Goal: Communication & Community: Answer question/provide support

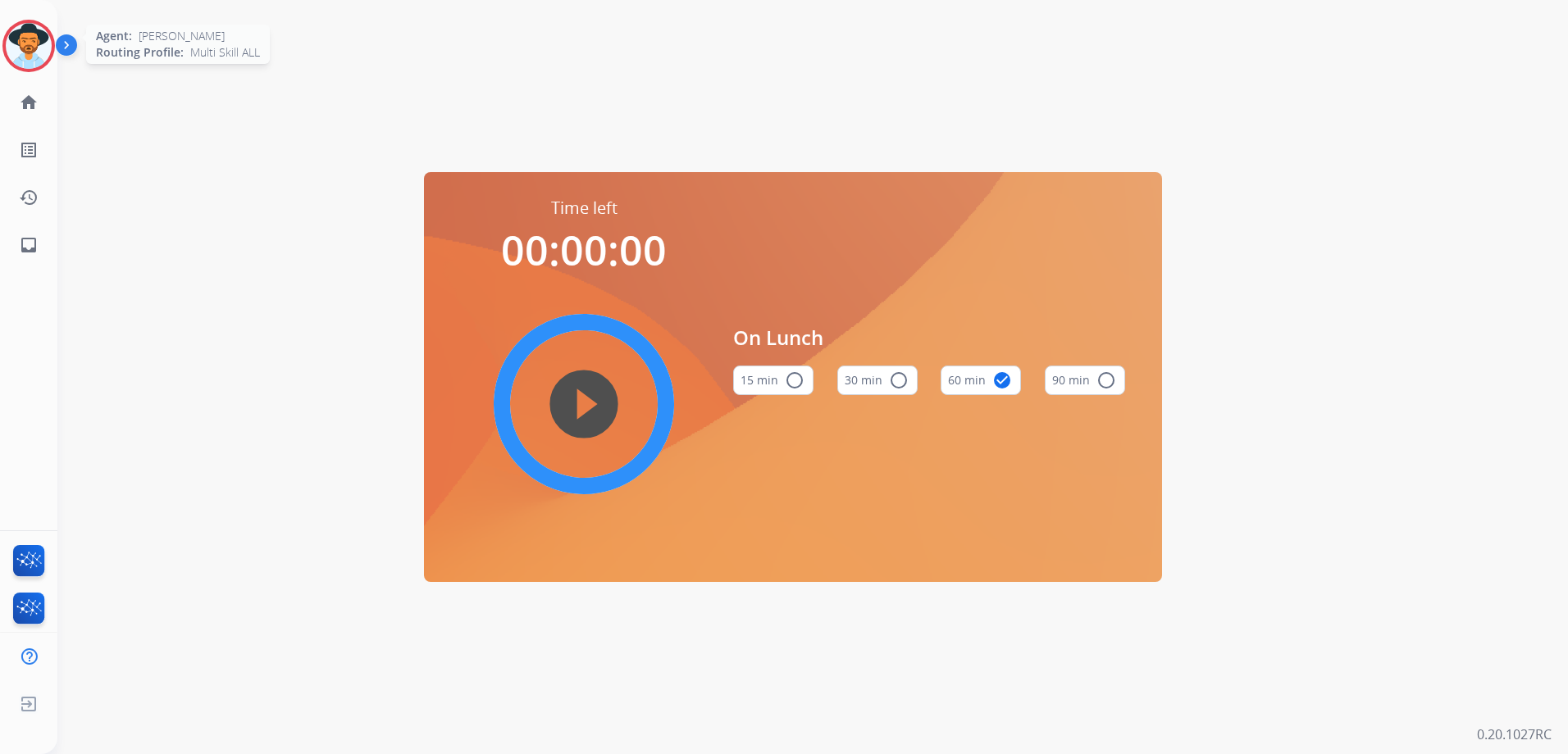
click at [33, 29] on img at bounding box center [29, 45] width 46 height 46
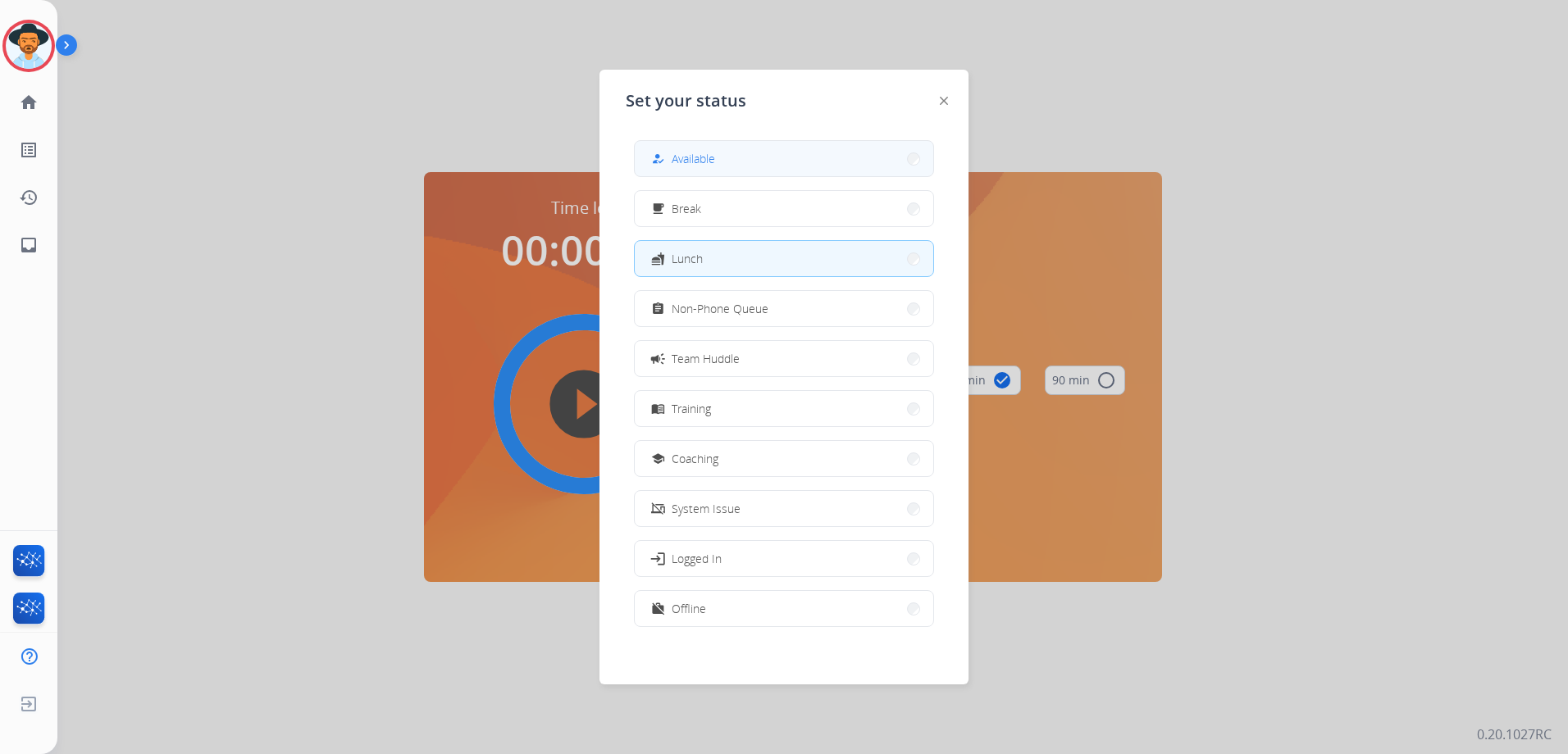
click at [759, 161] on button "how_to_reg Available" at bounding box center [784, 159] width 298 height 35
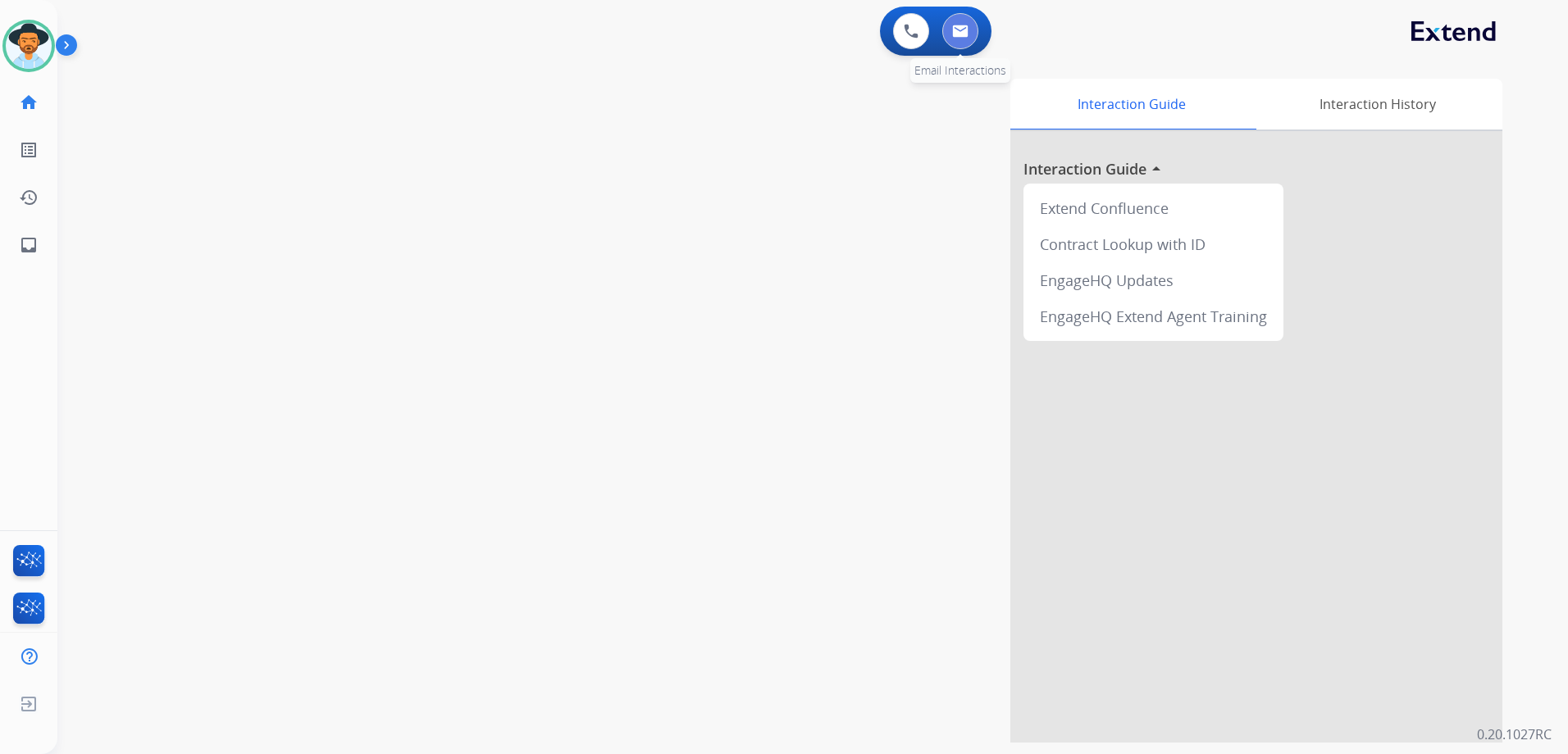
click at [955, 36] on img at bounding box center [960, 31] width 17 height 13
select select "**********"
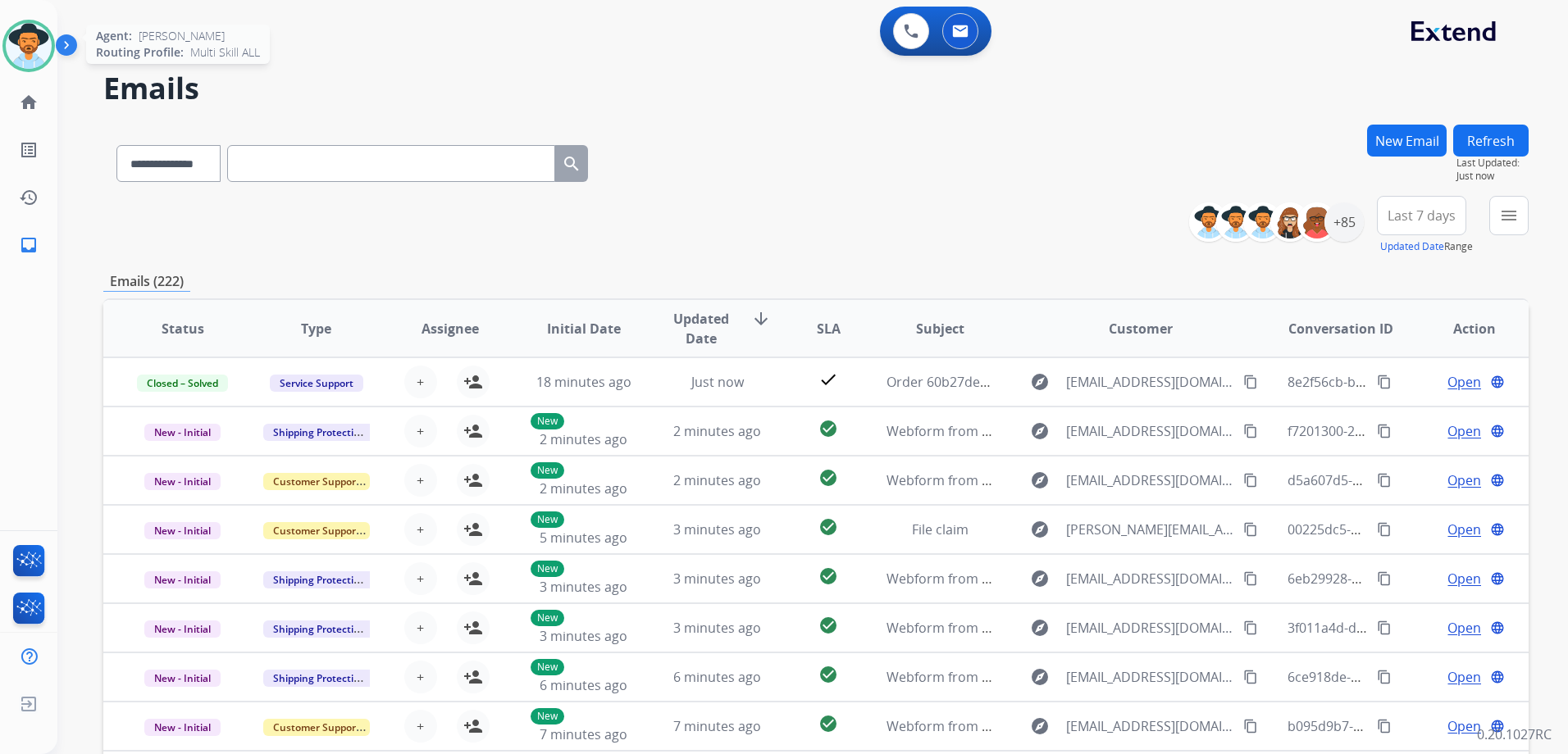
click at [6, 50] on img at bounding box center [29, 45] width 46 height 46
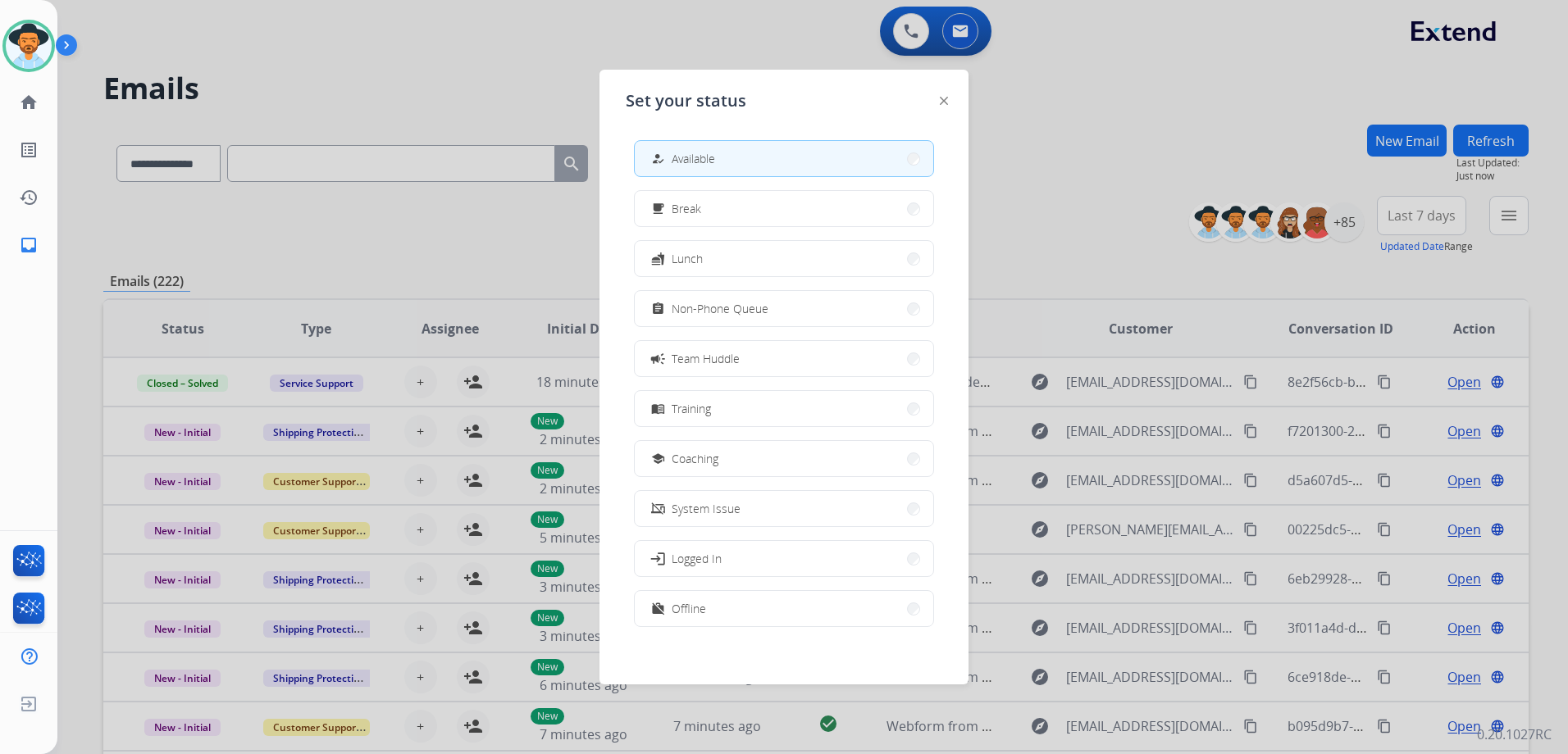
click at [322, 164] on div at bounding box center [784, 377] width 1568 height 754
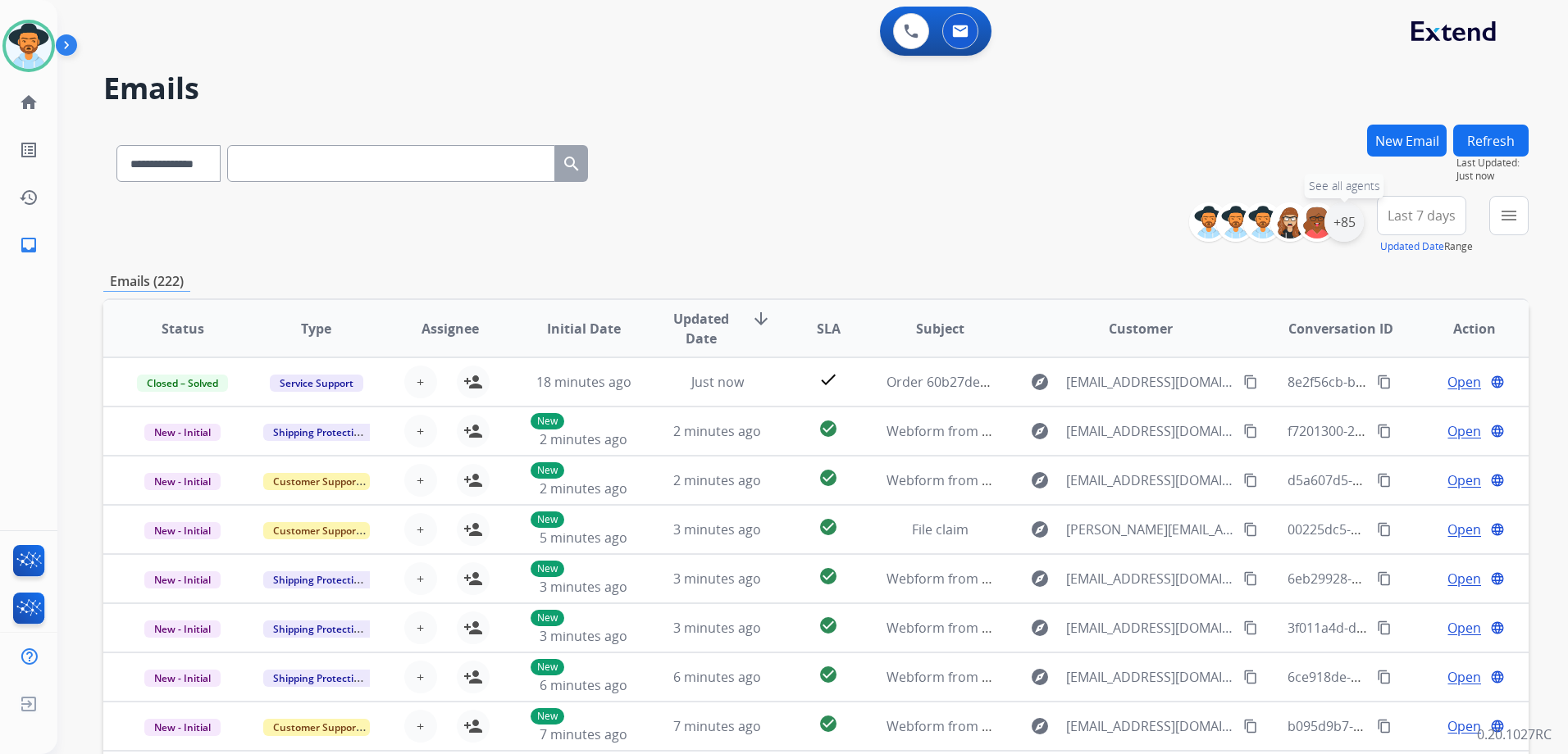
click at [1347, 214] on div "+85" at bounding box center [1344, 221] width 39 height 39
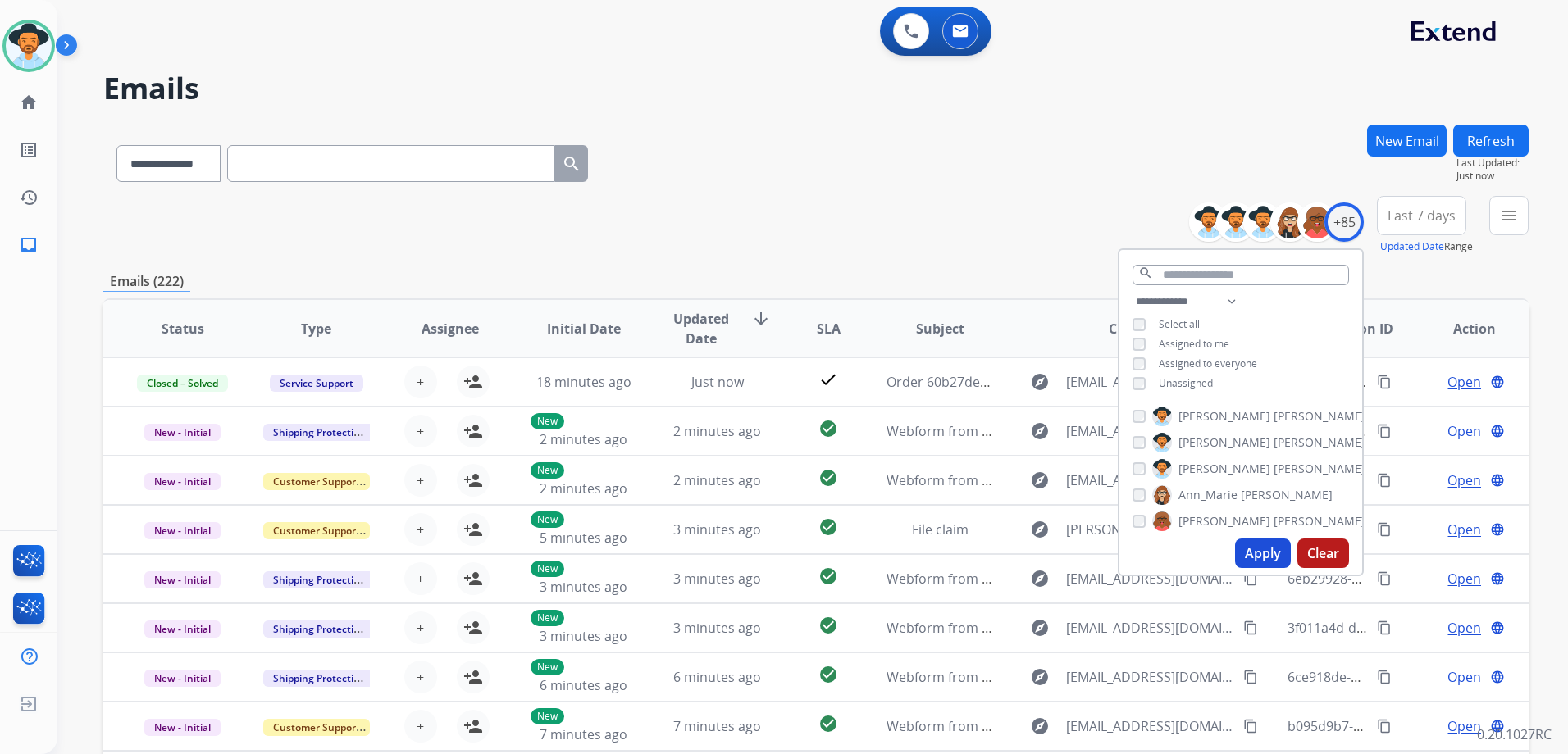
click at [1179, 380] on span "Unassigned" at bounding box center [1186, 384] width 54 height 14
click at [1254, 560] on button "Apply" at bounding box center [1264, 554] width 56 height 30
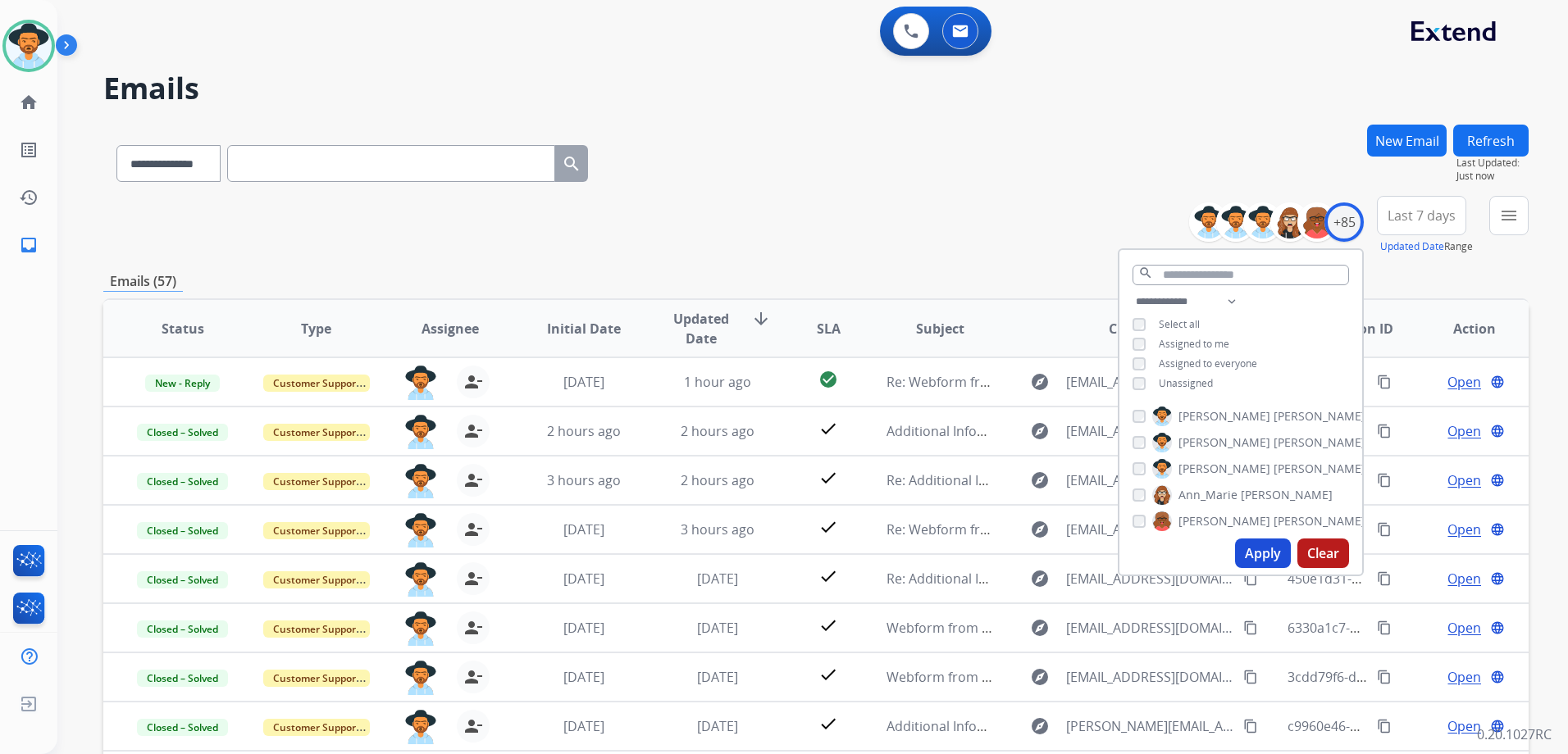
click at [747, 255] on div "**********" at bounding box center [816, 528] width 1426 height 808
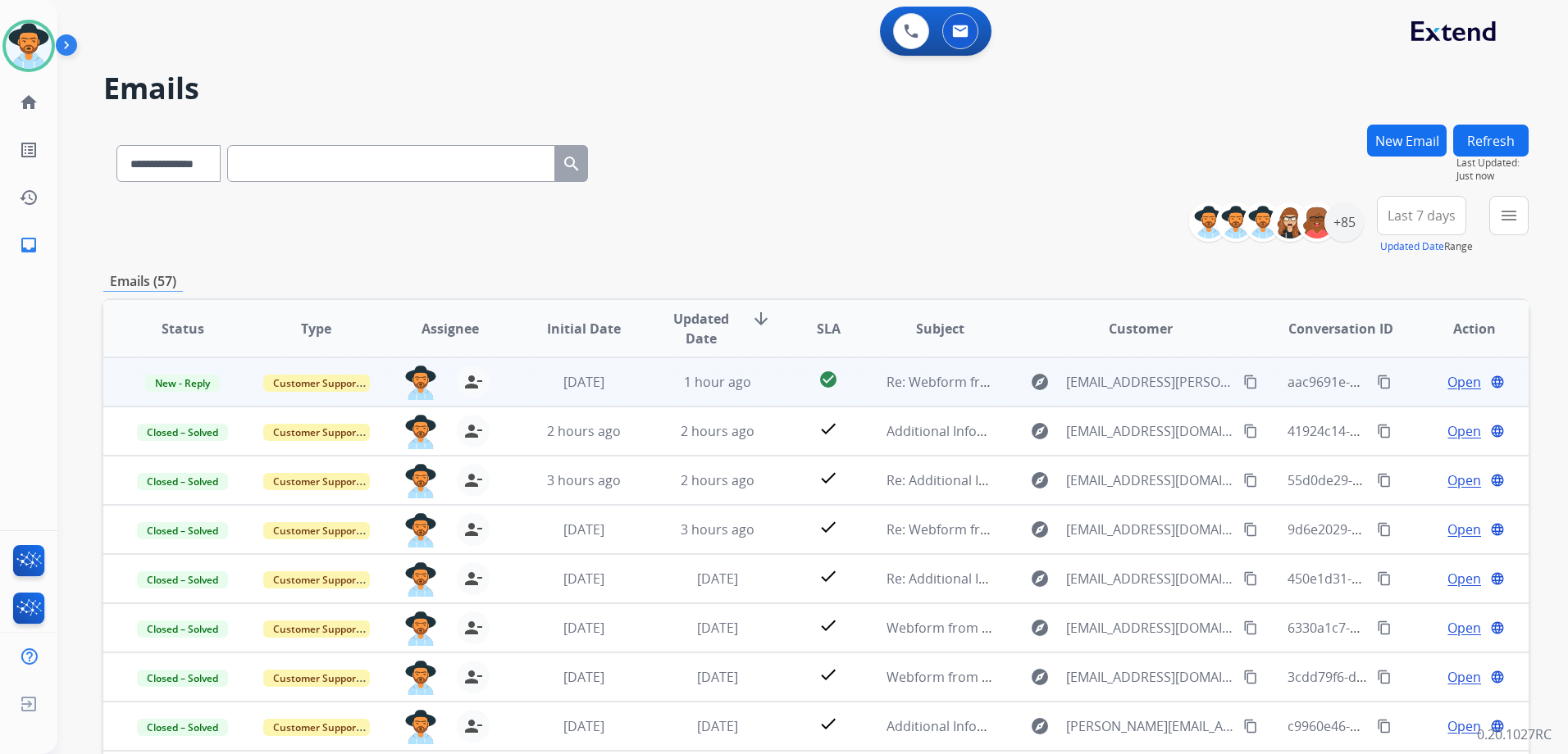
click at [1421, 388] on div "Open language" at bounding box center [1475, 382] width 106 height 20
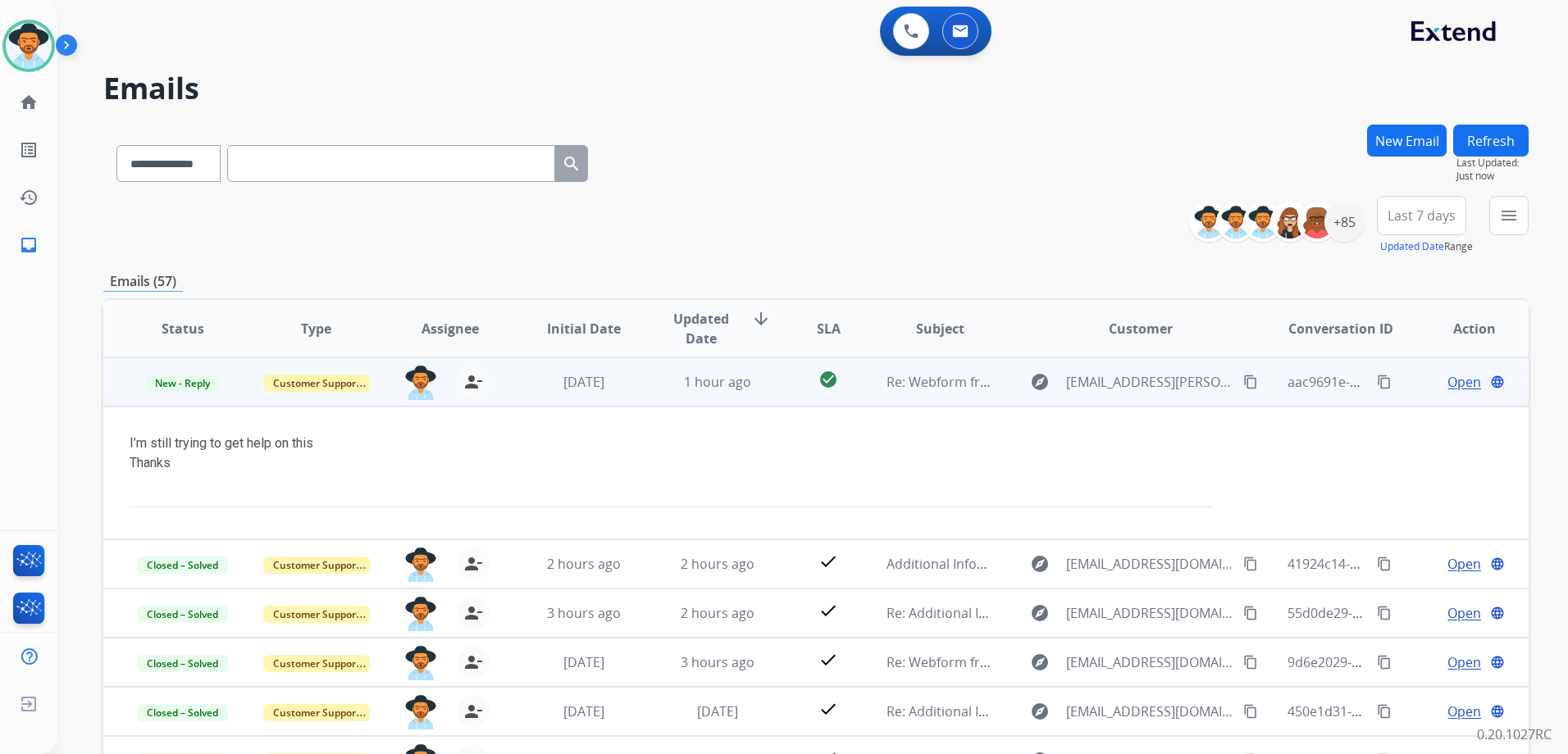
click at [1456, 378] on span "Open" at bounding box center [1464, 382] width 34 height 20
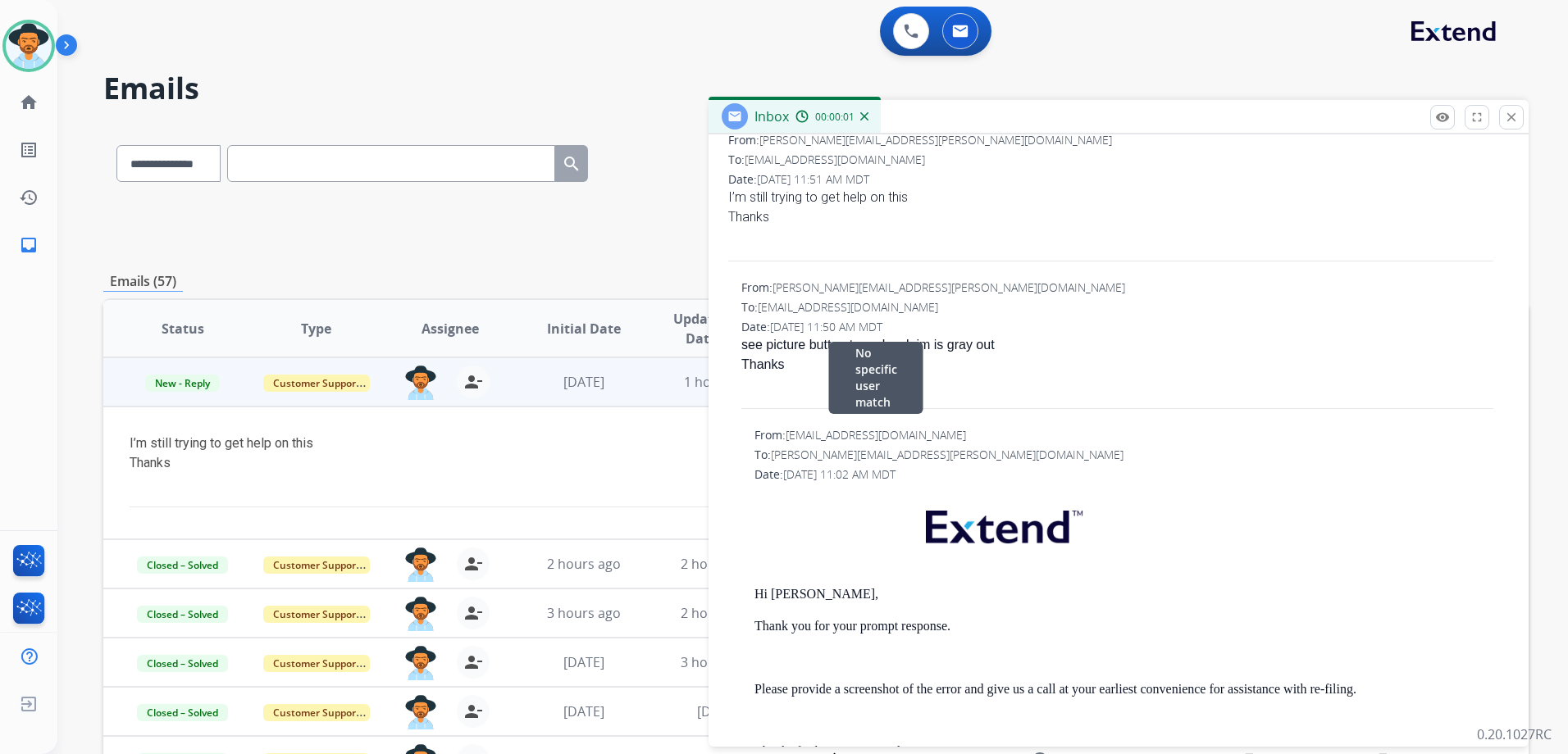
scroll to position [82, 0]
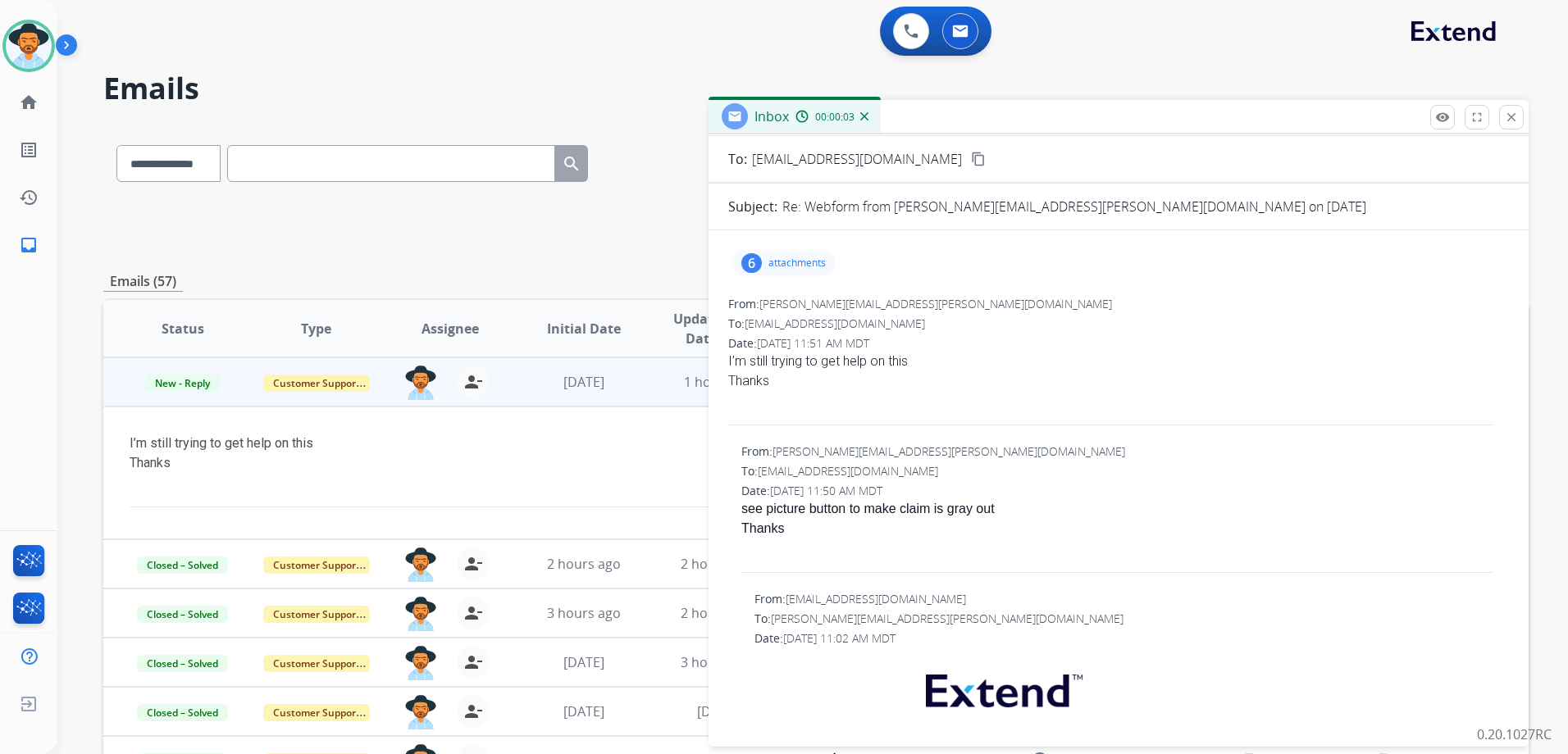
click at [775, 268] on p "attachments" at bounding box center [797, 262] width 58 height 13
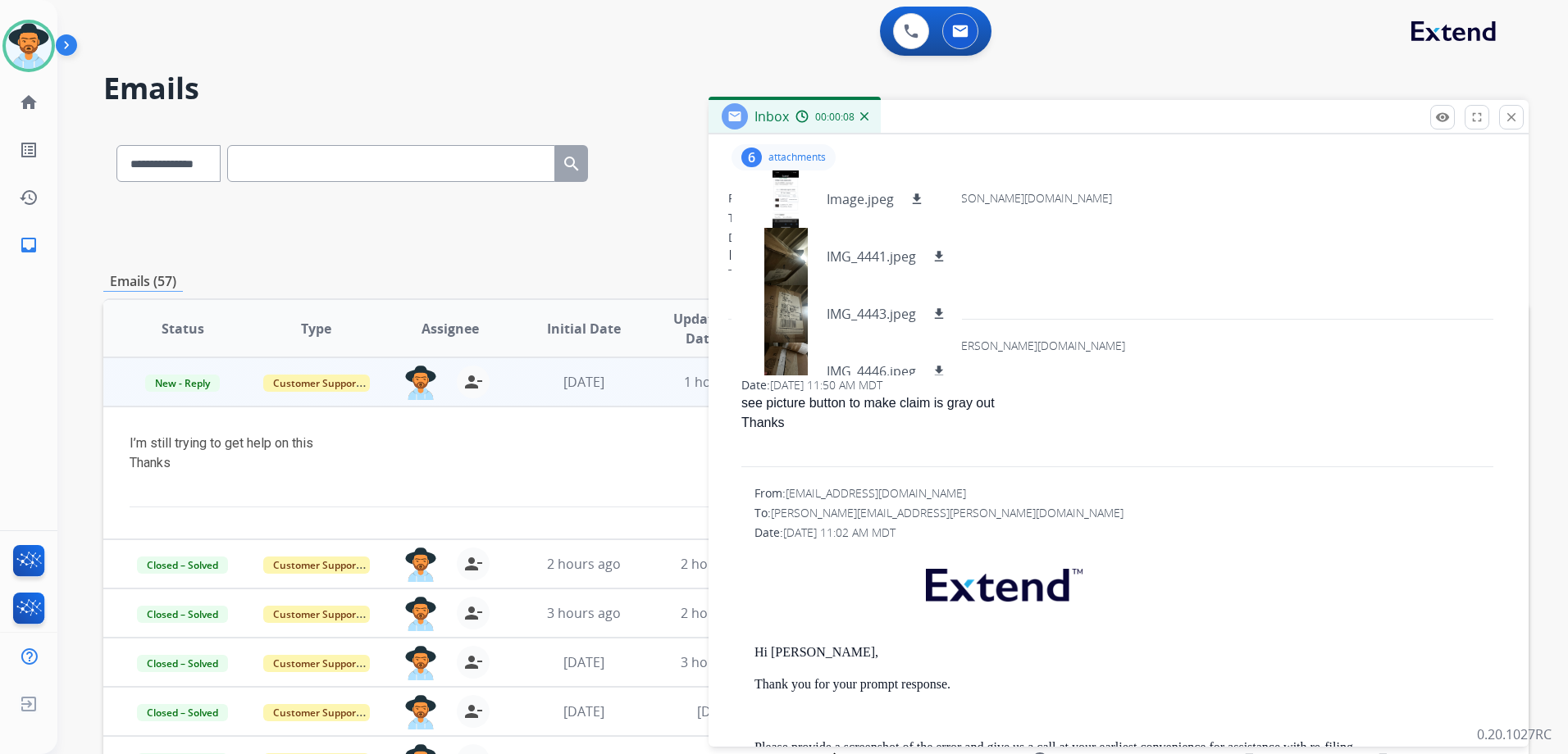
scroll to position [0, 0]
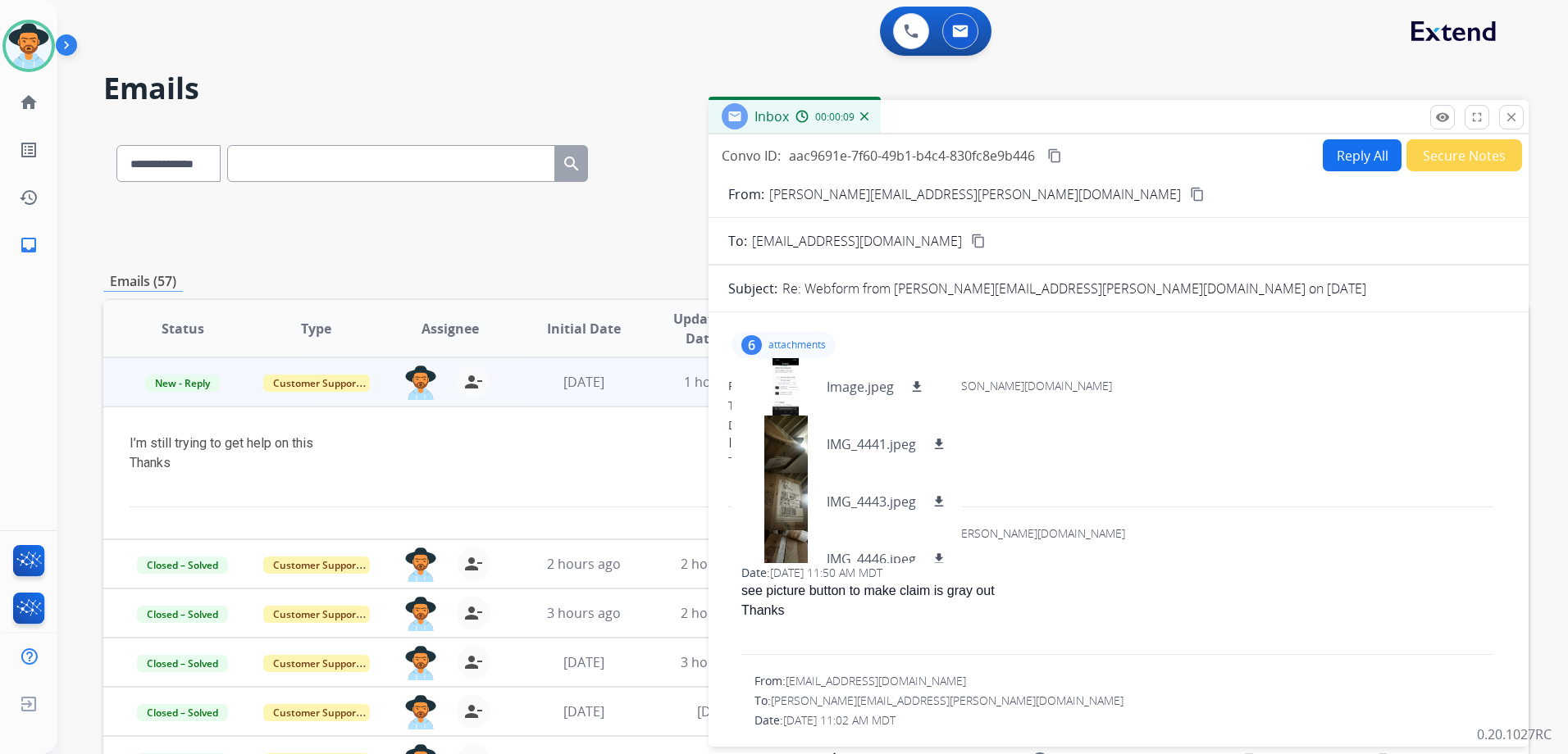
drag, startPoint x: 794, startPoint y: 343, endPoint x: 932, endPoint y: 390, distance: 145.8
click at [794, 342] on p "attachments" at bounding box center [797, 344] width 58 height 13
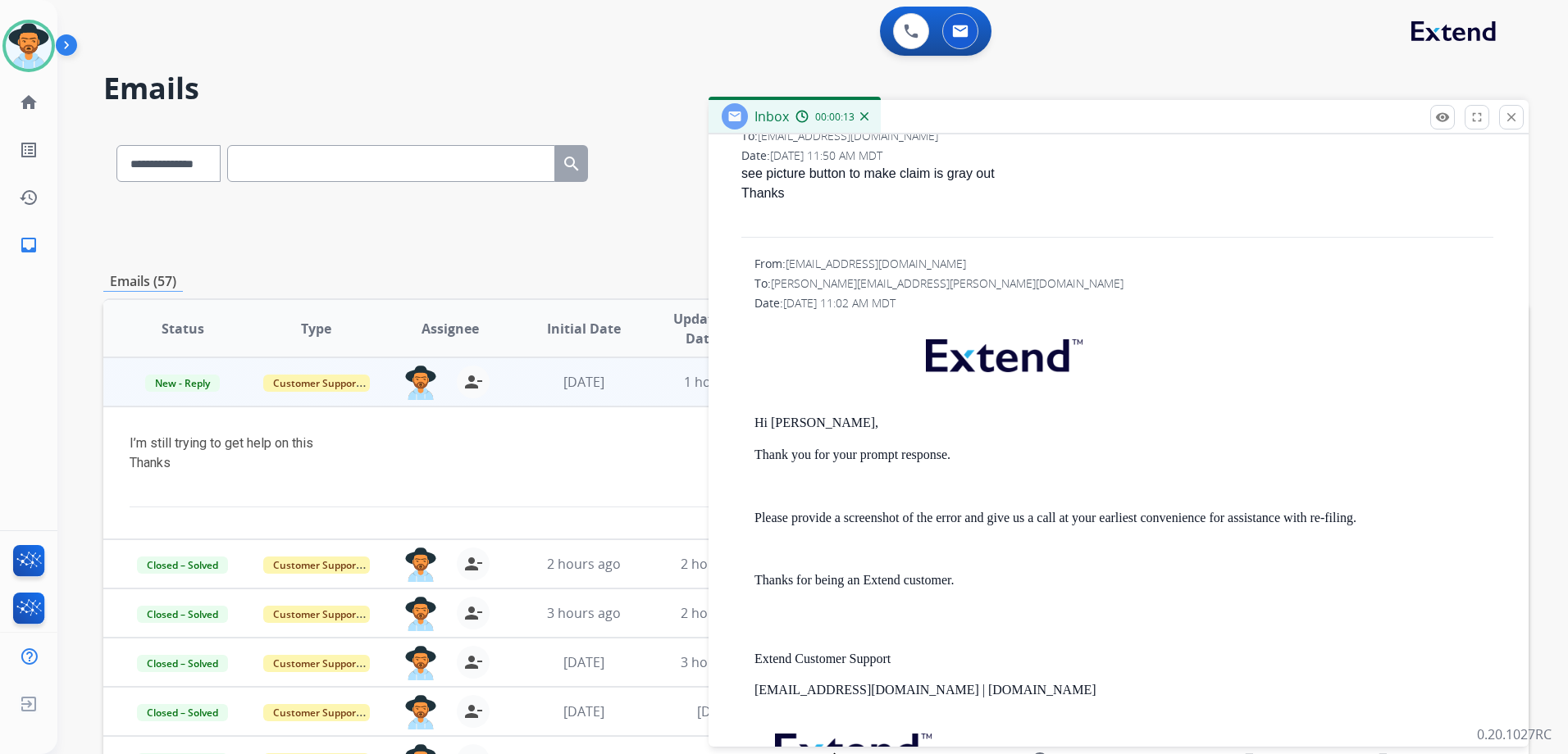
scroll to position [410, 0]
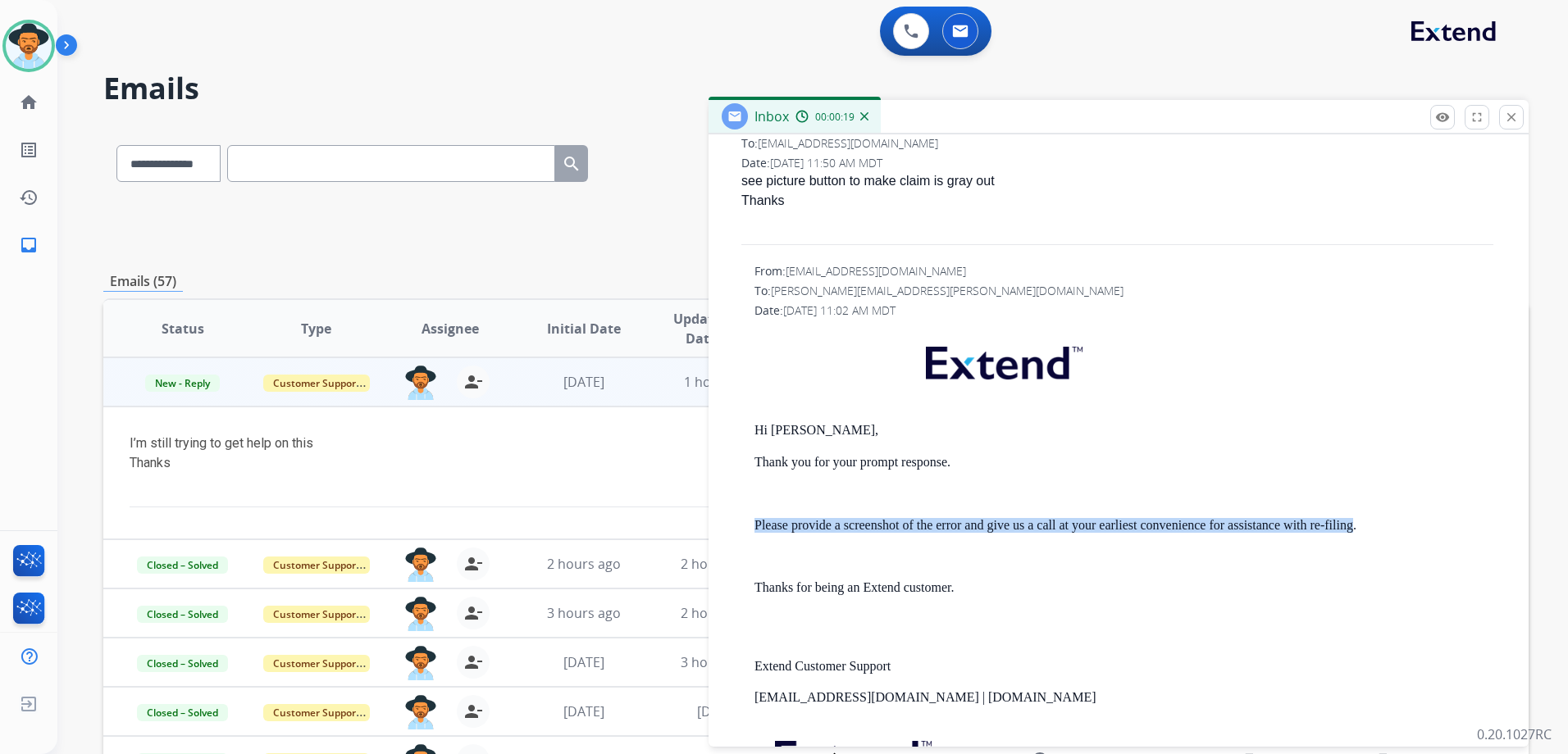
drag, startPoint x: 1352, startPoint y: 526, endPoint x: 744, endPoint y: 526, distance: 608.0
click at [744, 526] on div "From: [EMAIL_ADDRESS][DOMAIN_NAME] To: [PERSON_NAME][EMAIL_ADDRESS][PERSON_NAME…" at bounding box center [1118, 569] width 781 height 612
drag, startPoint x: 744, startPoint y: 526, endPoint x: 787, endPoint y: 521, distance: 43.3
drag, startPoint x: 787, startPoint y: 521, endPoint x: 999, endPoint y: 244, distance: 348.8
click at [999, 244] on hr at bounding box center [1117, 244] width 753 height 1
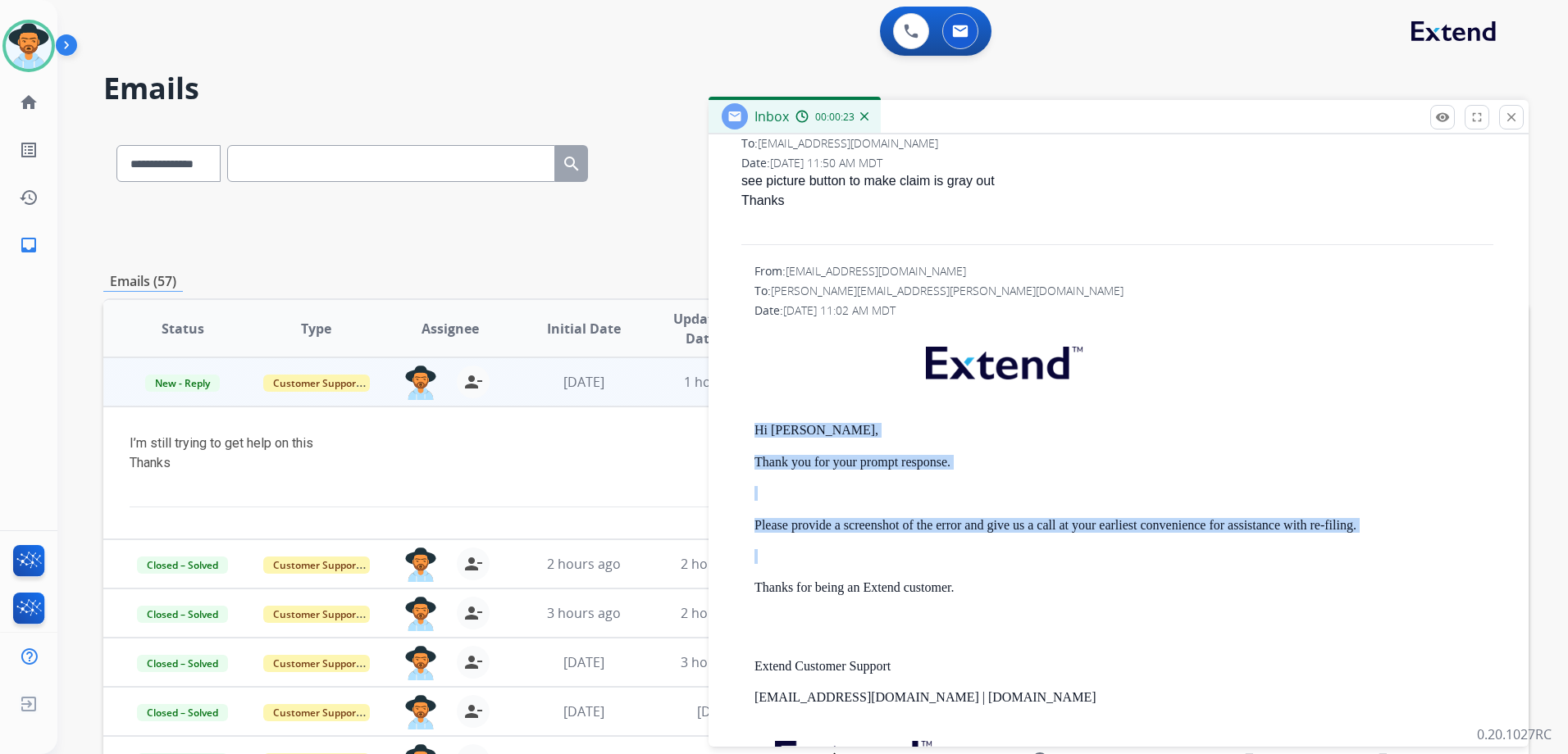
drag, startPoint x: 753, startPoint y: 426, endPoint x: 1370, endPoint y: 540, distance: 627.4
click at [1370, 540] on div "From: [EMAIL_ADDRESS][DOMAIN_NAME] To: [PERSON_NAME][EMAIL_ADDRESS][PERSON_NAME…" at bounding box center [1118, 569] width 781 height 612
drag, startPoint x: 1370, startPoint y: 540, endPoint x: 1326, endPoint y: 526, distance: 46.2
copy div "Hi [PERSON_NAME], Thank you for your prompt response. Please provide a screensh…"
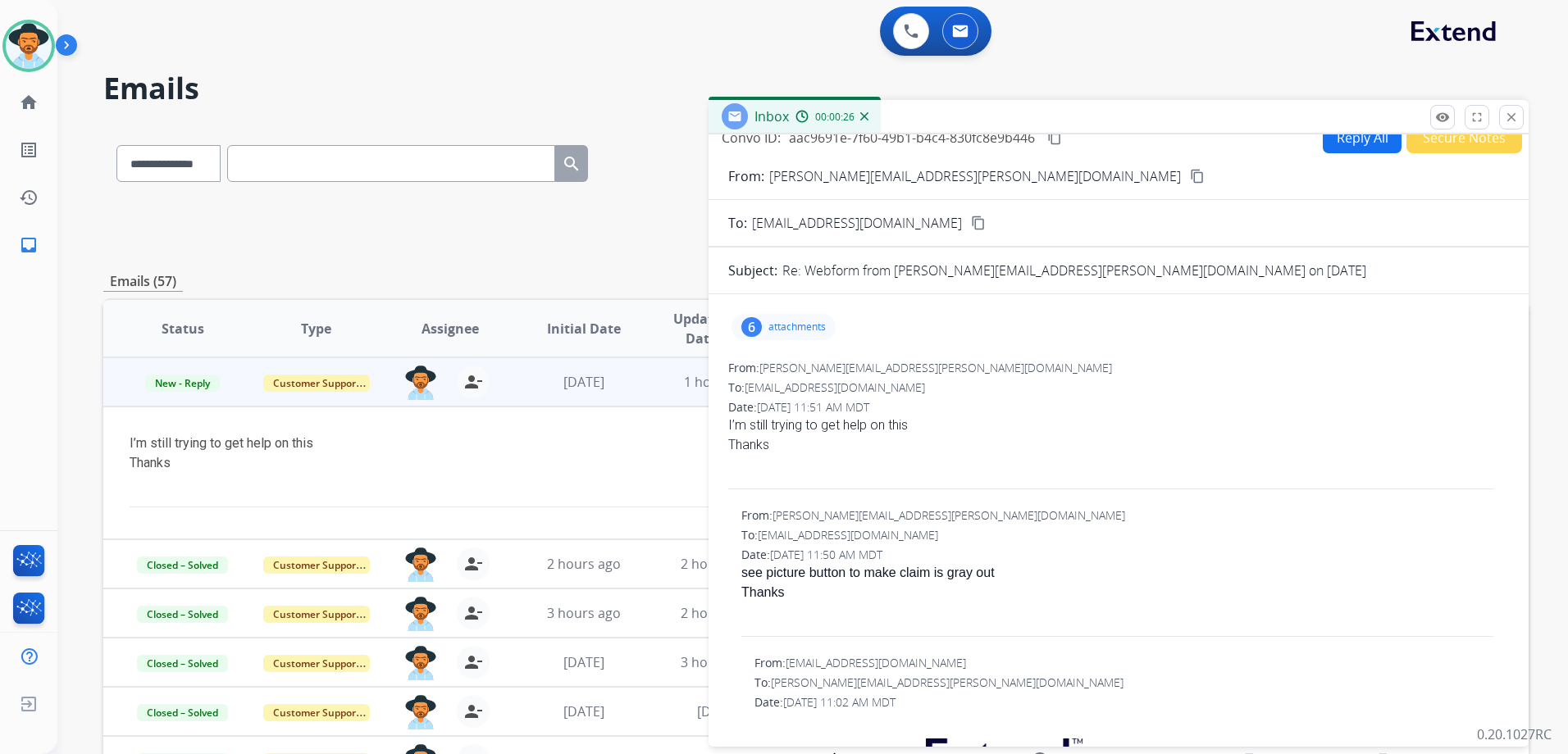
scroll to position [0, 0]
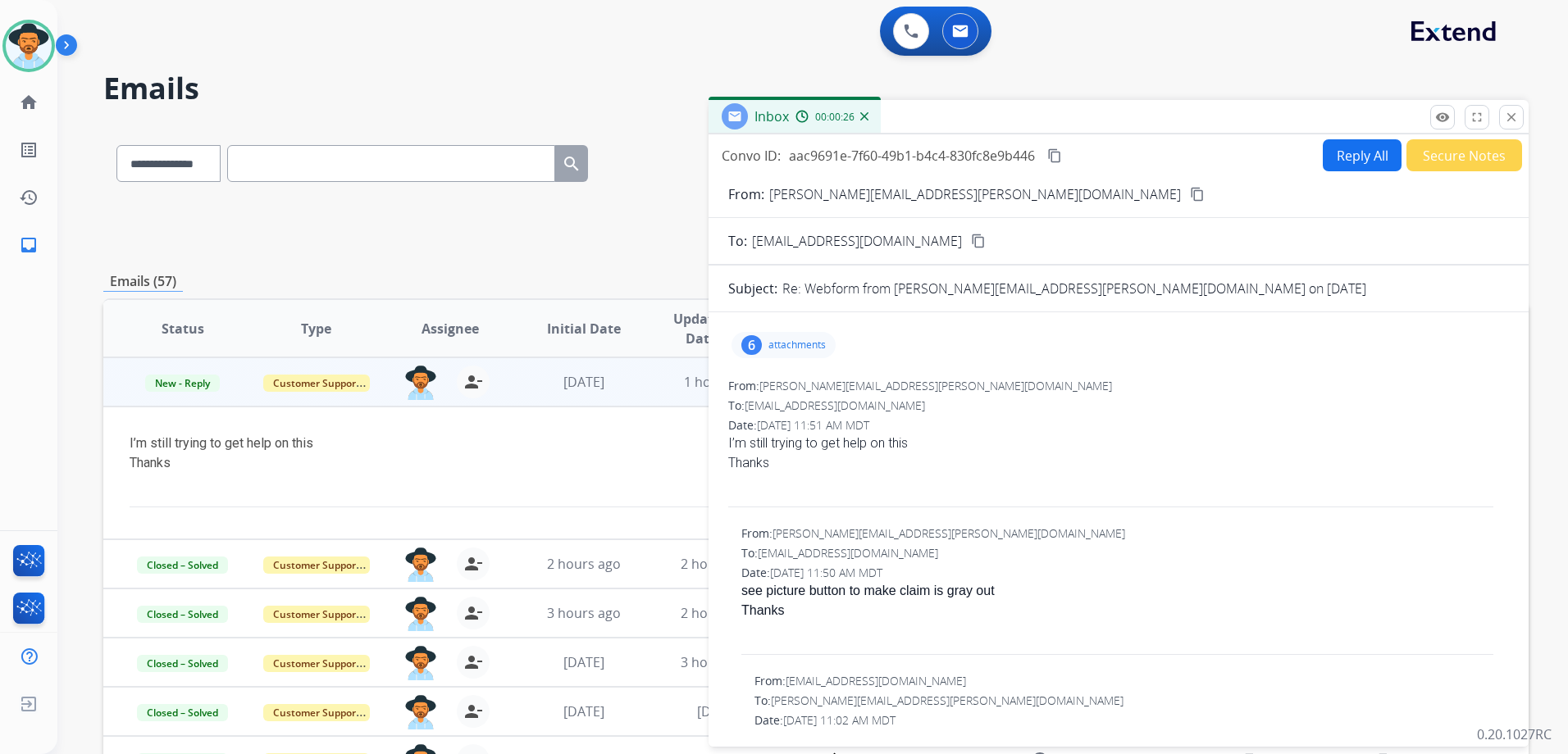
click at [1358, 164] on button "Reply All" at bounding box center [1362, 155] width 78 height 32
select select "**********"
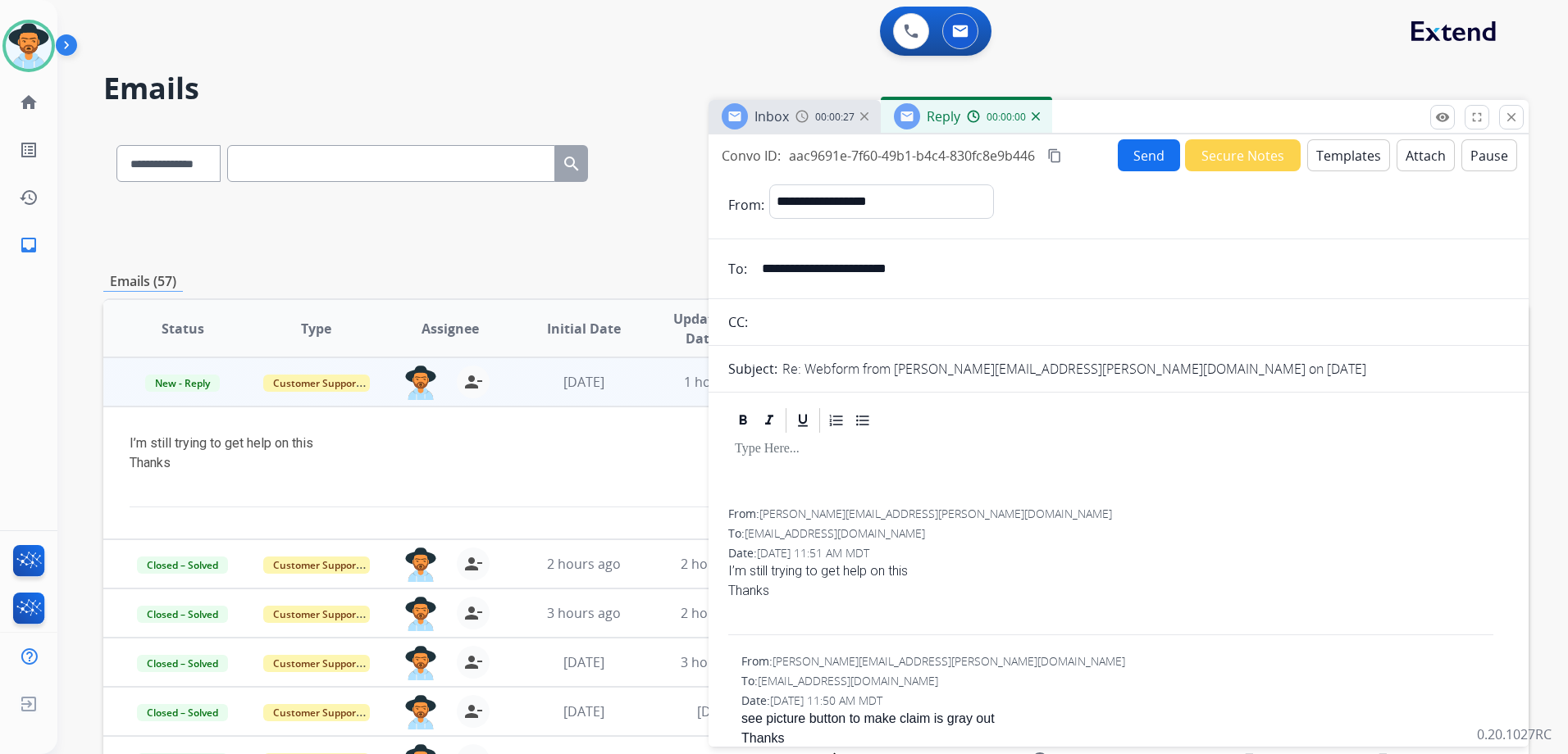
click at [1353, 167] on button "Templates" at bounding box center [1348, 155] width 83 height 32
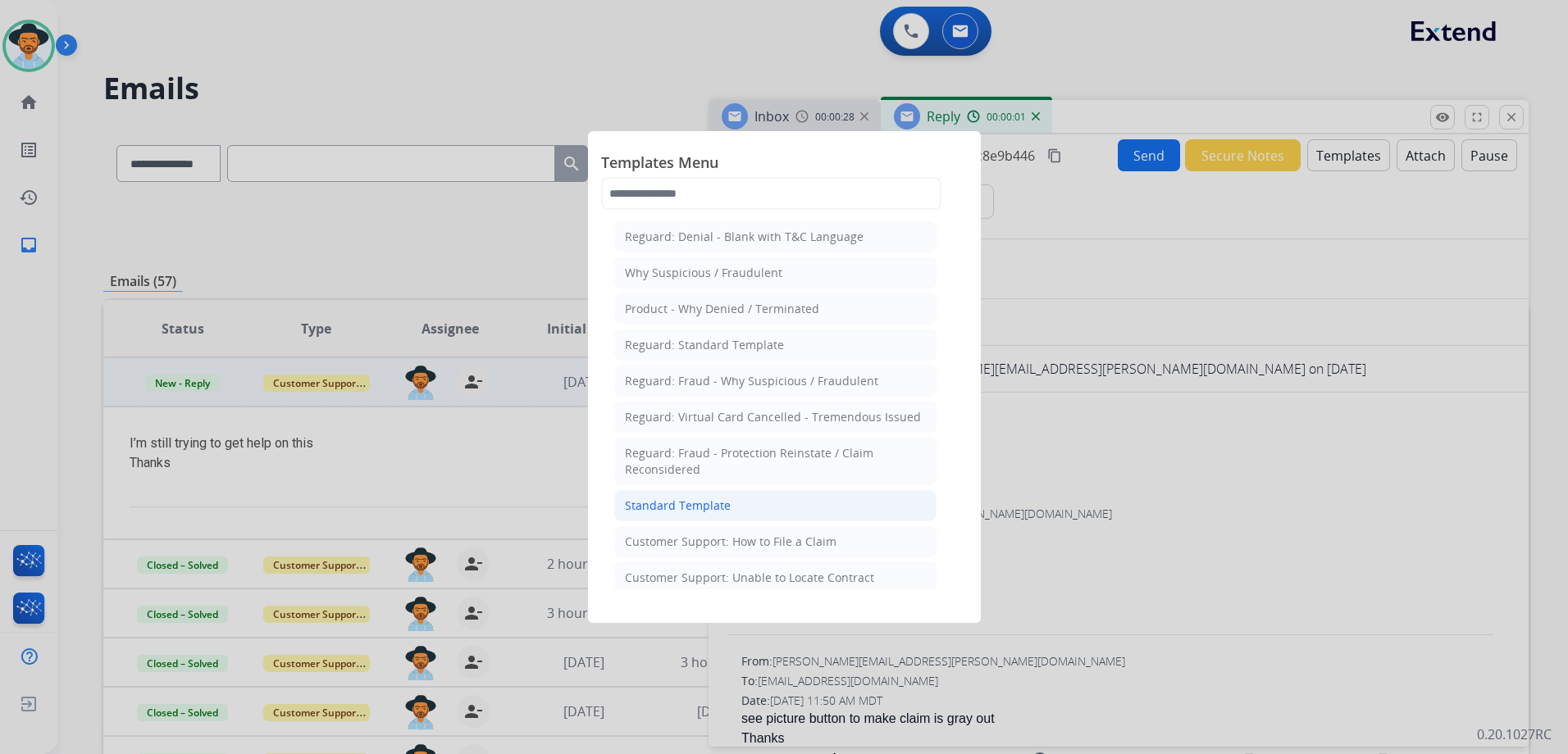
click at [727, 508] on li "Standard Template" at bounding box center [776, 506] width 323 height 31
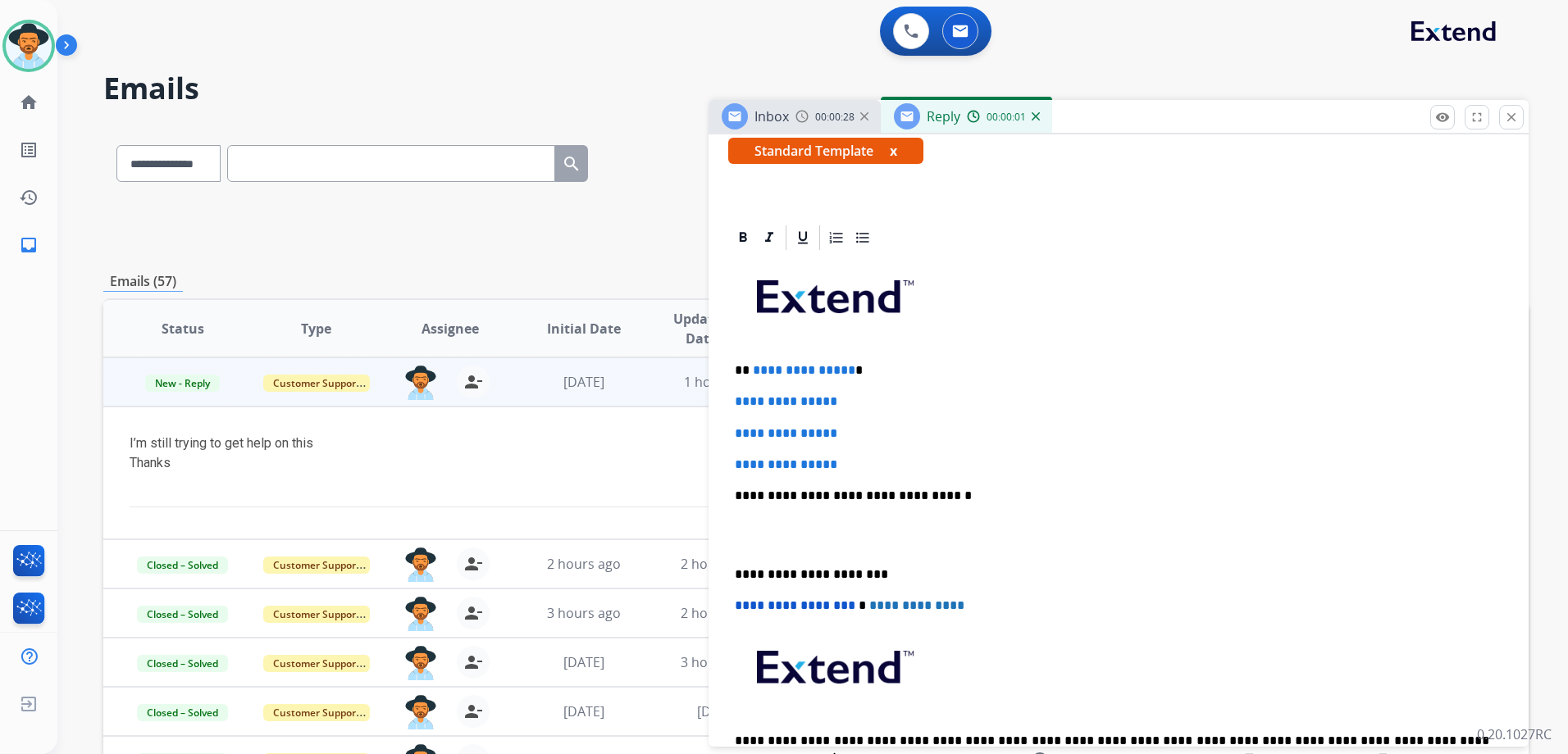
scroll to position [492, 0]
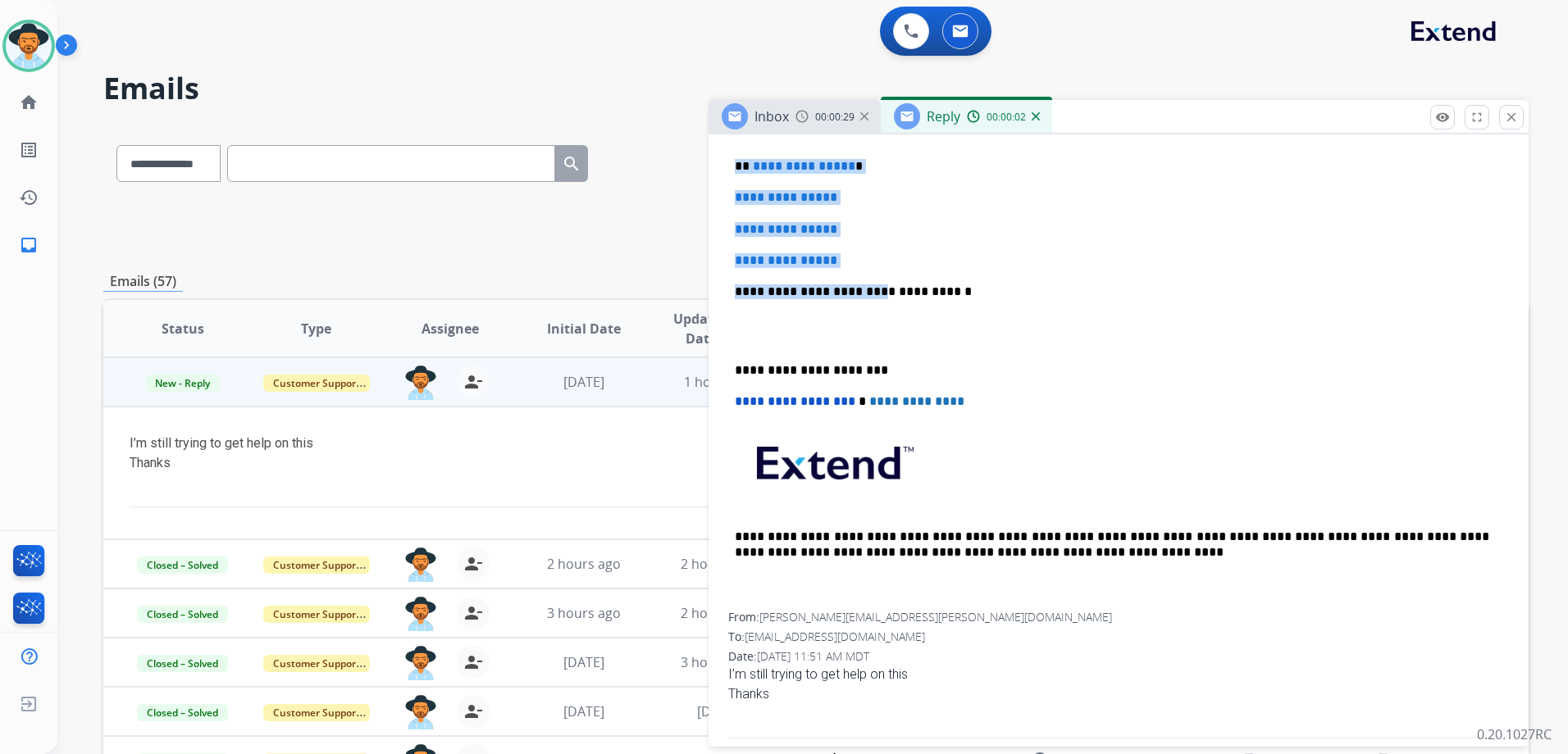
drag, startPoint x: 733, startPoint y: 166, endPoint x: 861, endPoint y: 268, distance: 163.7
click at [861, 268] on div "**********" at bounding box center [1118, 329] width 781 height 564
drag, startPoint x: 820, startPoint y: 172, endPoint x: 747, endPoint y: 183, distance: 73.8
click at [748, 191] on span "**********" at bounding box center [787, 197] width 103 height 12
click at [729, 164] on div "**********" at bounding box center [1118, 329] width 781 height 564
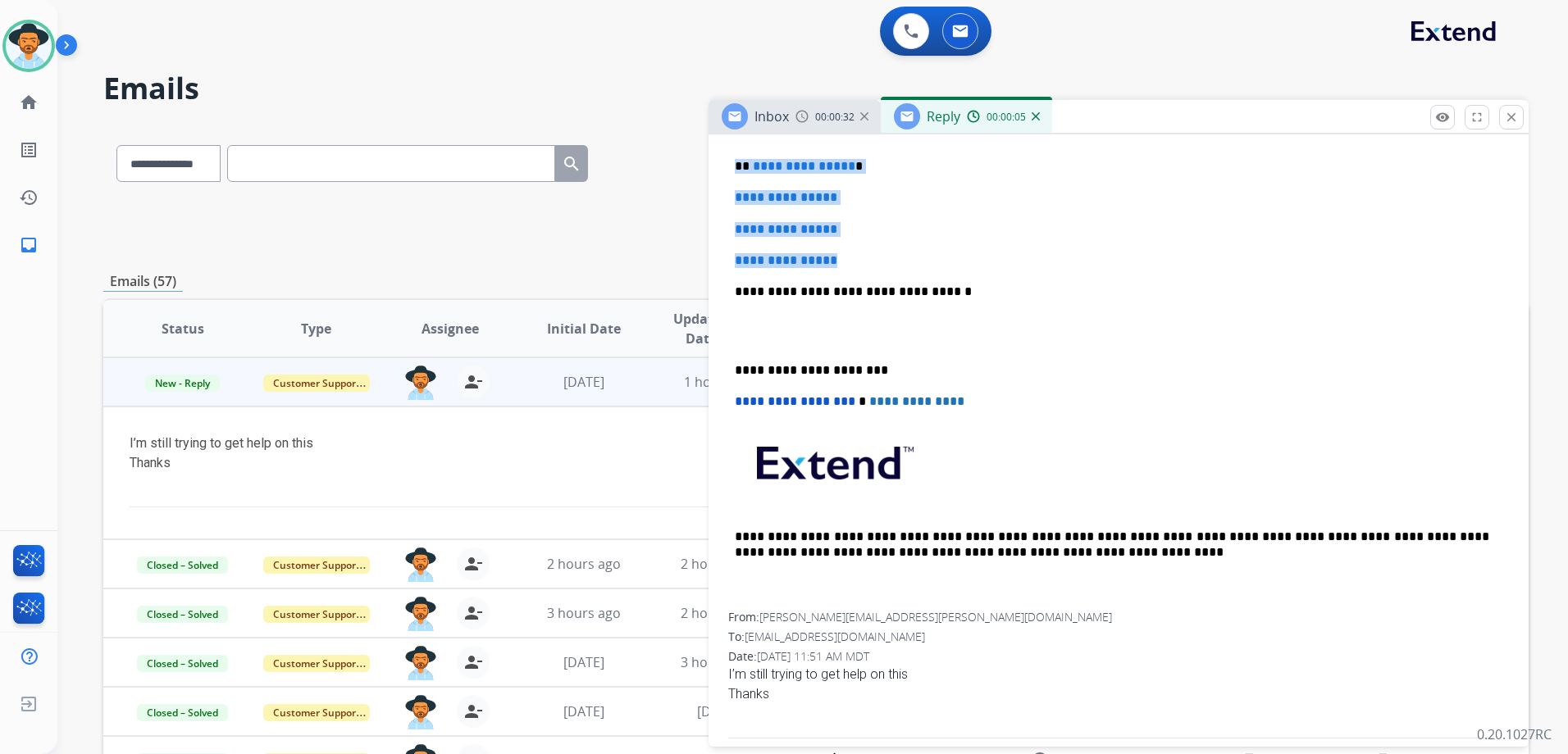
drag, startPoint x: 733, startPoint y: 163, endPoint x: 889, endPoint y: 246, distance: 176.7
click at [889, 246] on div "**********" at bounding box center [1118, 329] width 781 height 564
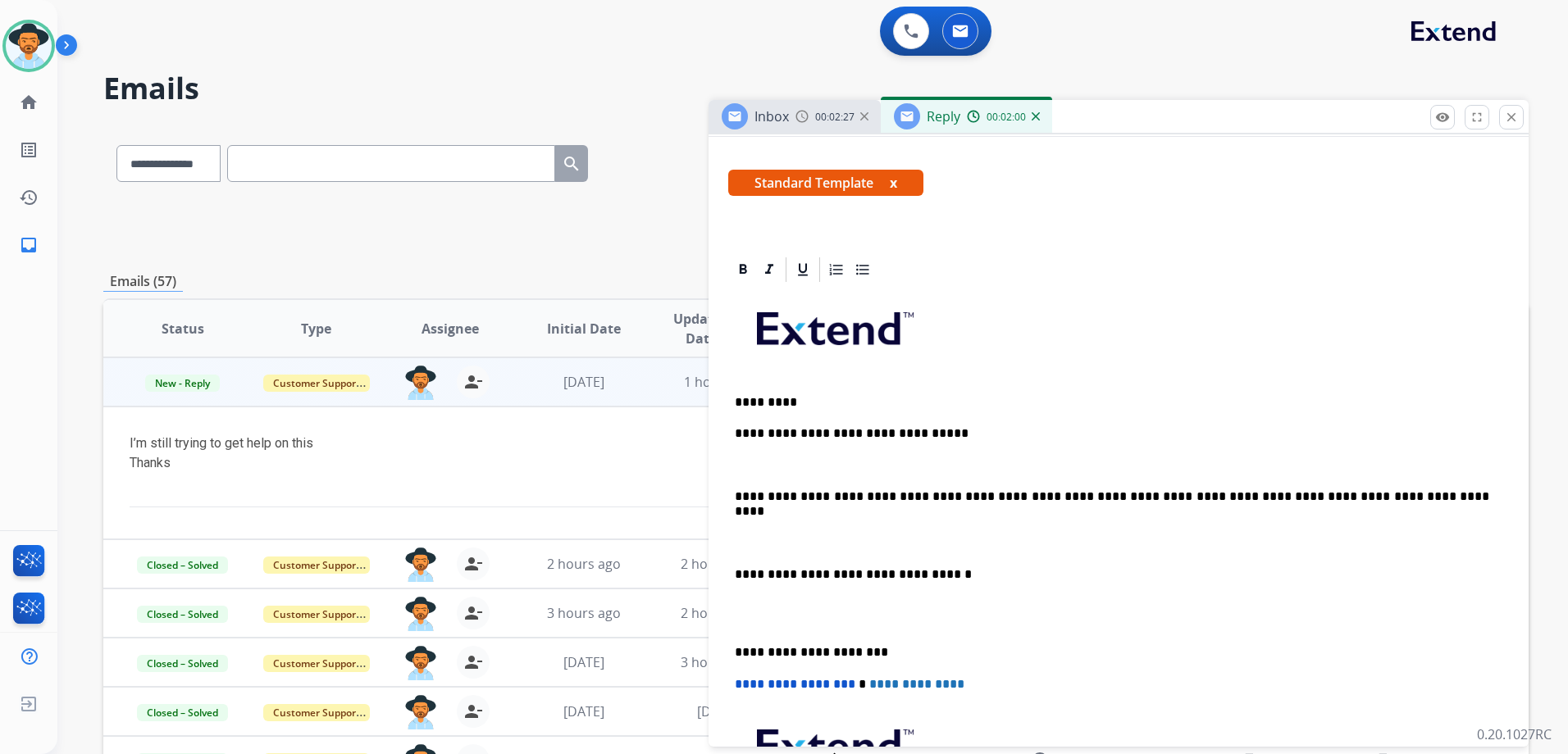
scroll to position [246, 0]
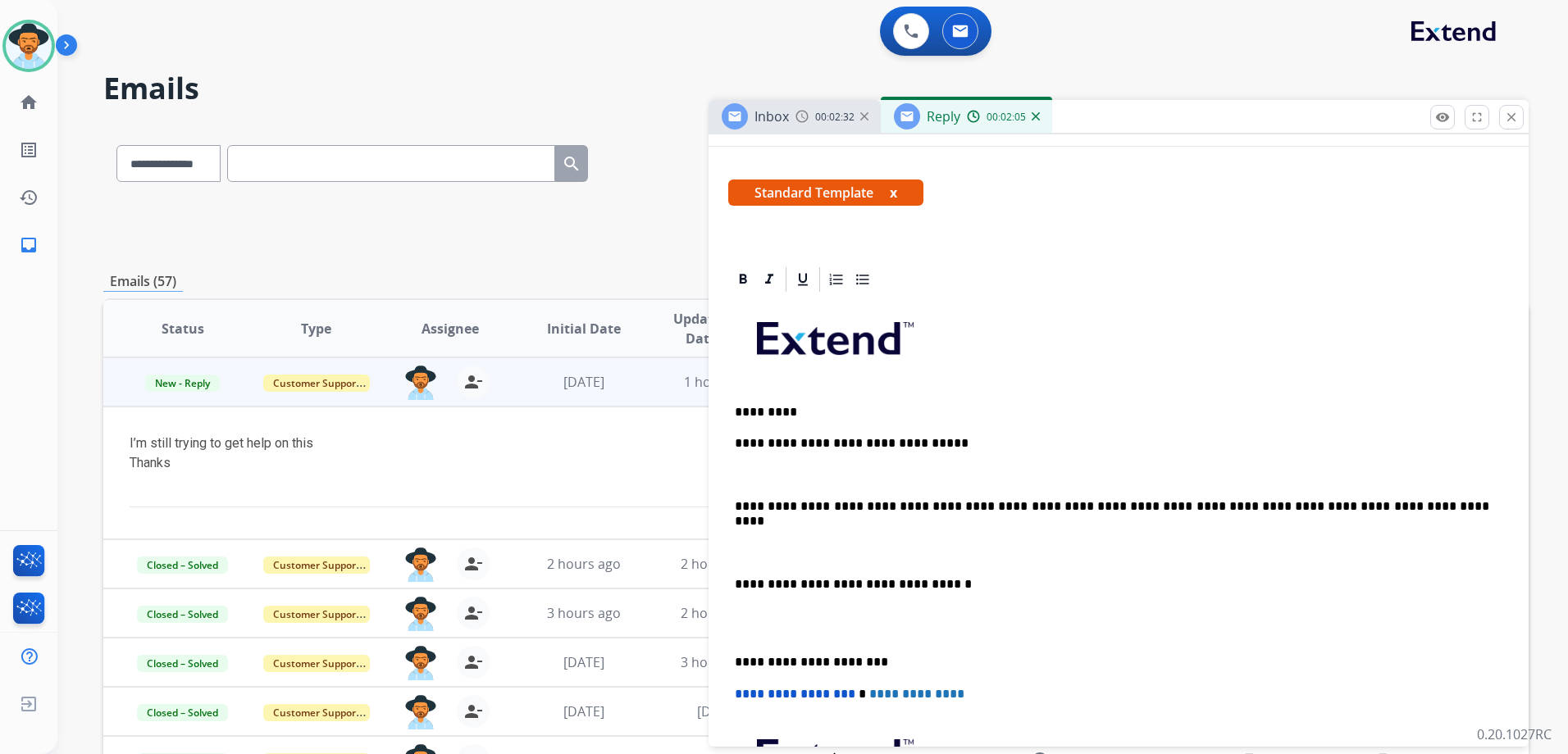
drag, startPoint x: 741, startPoint y: 504, endPoint x: 760, endPoint y: 502, distance: 19.1
click at [741, 504] on p "**********" at bounding box center [1112, 506] width 754 height 15
drag, startPoint x: 1115, startPoint y: 506, endPoint x: 919, endPoint y: 508, distance: 196.0
click at [919, 508] on p "**********" at bounding box center [1112, 506] width 754 height 15
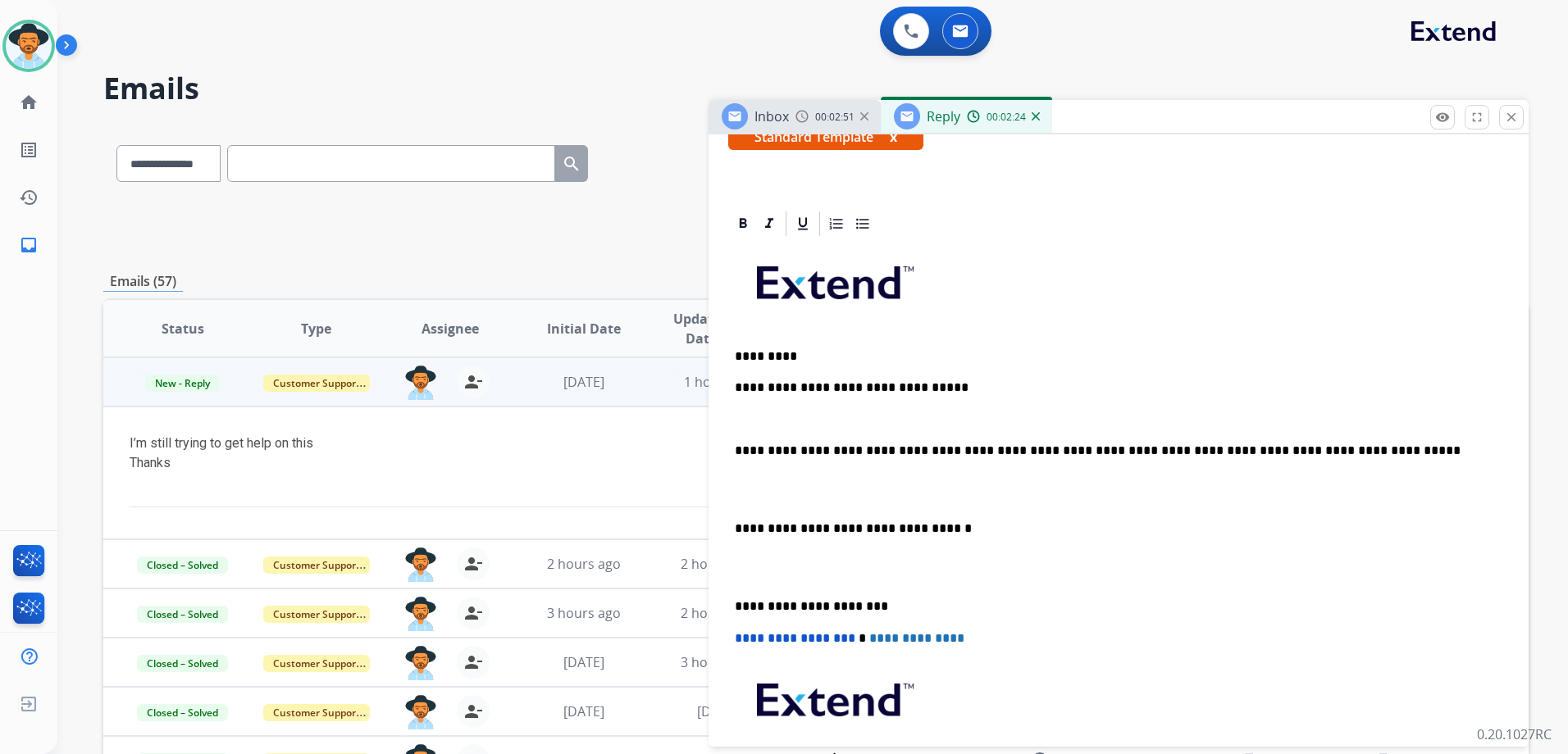
scroll to position [328, 0]
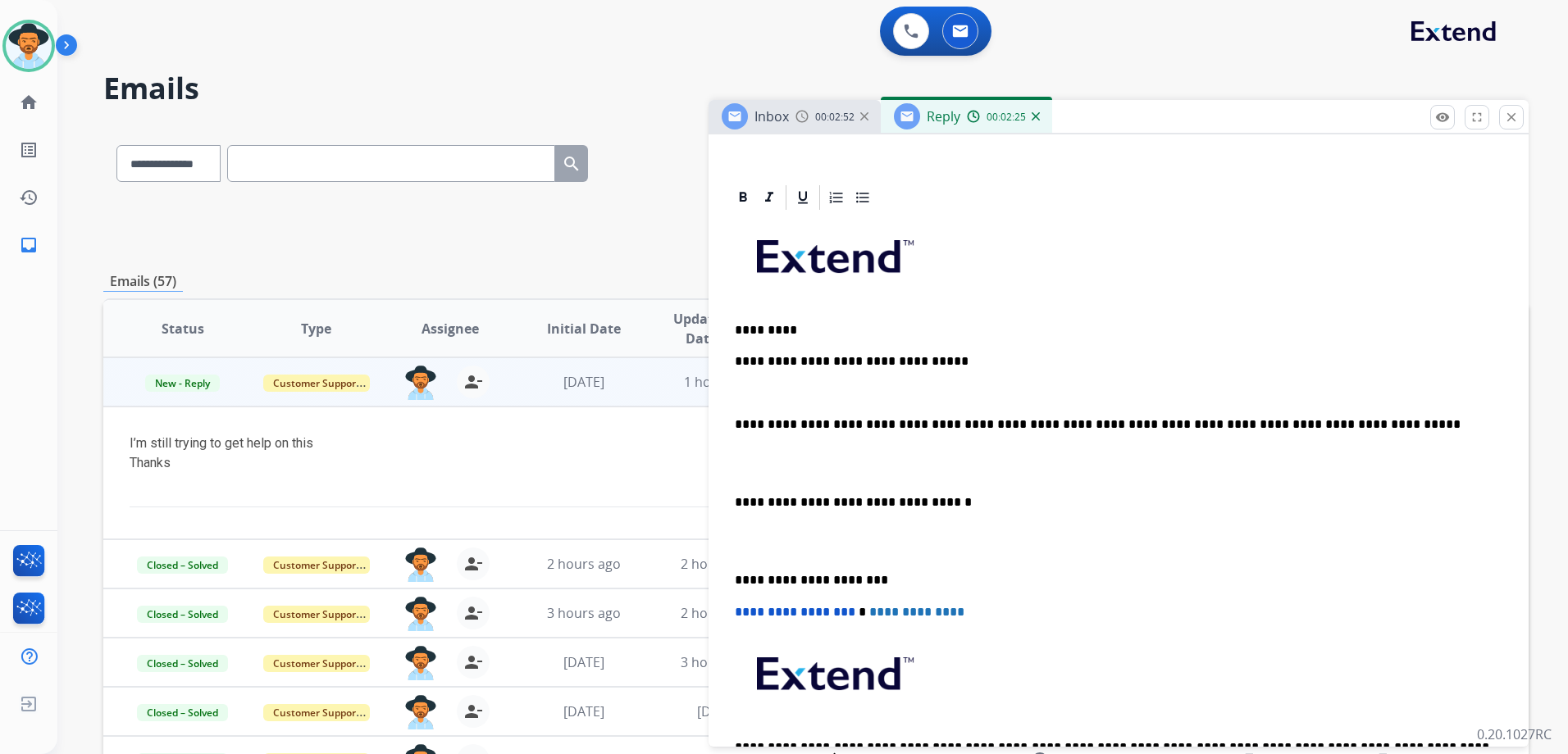
click at [1316, 424] on p "**********" at bounding box center [1112, 425] width 754 height 15
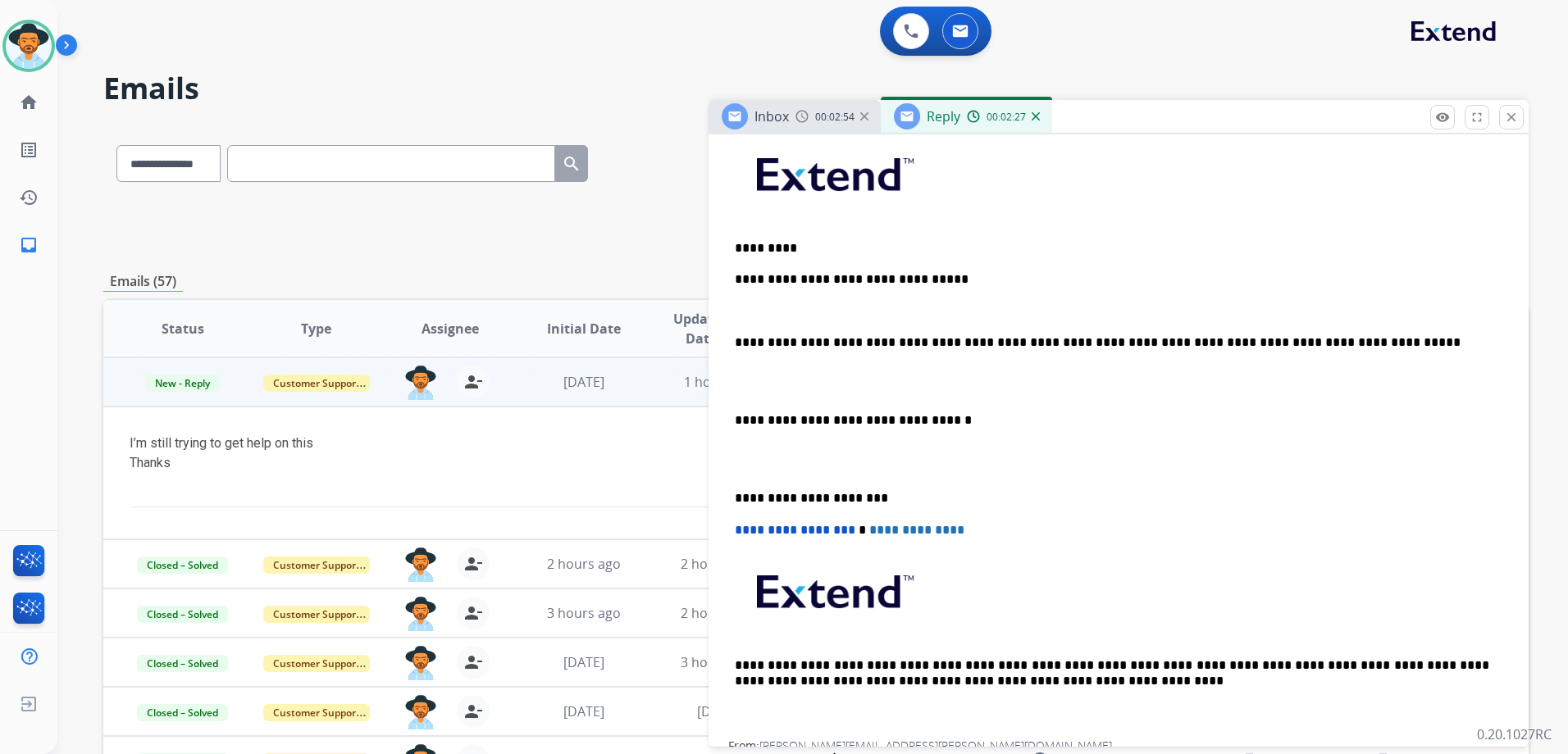
scroll to position [492, 0]
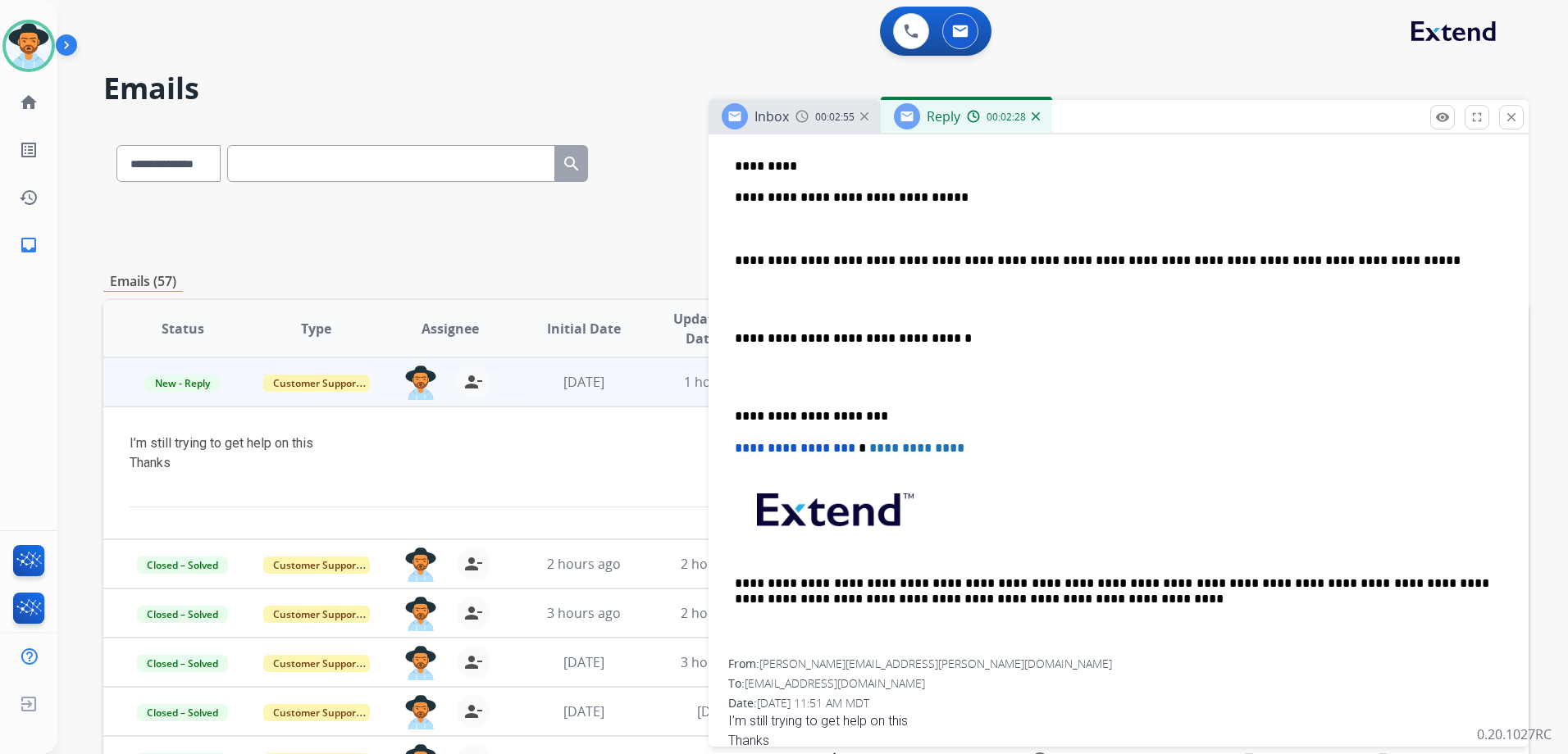
click at [1006, 258] on p "**********" at bounding box center [1112, 261] width 754 height 15
drag, startPoint x: 1300, startPoint y: 582, endPoint x: 1217, endPoint y: 581, distance: 83.0
click at [1217, 581] on p "**********" at bounding box center [1112, 591] width 754 height 31
copy p "**********"
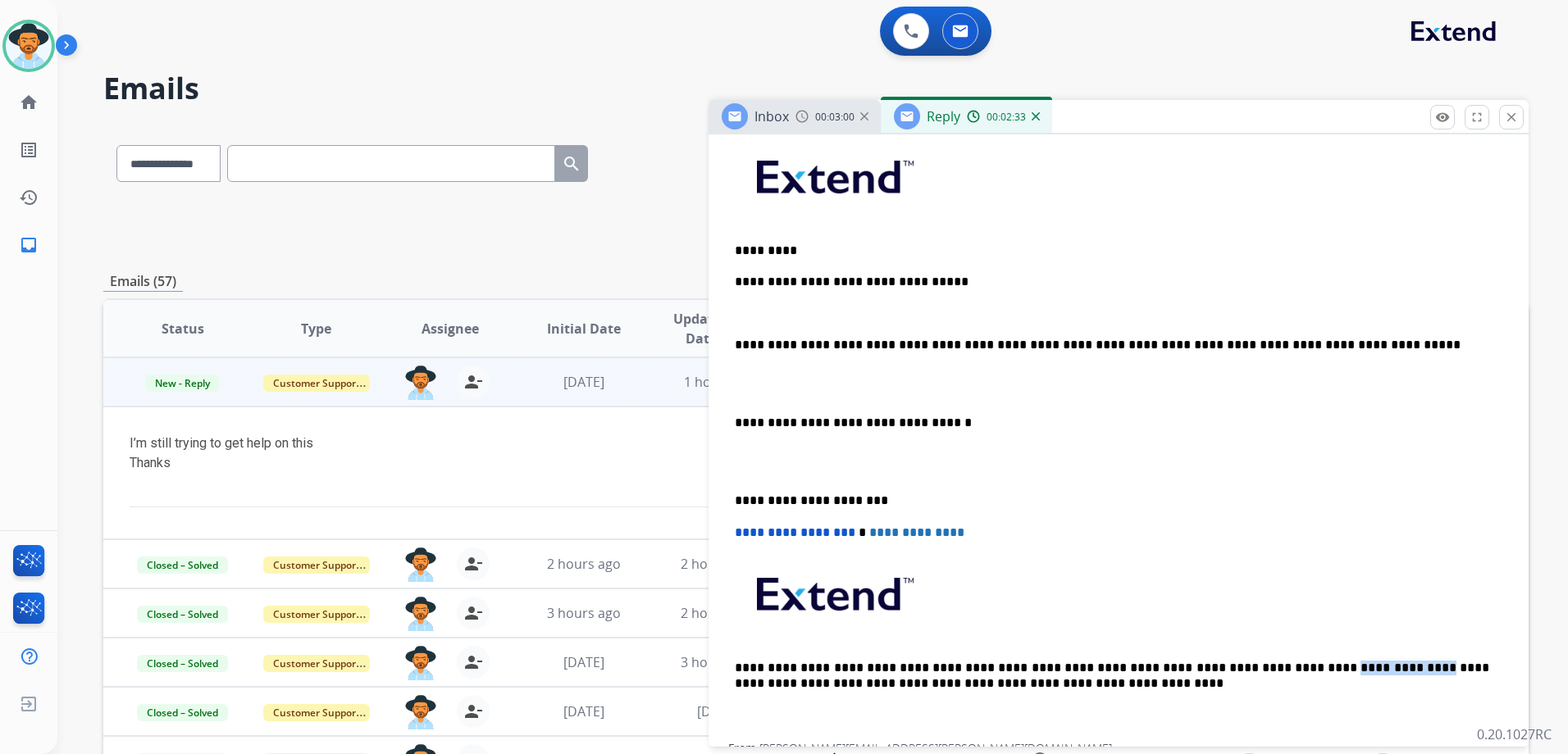
scroll to position [328, 0]
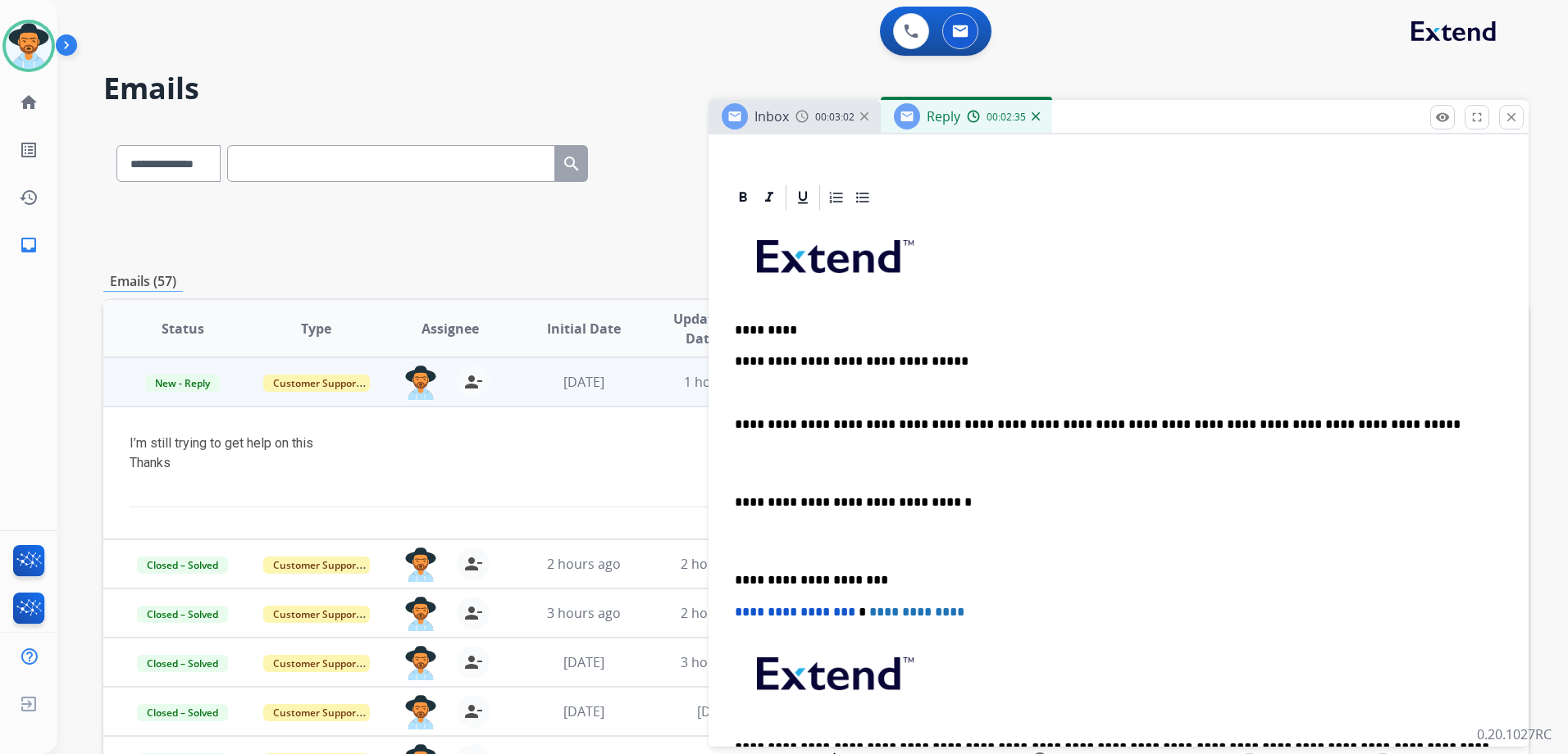
click at [994, 424] on p "**********" at bounding box center [1112, 425] width 754 height 15
drag, startPoint x: 1001, startPoint y: 424, endPoint x: 920, endPoint y: 426, distance: 81.0
click at [920, 426] on p "**********" at bounding box center [1112, 425] width 754 height 15
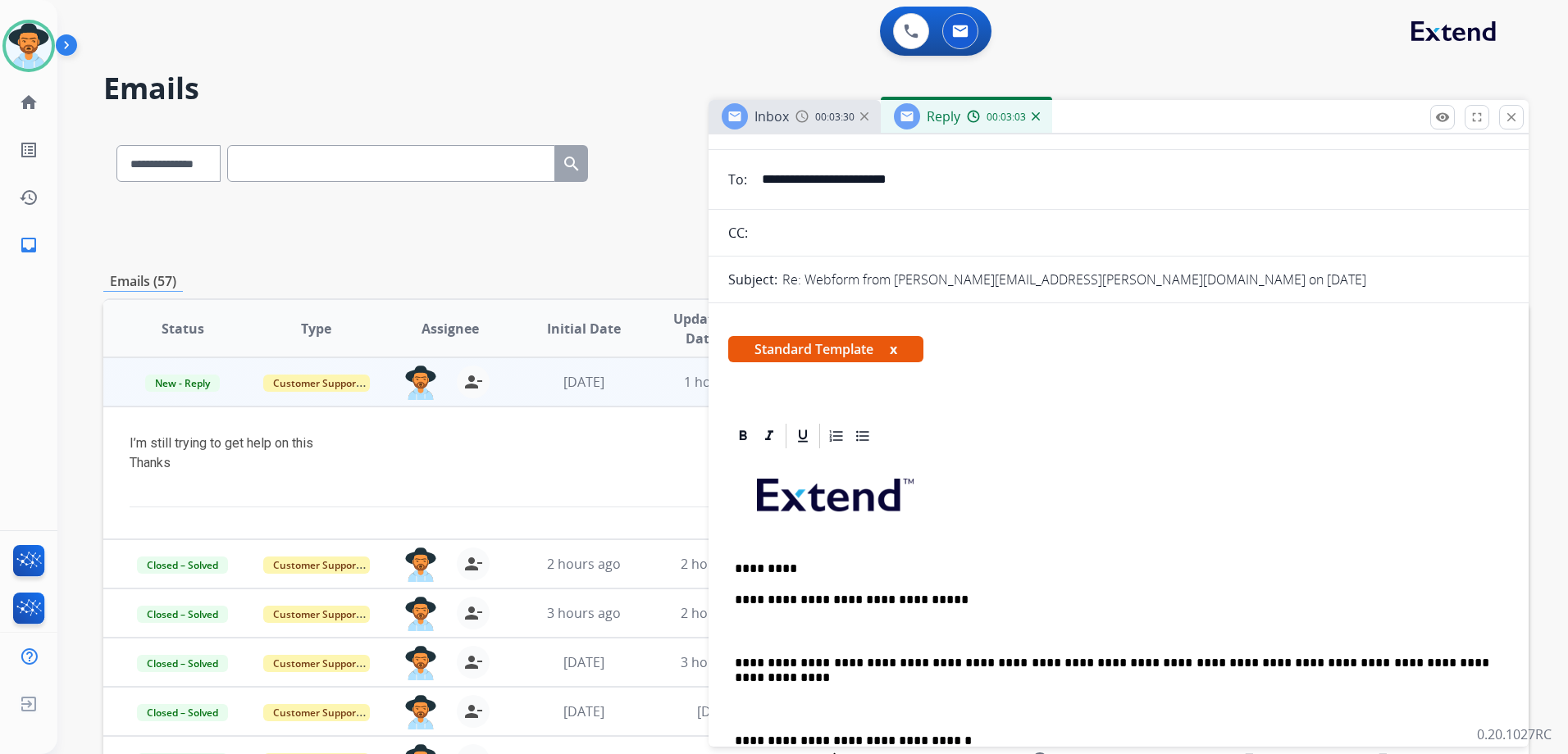
scroll to position [0, 0]
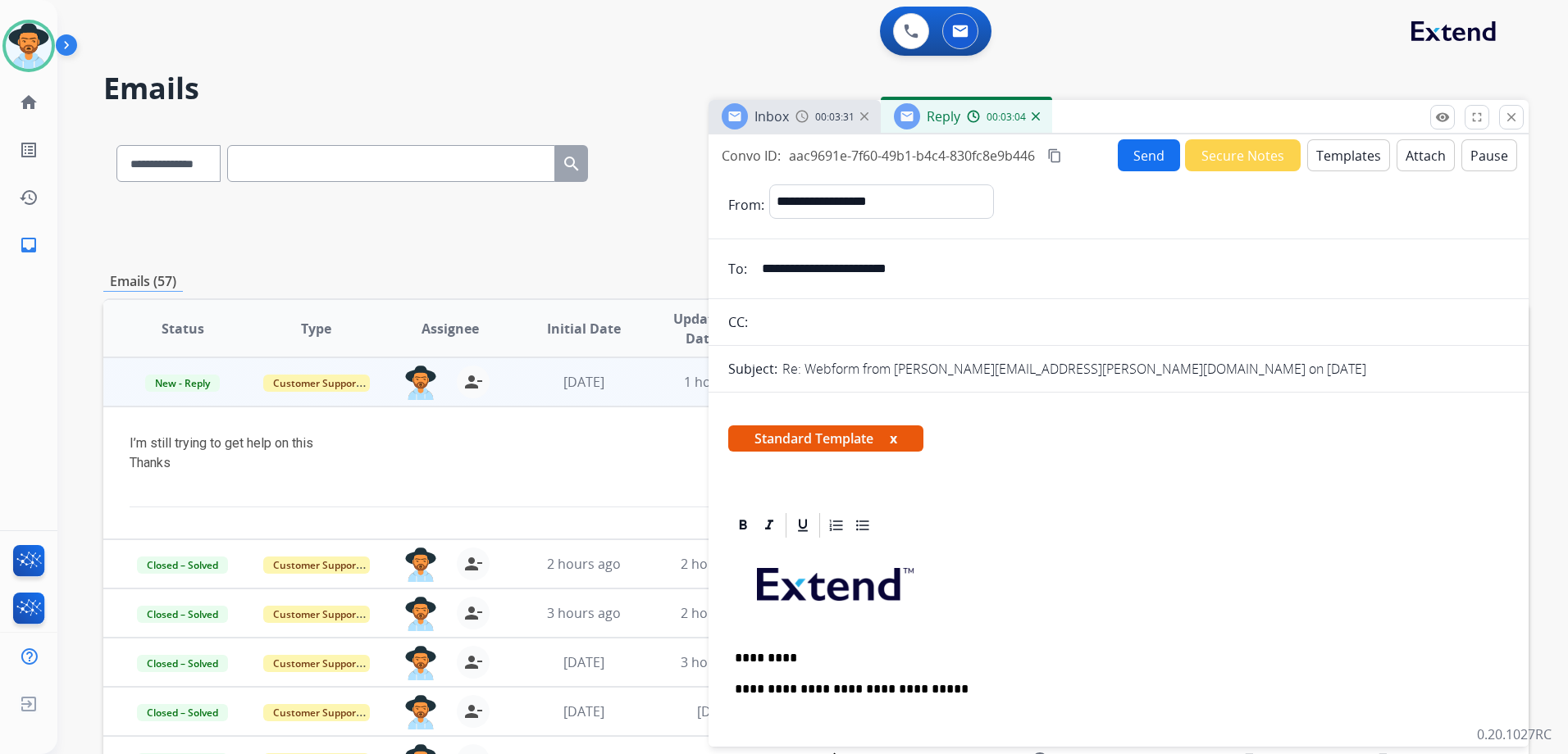
click at [1142, 161] on button "Send" at bounding box center [1149, 155] width 62 height 32
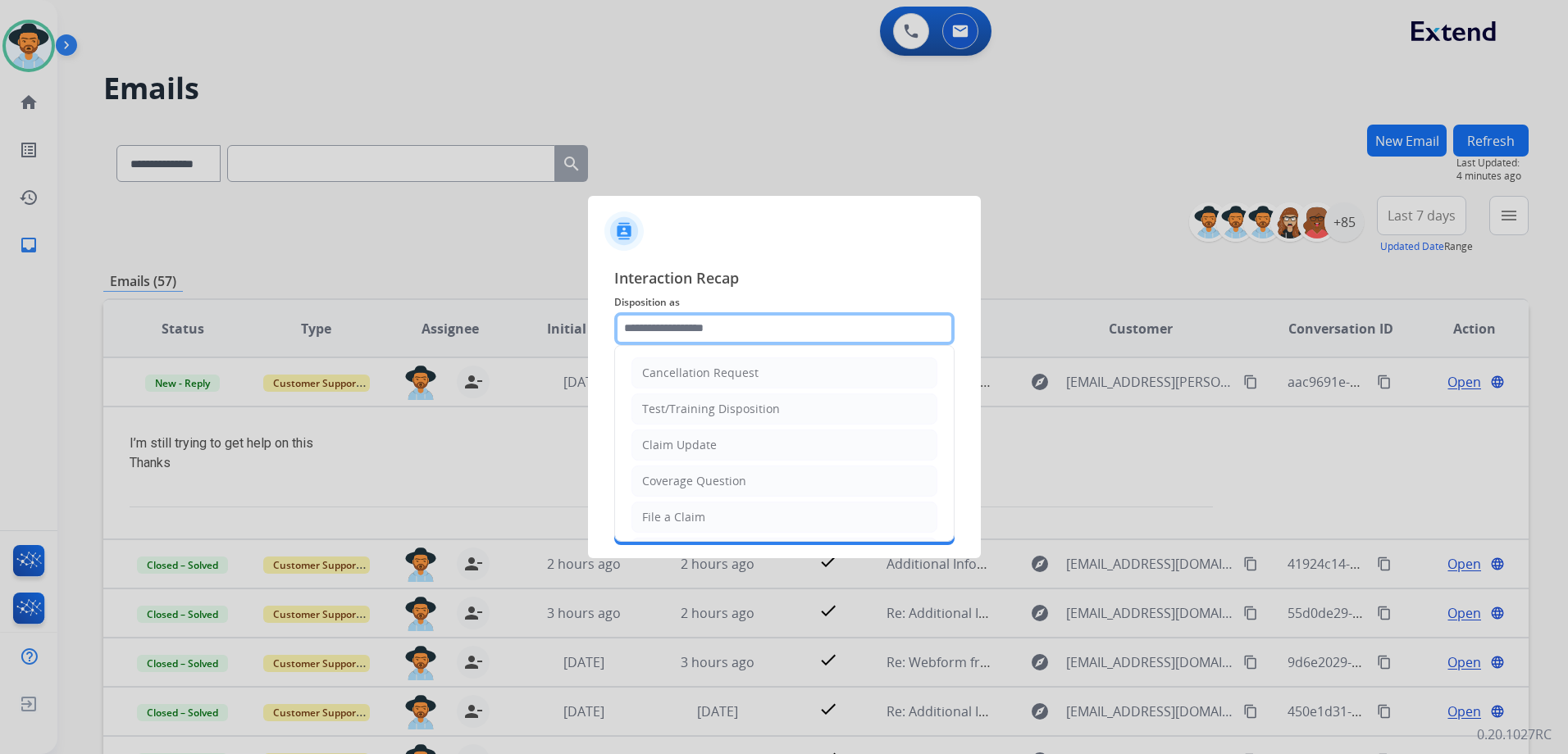
click at [836, 324] on input "text" at bounding box center [785, 329] width 340 height 33
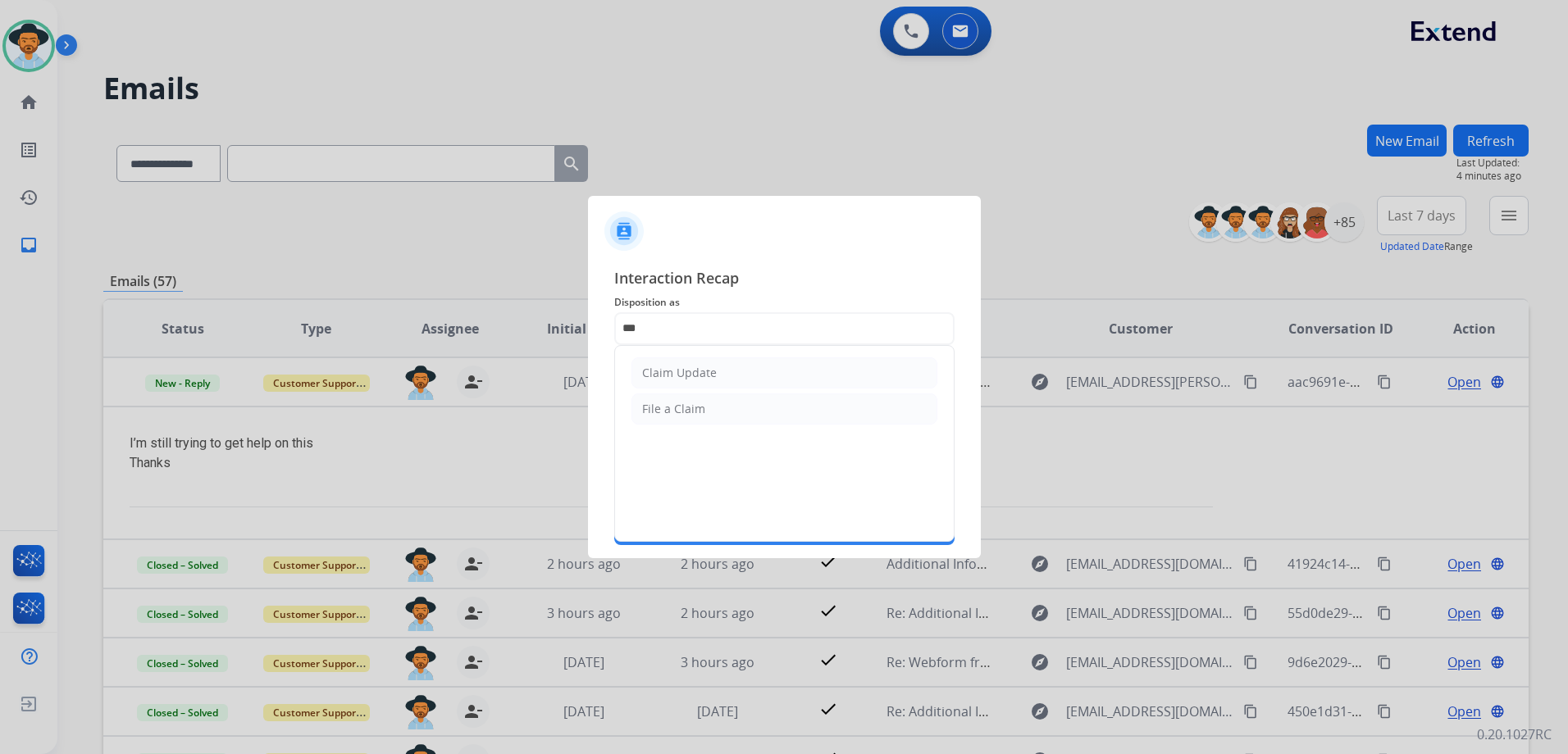
click at [787, 366] on li "Claim Update" at bounding box center [784, 373] width 306 height 31
type input "**********"
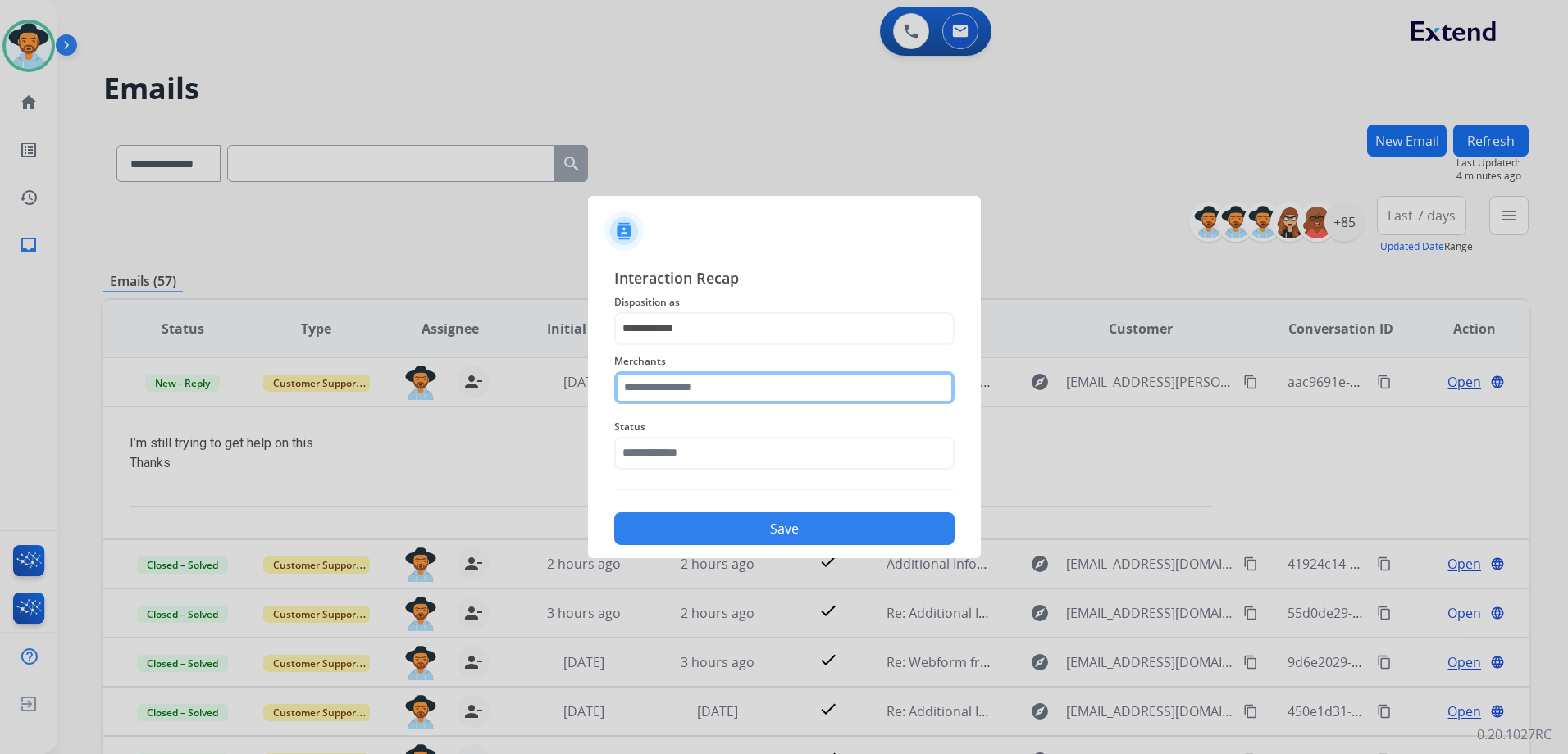
click at [750, 377] on input "text" at bounding box center [785, 388] width 340 height 33
click at [726, 452] on ul "Not found" at bounding box center [789, 438] width 323 height 56
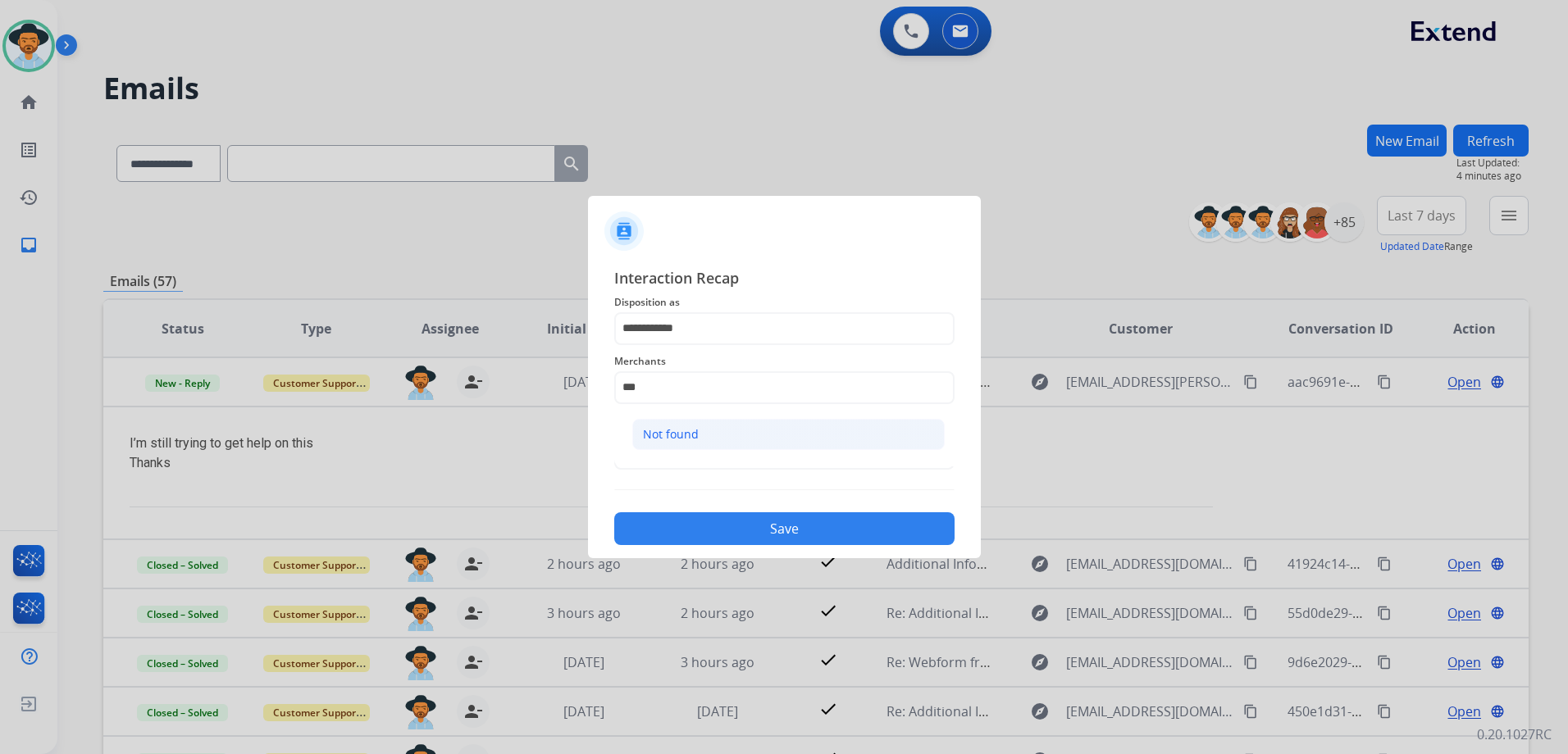
click at [718, 436] on li "Not found" at bounding box center [788, 435] width 312 height 31
type input "*********"
click at [692, 463] on input "text" at bounding box center [785, 453] width 340 height 33
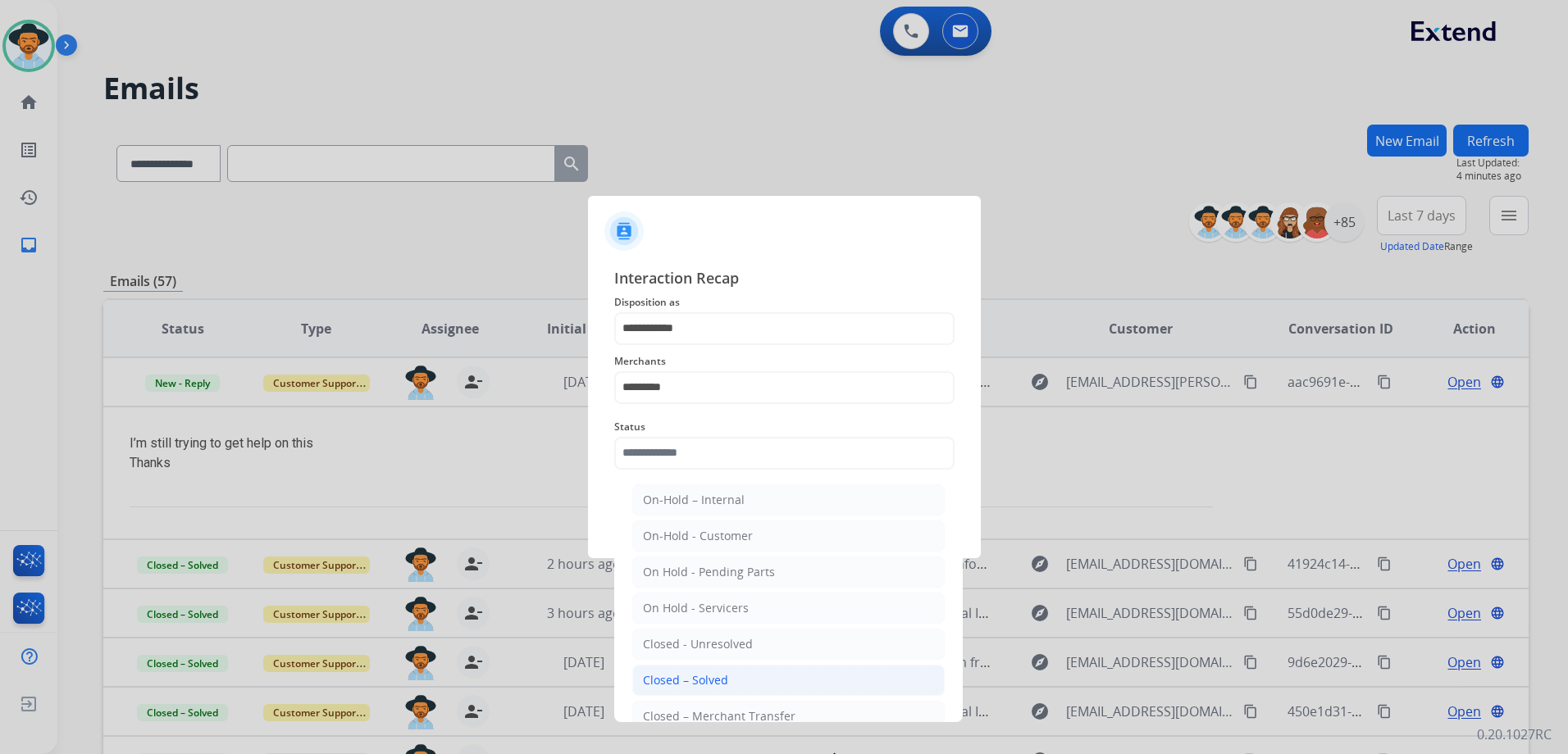
click at [736, 678] on li "Closed – Solved" at bounding box center [788, 681] width 312 height 31
type input "**********"
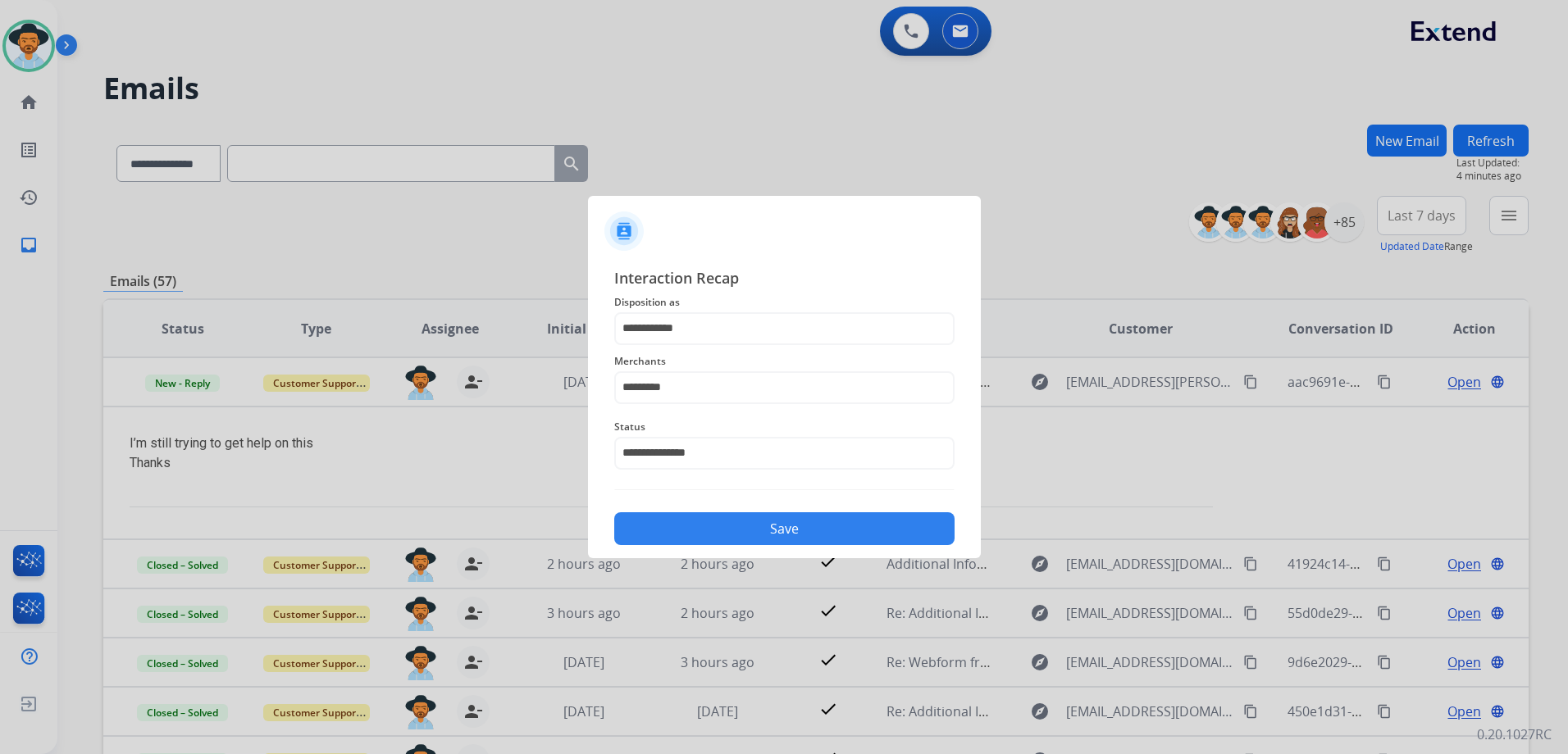
click at [825, 530] on button "Save" at bounding box center [785, 529] width 340 height 33
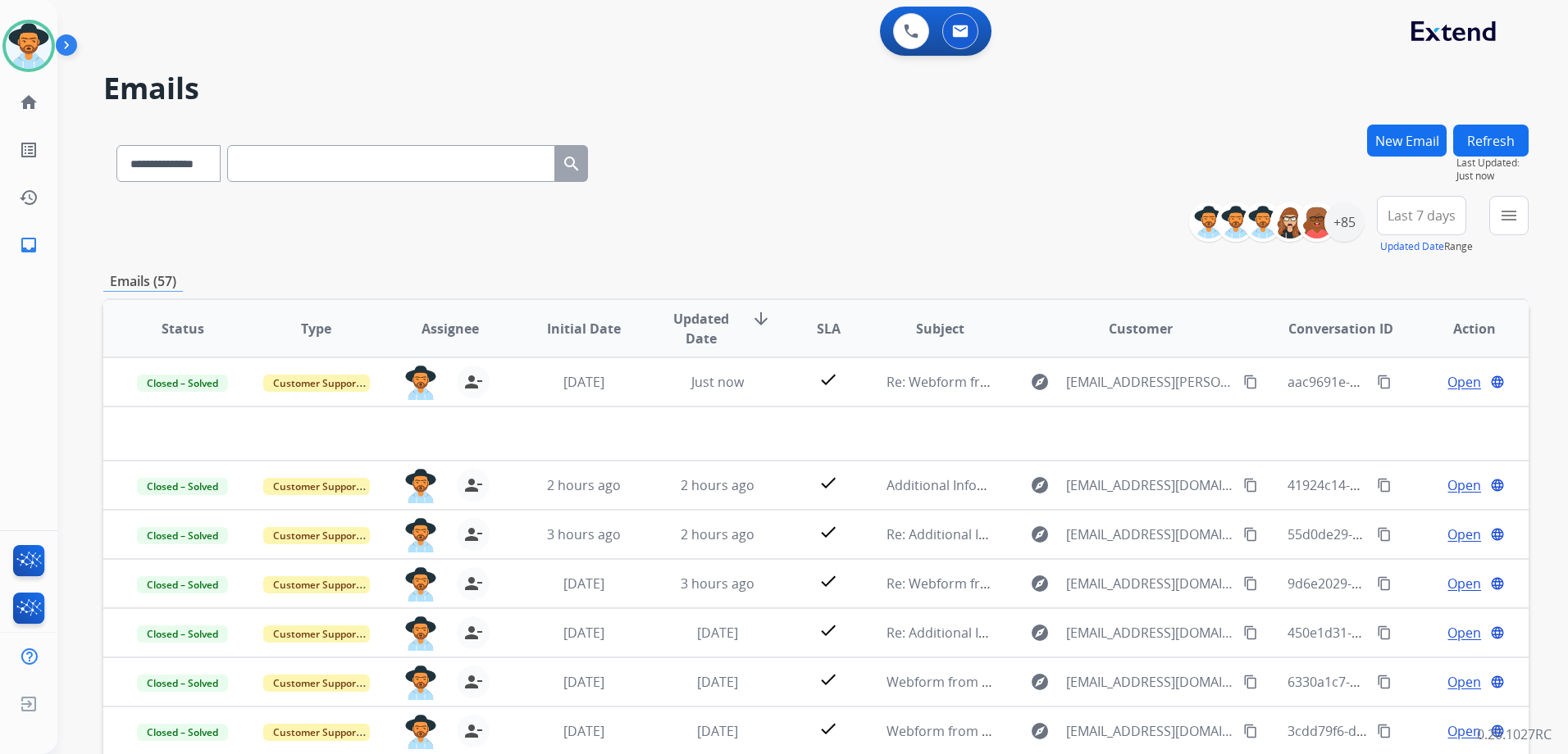
click at [1398, 540] on td "Open language" at bounding box center [1462, 534] width 133 height 49
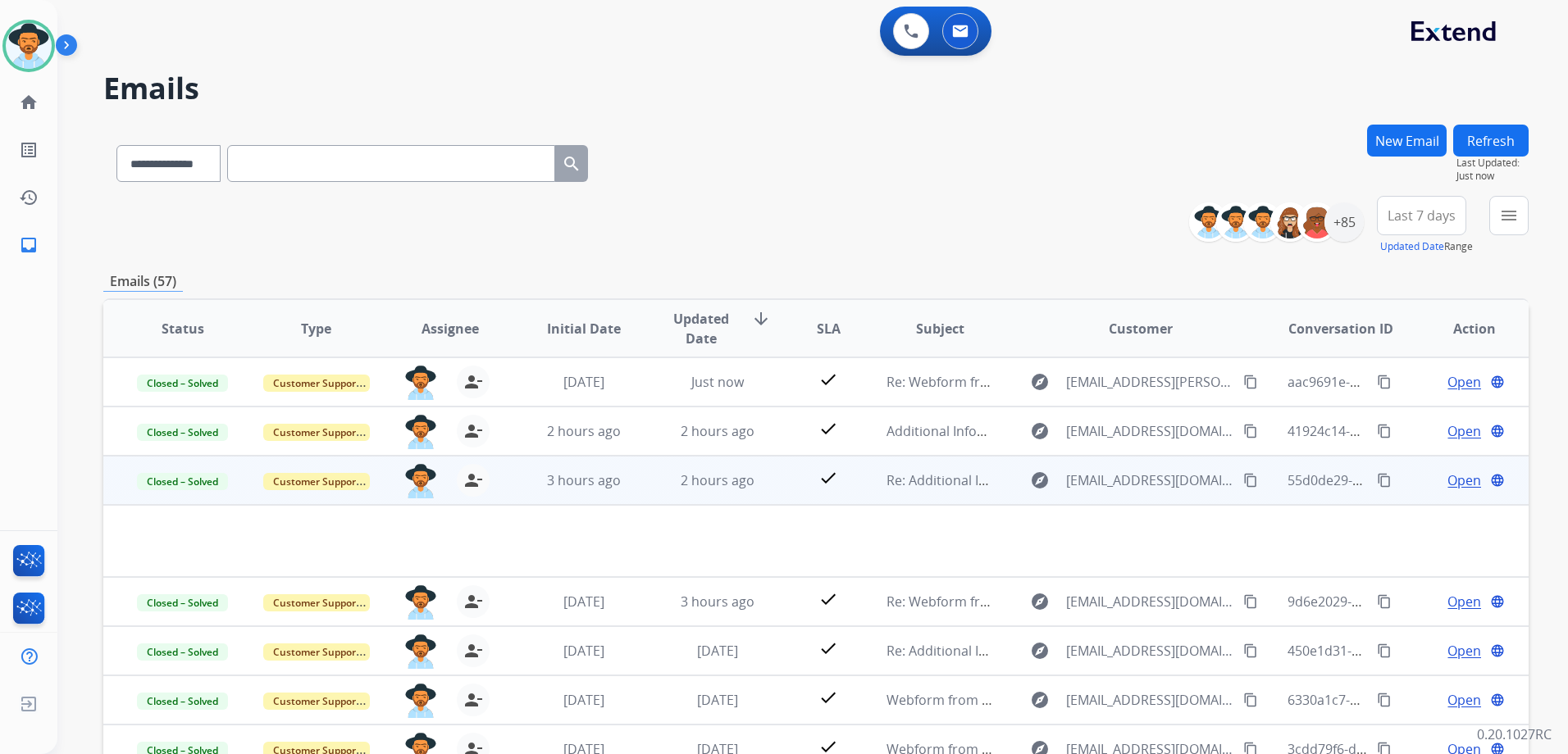
click at [1401, 486] on td "Open language" at bounding box center [1462, 480] width 133 height 49
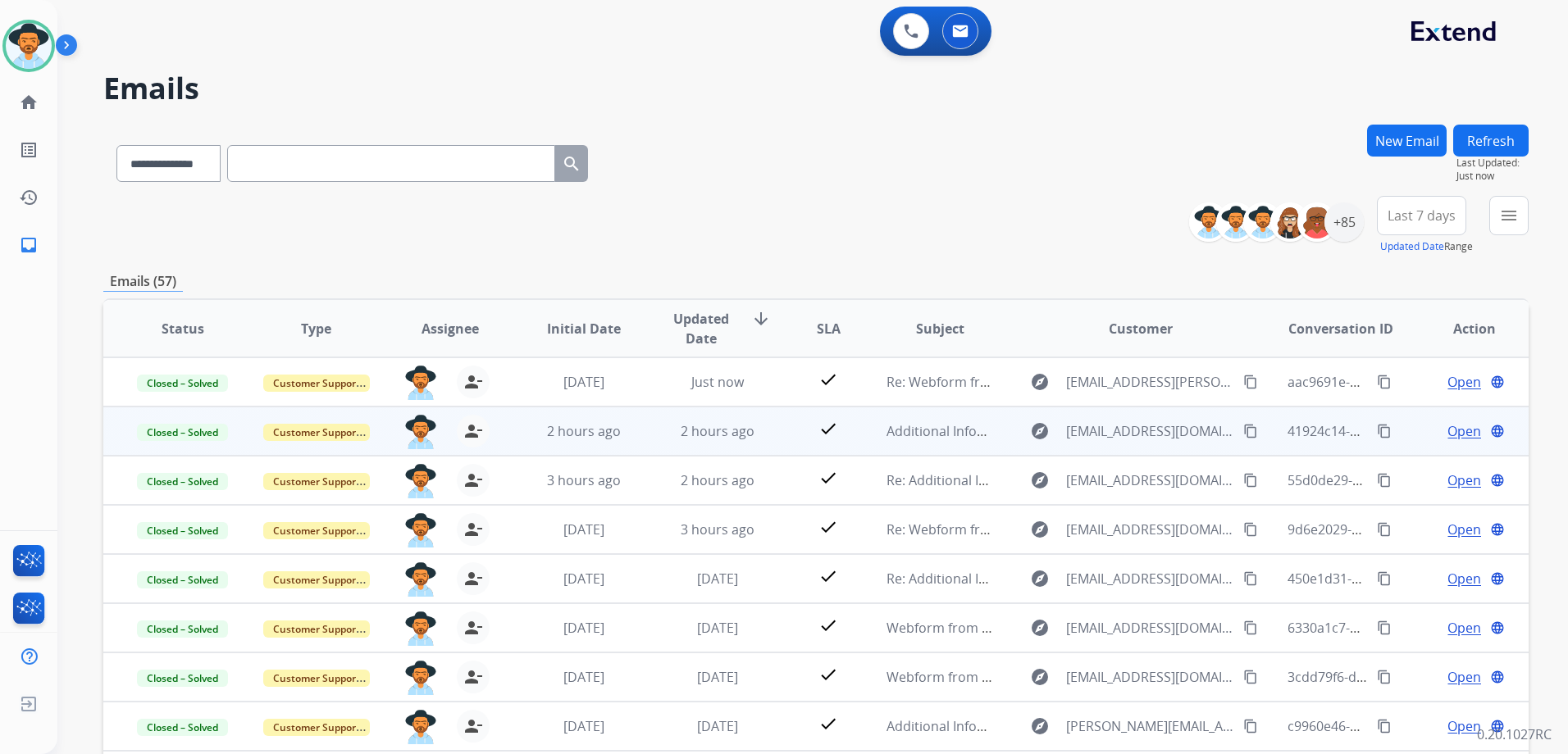
click at [1401, 436] on td "Open language" at bounding box center [1462, 431] width 133 height 49
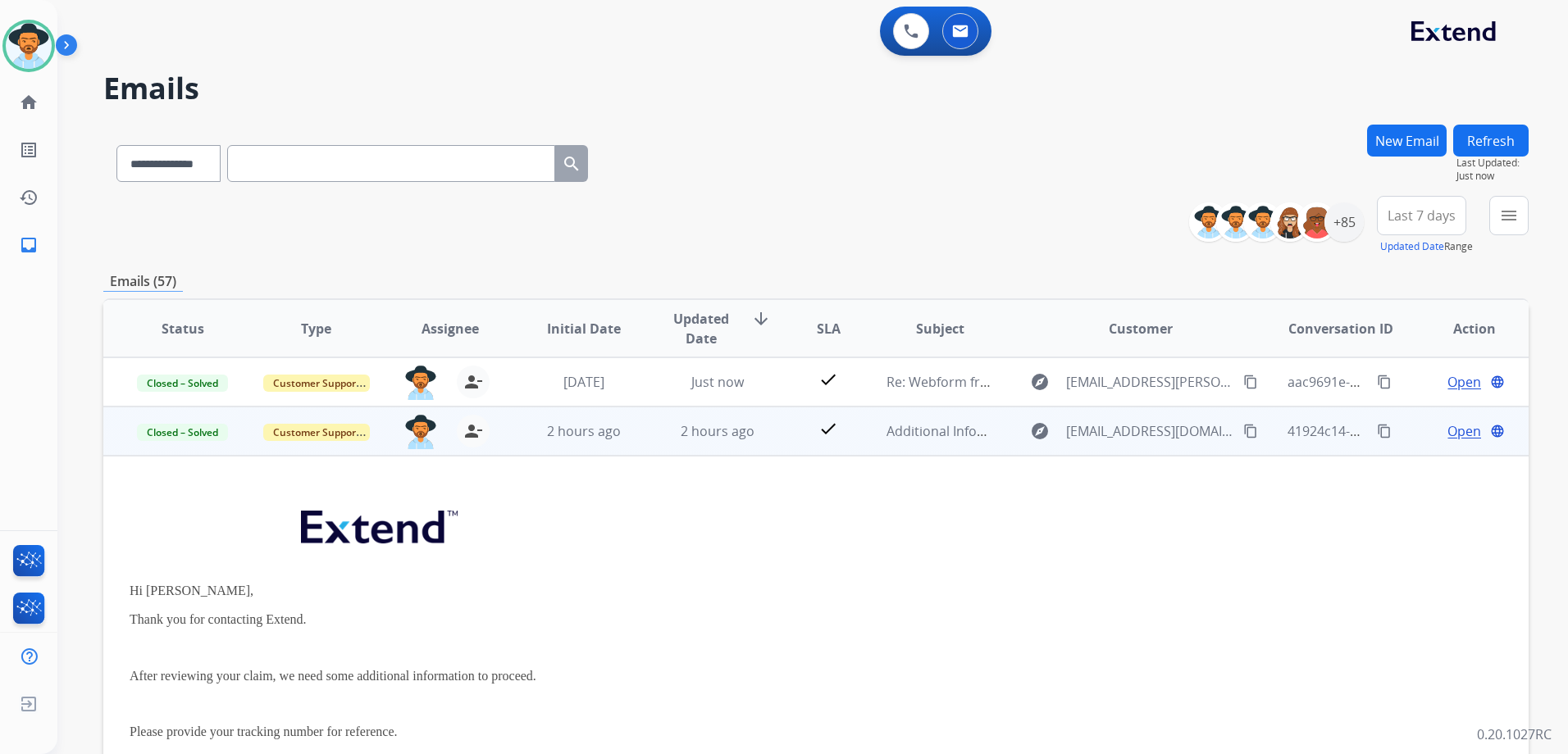
scroll to position [49, 0]
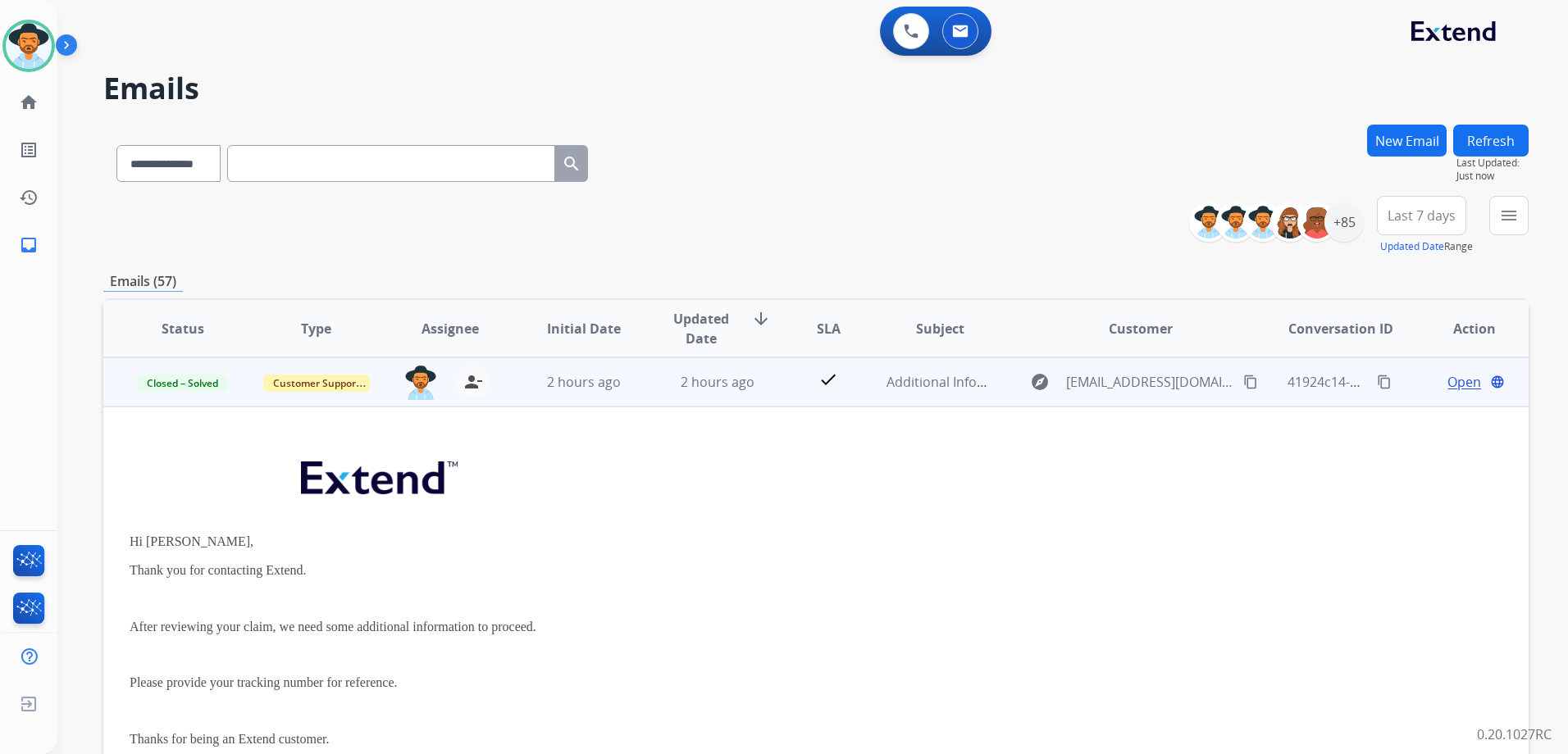
click at [1401, 401] on td "Open language" at bounding box center [1462, 382] width 133 height 49
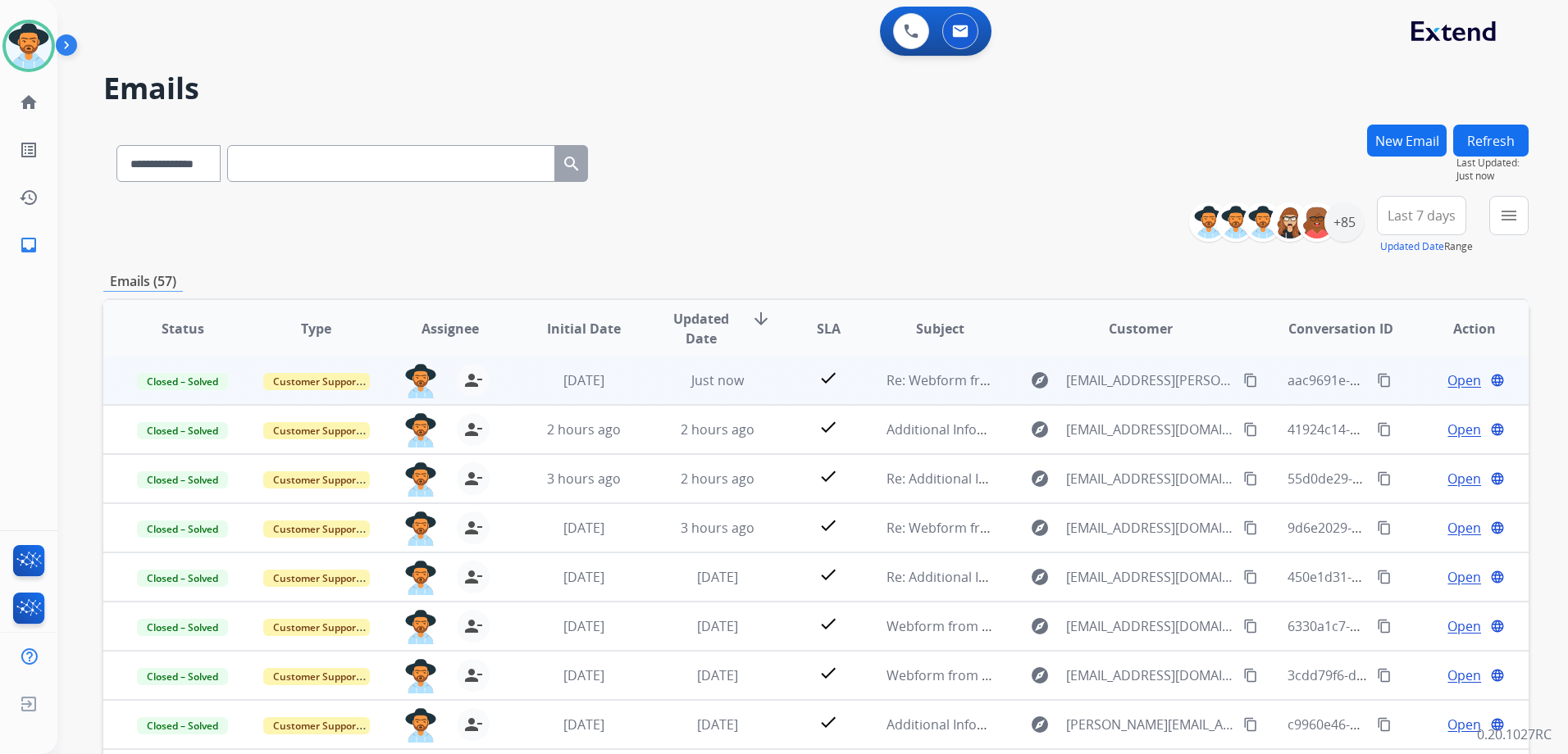
click at [1402, 391] on td "Open language" at bounding box center [1462, 380] width 133 height 49
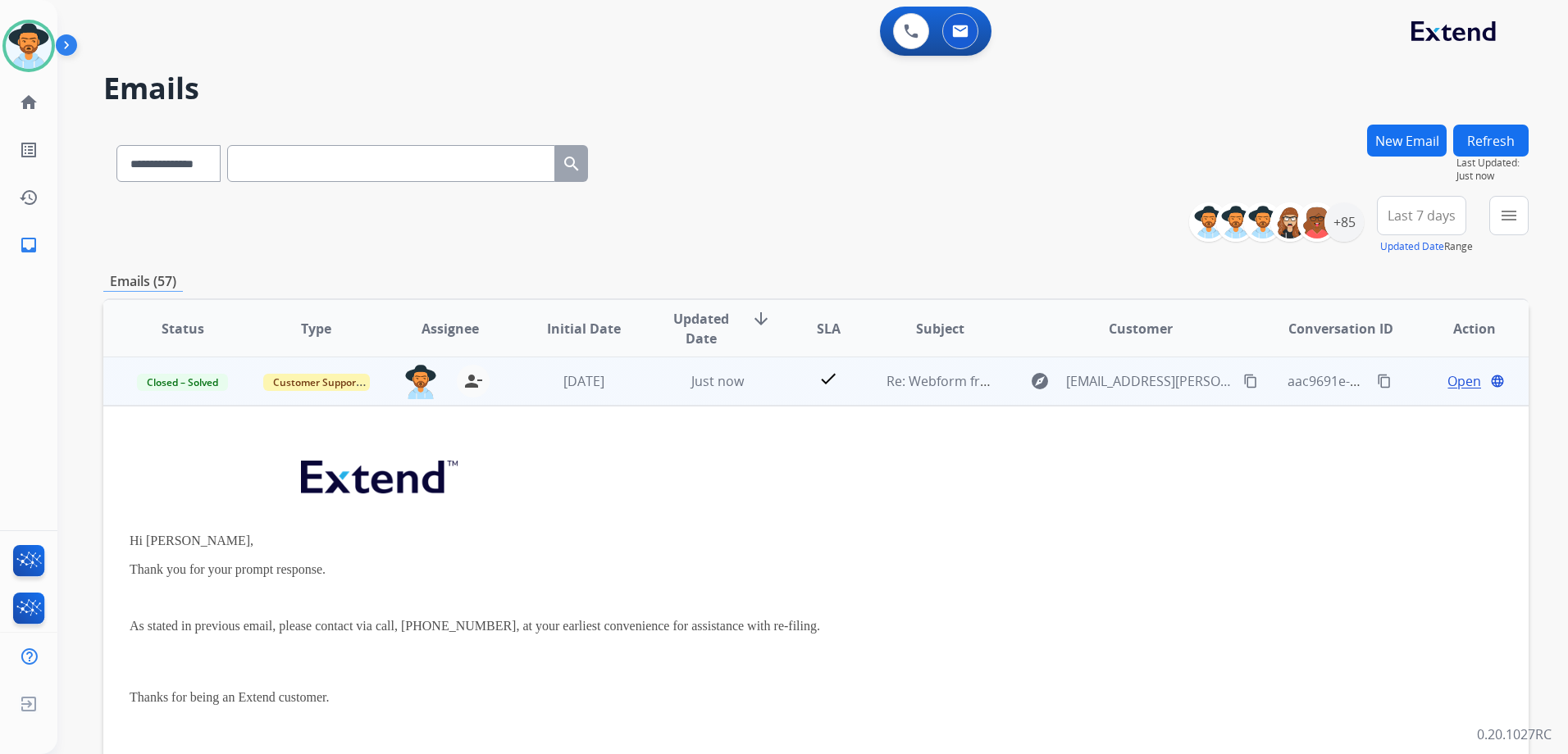
scroll to position [0, 0]
click at [1407, 396] on td "Open language" at bounding box center [1462, 382] width 133 height 49
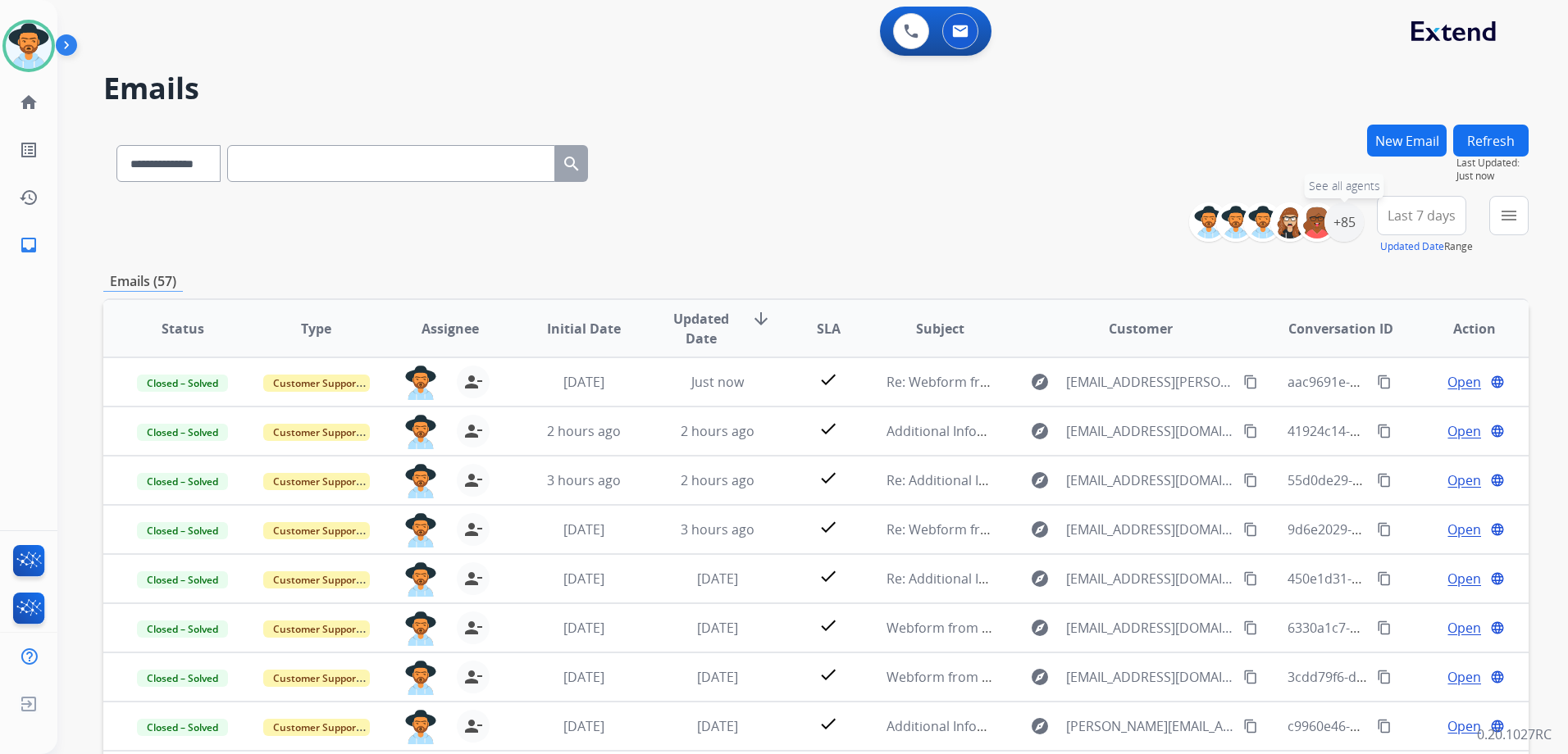
drag, startPoint x: 1333, startPoint y: 225, endPoint x: 1333, endPoint y: 244, distance: 19.0
click at [1333, 226] on div "+85" at bounding box center [1344, 221] width 39 height 39
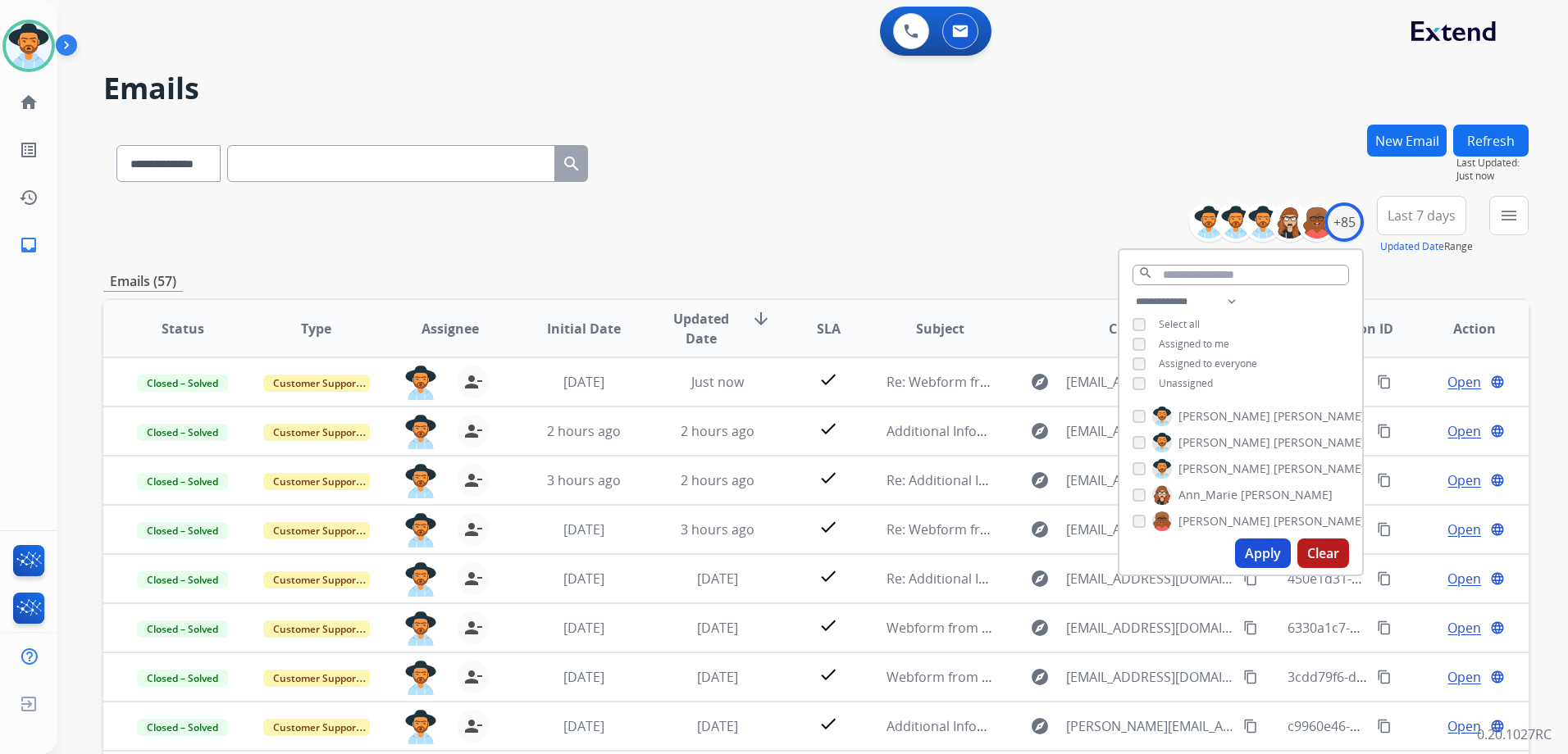
click at [1205, 380] on span "Unassigned" at bounding box center [1186, 384] width 54 height 14
click at [1209, 339] on span "Assigned to me" at bounding box center [1194, 344] width 71 height 14
click at [1274, 555] on button "Apply" at bounding box center [1264, 554] width 56 height 30
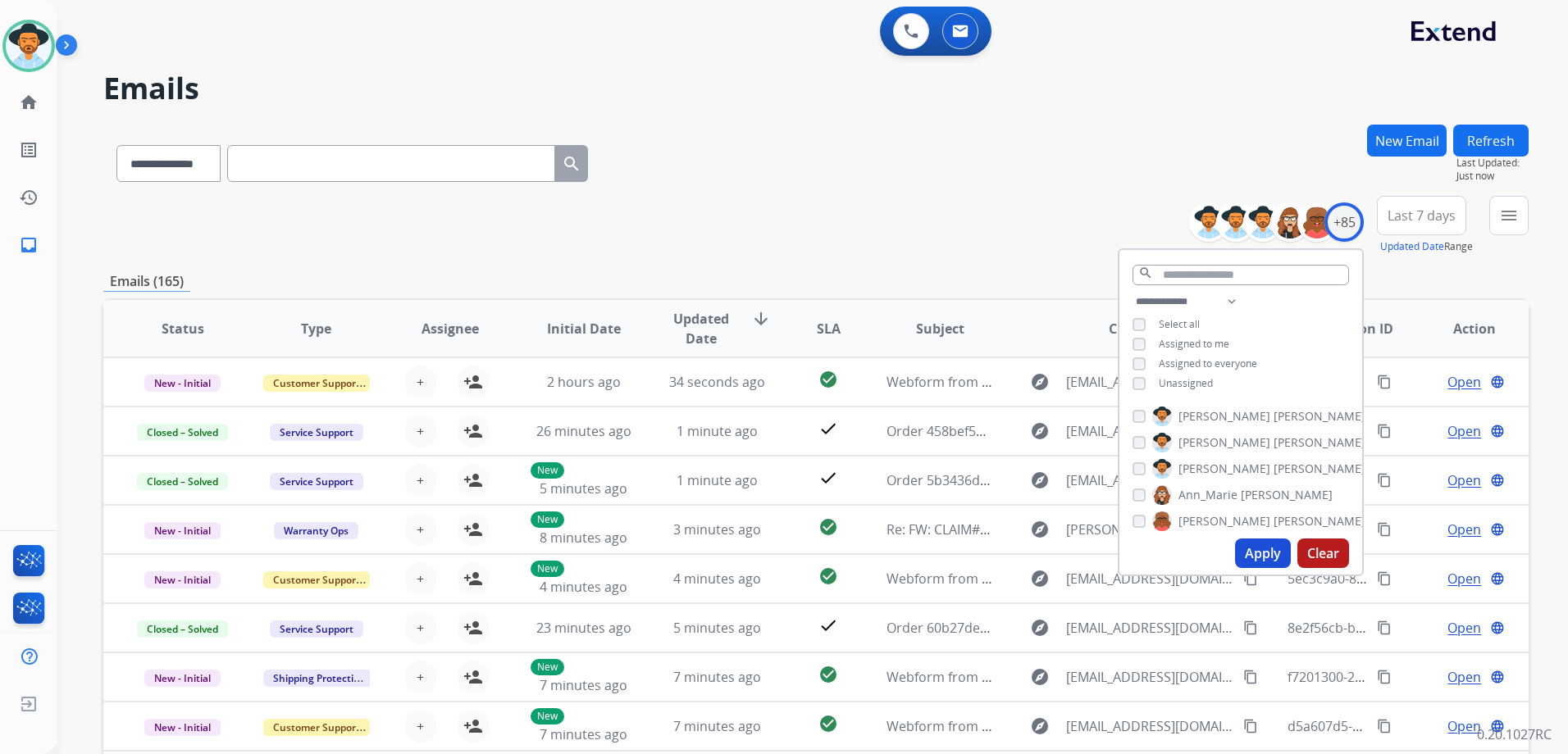
click at [910, 234] on div "**********" at bounding box center [816, 226] width 1426 height 59
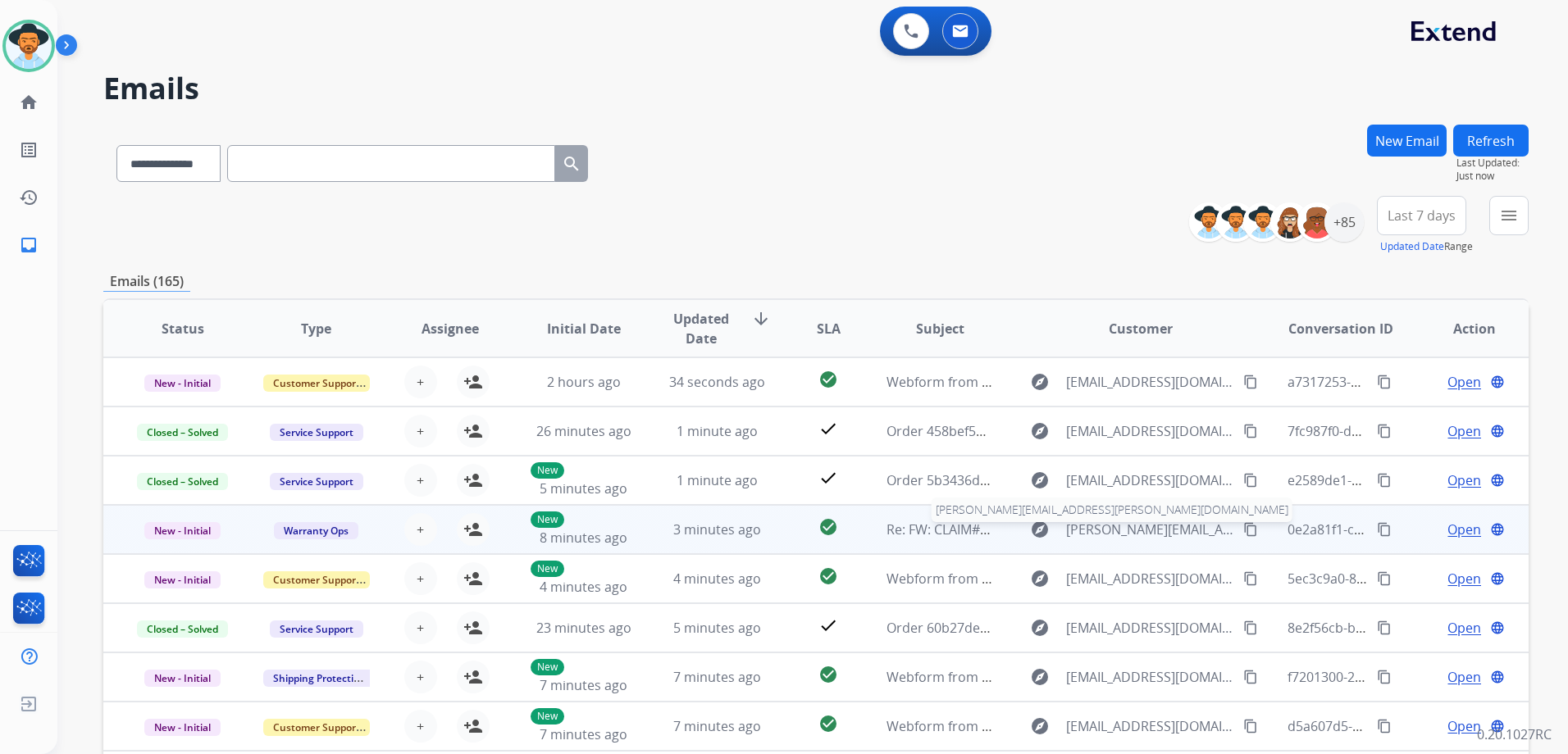
scroll to position [2, 0]
click at [1395, 539] on td "Open language" at bounding box center [1462, 528] width 133 height 49
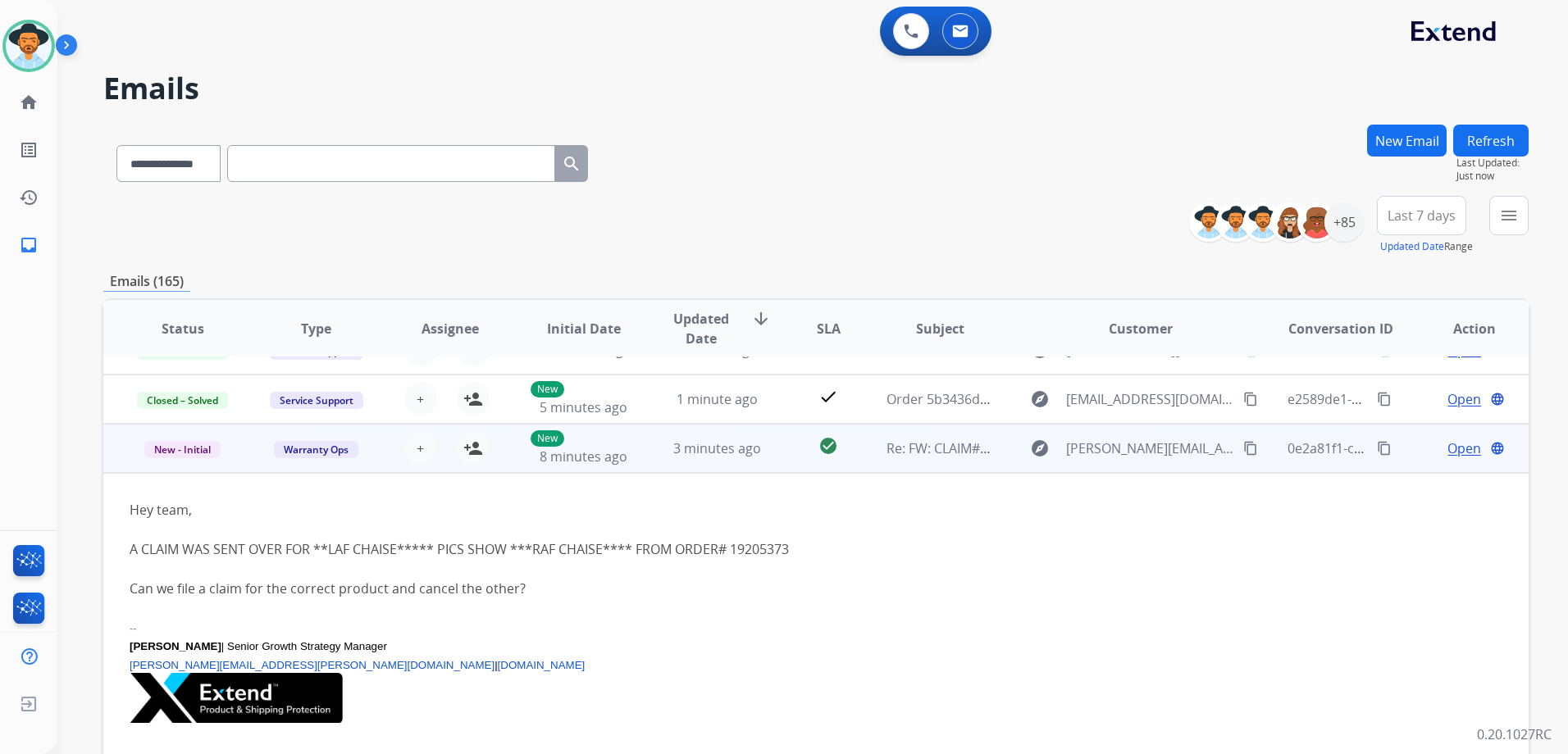
scroll to position [147, 0]
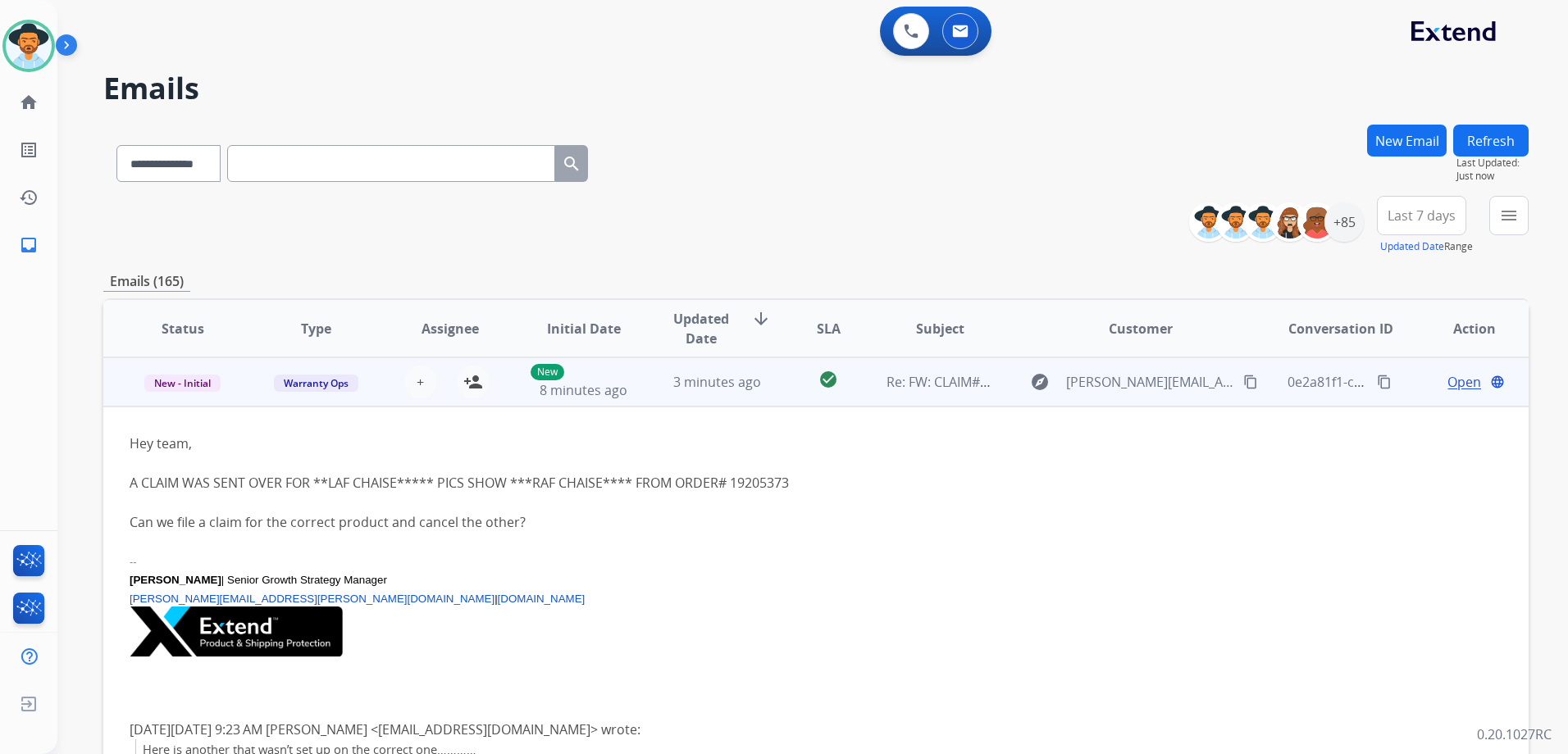
click at [1415, 402] on td "Open language" at bounding box center [1462, 382] width 133 height 49
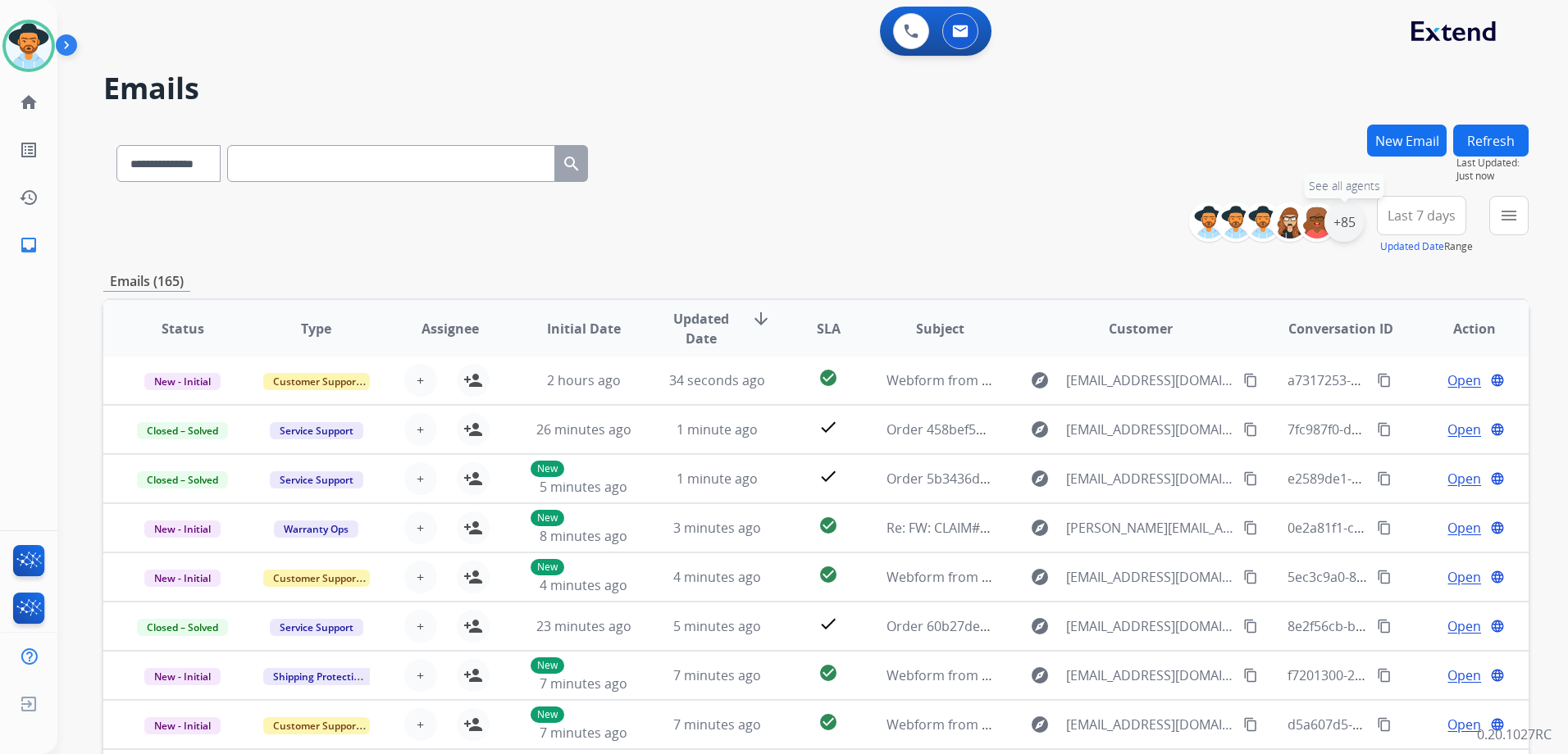
click at [1344, 215] on div "+85" at bounding box center [1344, 221] width 39 height 39
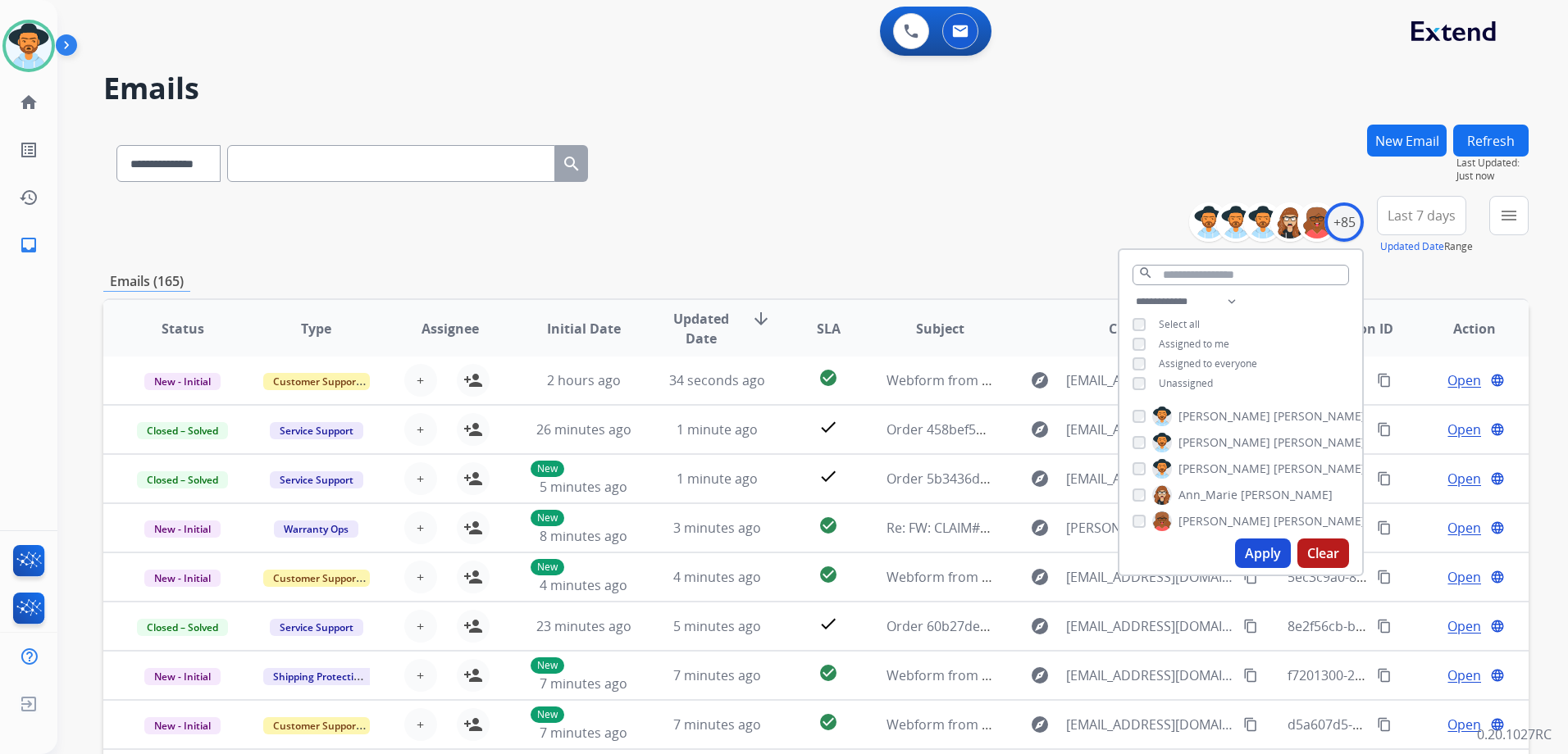
click at [927, 214] on div "**********" at bounding box center [816, 226] width 1426 height 59
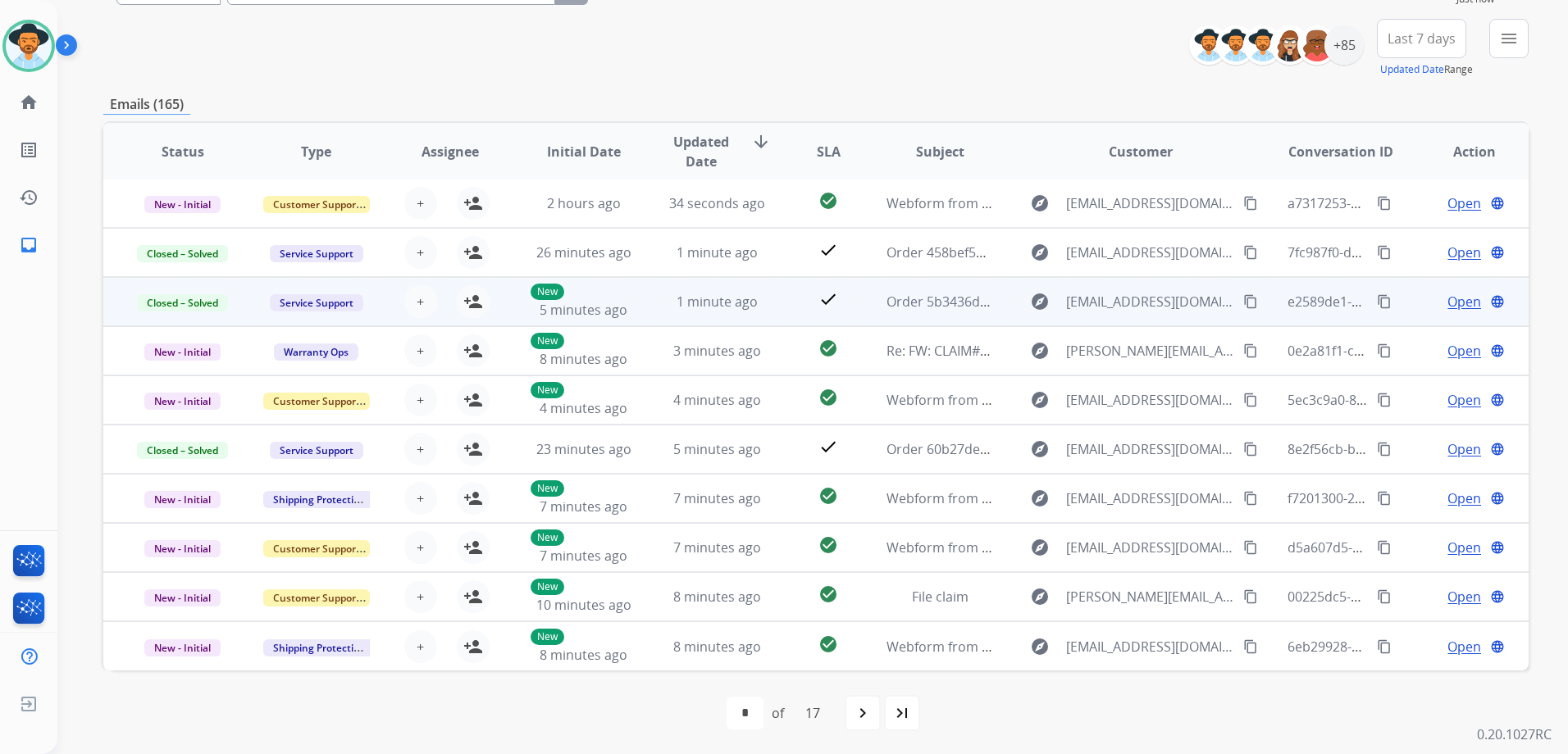
scroll to position [179, 0]
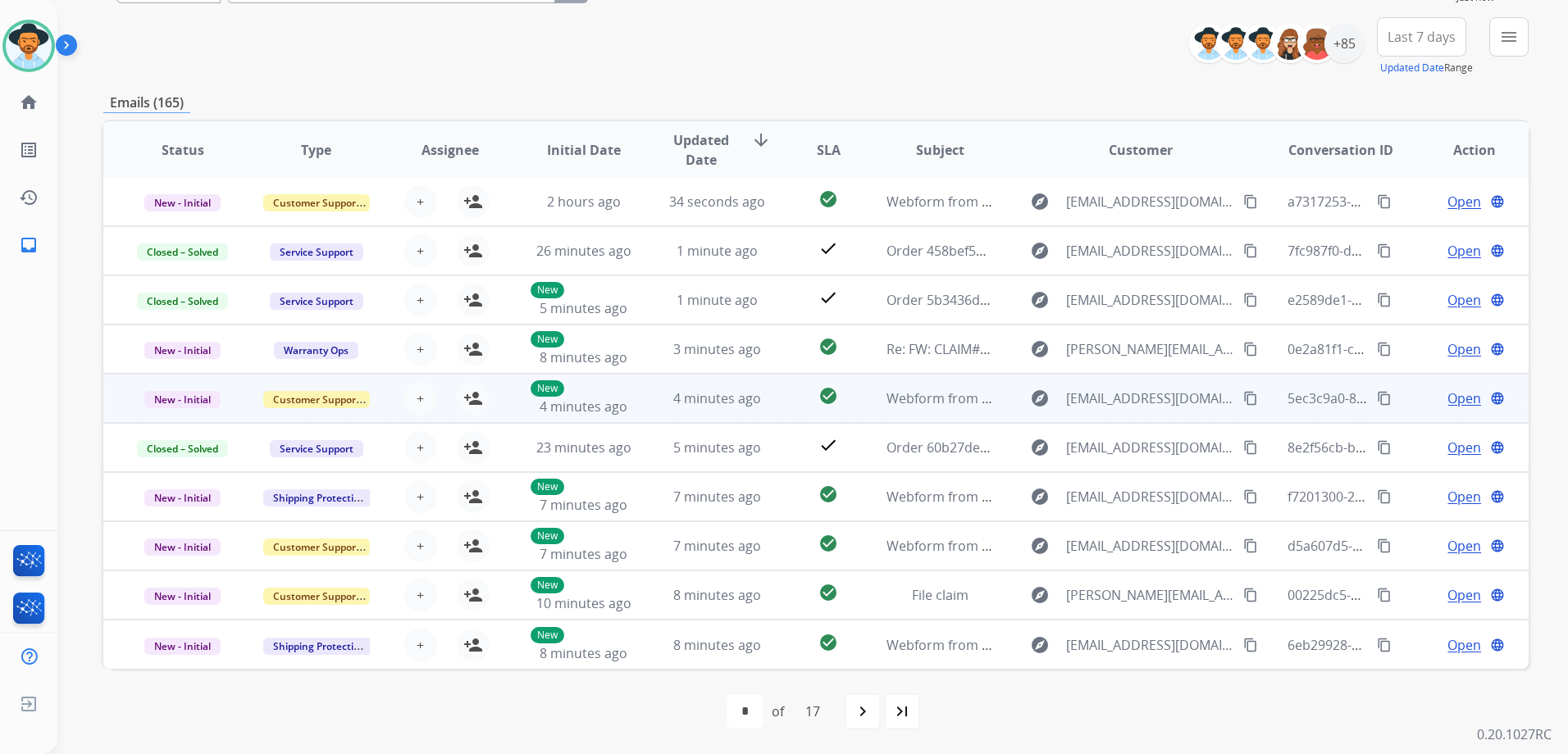
click at [1398, 404] on td "Open language" at bounding box center [1462, 398] width 133 height 49
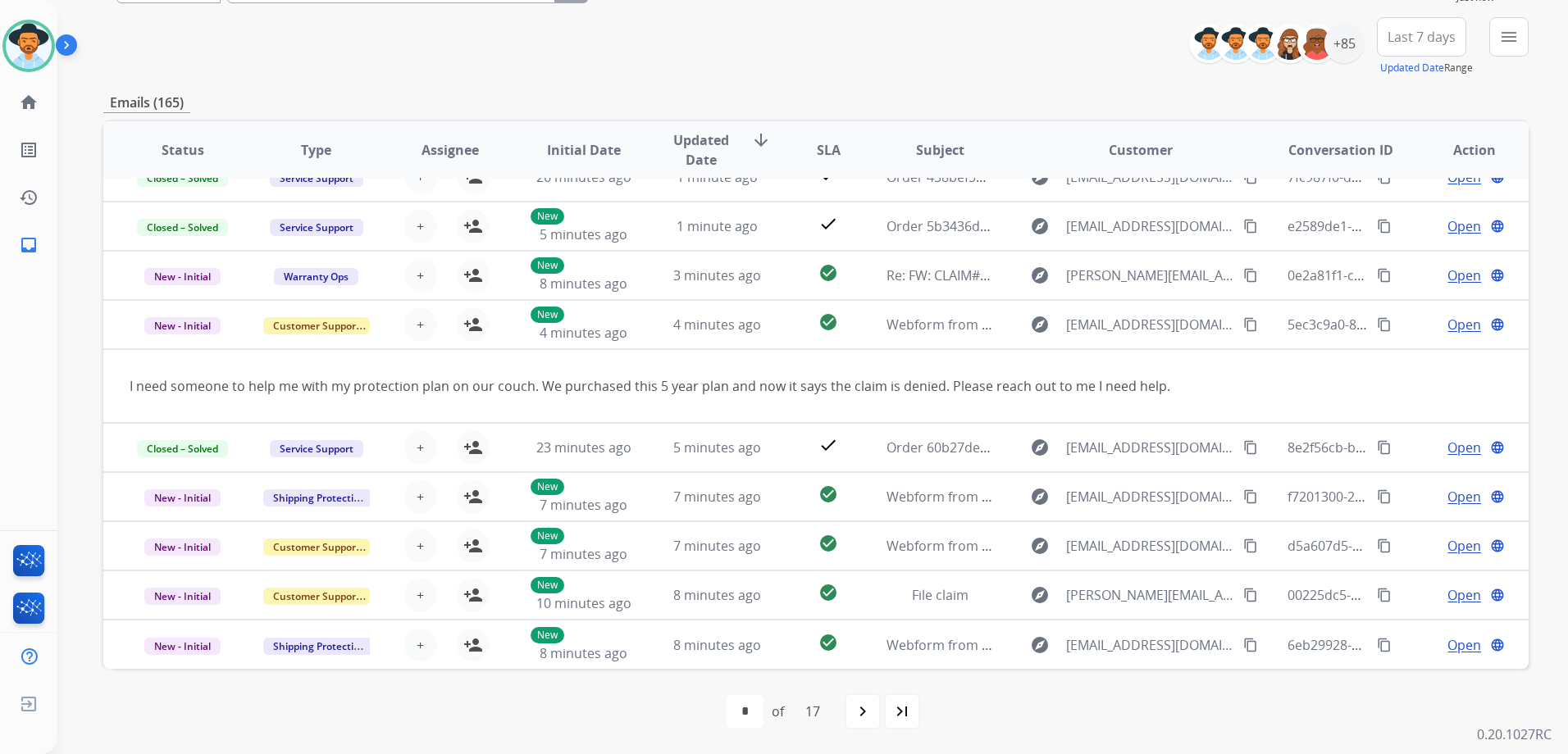
scroll to position [76, 0]
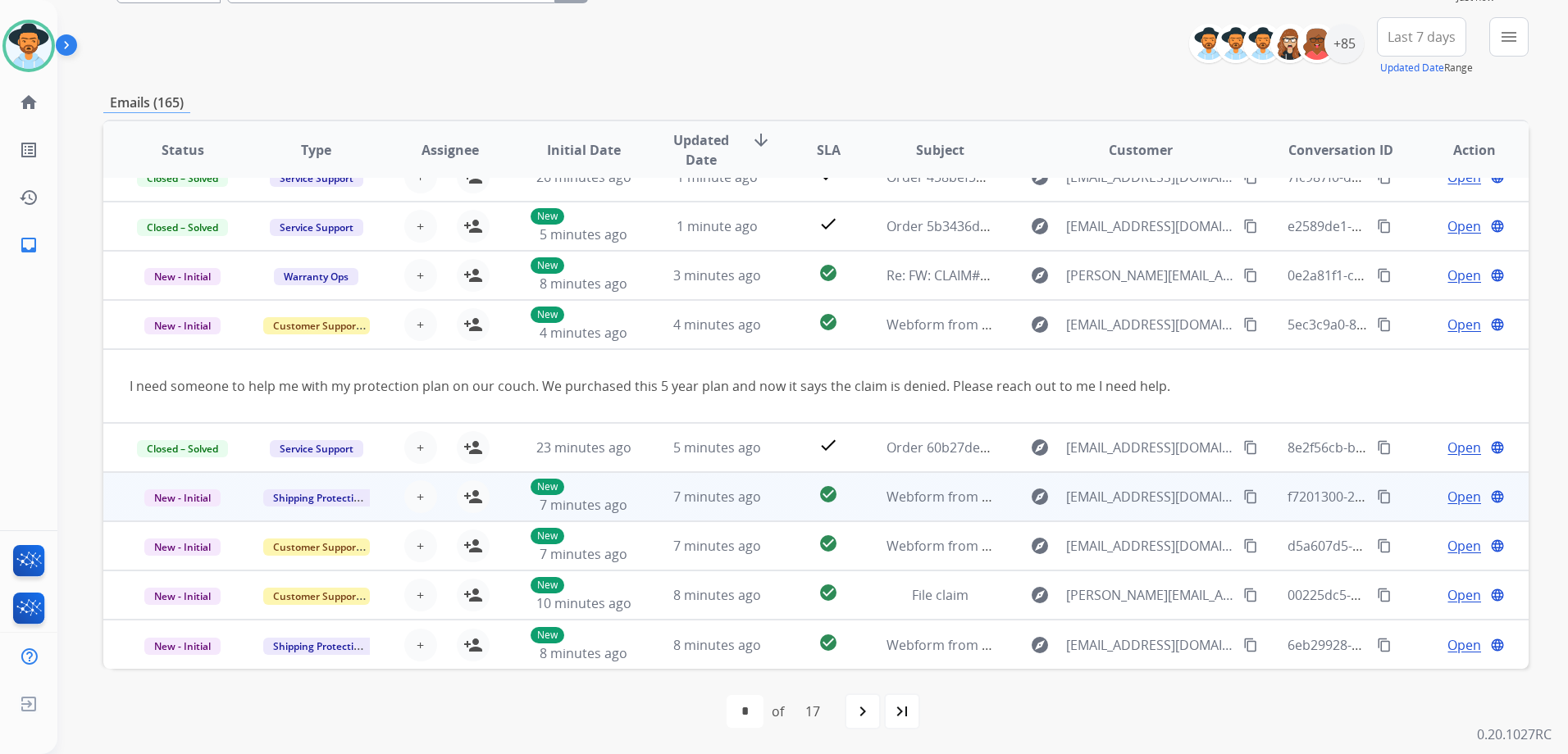
click at [1406, 504] on td "Open language" at bounding box center [1462, 497] width 133 height 49
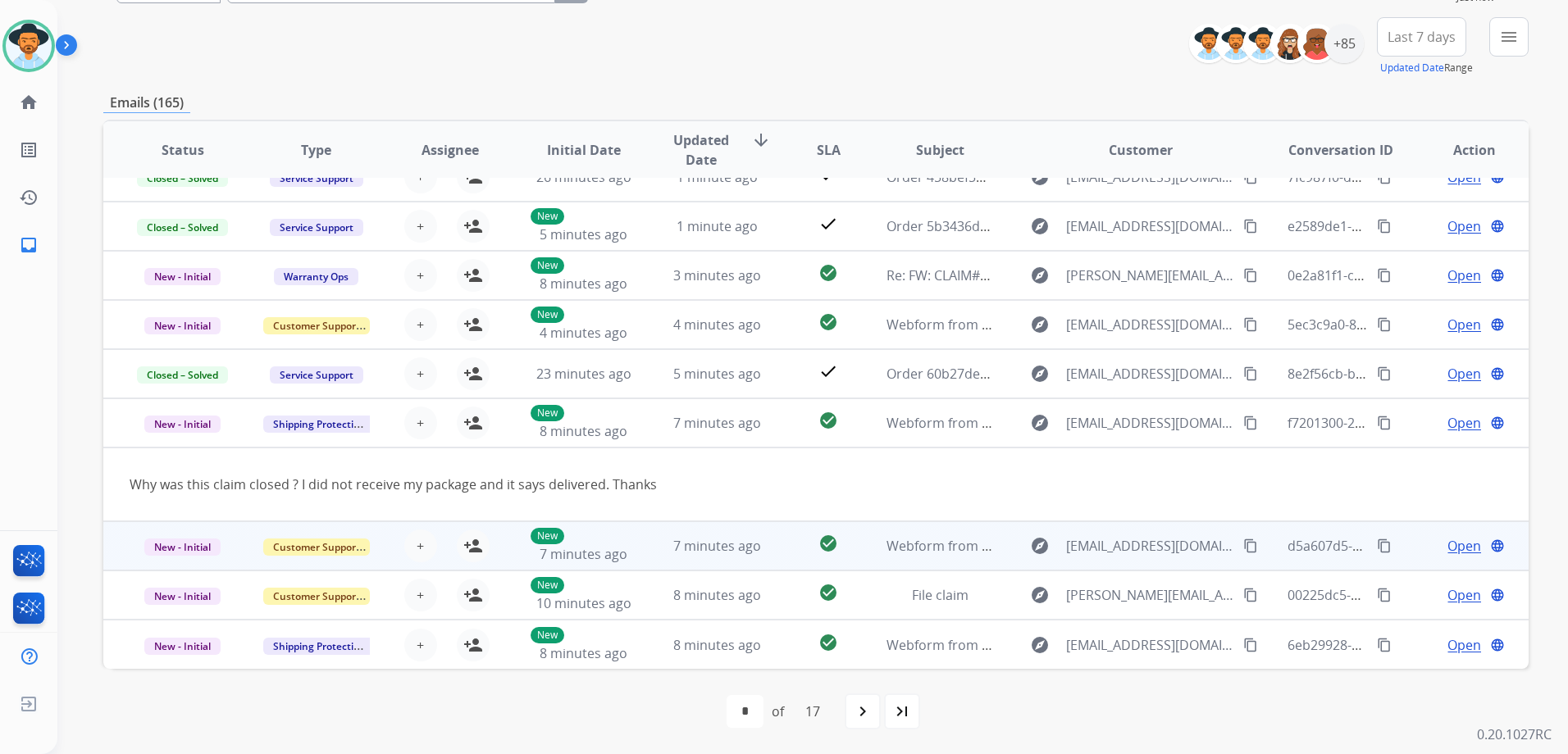
click at [1408, 544] on td "Open language" at bounding box center [1462, 546] width 133 height 49
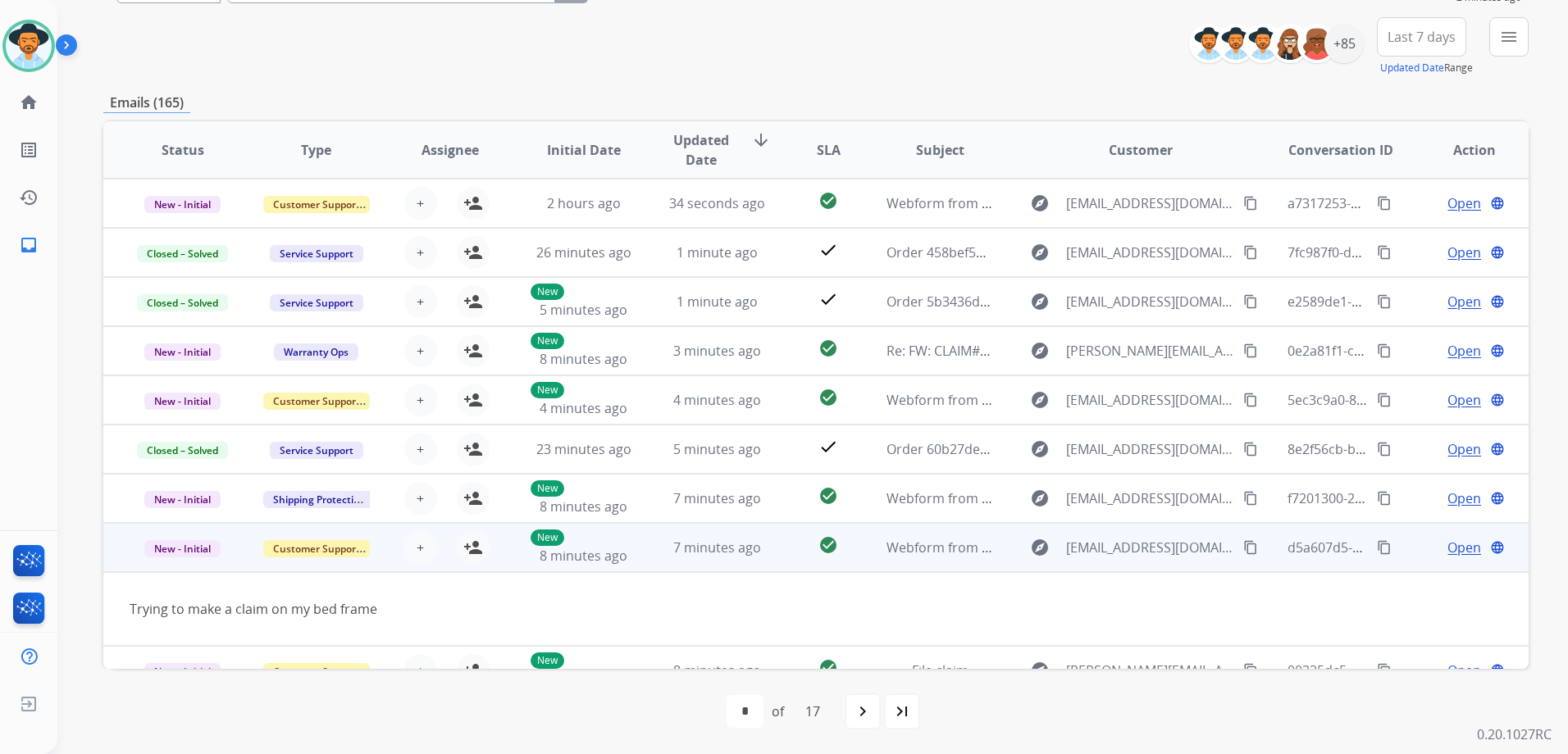
scroll to position [0, 0]
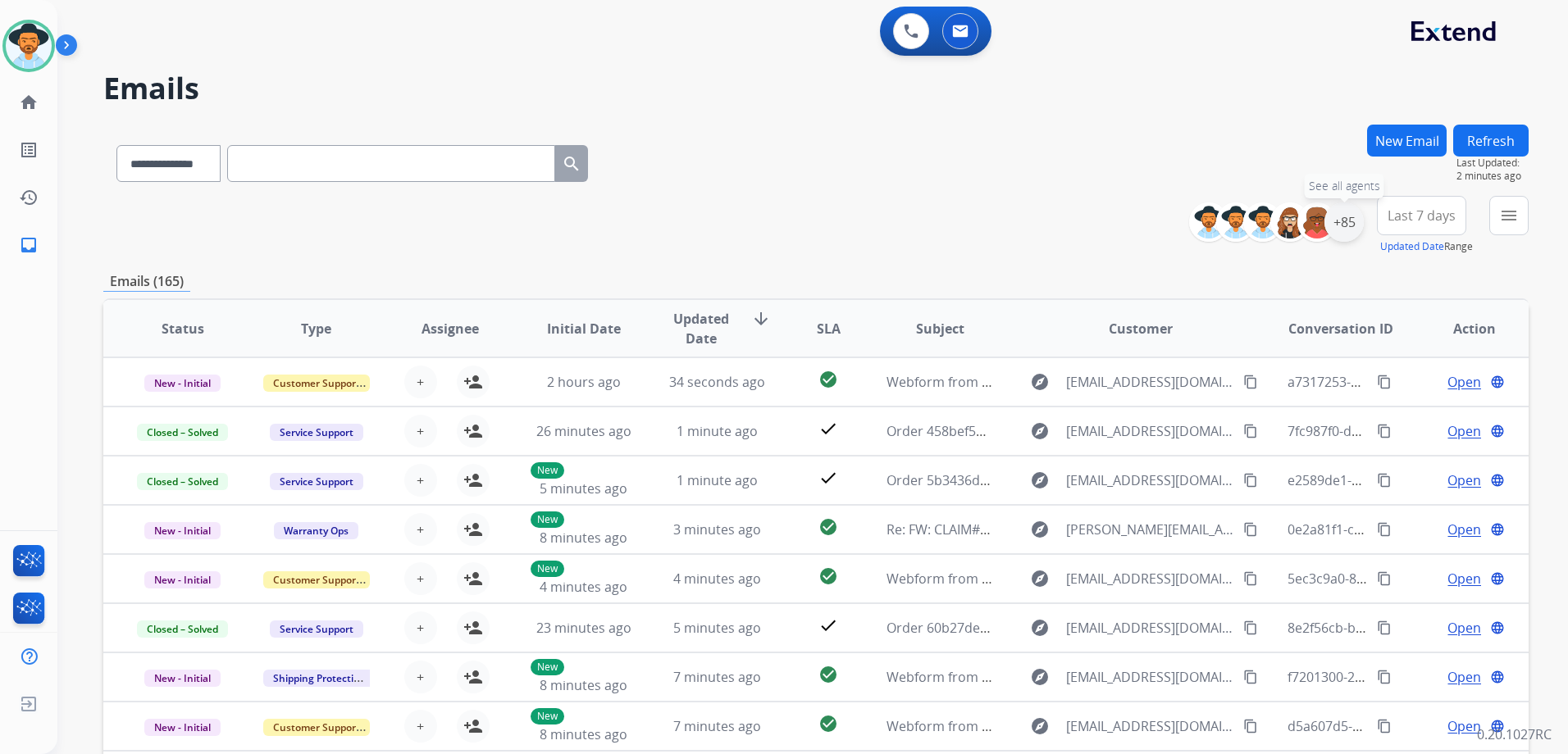
click at [1351, 230] on div "+85" at bounding box center [1344, 221] width 39 height 39
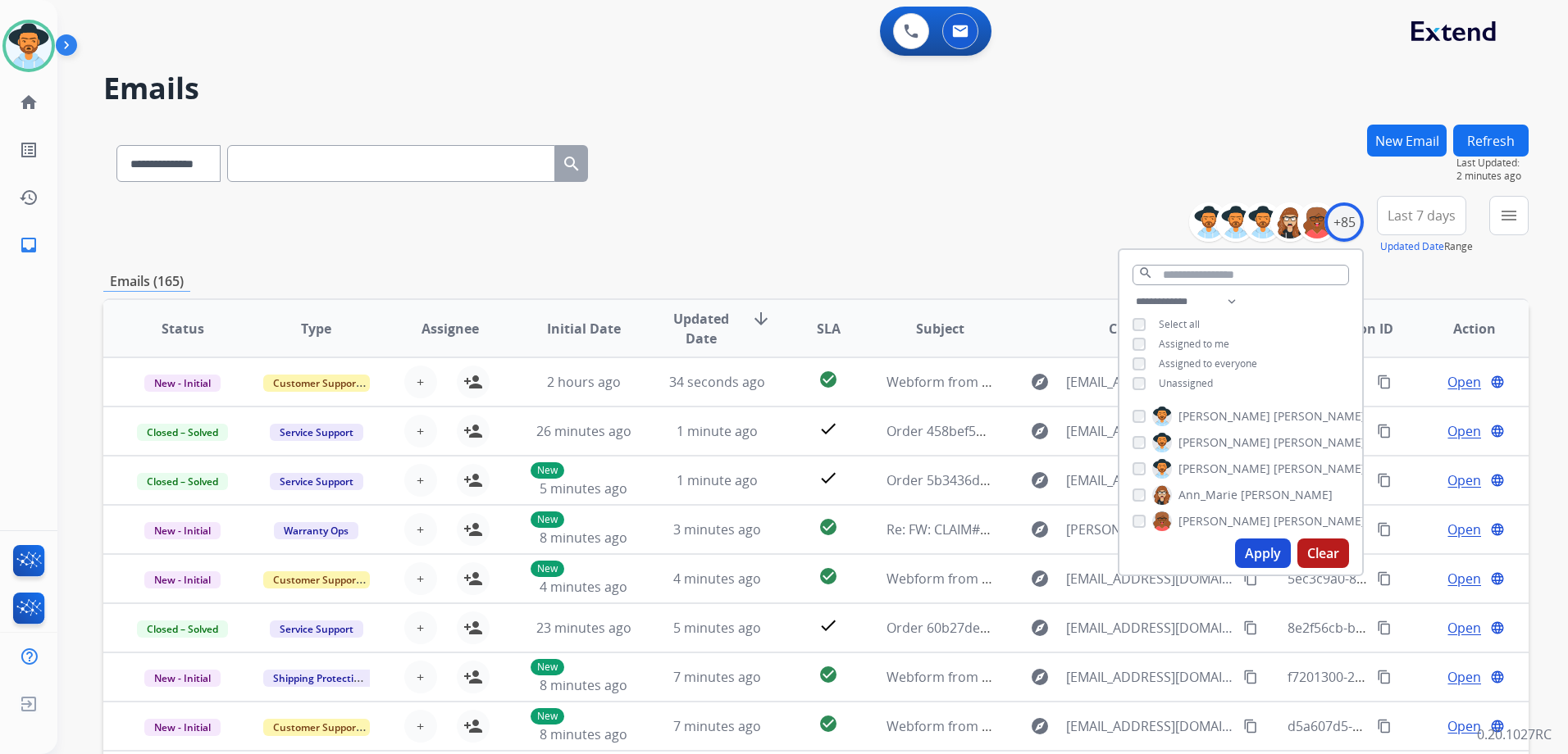
click at [1196, 380] on span "Unassigned" at bounding box center [1186, 384] width 54 height 14
click at [1200, 349] on span "Assigned to me" at bounding box center [1194, 344] width 71 height 14
click at [1279, 558] on button "Apply" at bounding box center [1264, 554] width 56 height 30
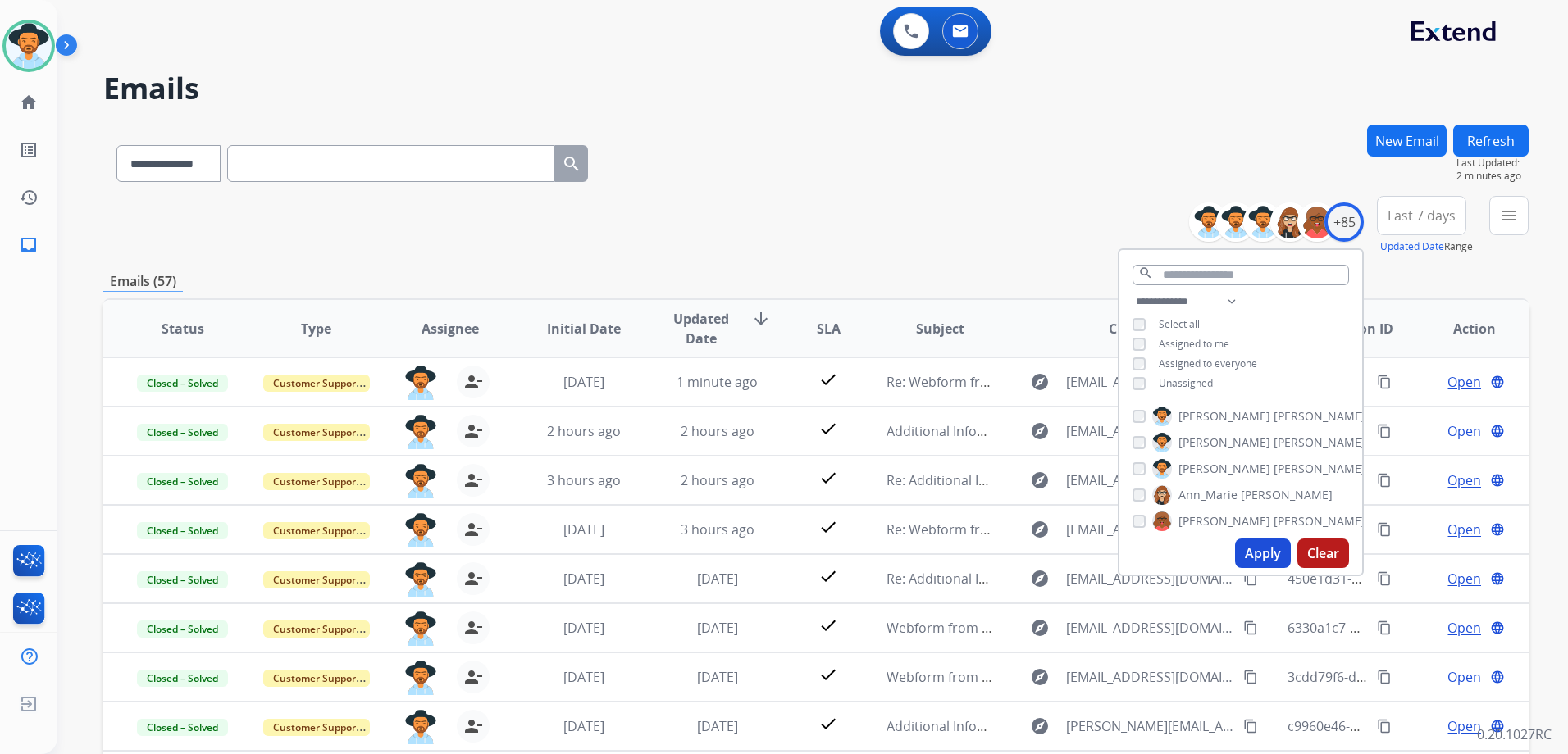
click at [987, 243] on div "**********" at bounding box center [816, 226] width 1426 height 59
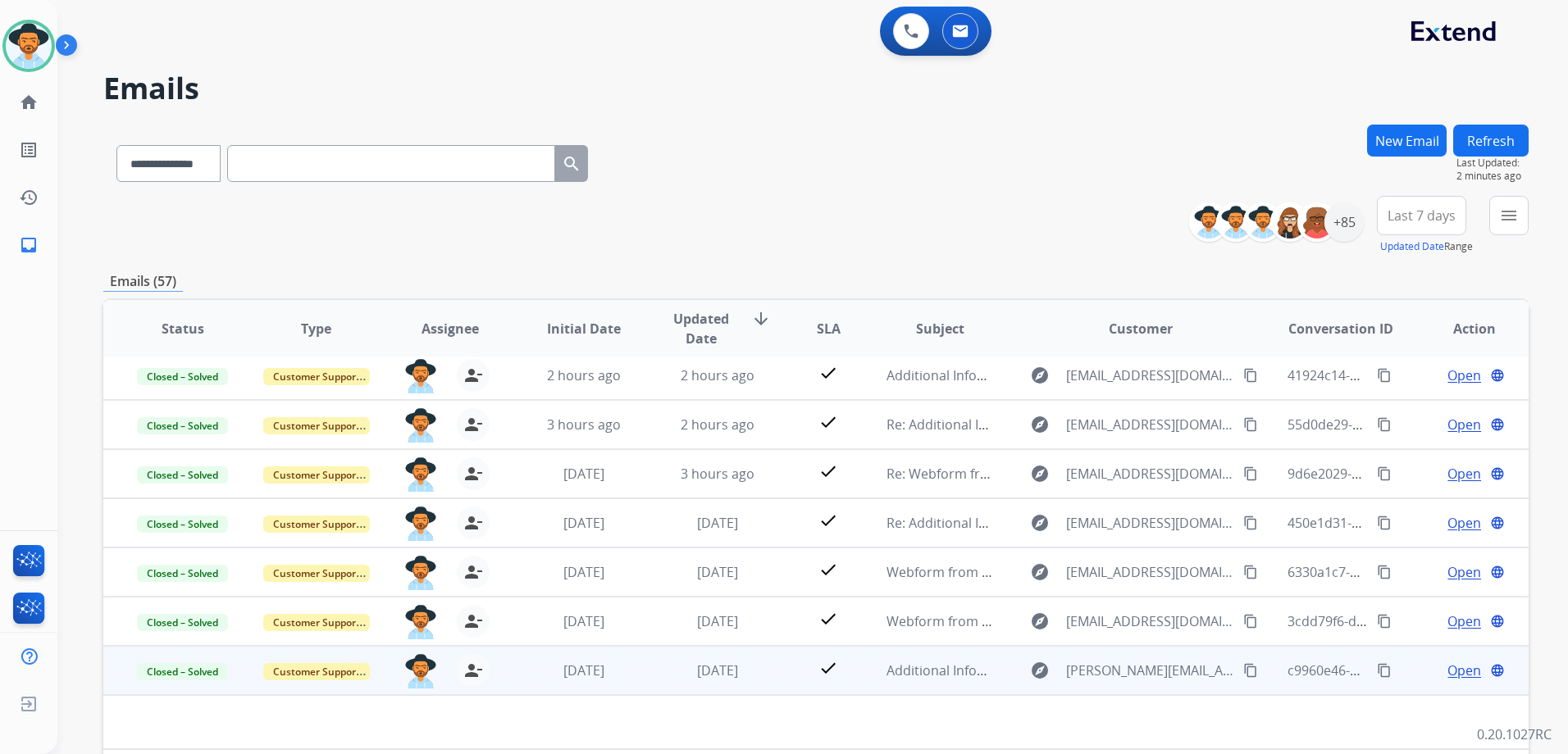
click at [1421, 668] on div "Open language" at bounding box center [1475, 670] width 106 height 20
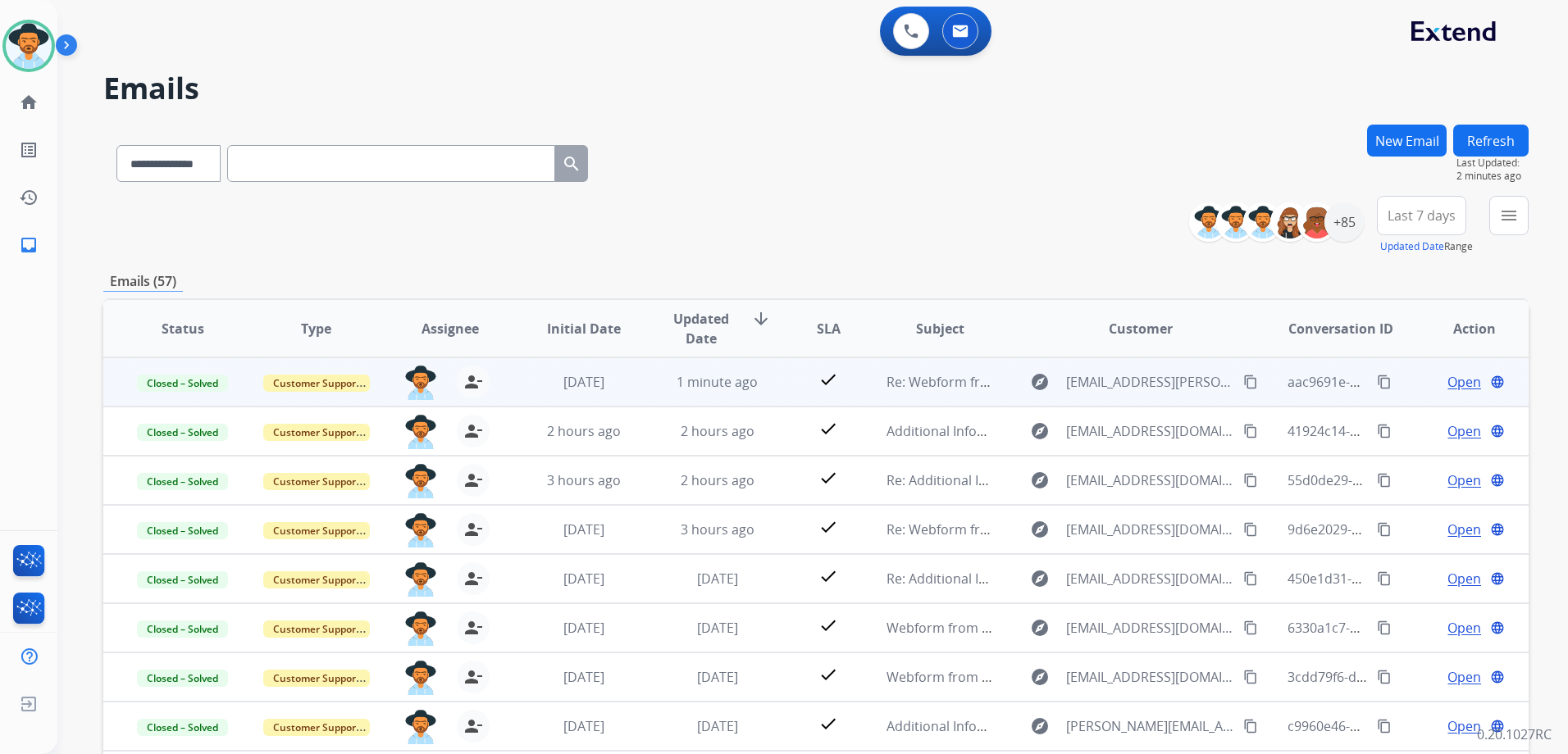
click at [1412, 394] on td "Open language" at bounding box center [1462, 382] width 133 height 49
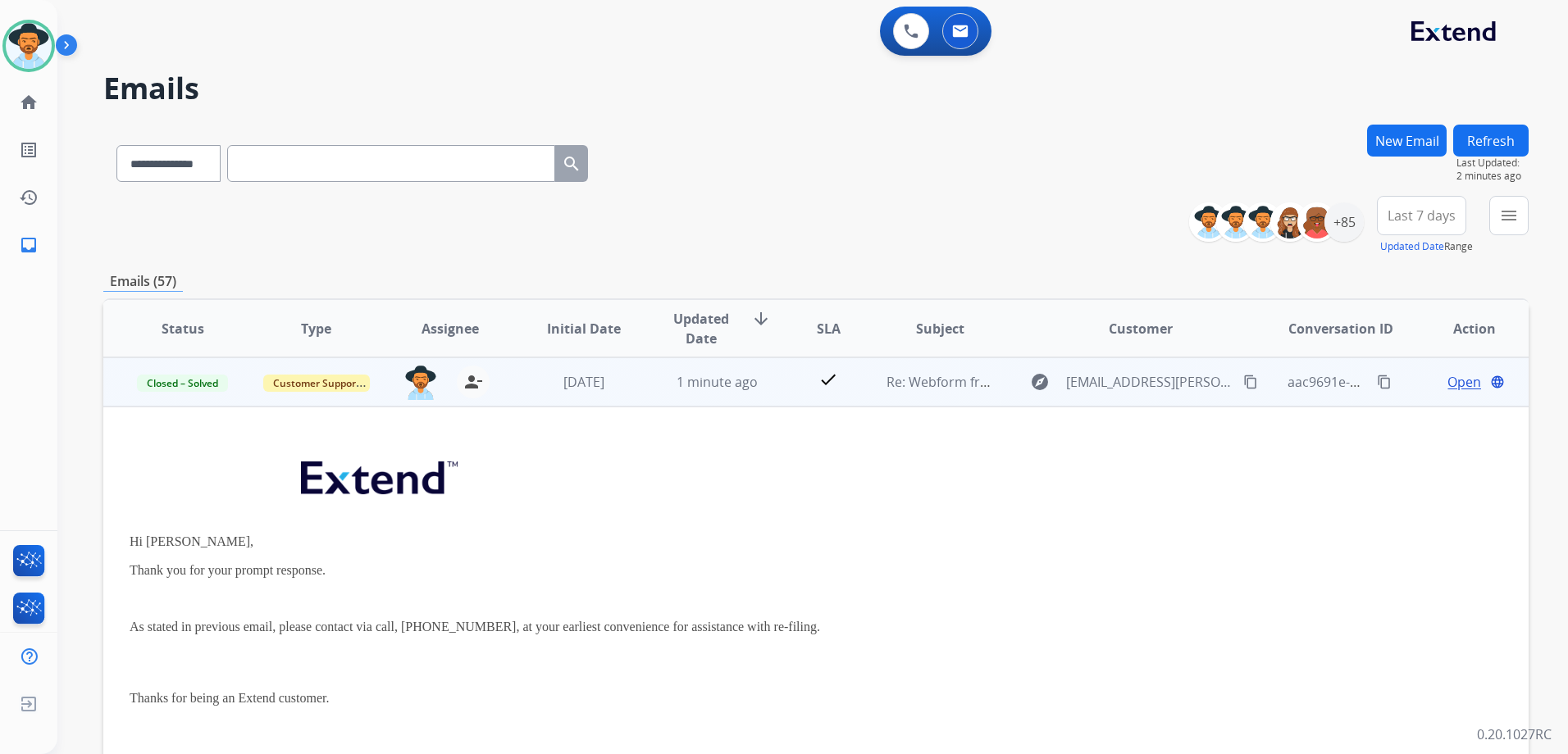
click at [1421, 383] on div "Open language" at bounding box center [1475, 382] width 106 height 20
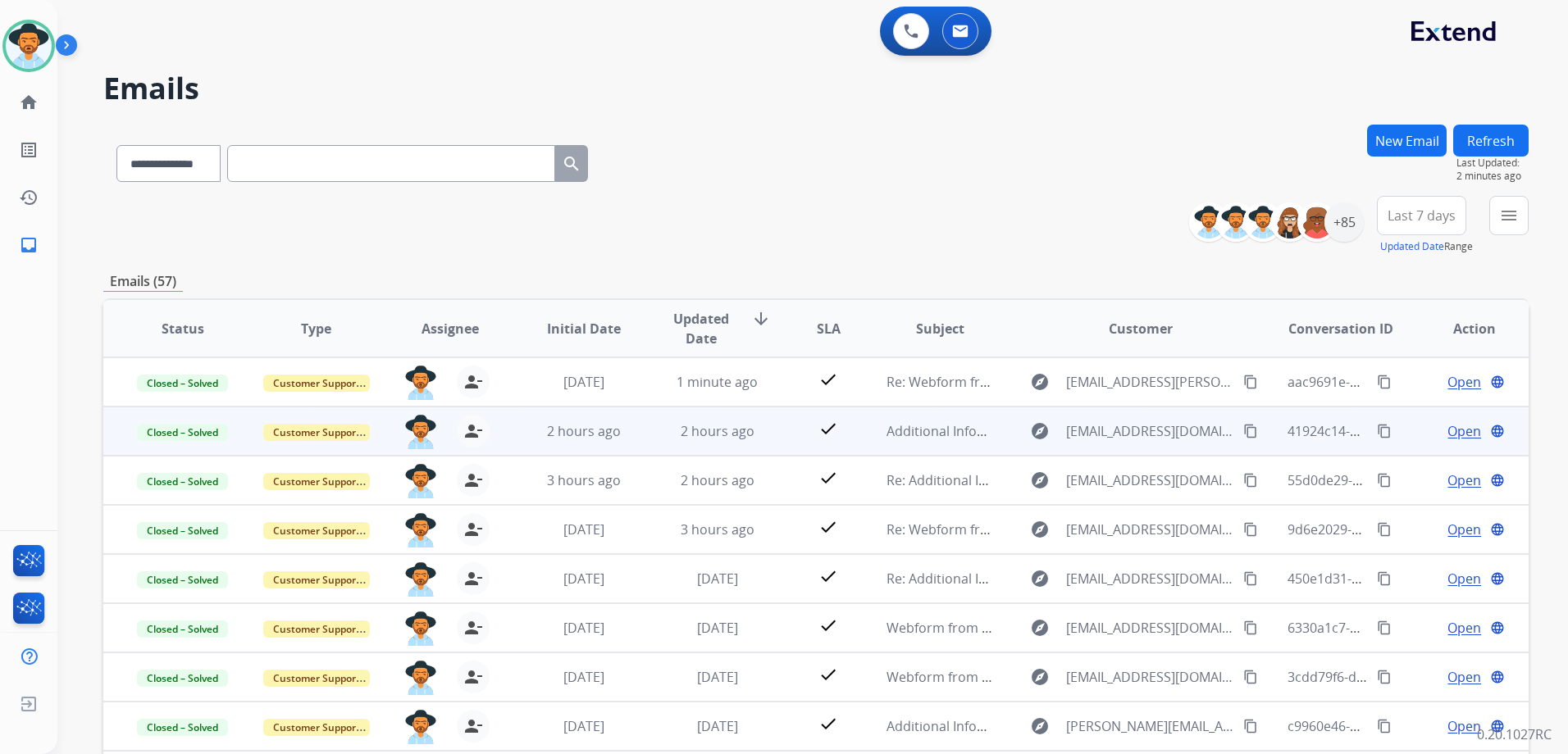
click at [1421, 433] on div "Open language" at bounding box center [1475, 431] width 106 height 20
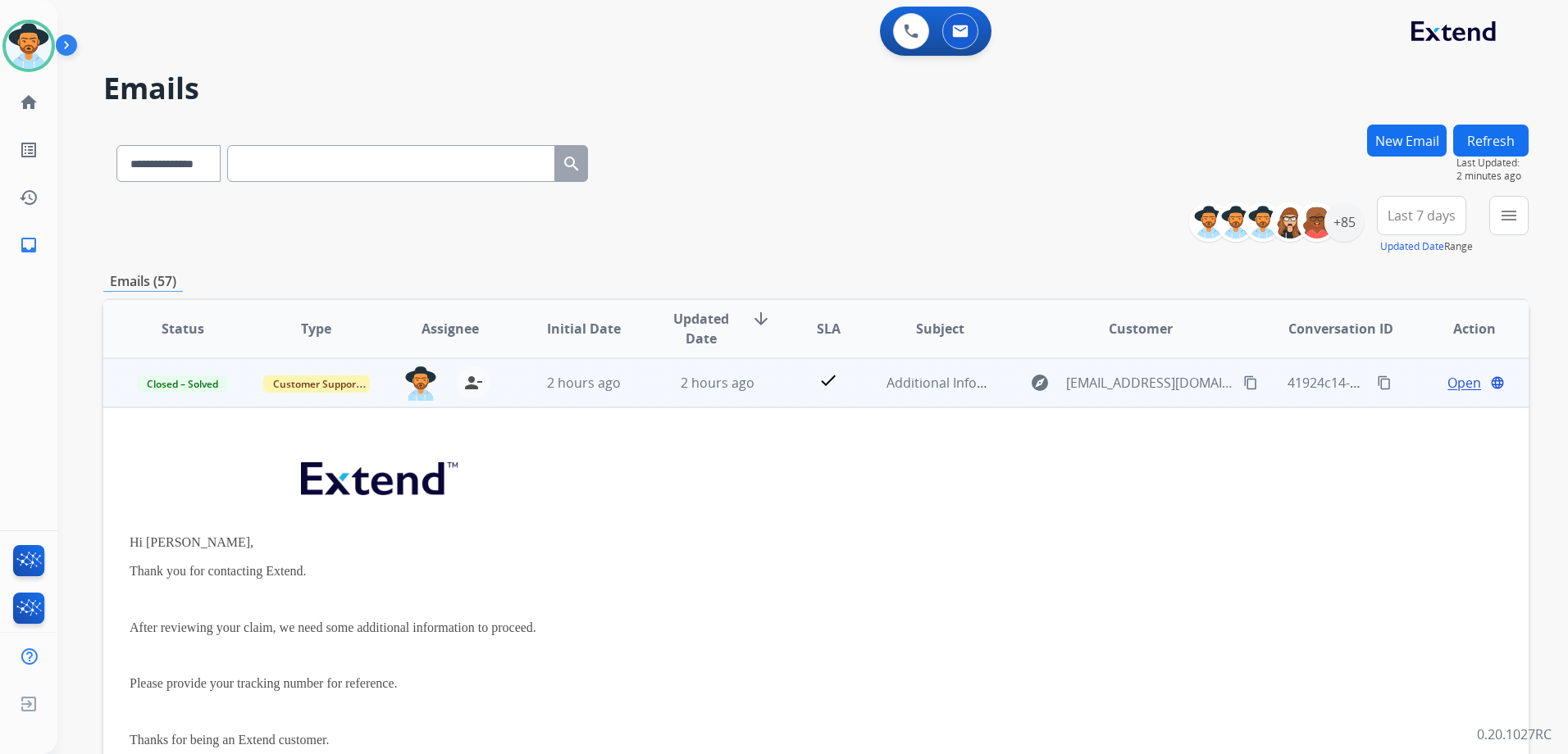
scroll to position [49, 0]
click at [1408, 397] on td "Open language" at bounding box center [1462, 382] width 133 height 49
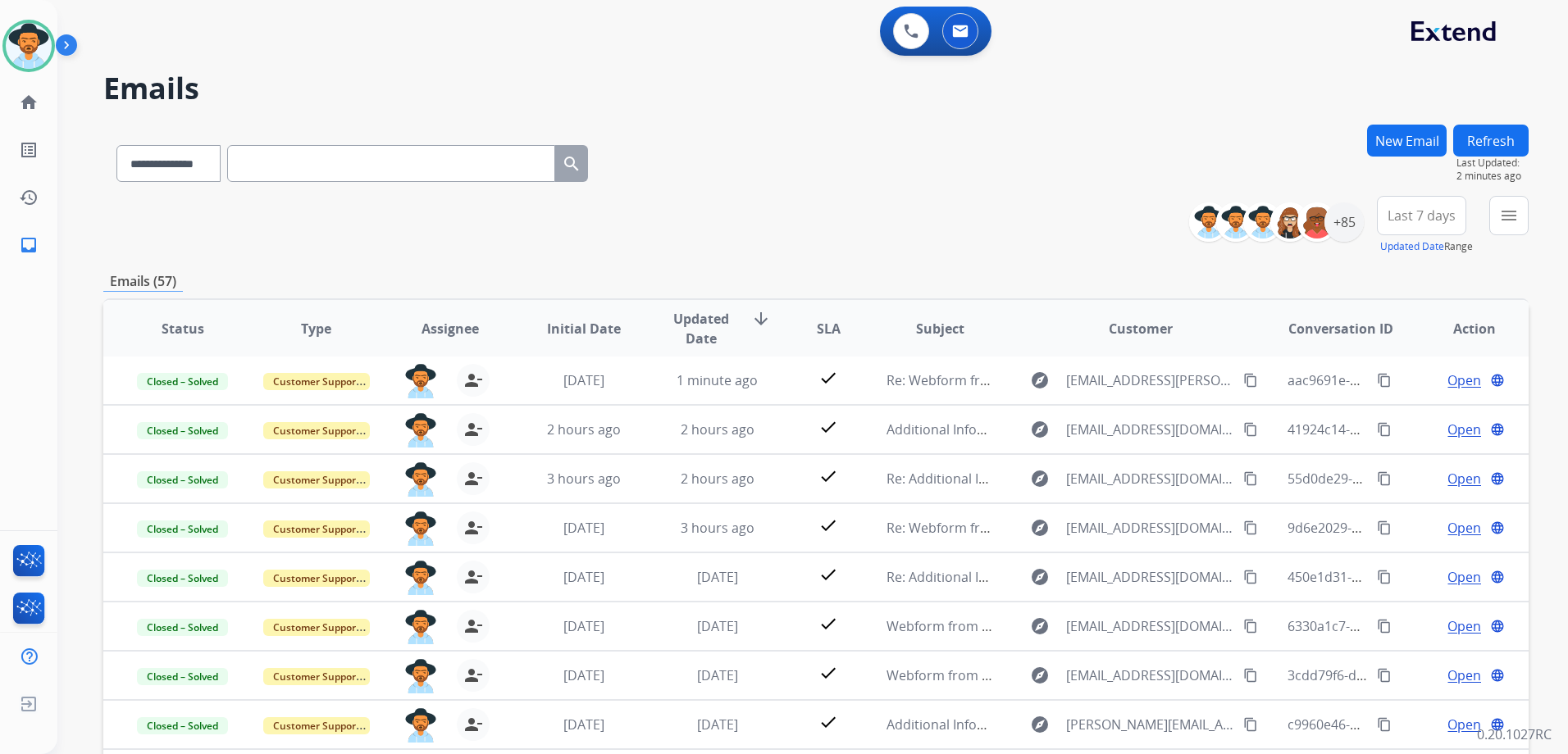
scroll to position [2, 0]
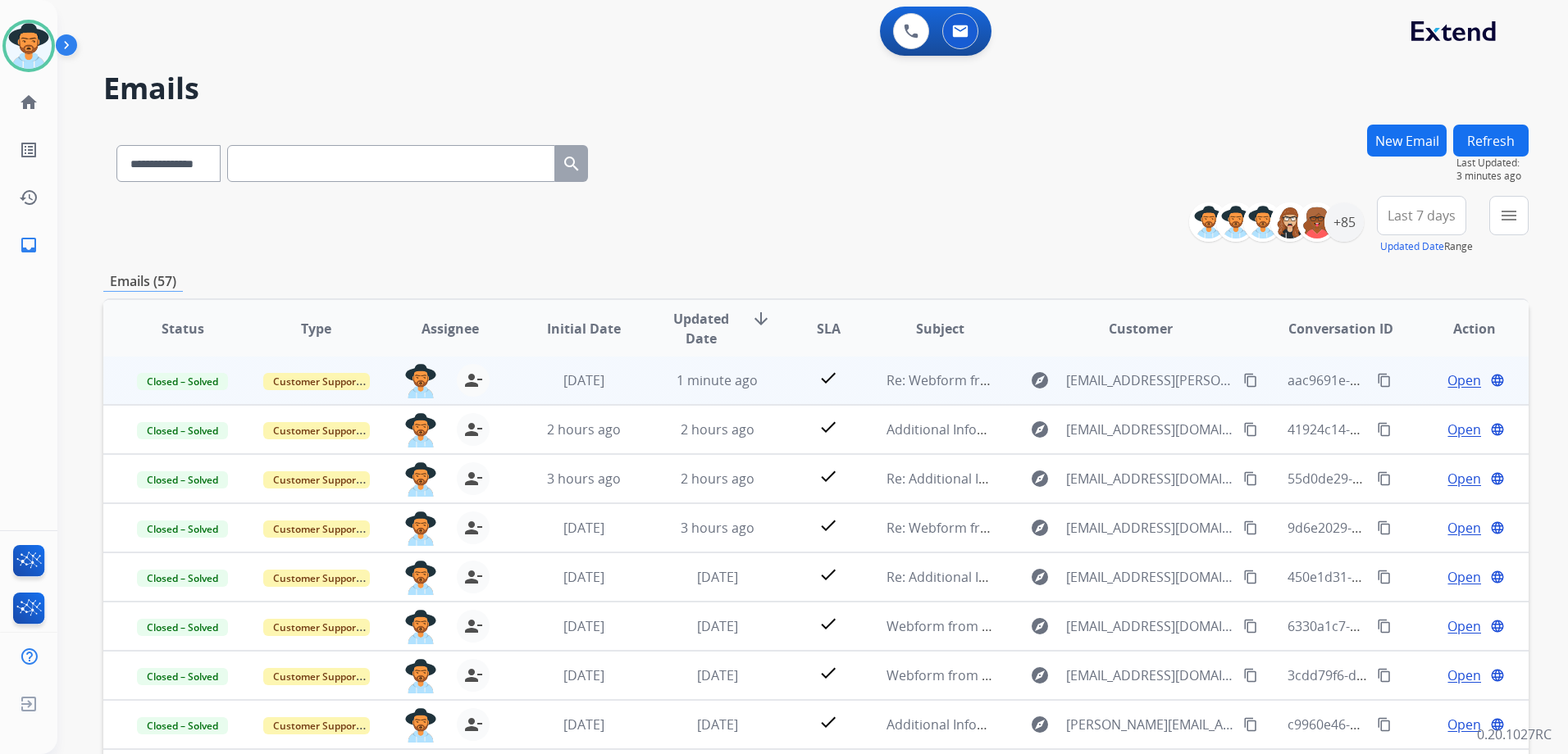
click at [1404, 388] on td "Open language" at bounding box center [1462, 380] width 133 height 49
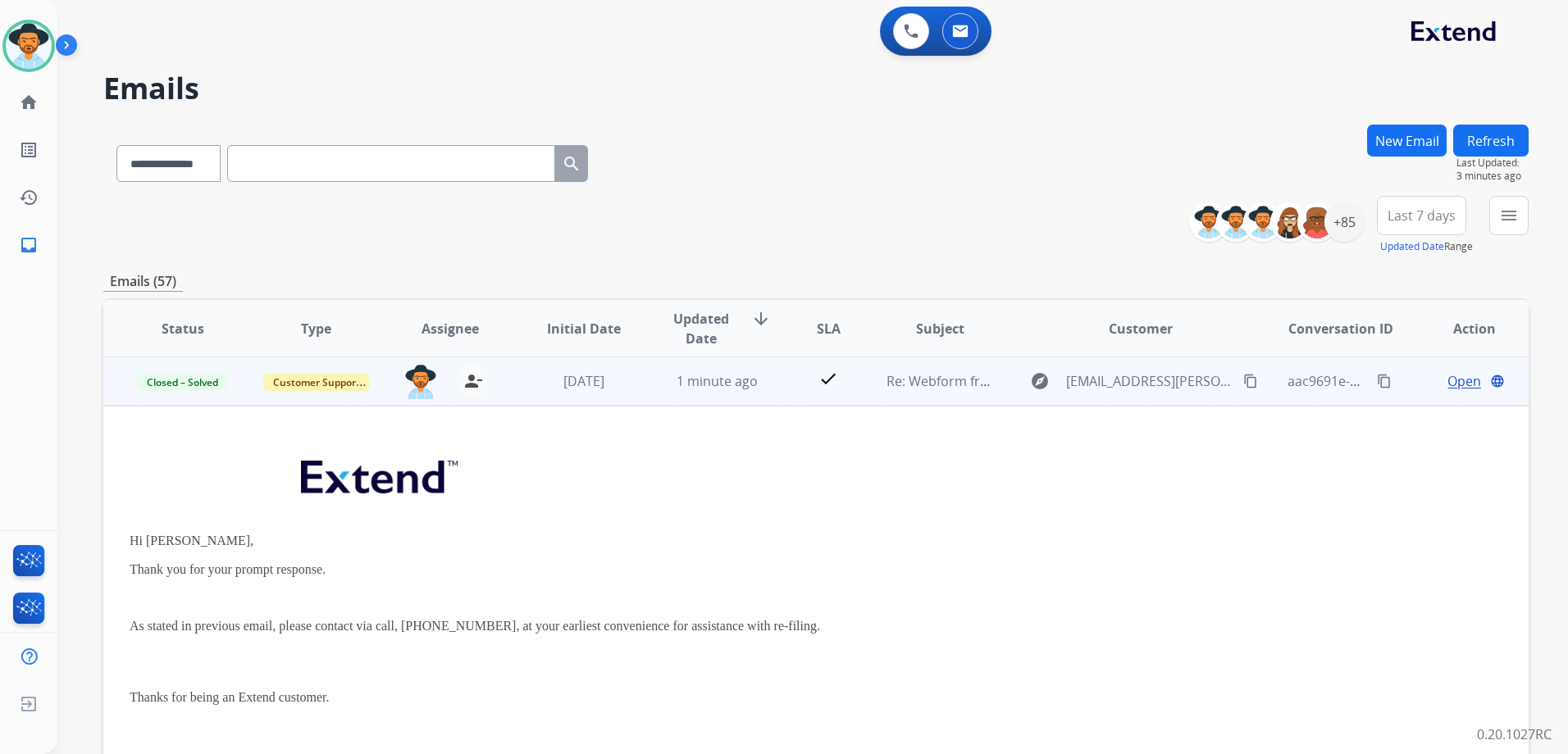
scroll to position [0, 0]
click at [1448, 389] on span "Open" at bounding box center [1464, 382] width 34 height 20
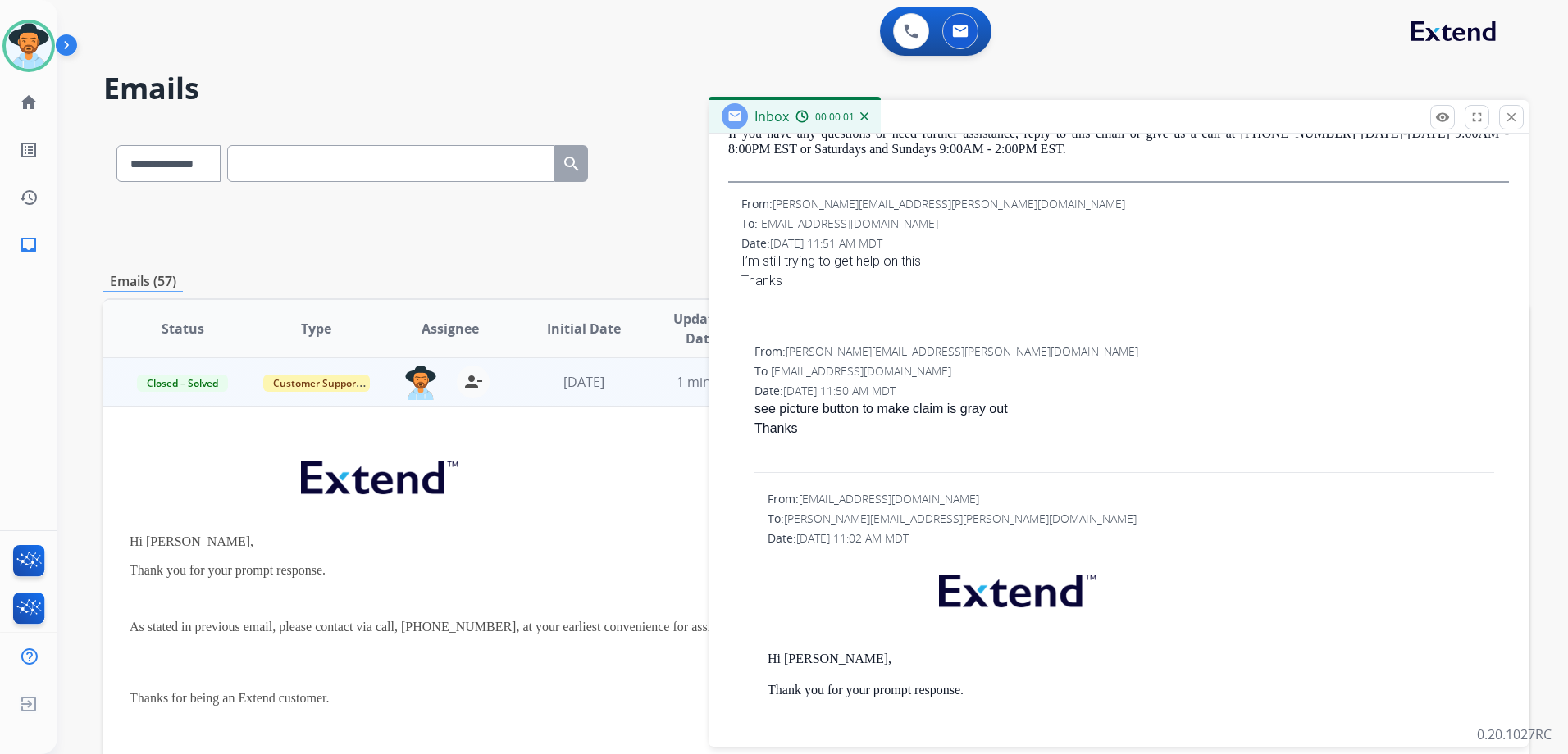
scroll to position [1066, 0]
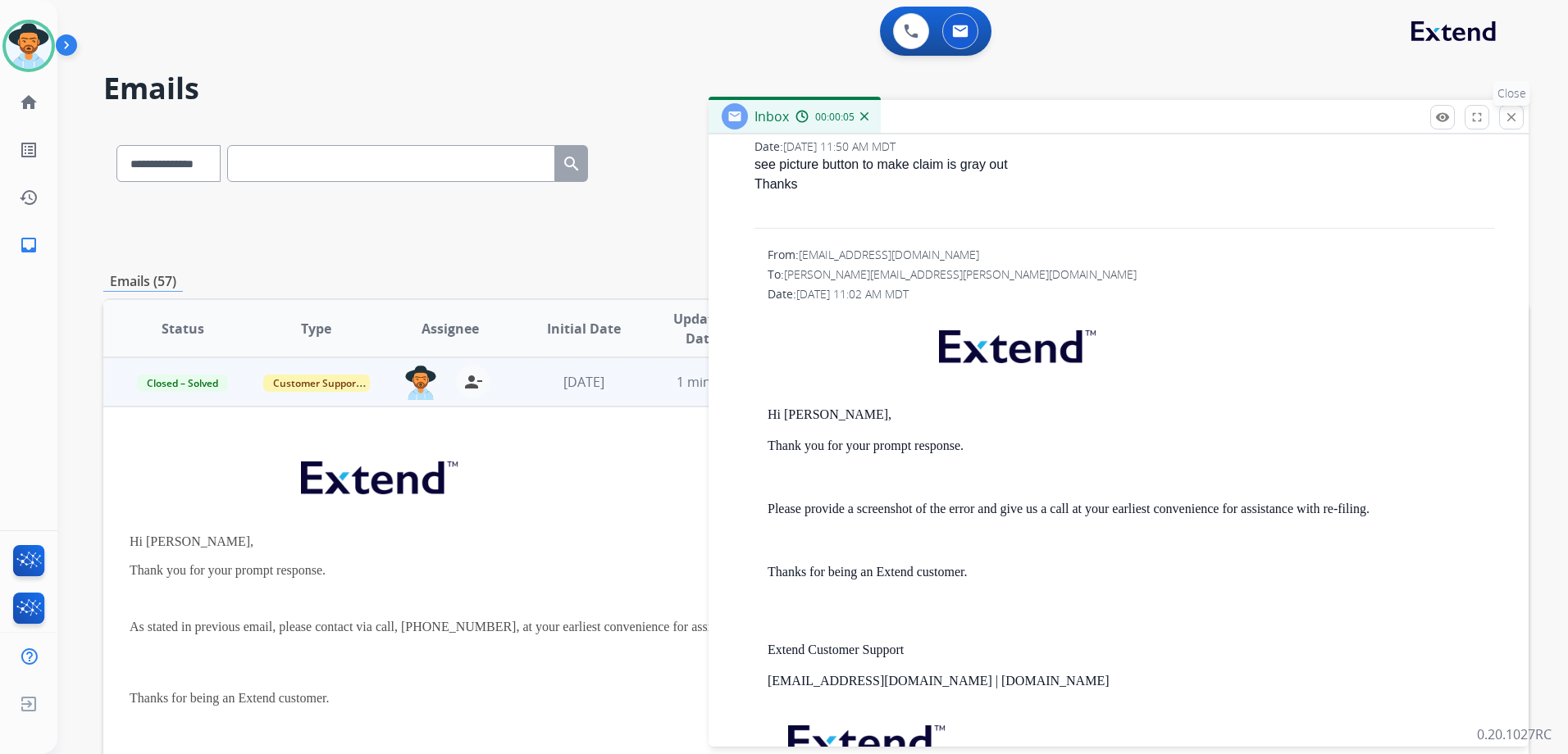
click at [1518, 121] on mat-icon "close" at bounding box center [1511, 117] width 15 height 15
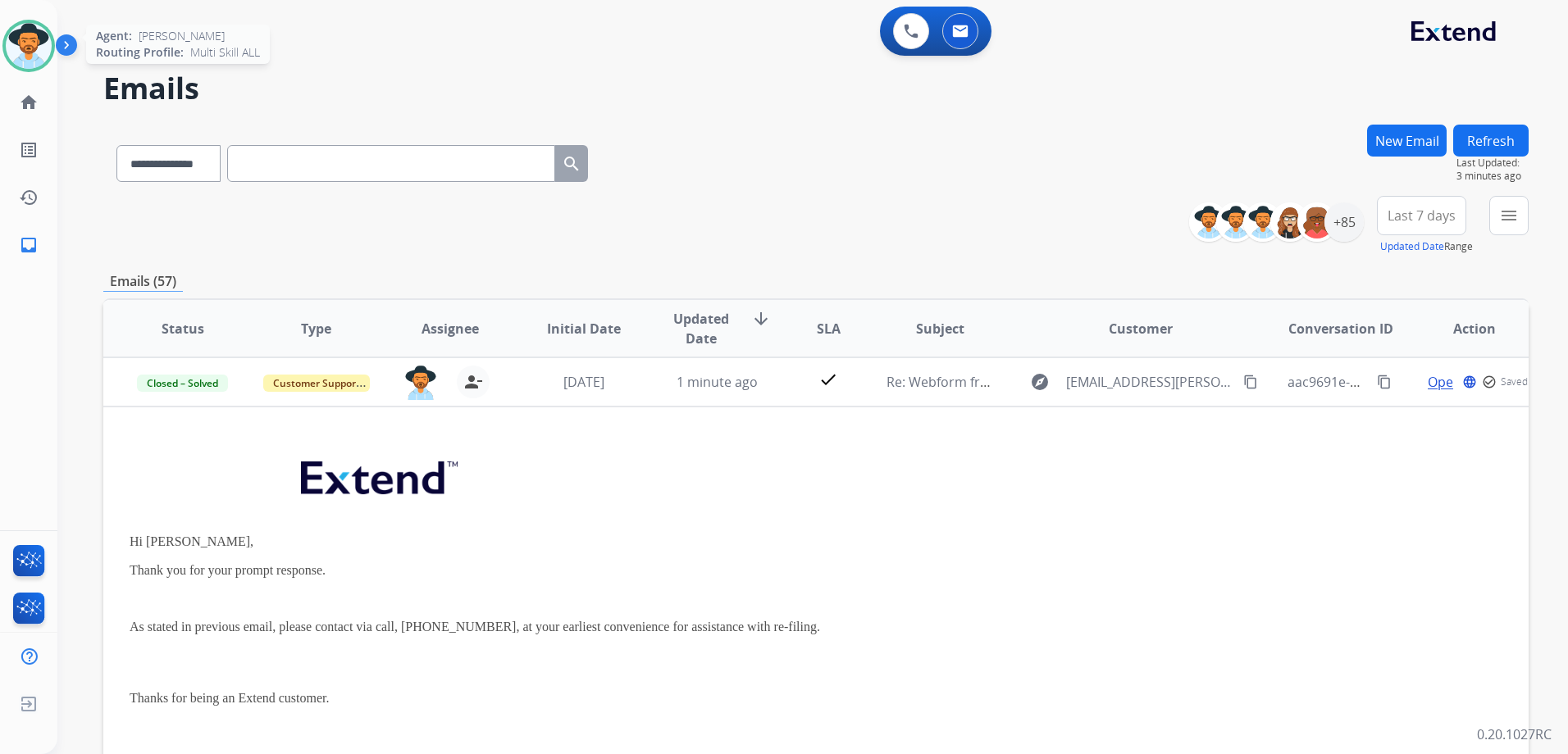
click at [17, 38] on img at bounding box center [29, 45] width 46 height 46
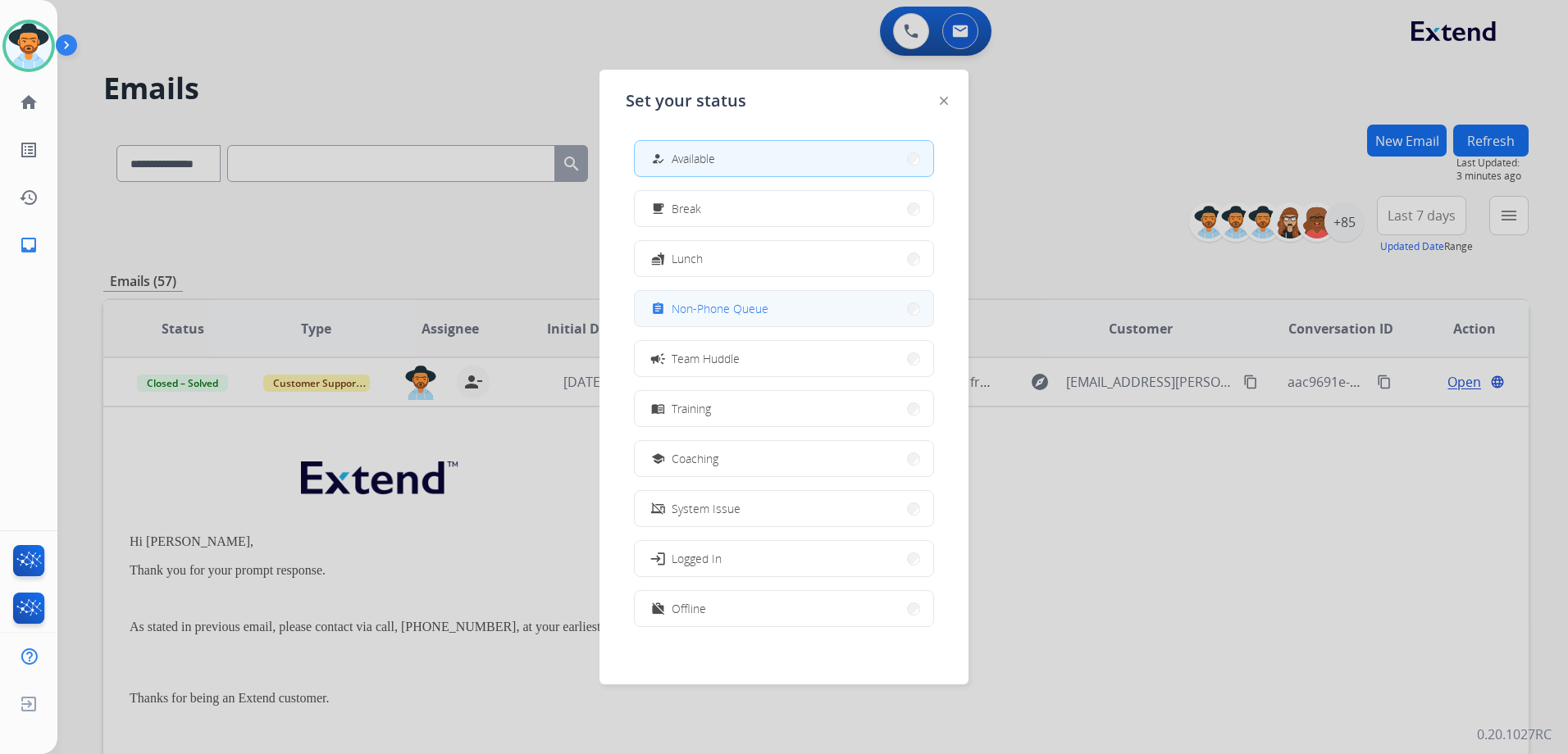
click at [788, 302] on button "assignment Non-Phone Queue" at bounding box center [784, 309] width 298 height 35
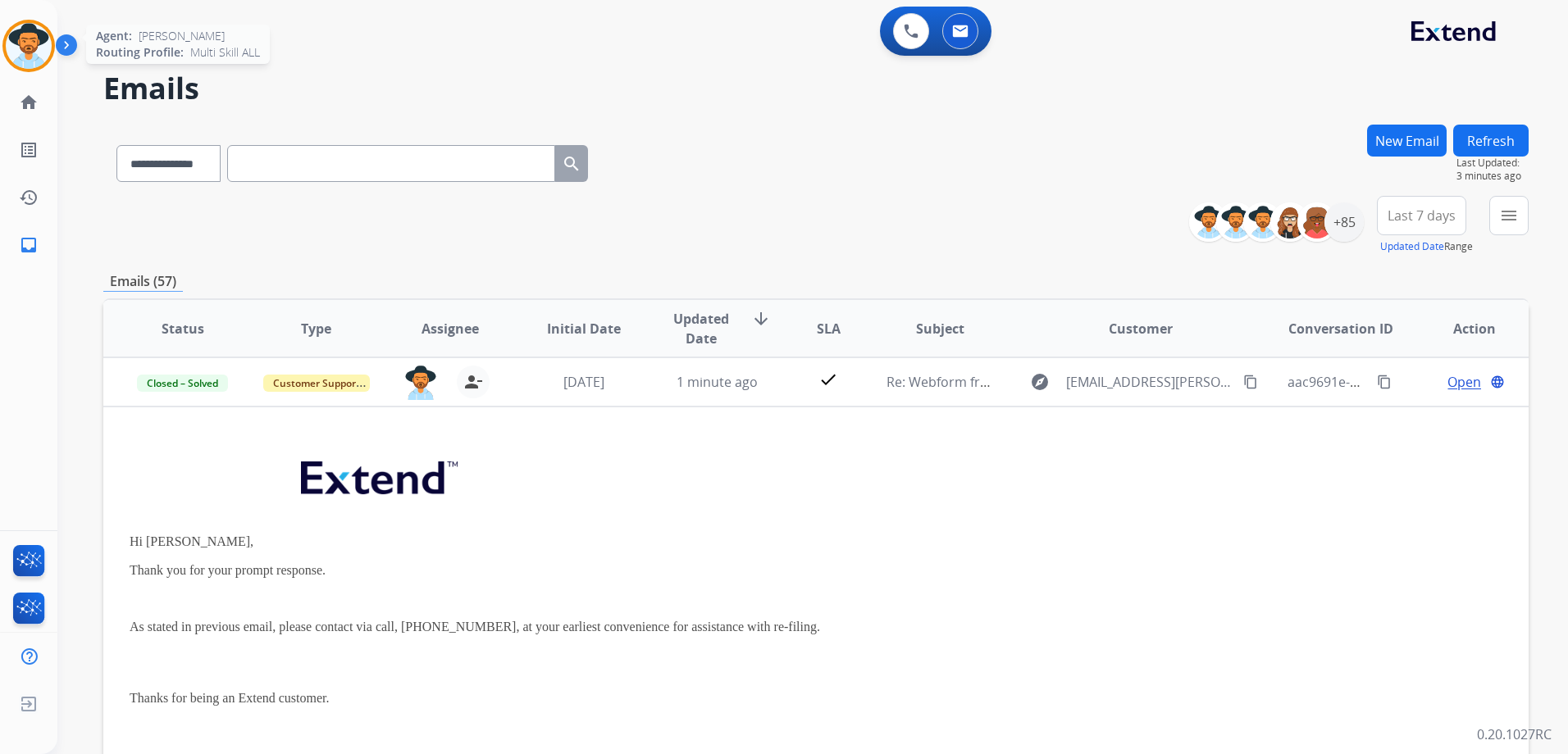
click at [15, 47] on img at bounding box center [29, 45] width 46 height 46
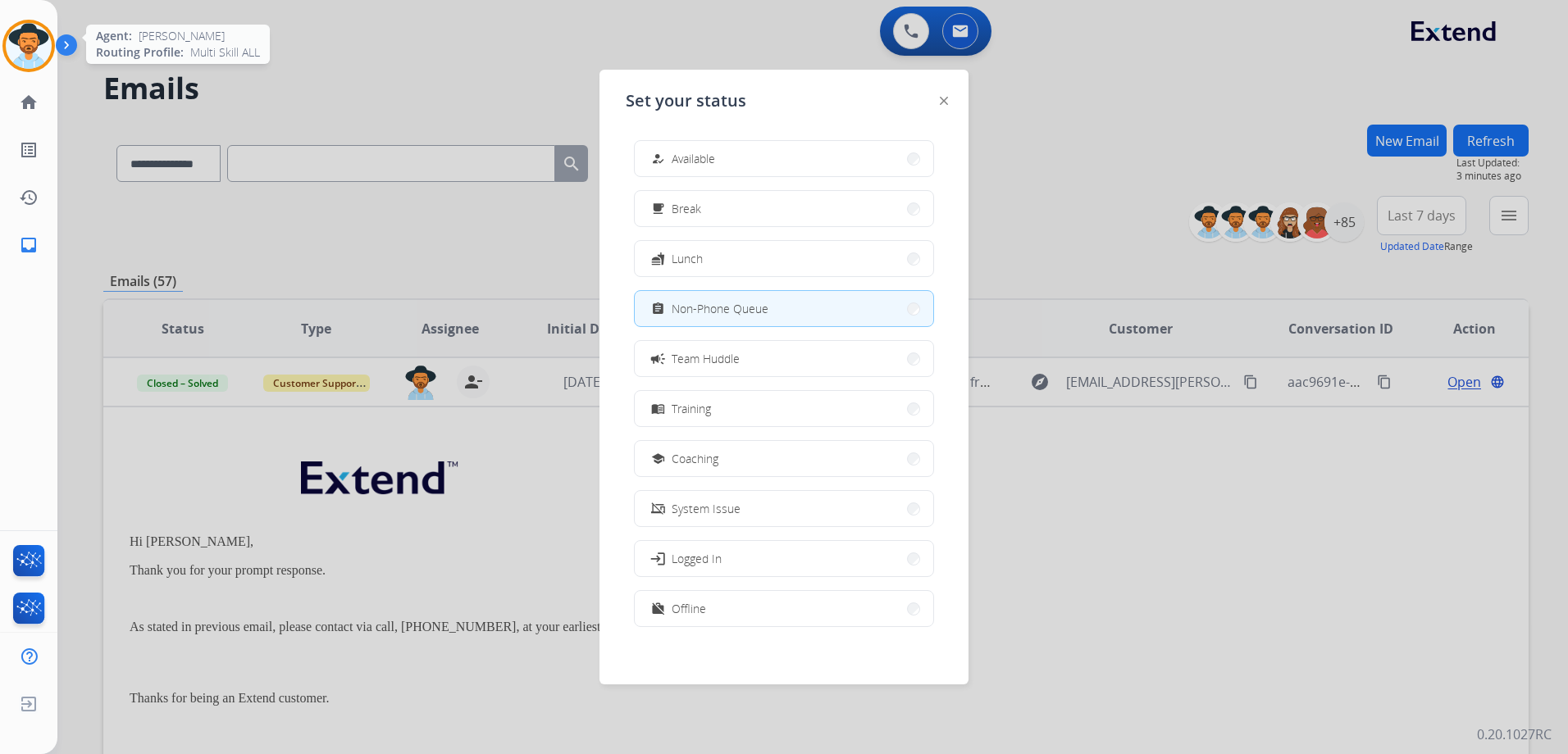
click at [12, 47] on img at bounding box center [29, 45] width 46 height 46
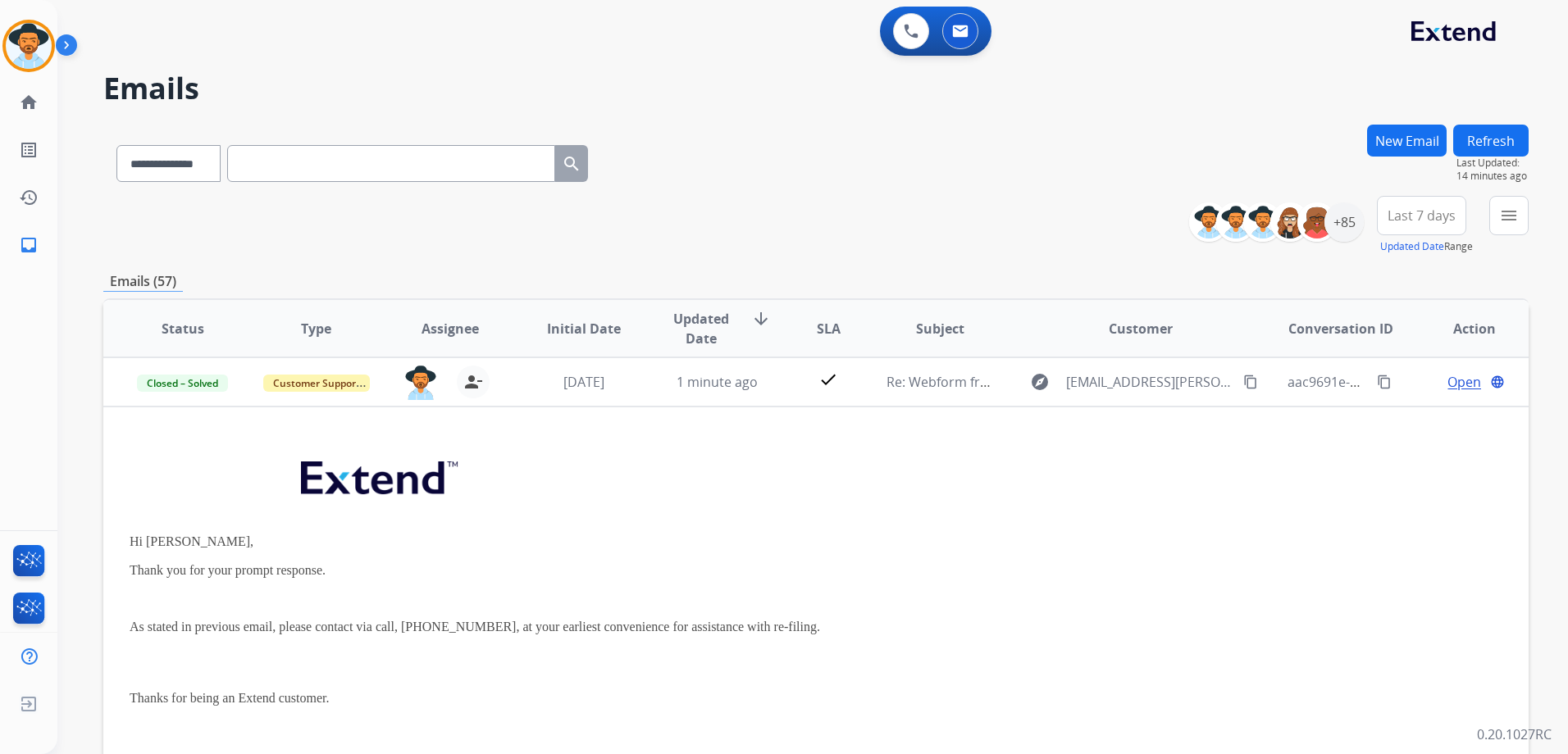
click at [1075, 132] on div "**********" at bounding box center [816, 160] width 1426 height 71
click at [21, 55] on img at bounding box center [29, 45] width 46 height 46
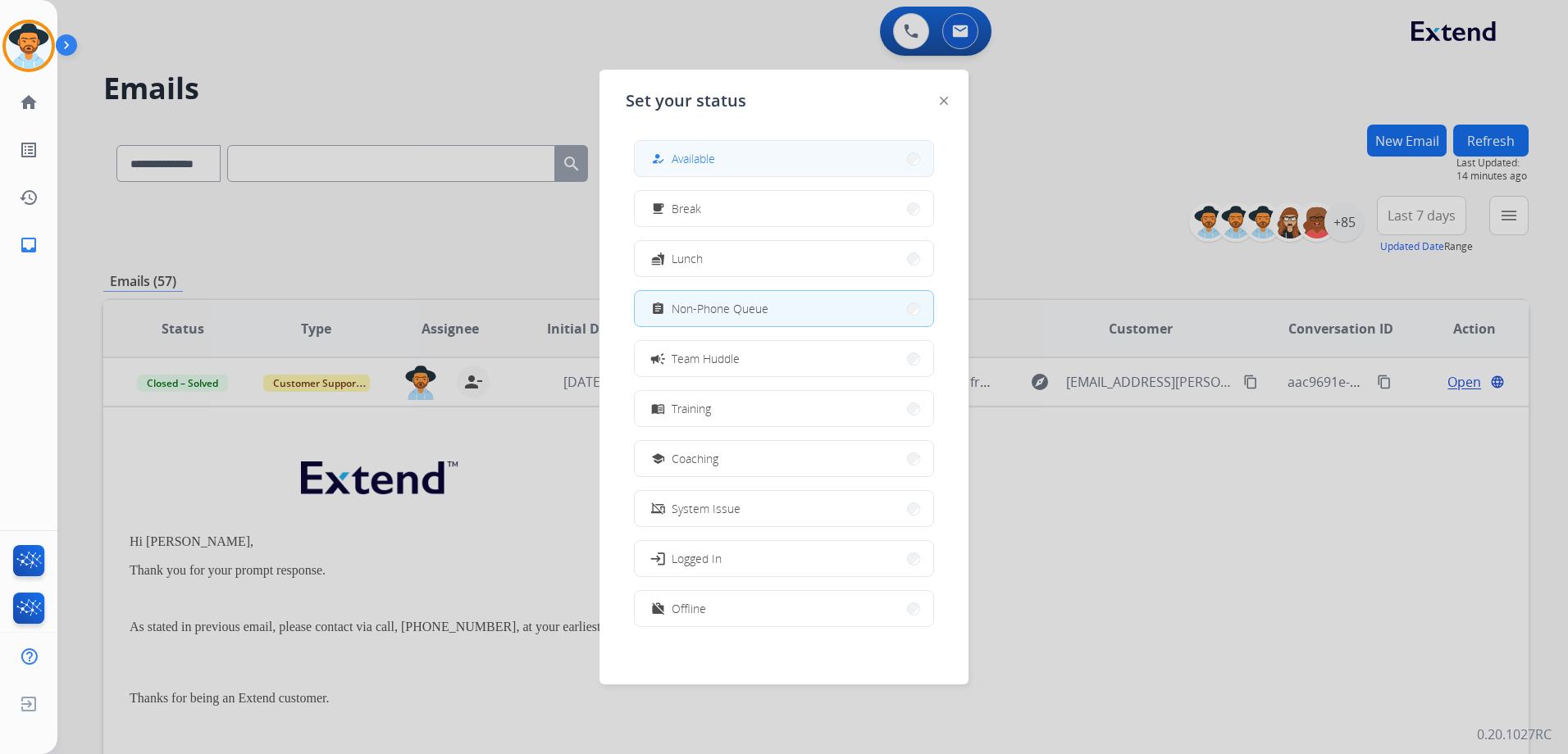
click at [796, 165] on button "how_to_reg Available" at bounding box center [784, 159] width 298 height 35
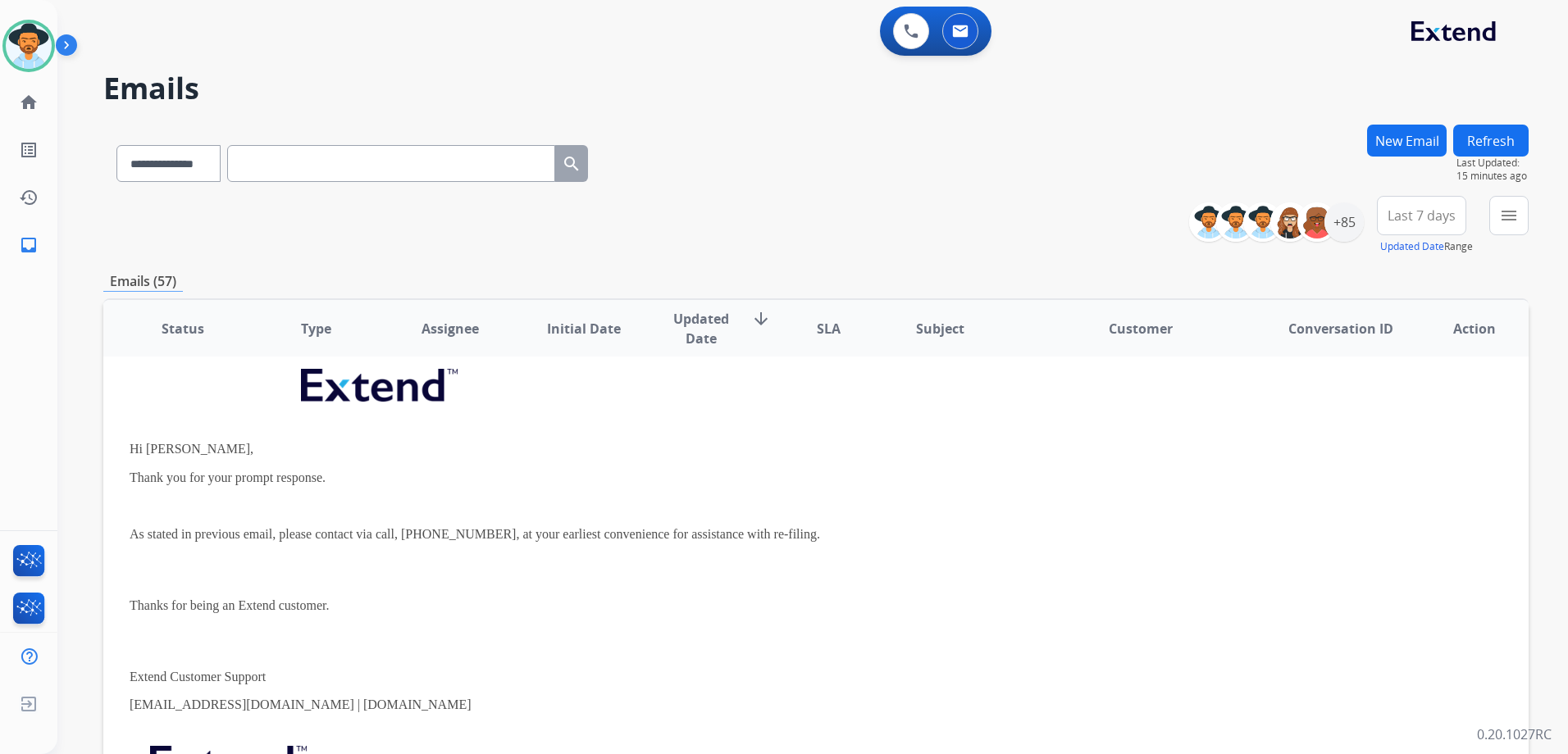
scroll to position [0, 0]
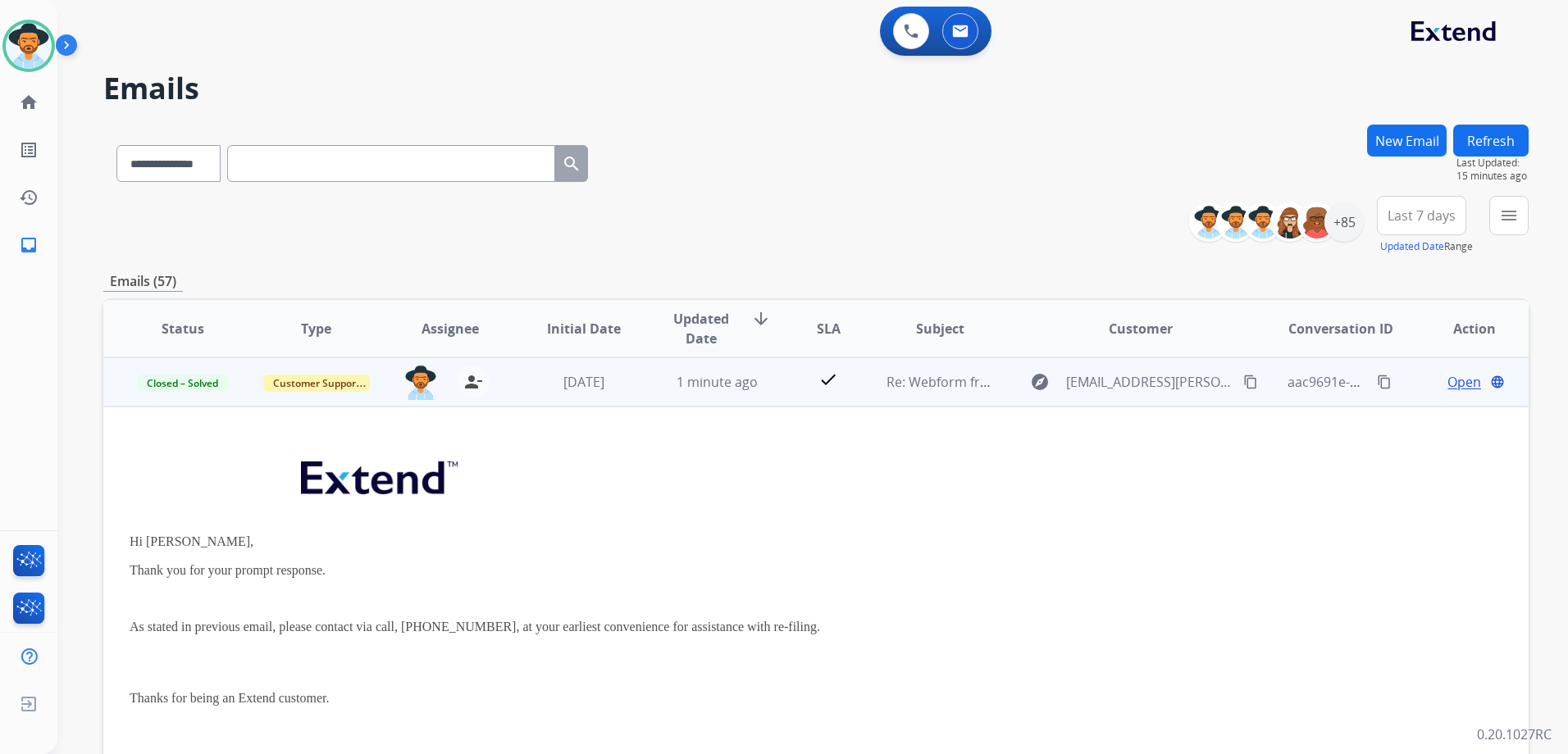
click at [1407, 391] on td "Open language" at bounding box center [1462, 382] width 133 height 49
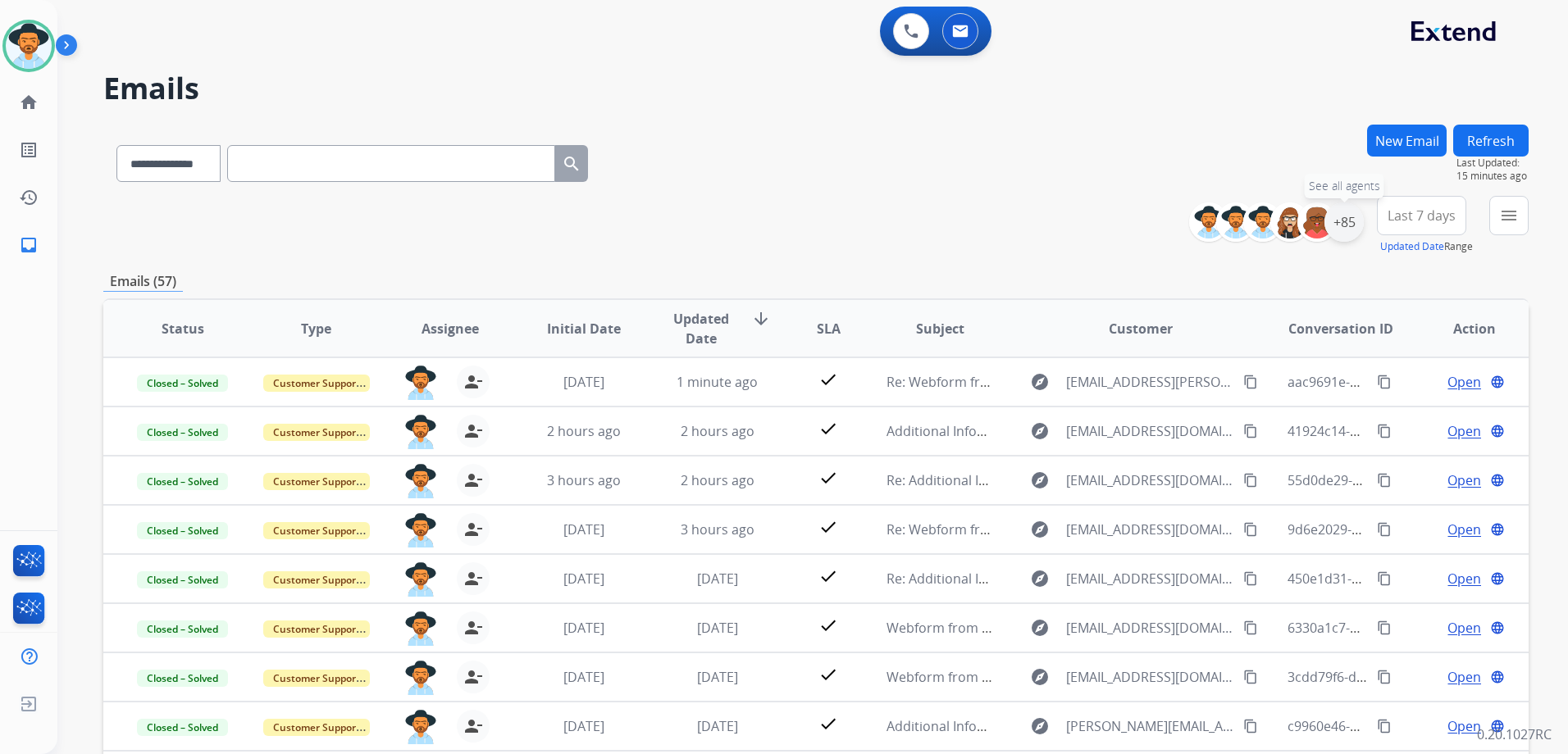
drag, startPoint x: 1340, startPoint y: 228, endPoint x: 1351, endPoint y: 229, distance: 11.0
click at [1341, 228] on div "+85" at bounding box center [1344, 221] width 39 height 39
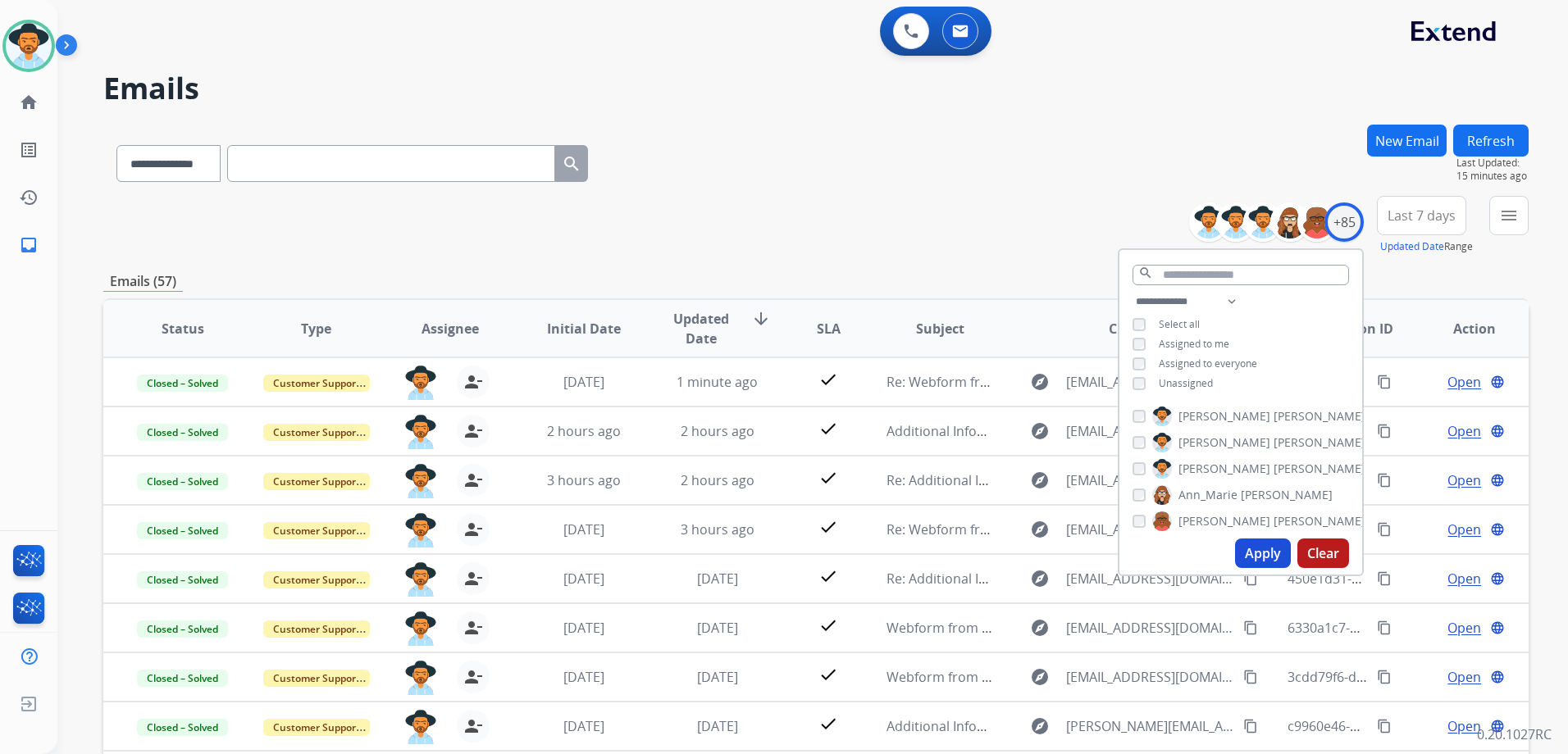
click at [1183, 382] on span "Unassigned" at bounding box center [1186, 384] width 54 height 14
click at [1149, 340] on div "Assigned to me" at bounding box center [1181, 344] width 97 height 13
click at [1178, 342] on span "Assigned to me" at bounding box center [1194, 344] width 71 height 14
click at [1272, 556] on button "Apply" at bounding box center [1264, 554] width 56 height 30
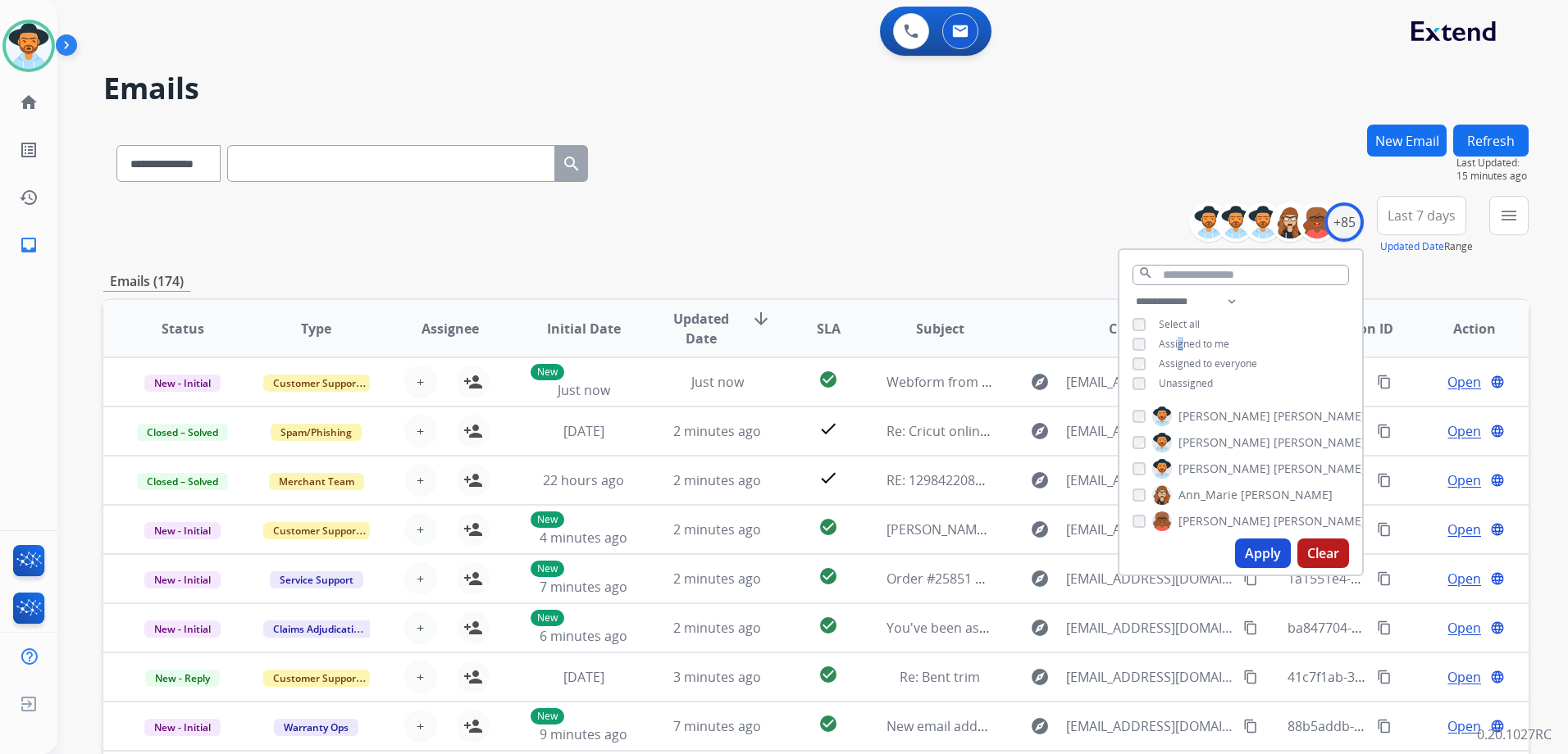
click at [786, 219] on div "**********" at bounding box center [816, 226] width 1426 height 59
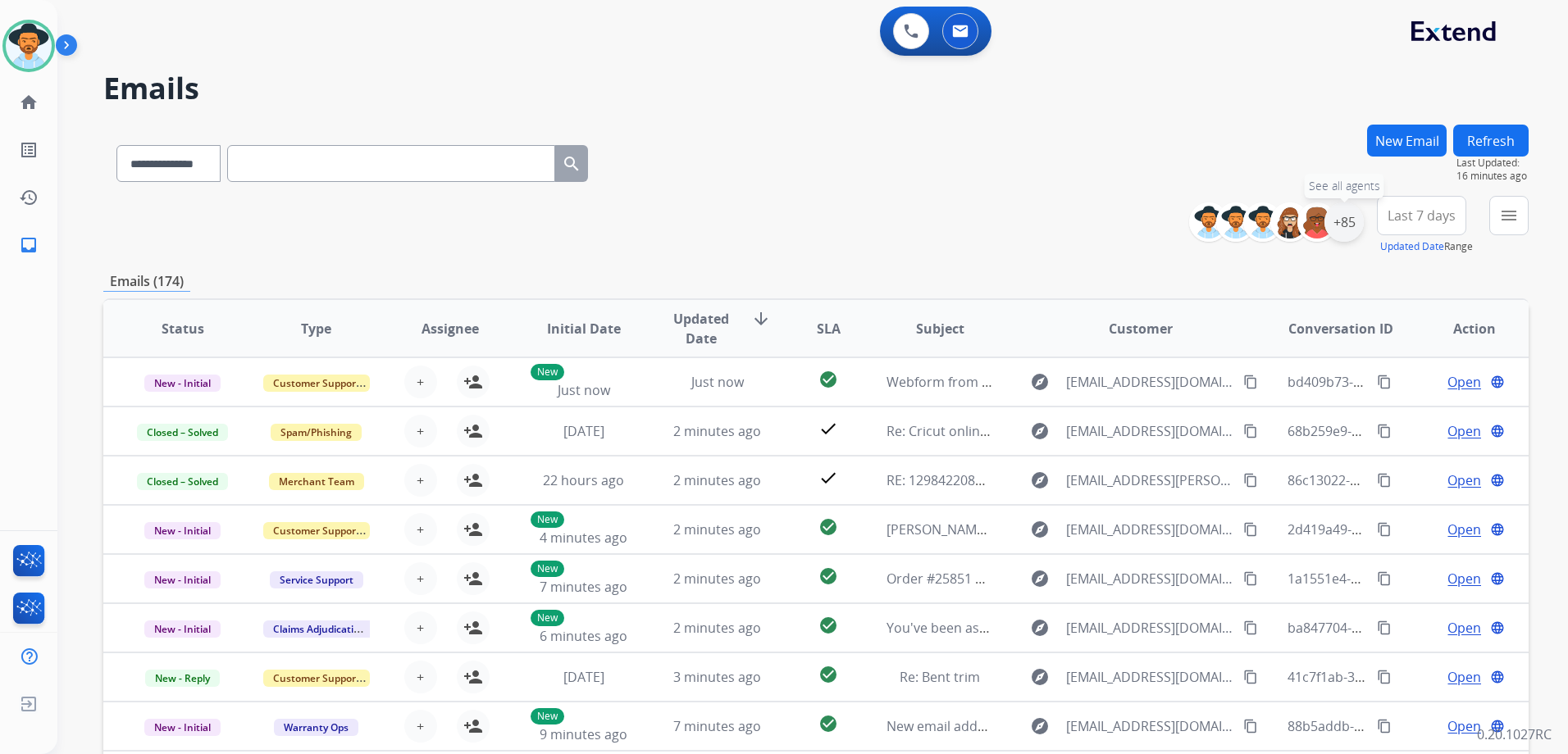
click at [1344, 221] on div "+85" at bounding box center [1344, 221] width 39 height 39
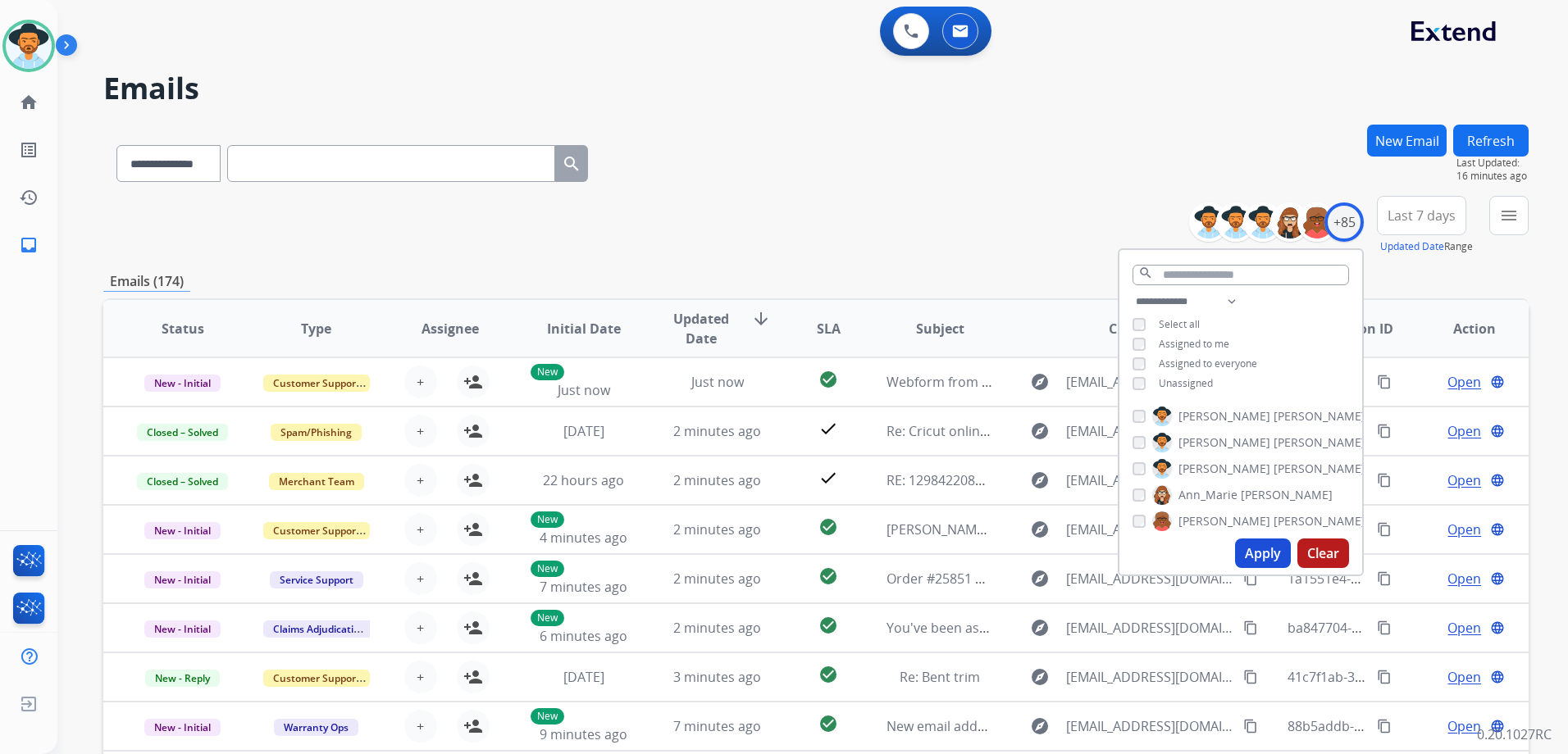
click at [1189, 378] on span "Unassigned" at bounding box center [1186, 384] width 54 height 14
click at [1201, 349] on span "Assigned to me" at bounding box center [1194, 344] width 71 height 14
click at [1271, 552] on button "Apply" at bounding box center [1264, 554] width 56 height 30
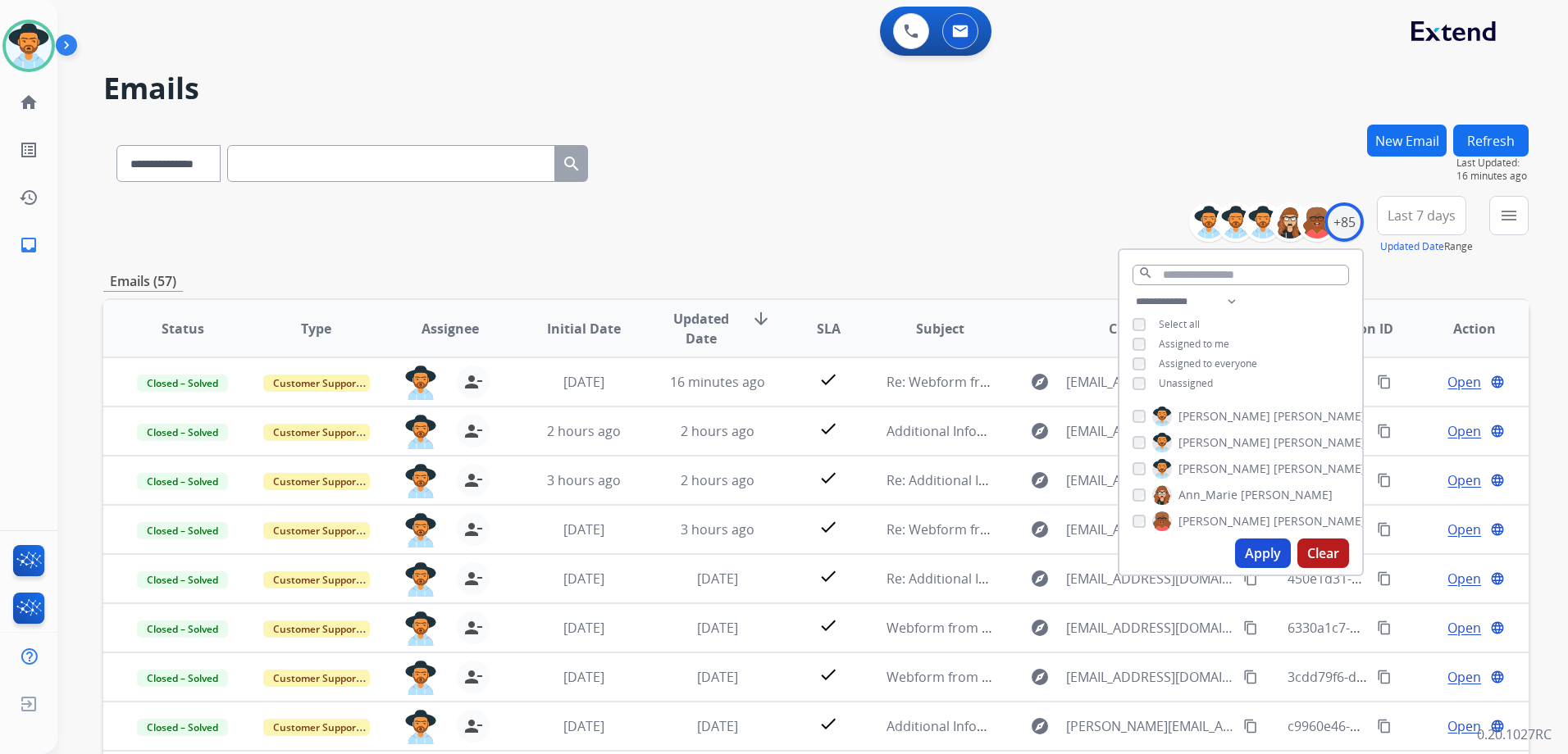
click at [1011, 205] on div "**********" at bounding box center [816, 226] width 1426 height 59
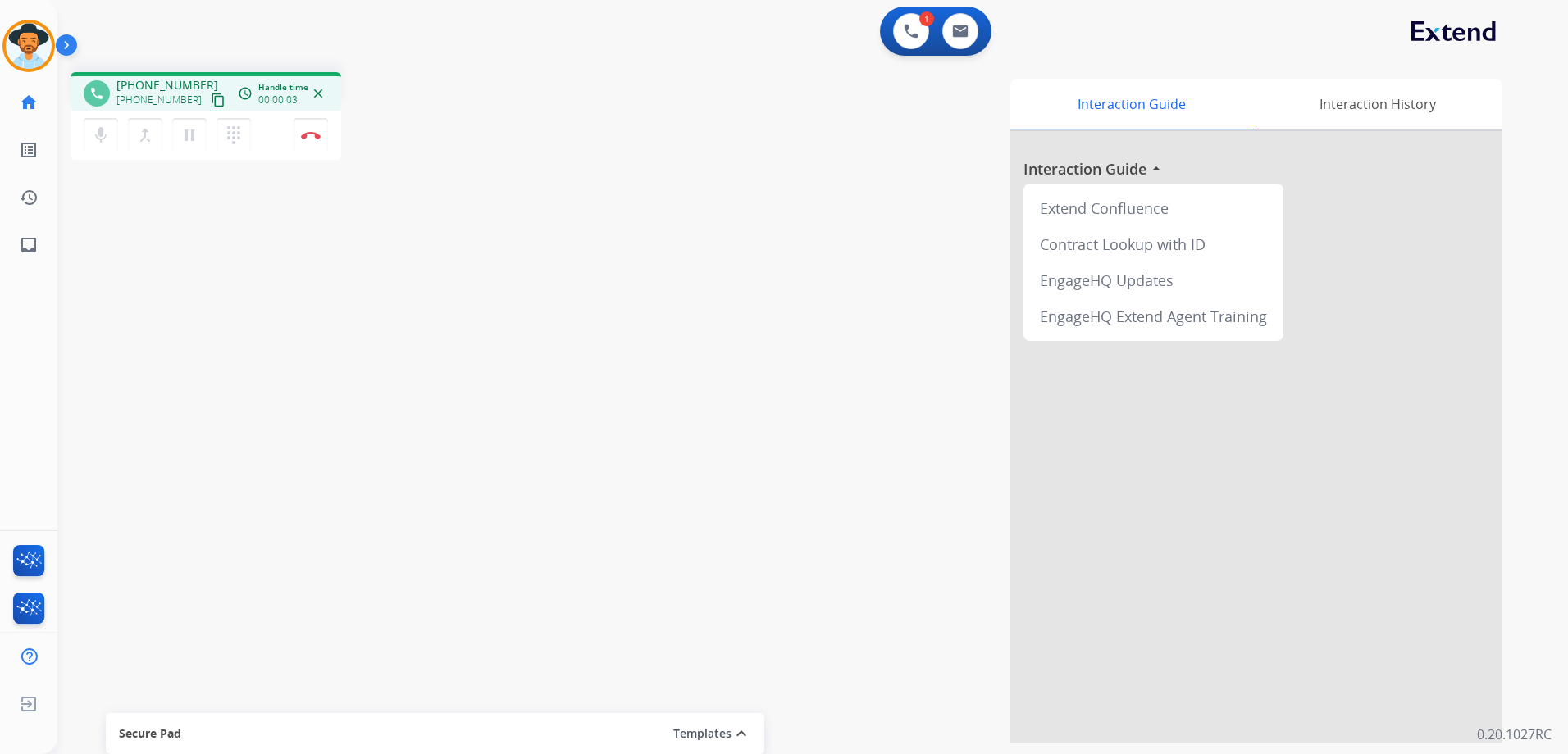
click at [211, 94] on mat-icon "content_copy" at bounding box center [218, 99] width 15 height 15
click at [192, 140] on mat-icon "pause" at bounding box center [189, 135] width 20 height 20
click at [243, 132] on button "dialpad Dialpad" at bounding box center [234, 135] width 35 height 35
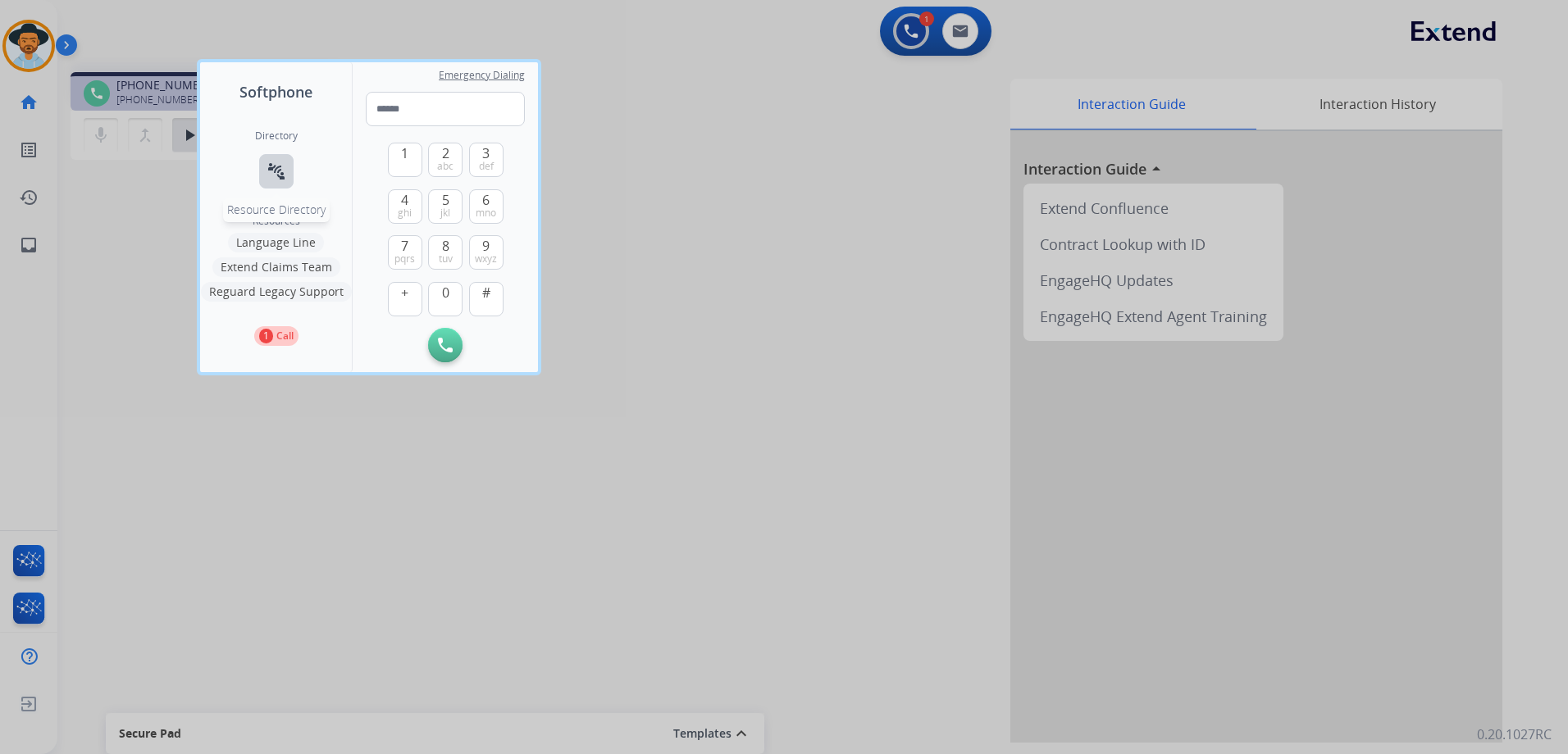
click at [280, 180] on mat-icon "connect_without_contact" at bounding box center [276, 171] width 20 height 20
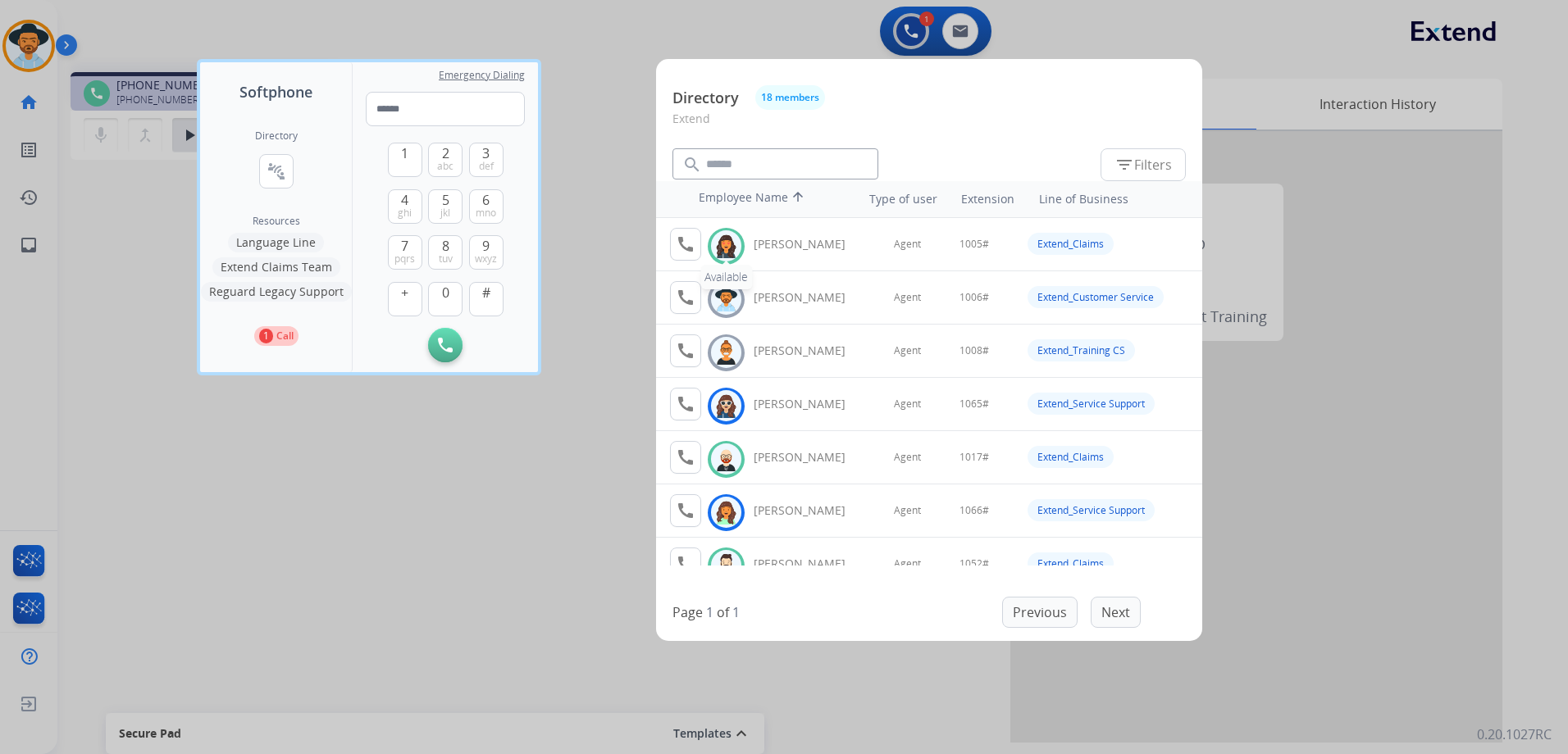
click at [723, 242] on img at bounding box center [726, 246] width 24 height 25
click at [684, 249] on mat-icon "call" at bounding box center [685, 244] width 20 height 20
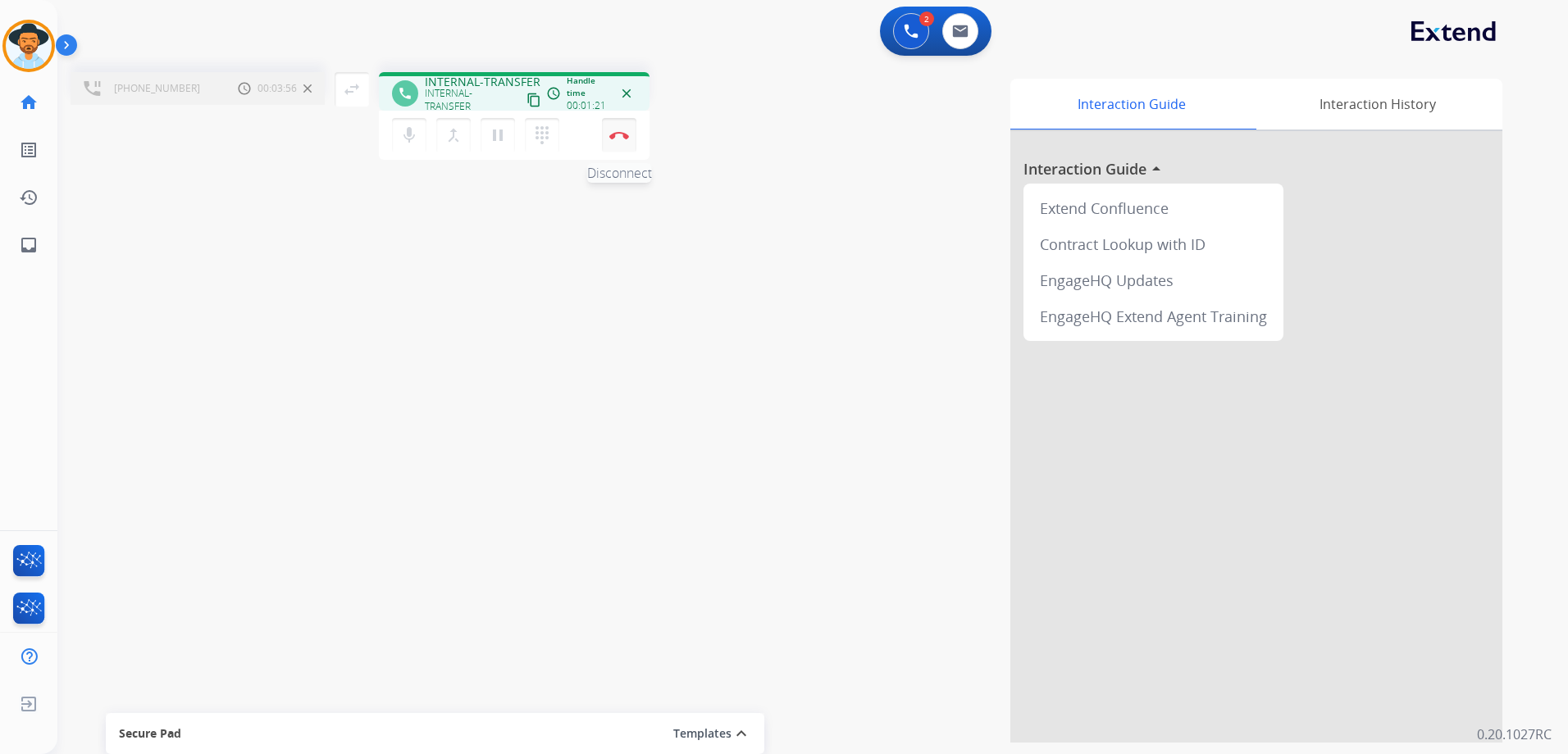
click at [622, 144] on button "Disconnect" at bounding box center [619, 135] width 35 height 35
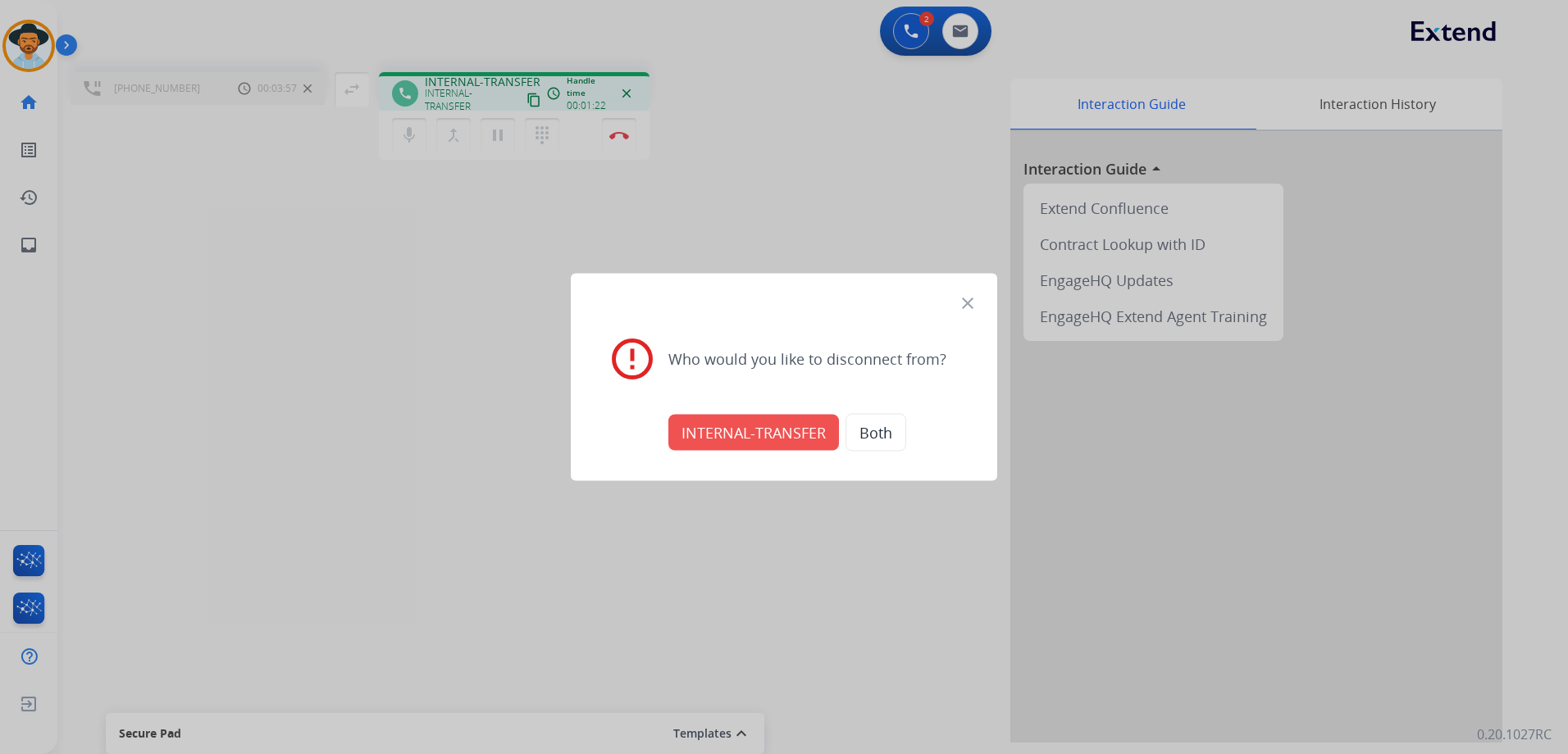
click at [768, 429] on button "INTERNAL-TRANSFER" at bounding box center [754, 432] width 171 height 36
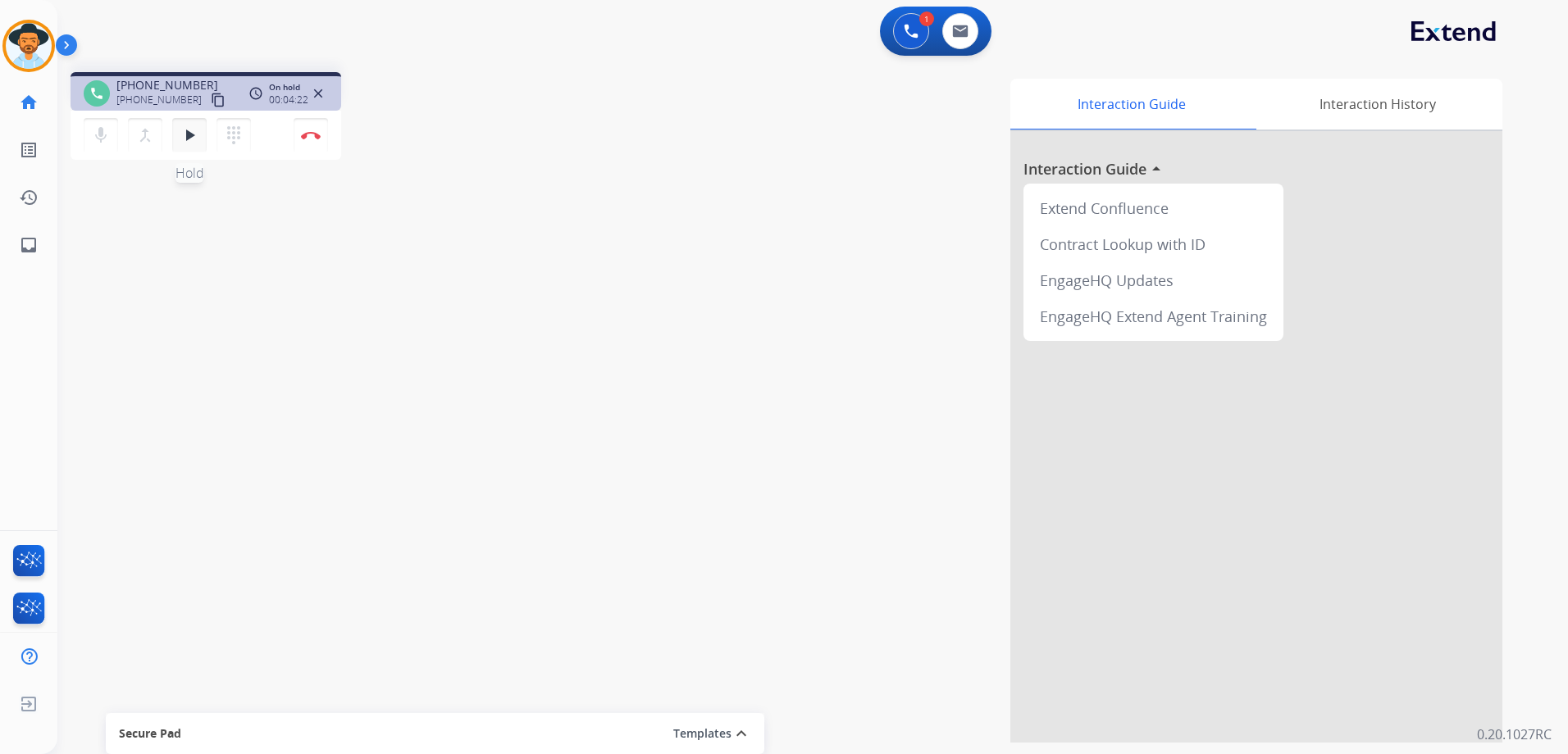
click at [186, 140] on mat-icon "play_arrow" at bounding box center [189, 135] width 20 height 20
click at [313, 145] on button "Disconnect" at bounding box center [311, 135] width 35 height 35
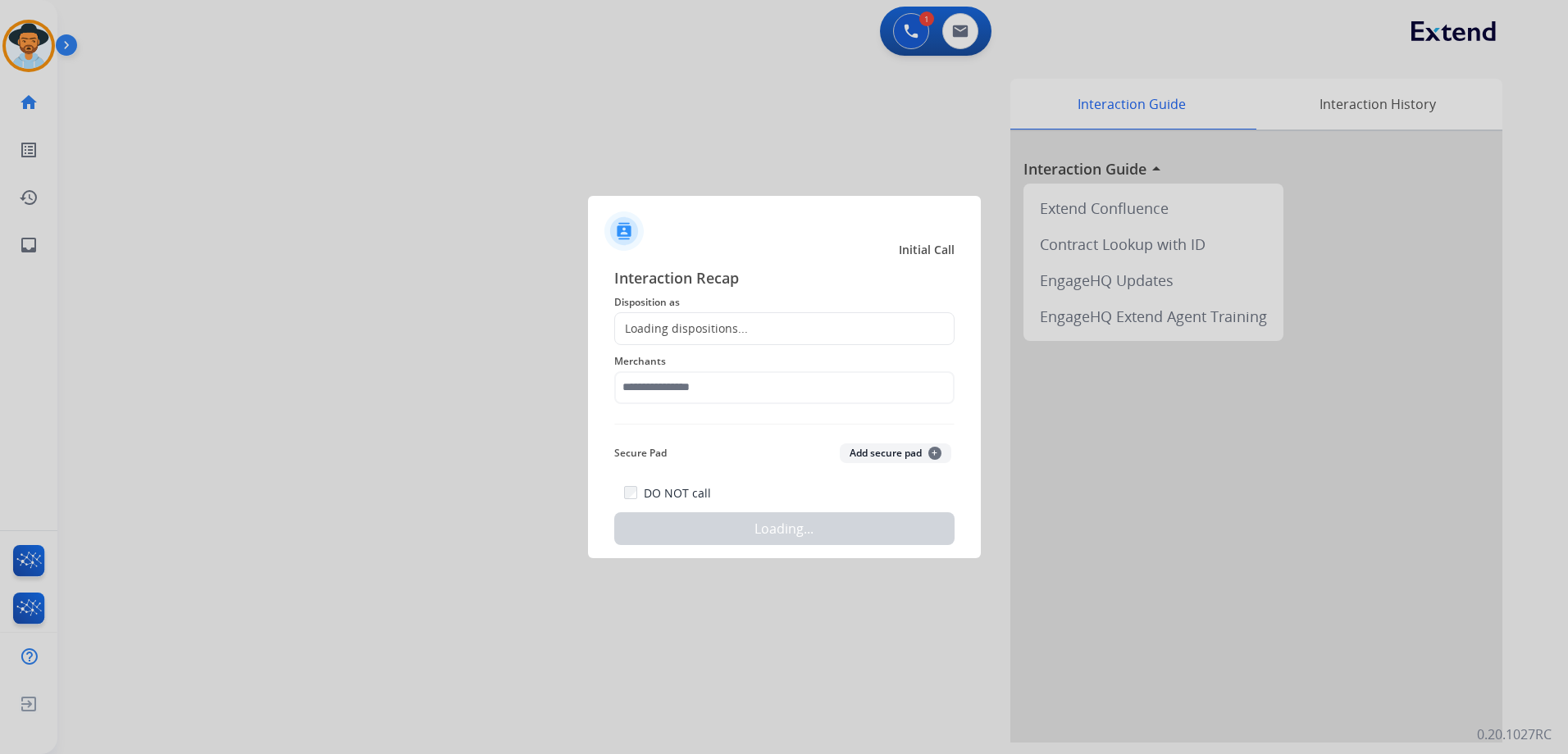
click at [736, 323] on div "Loading dispositions..." at bounding box center [681, 329] width 133 height 17
click at [799, 329] on div "Loading dispositions..." at bounding box center [785, 329] width 340 height 33
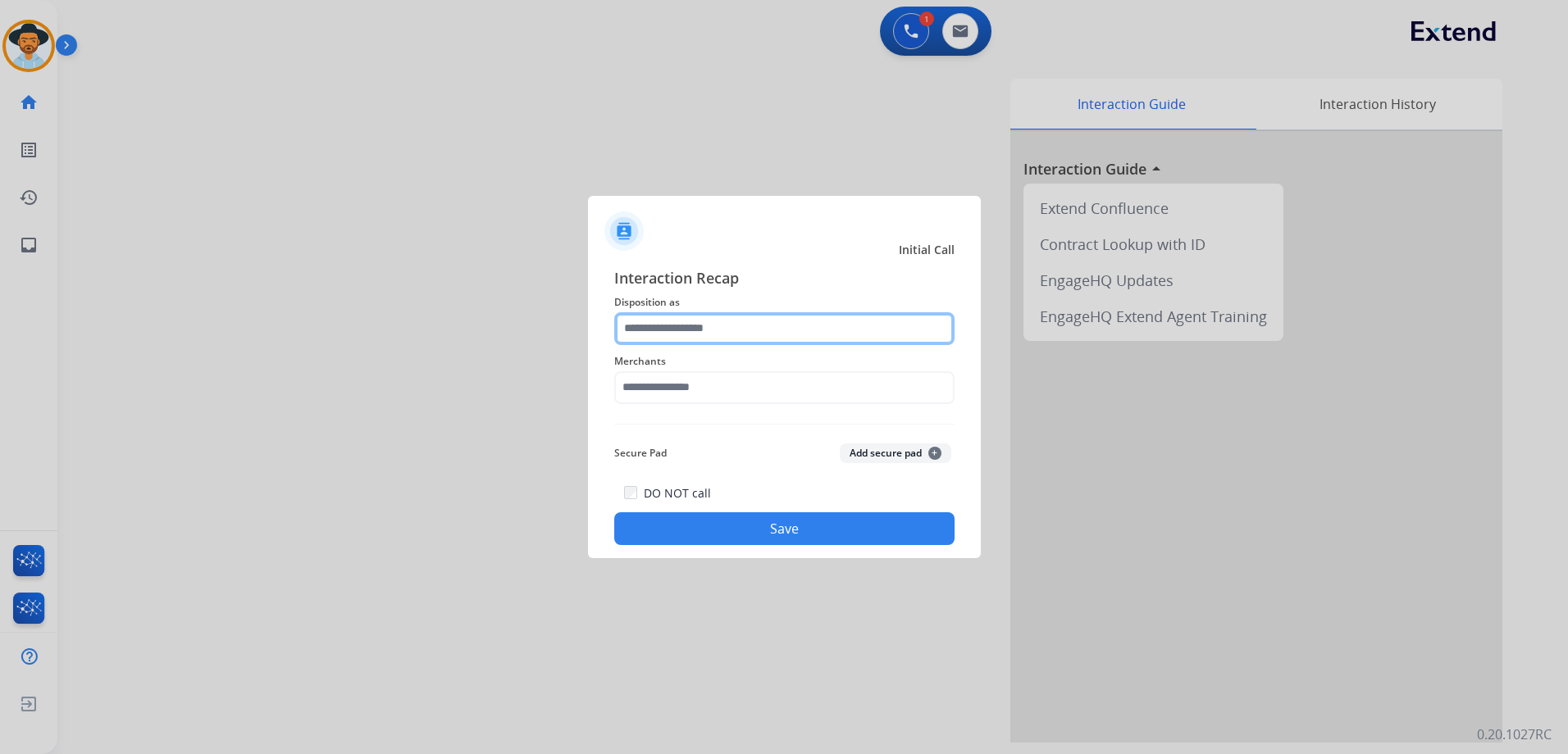
click at [805, 320] on input "text" at bounding box center [785, 329] width 340 height 33
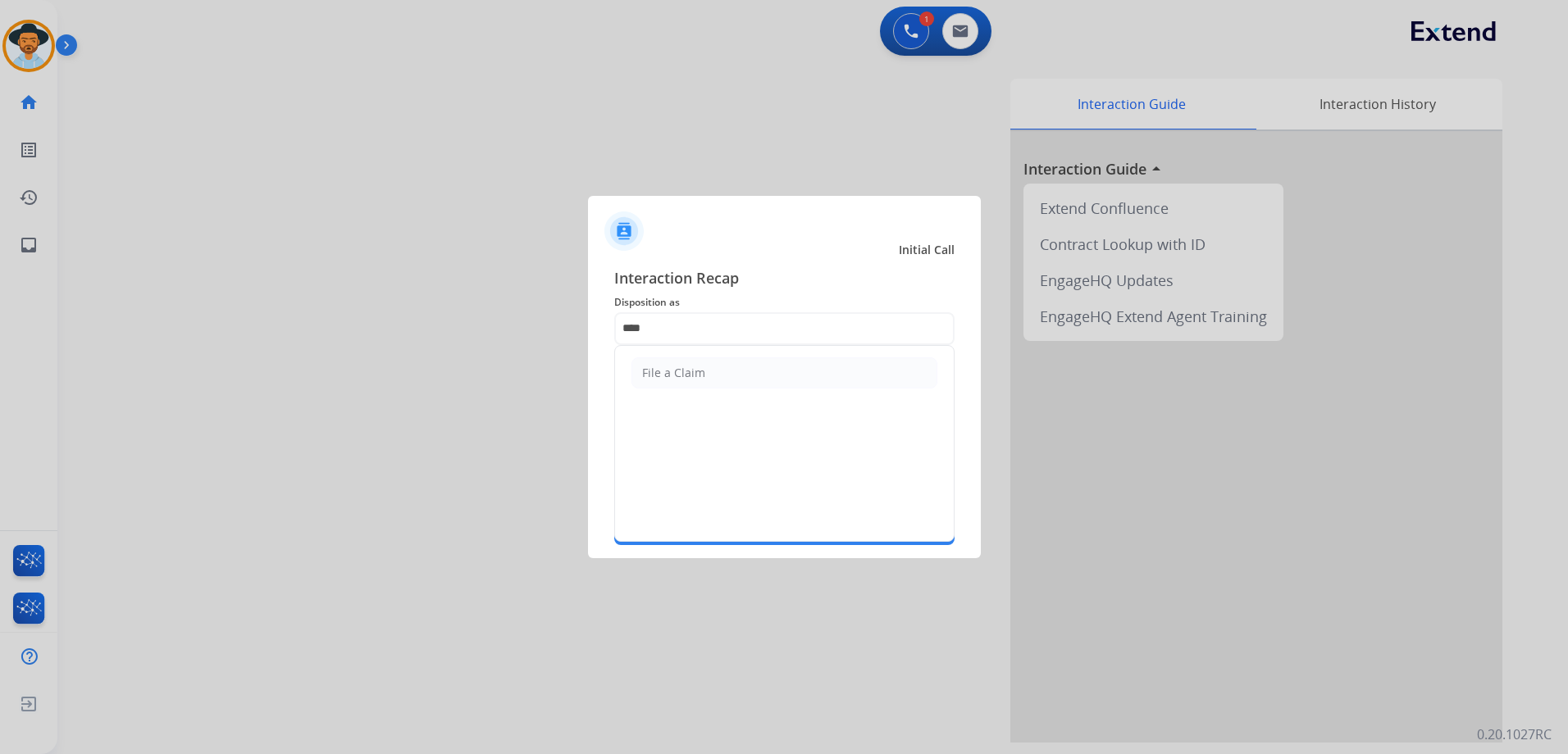
click at [796, 376] on li "File a Claim" at bounding box center [784, 373] width 306 height 31
type input "**********"
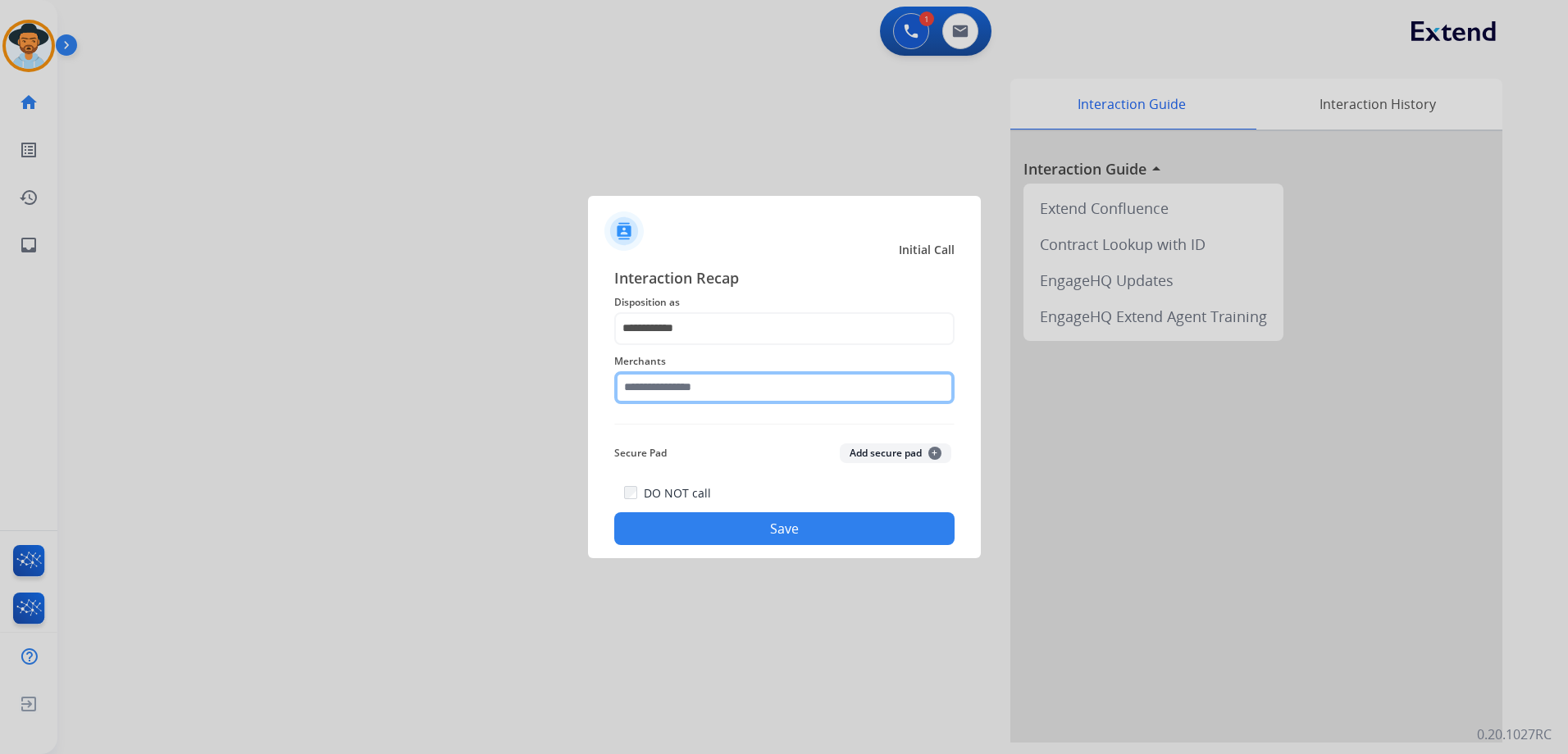
click at [762, 393] on input "text" at bounding box center [785, 388] width 340 height 33
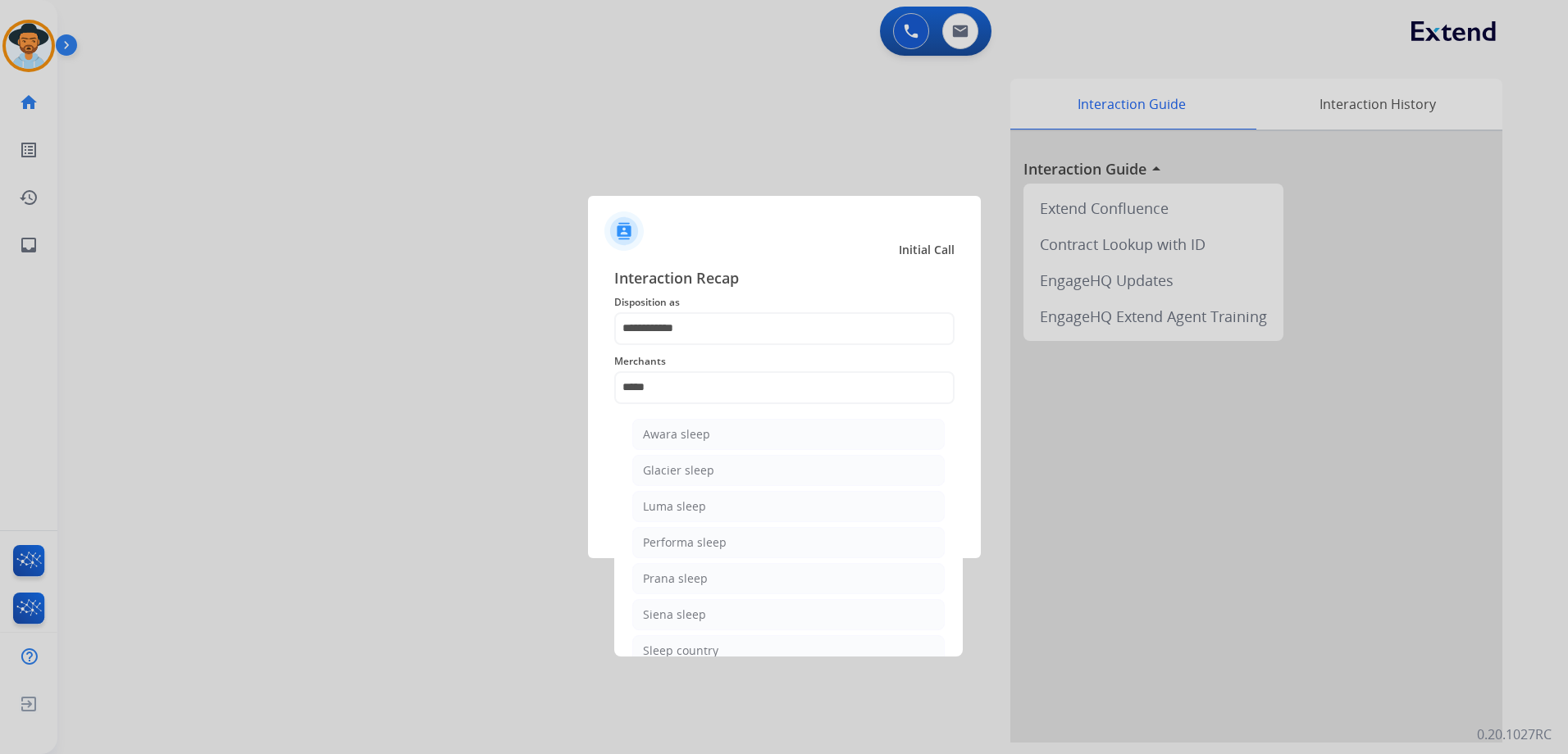
drag, startPoint x: 675, startPoint y: 649, endPoint x: 779, endPoint y: 605, distance: 112.9
click at [676, 649] on div "Sleep country" at bounding box center [680, 650] width 76 height 17
type input "**********"
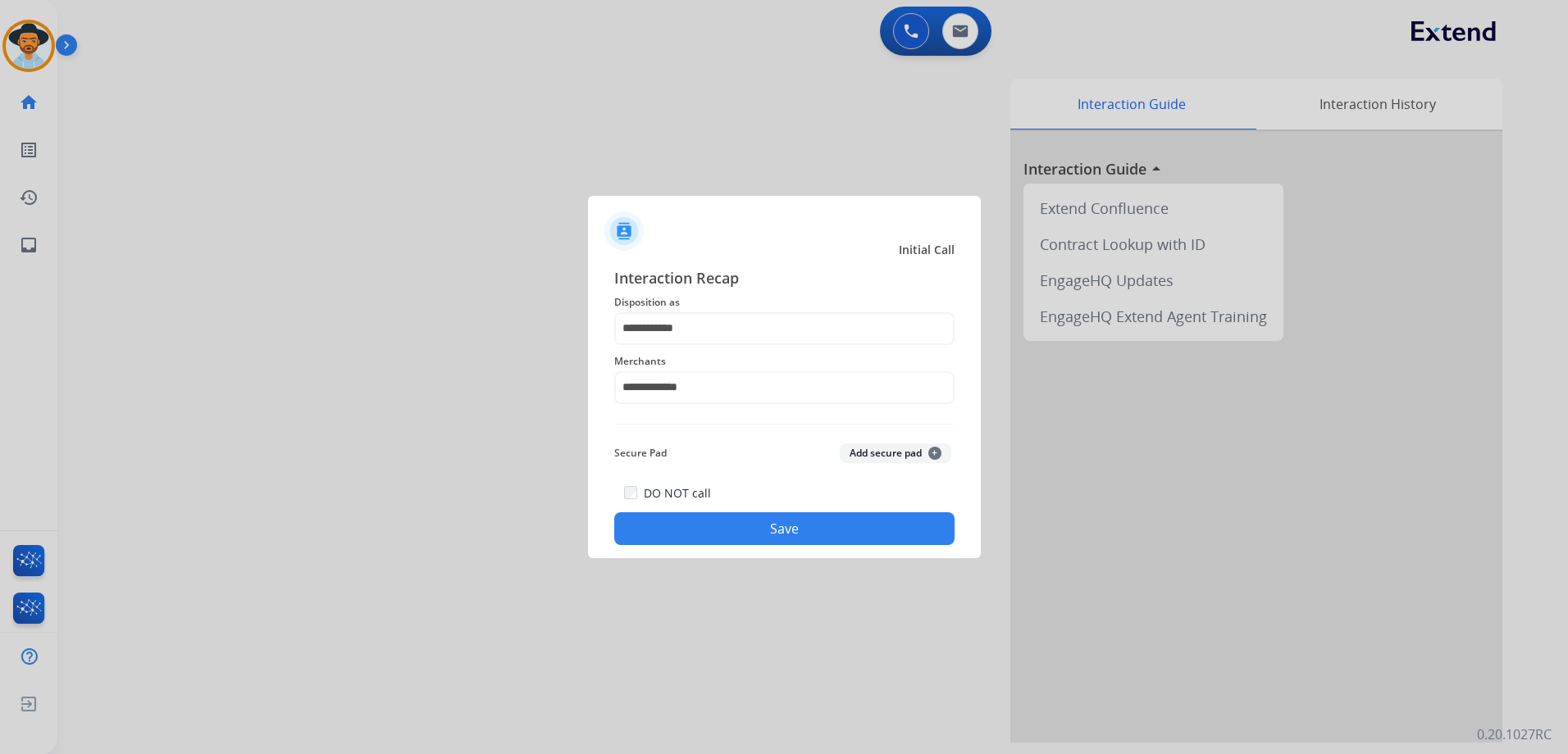
click at [837, 508] on div "DO NOT call Save" at bounding box center [785, 513] width 340 height 62
click at [837, 540] on button "Save" at bounding box center [785, 529] width 340 height 33
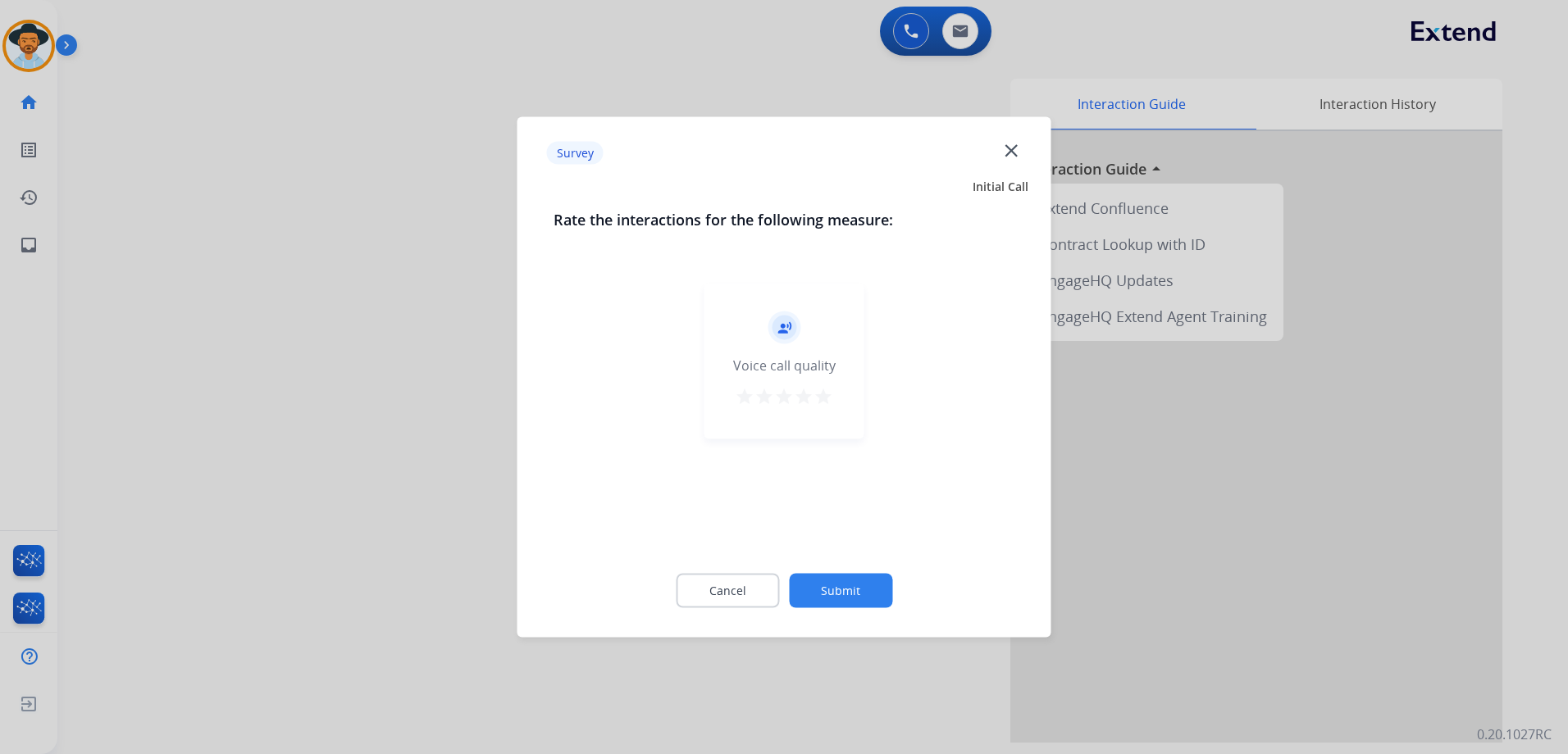
click at [832, 393] on mat-icon "star" at bounding box center [823, 397] width 20 height 20
click at [842, 582] on button "Submit" at bounding box center [841, 591] width 104 height 35
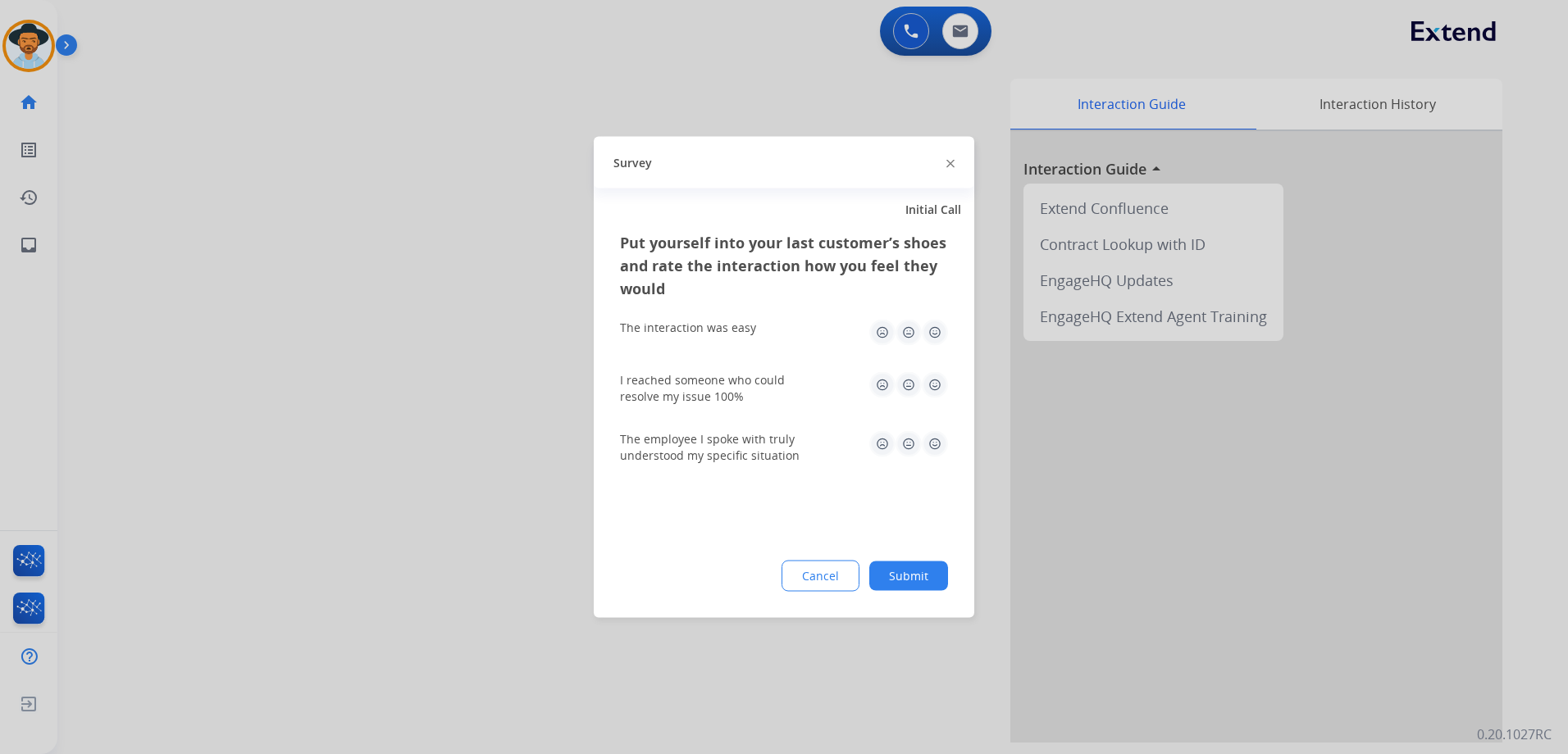
click at [934, 335] on img at bounding box center [935, 333] width 26 height 26
click at [937, 392] on img at bounding box center [935, 385] width 26 height 26
click at [930, 441] on img at bounding box center [935, 445] width 26 height 26
click at [927, 574] on button "Submit" at bounding box center [909, 576] width 78 height 30
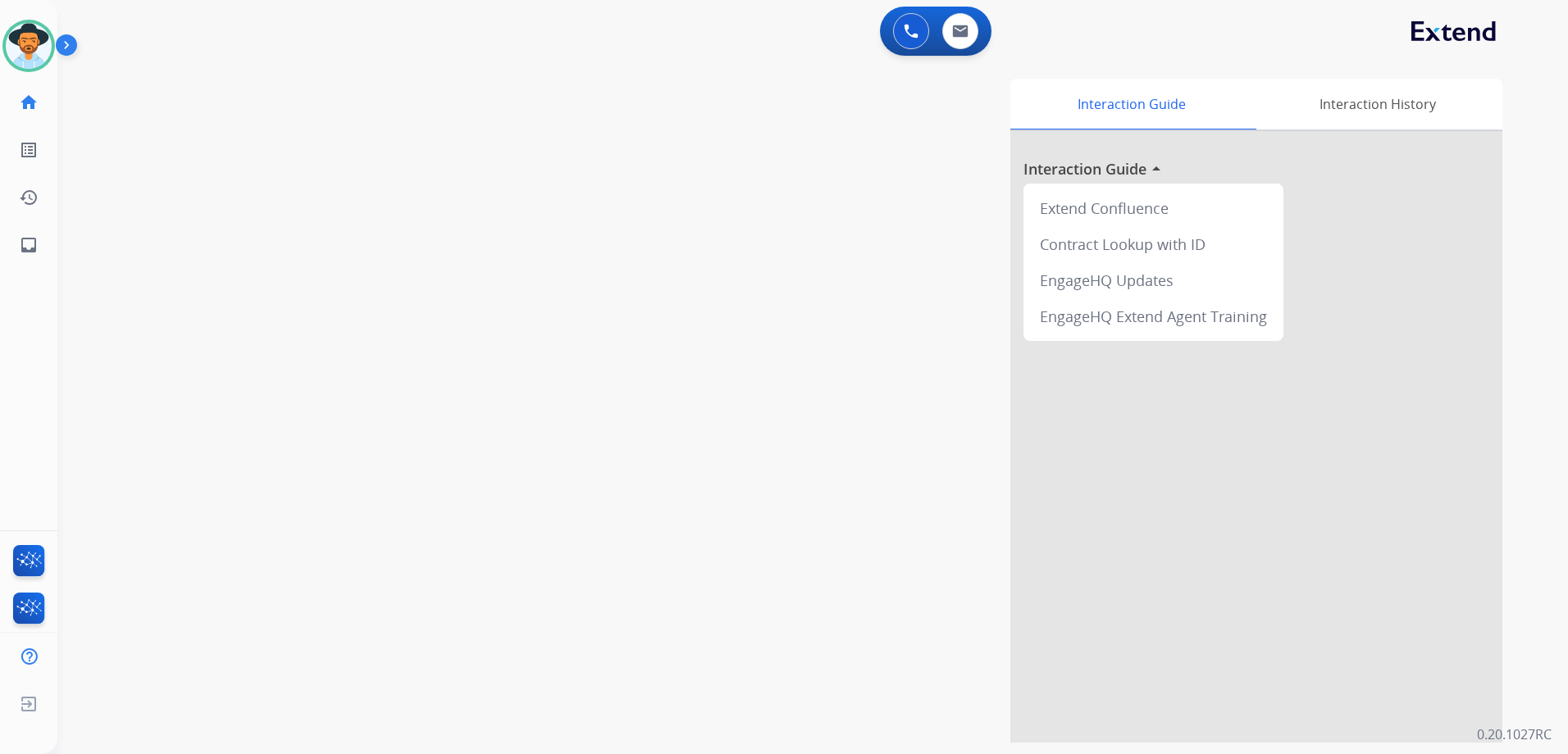
click at [1020, 335] on div at bounding box center [1257, 437] width 492 height 612
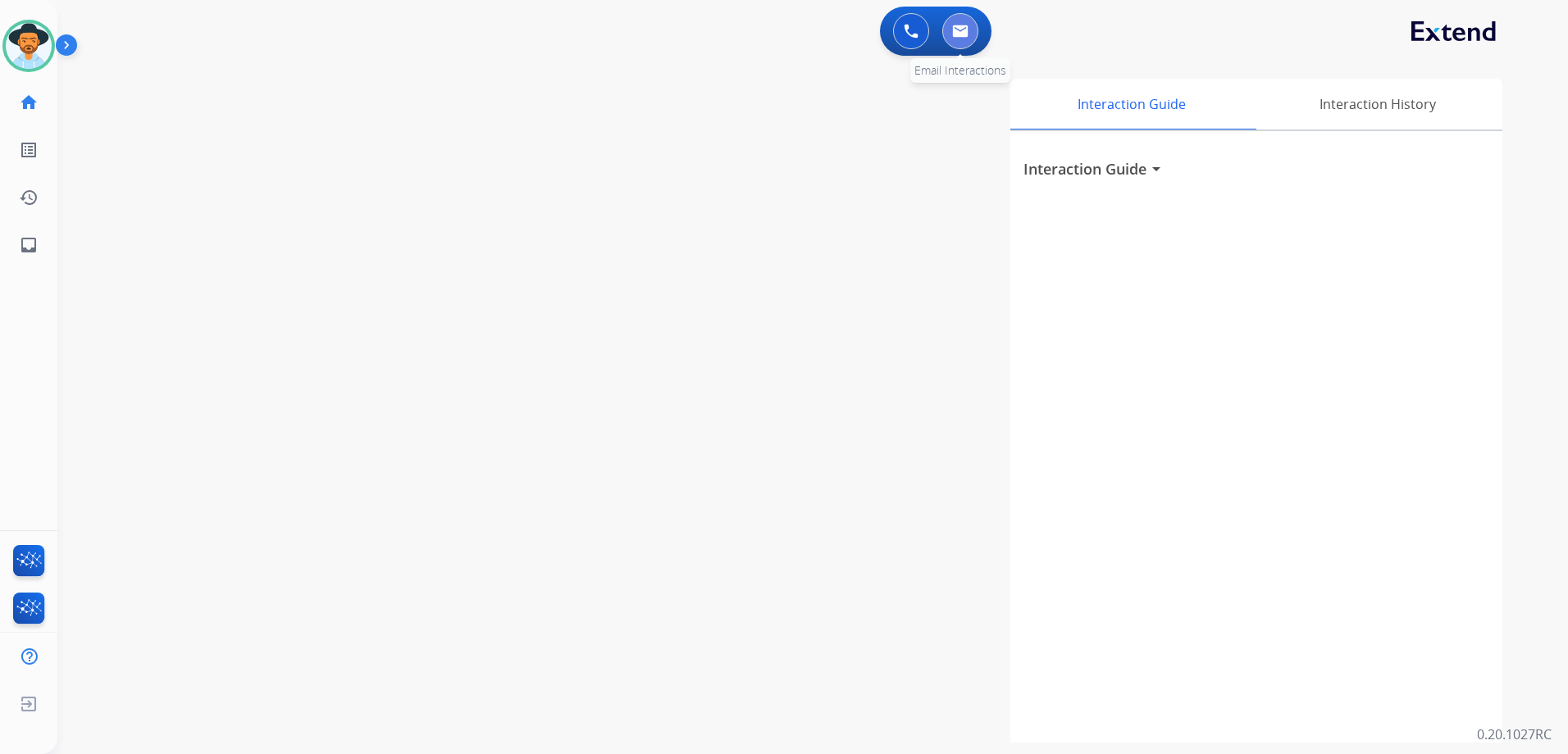
click at [962, 45] on button at bounding box center [960, 31] width 36 height 36
select select "**********"
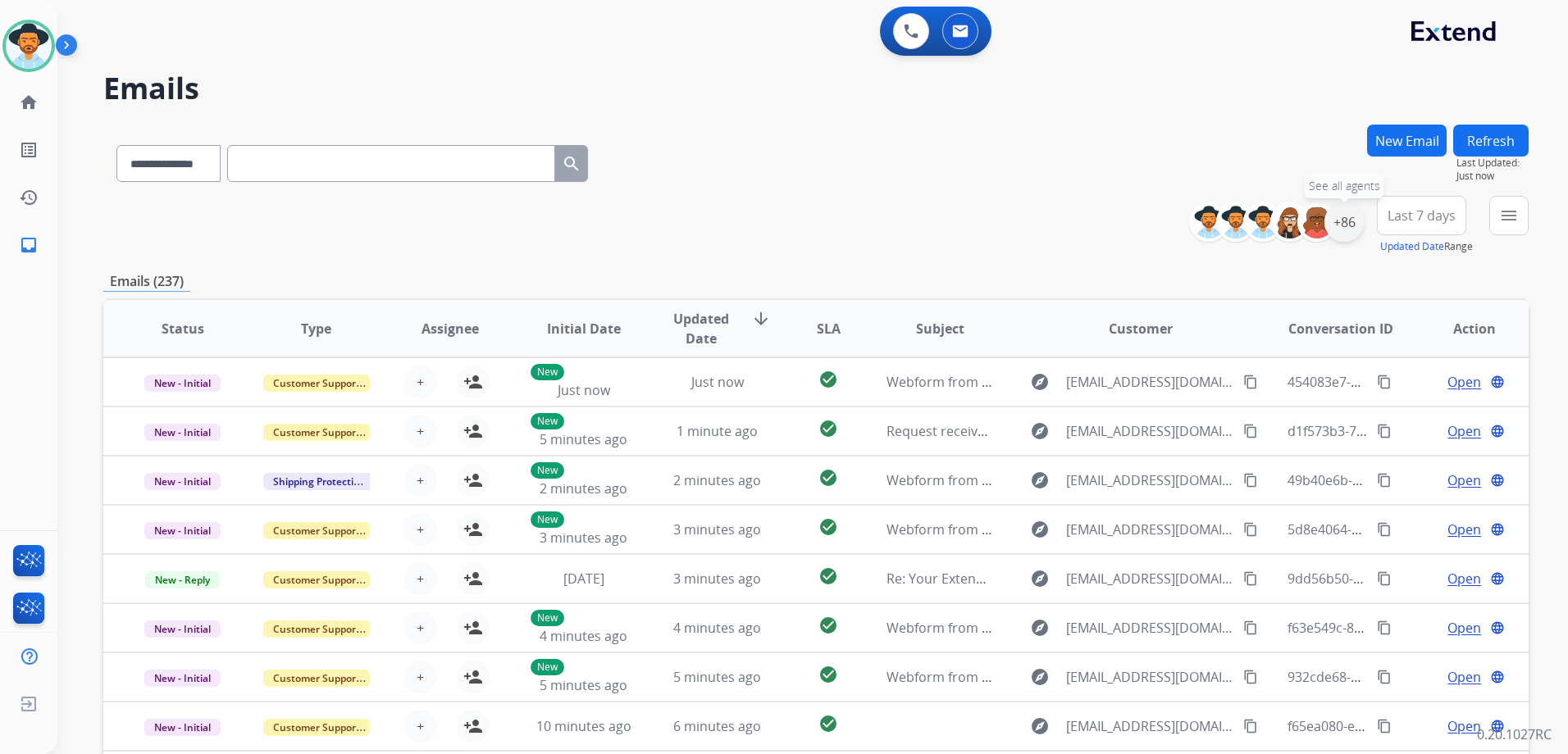
click at [1351, 229] on div "+86" at bounding box center [1344, 221] width 39 height 39
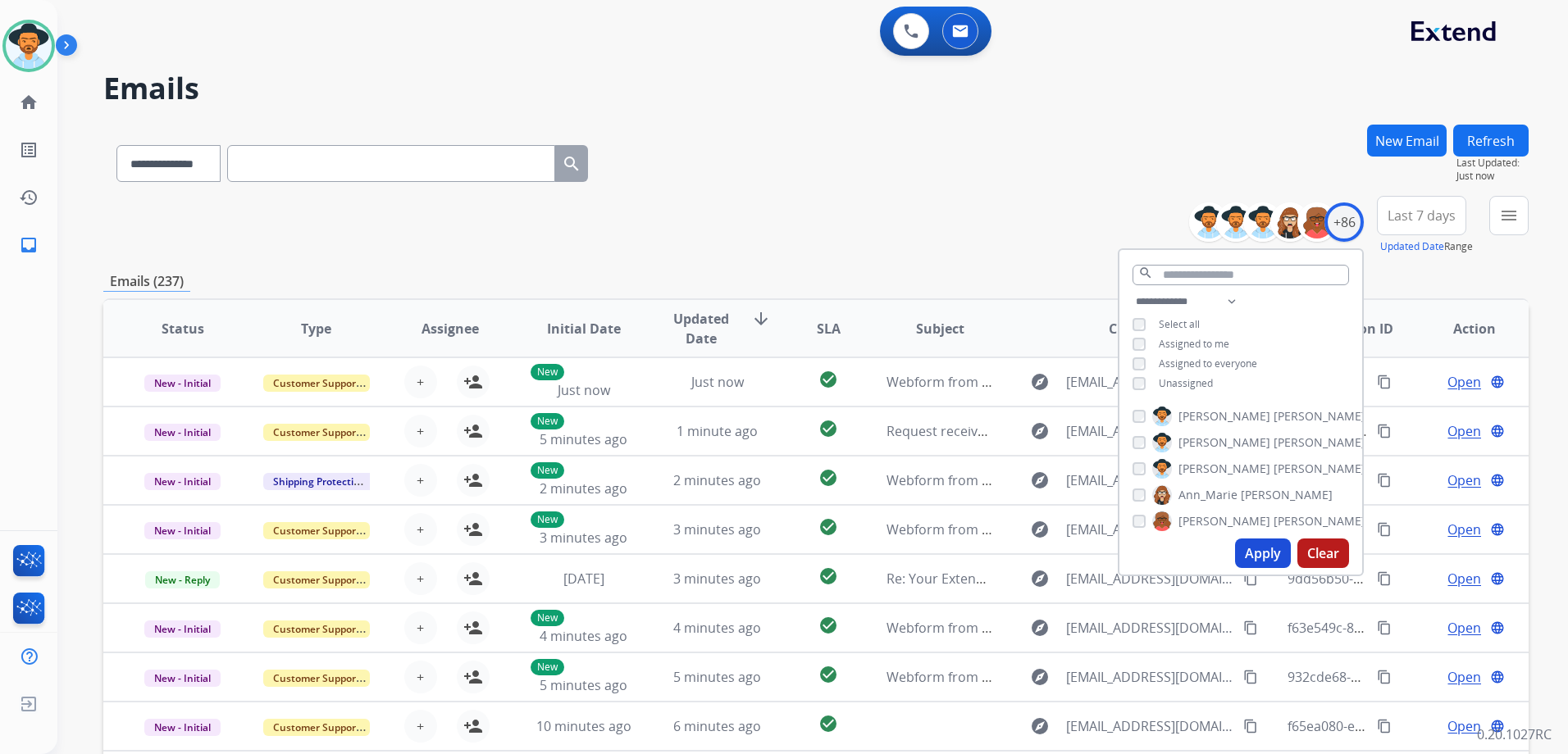
click at [1190, 377] on span "Unassigned" at bounding box center [1186, 384] width 54 height 14
click at [1265, 562] on button "Apply" at bounding box center [1264, 554] width 56 height 30
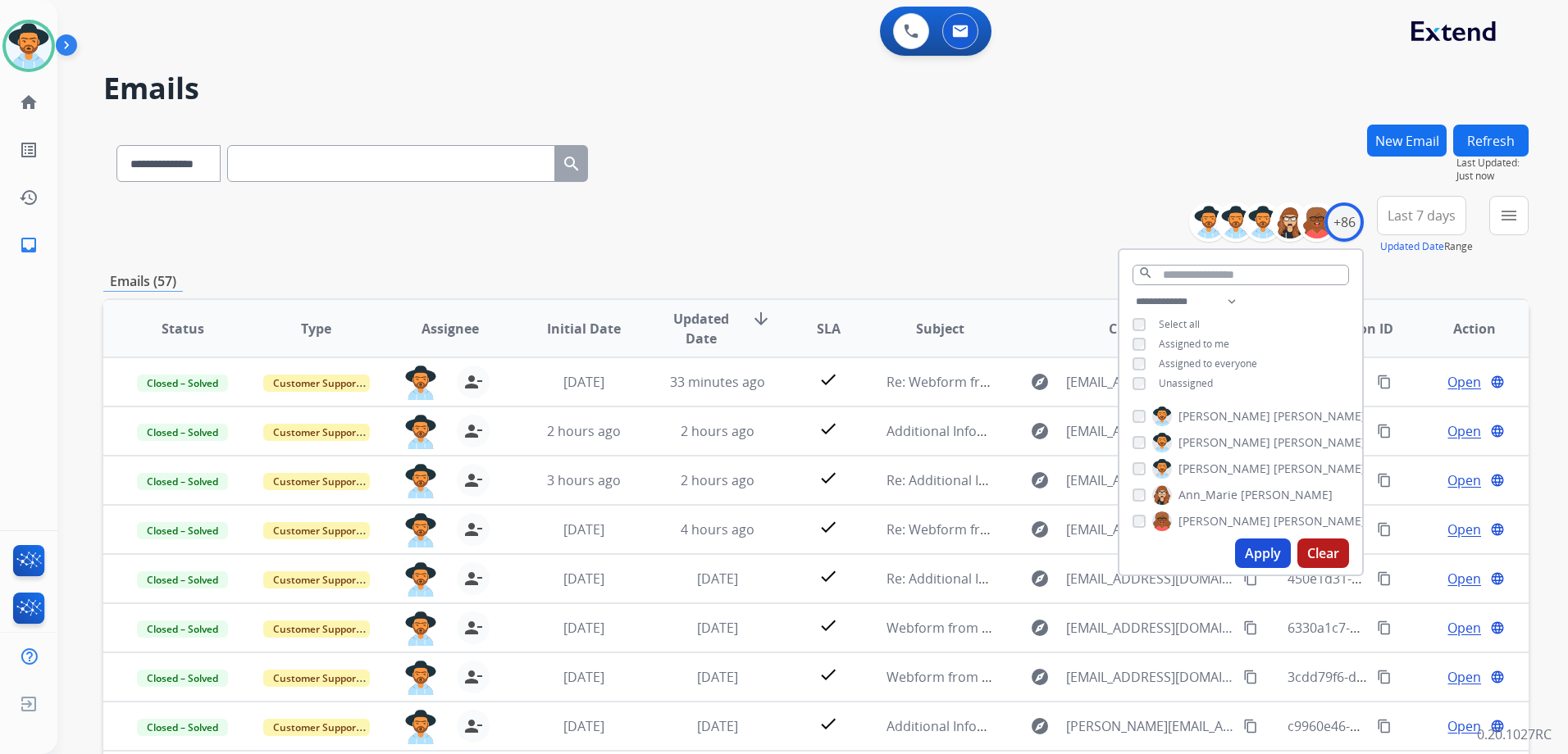
click at [1019, 208] on div "**********" at bounding box center [816, 226] width 1426 height 59
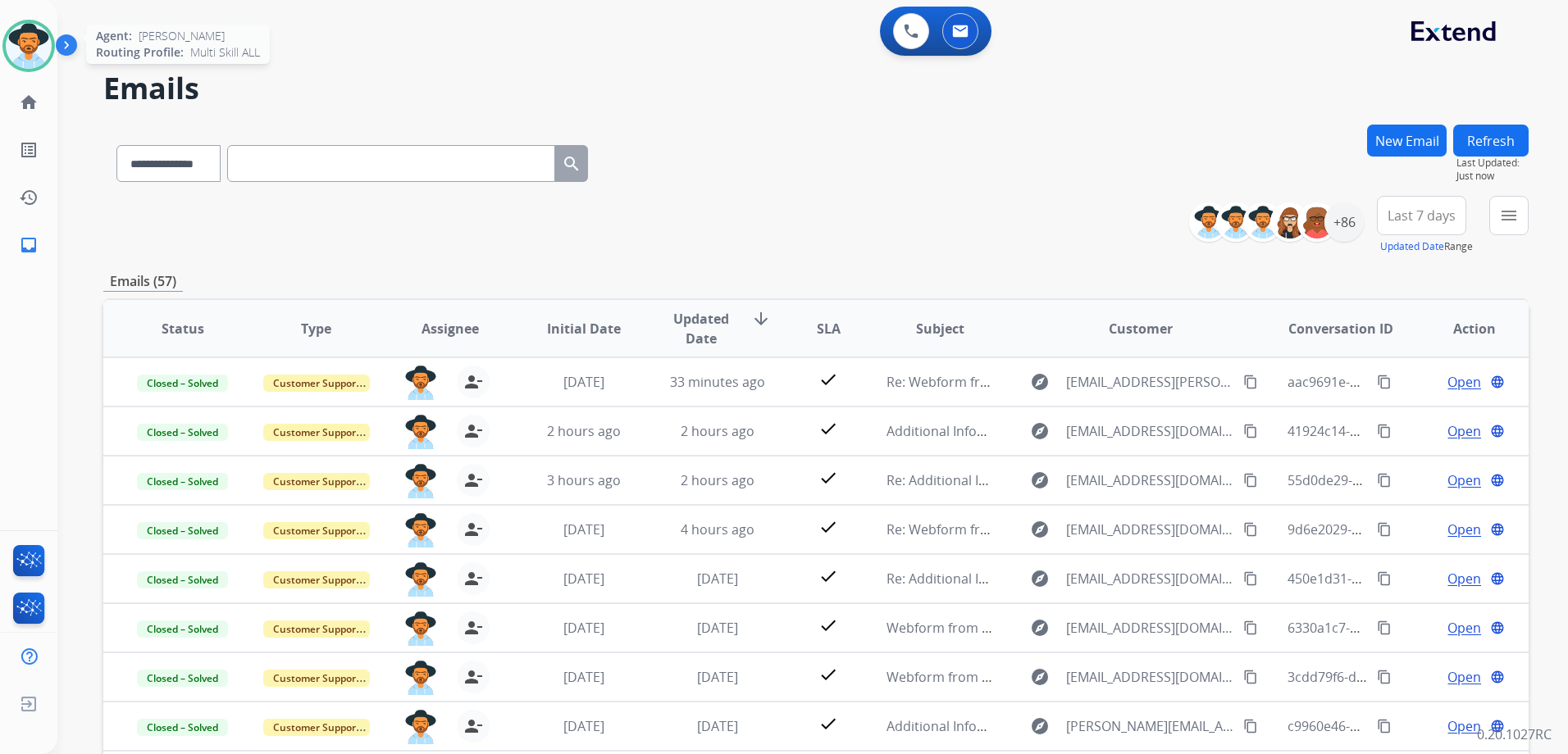
click at [42, 53] on img at bounding box center [29, 45] width 46 height 46
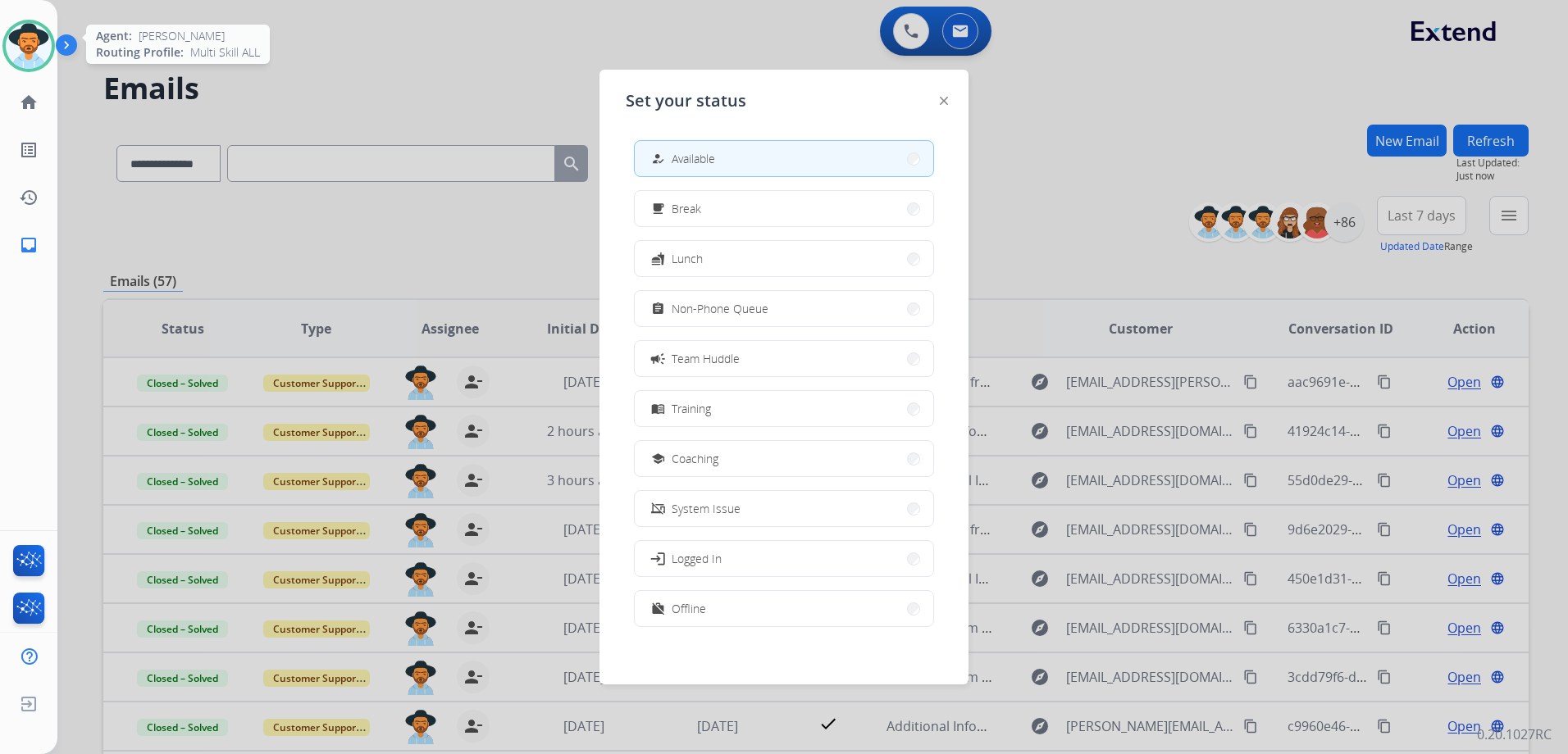
click at [42, 53] on img at bounding box center [29, 45] width 46 height 46
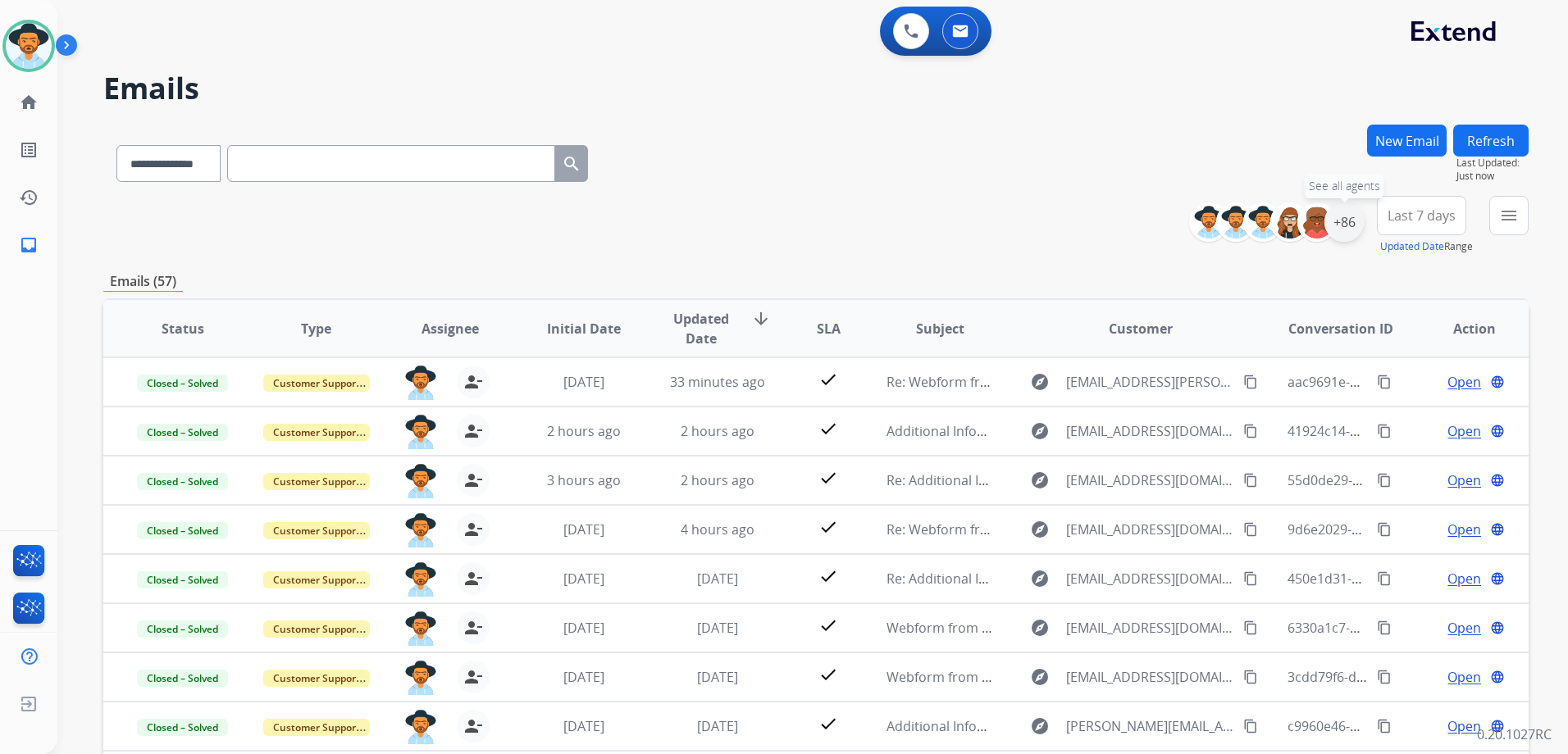
click at [1360, 226] on div "+86" at bounding box center [1344, 221] width 39 height 39
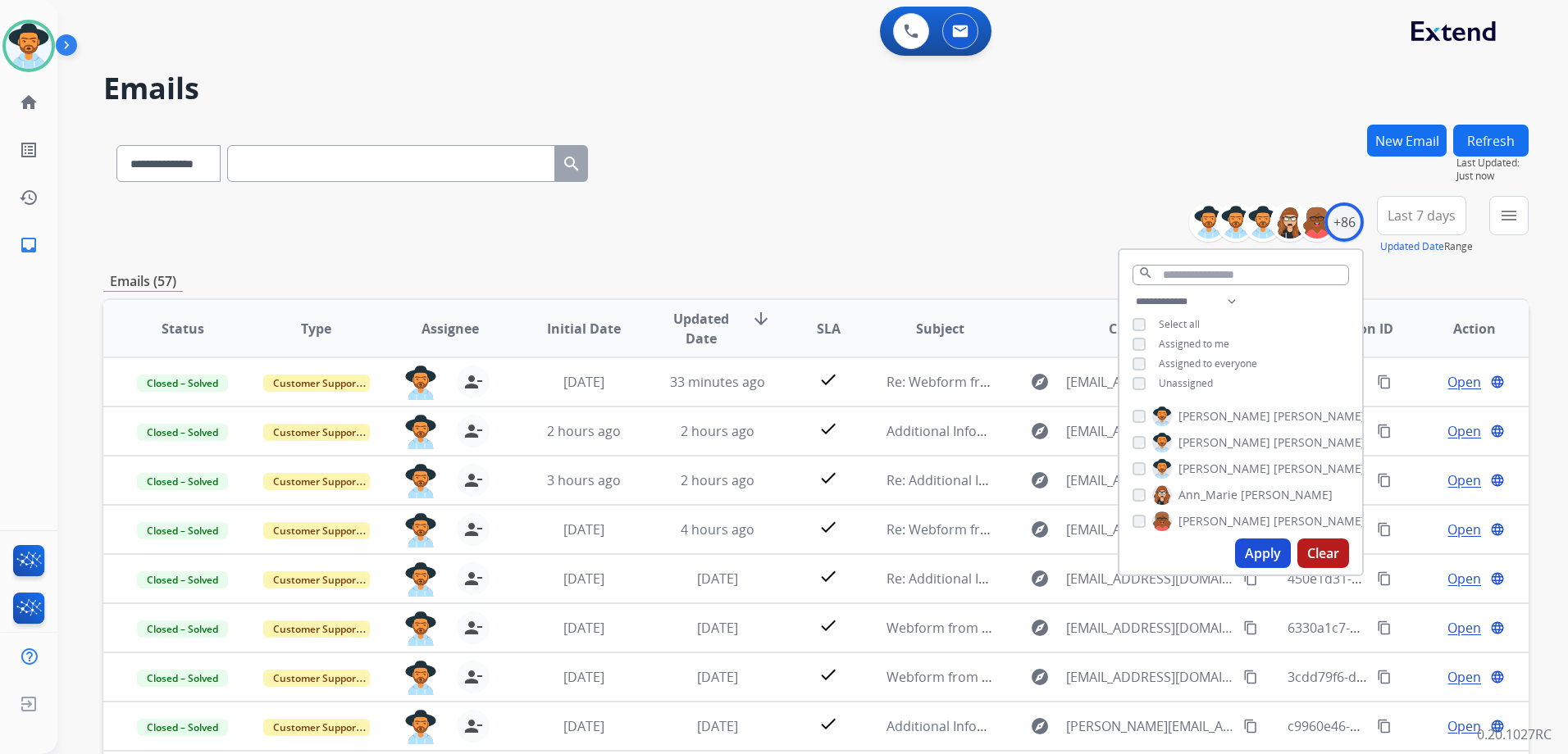
click at [1195, 379] on span "Unassigned" at bounding box center [1186, 384] width 54 height 14
click at [1190, 338] on span "Assigned to me" at bounding box center [1194, 344] width 71 height 14
click at [1249, 551] on button "Apply" at bounding box center [1264, 554] width 56 height 30
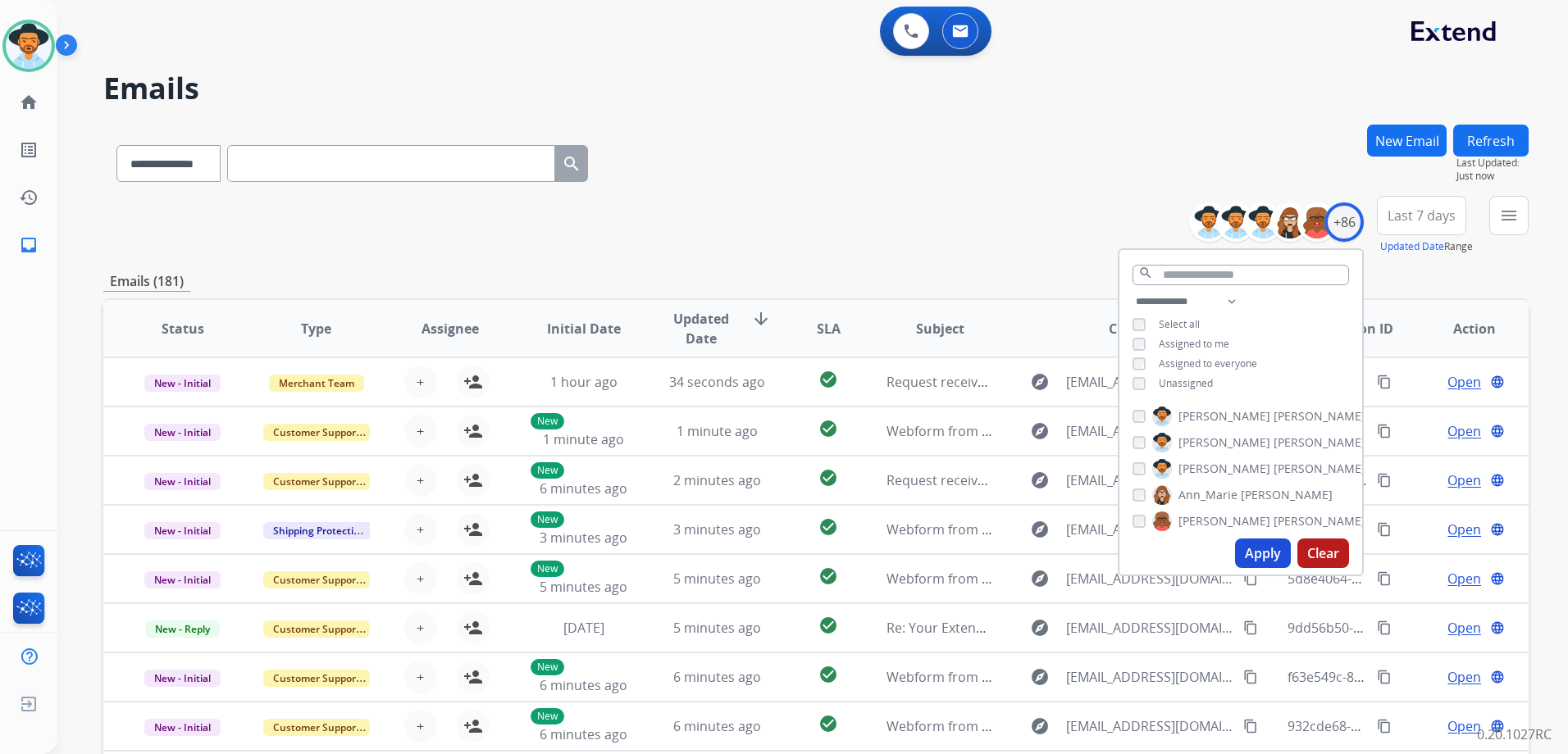
click at [685, 233] on div "**********" at bounding box center [816, 226] width 1426 height 59
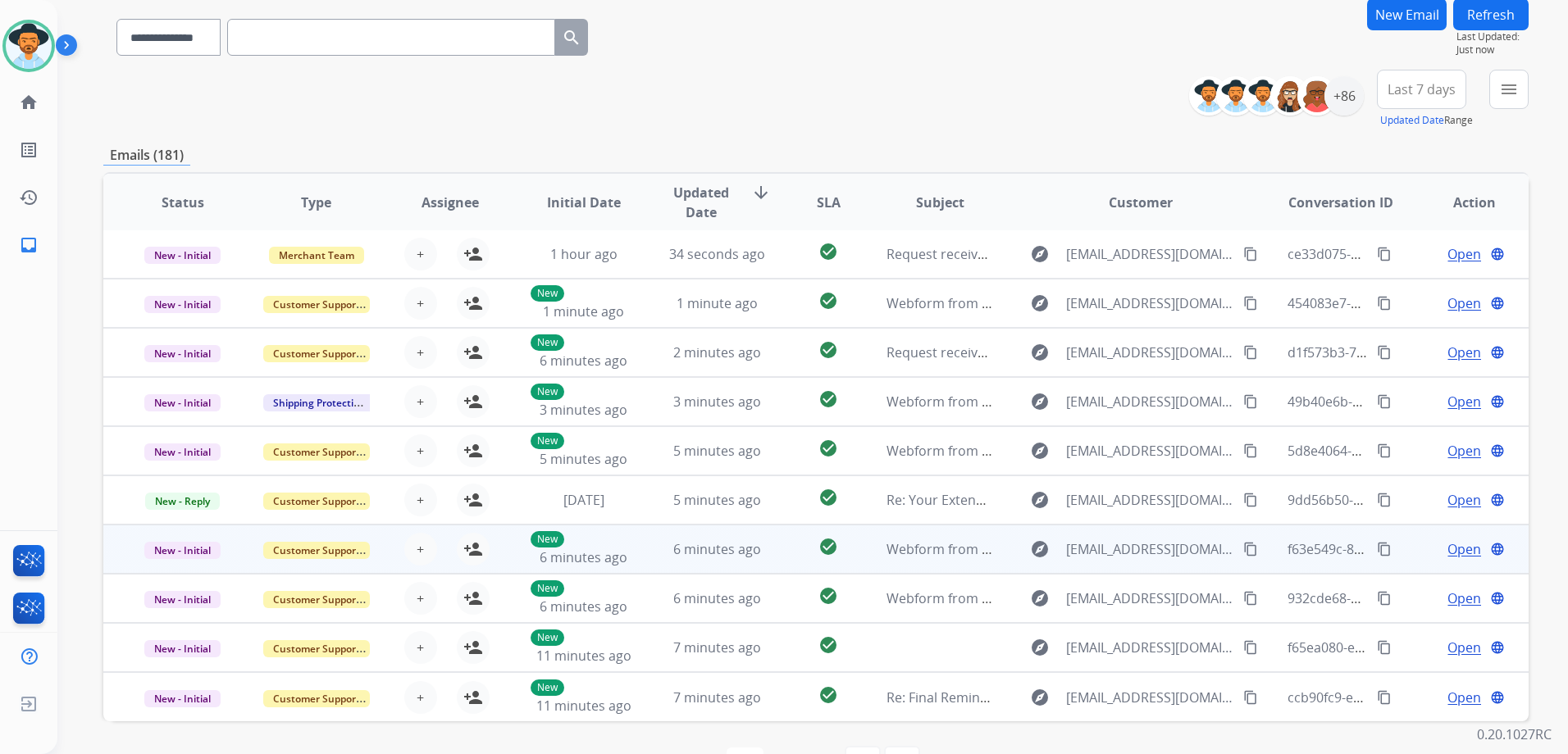
scroll to position [179, 0]
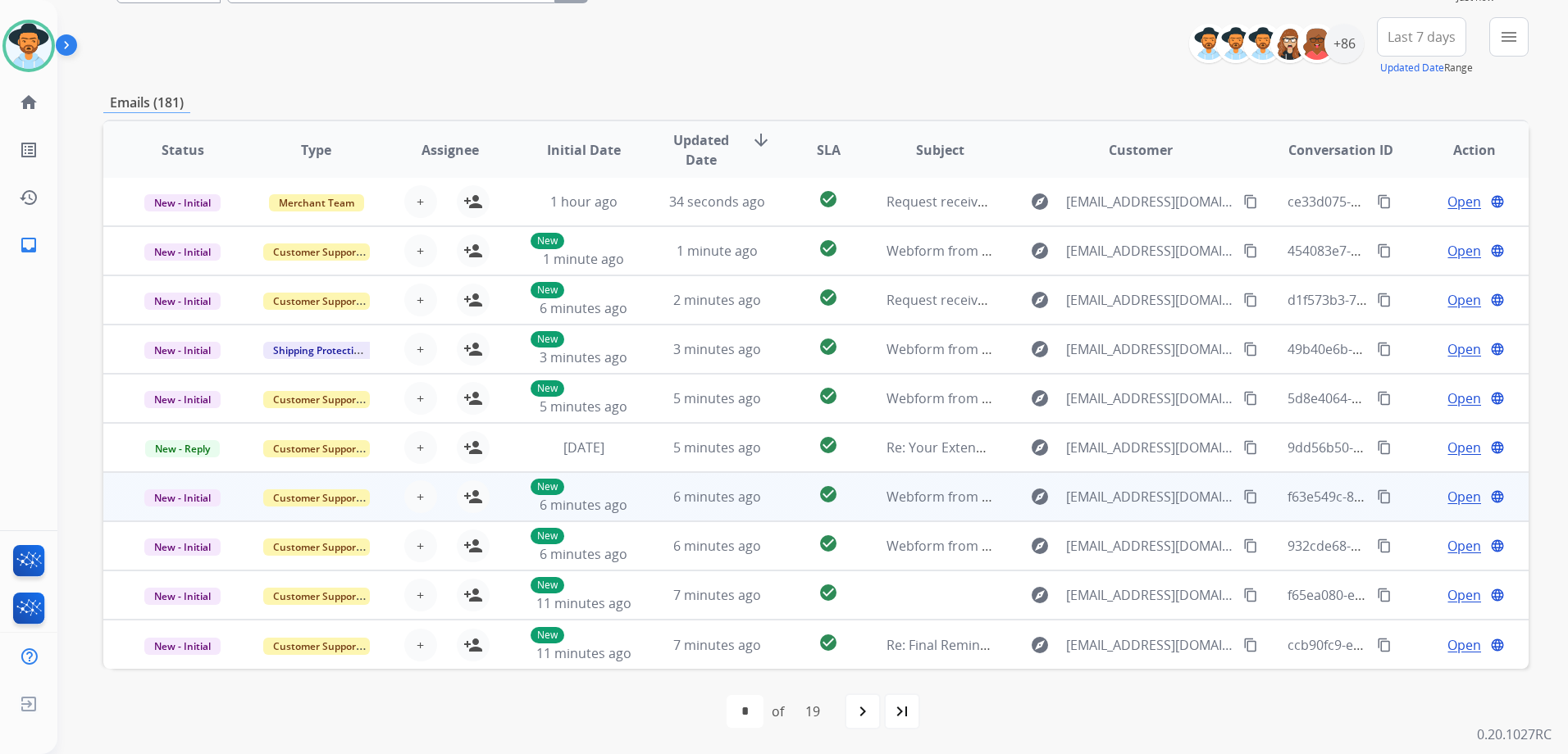
click at [1395, 510] on td "Open language" at bounding box center [1462, 497] width 133 height 49
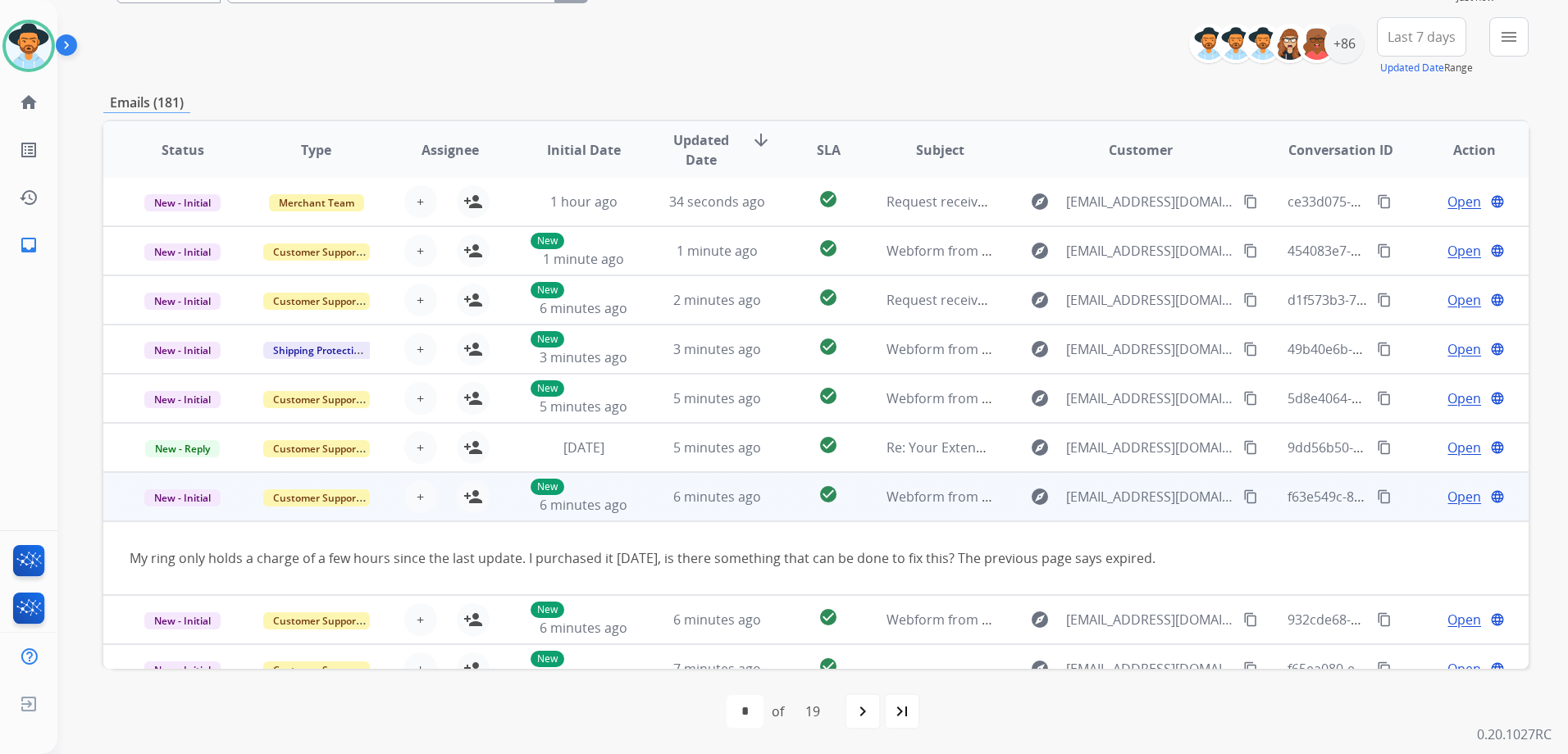
scroll to position [76, 0]
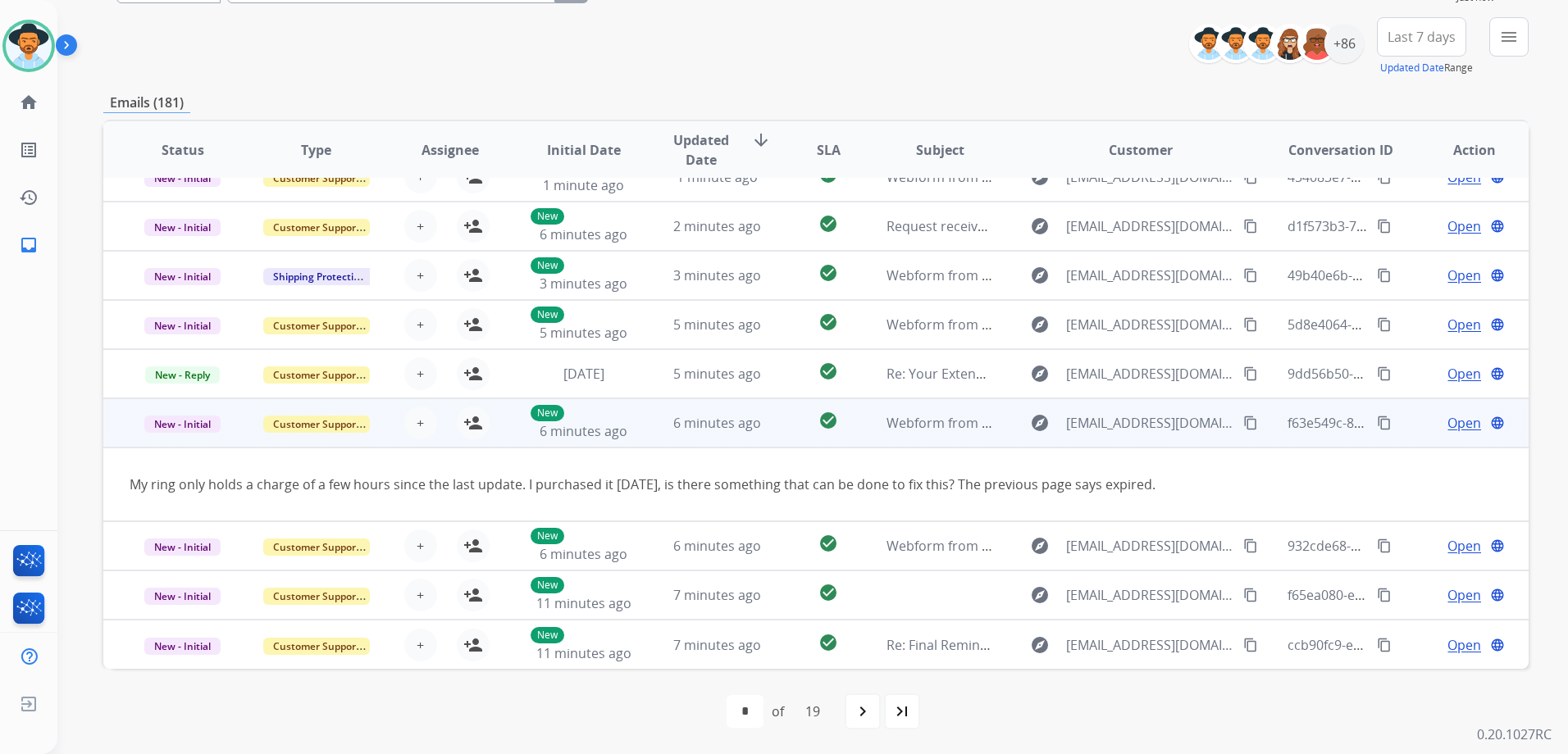
click at [1400, 427] on td "Open language" at bounding box center [1462, 423] width 133 height 49
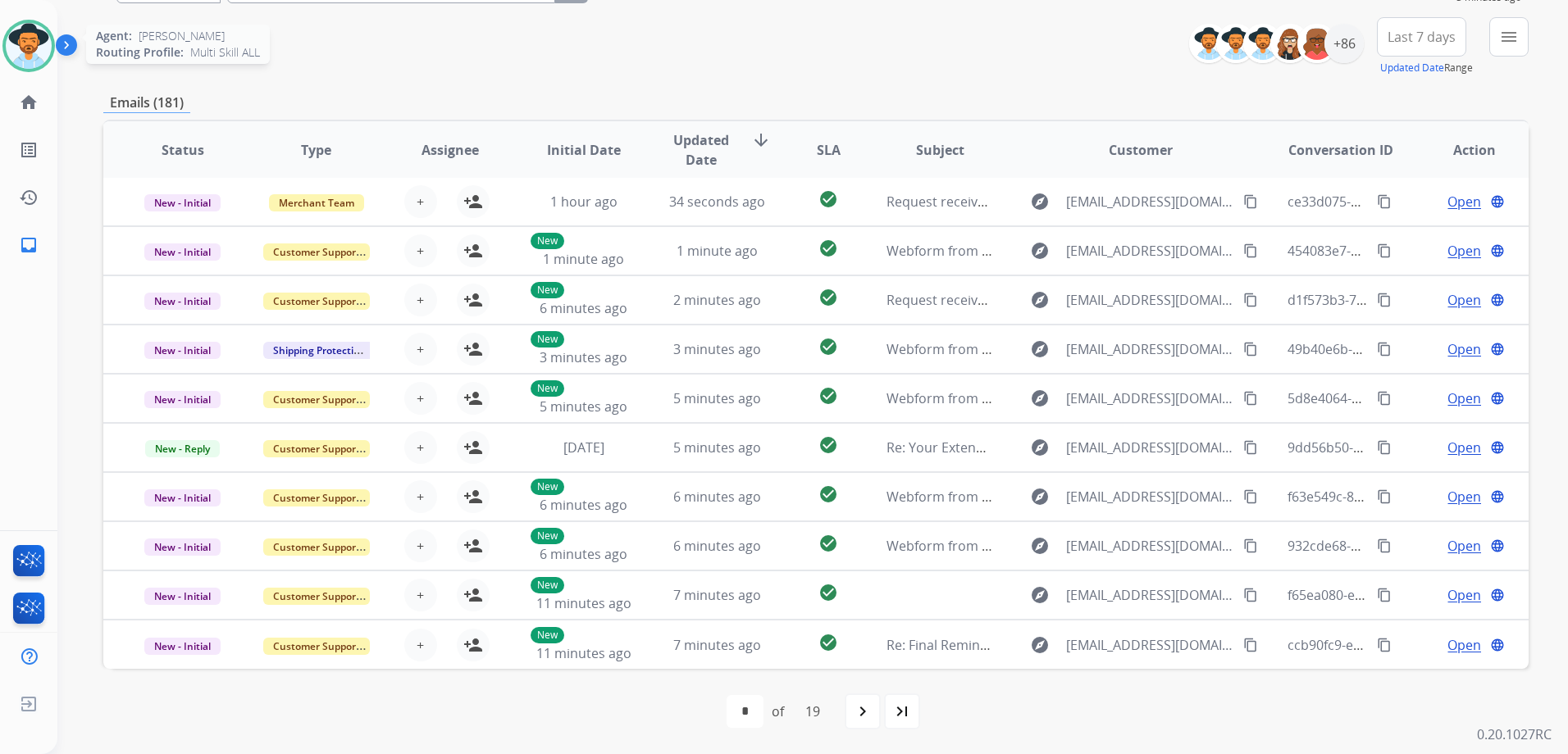
click at [35, 57] on img at bounding box center [29, 45] width 46 height 46
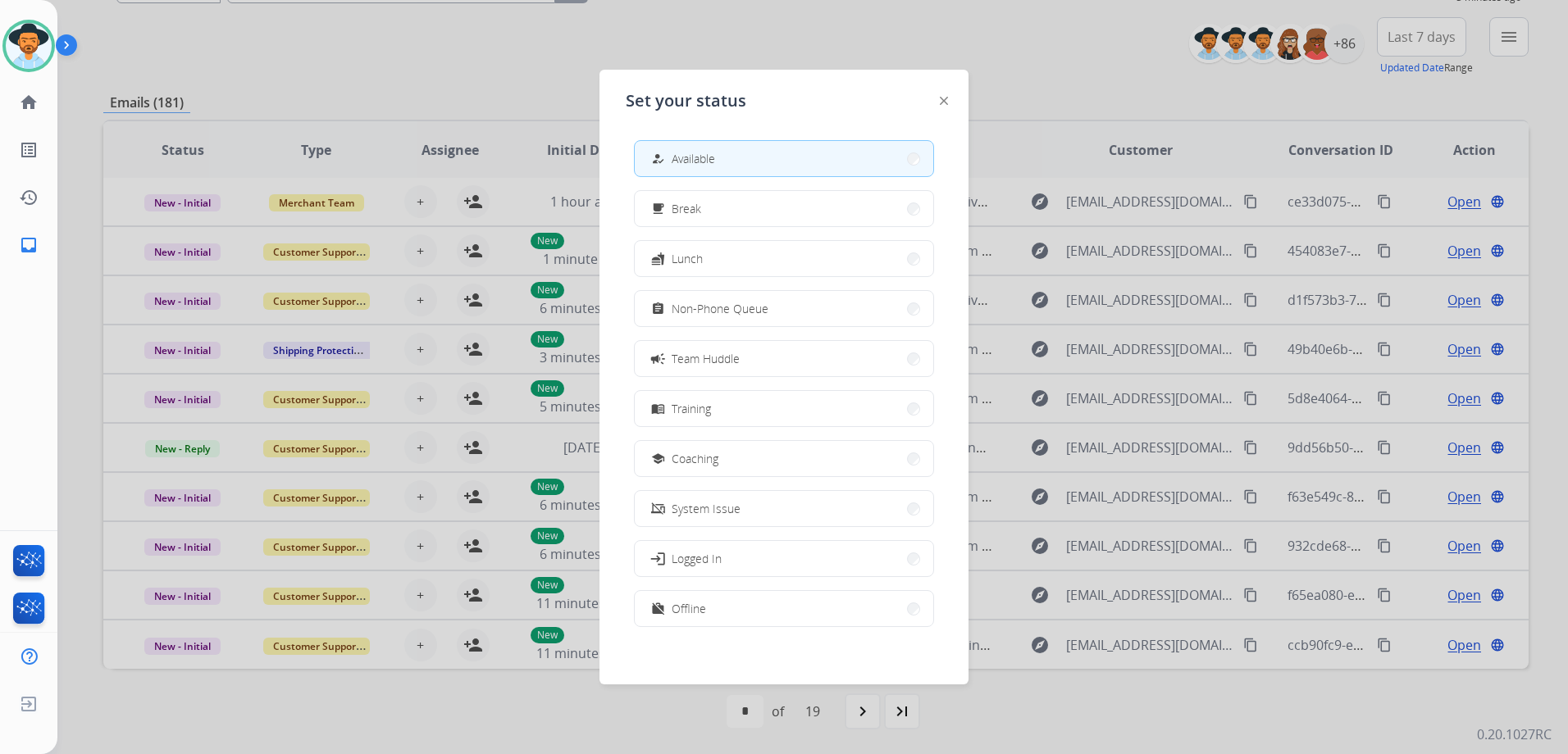
click at [1051, 65] on div at bounding box center [784, 377] width 1568 height 754
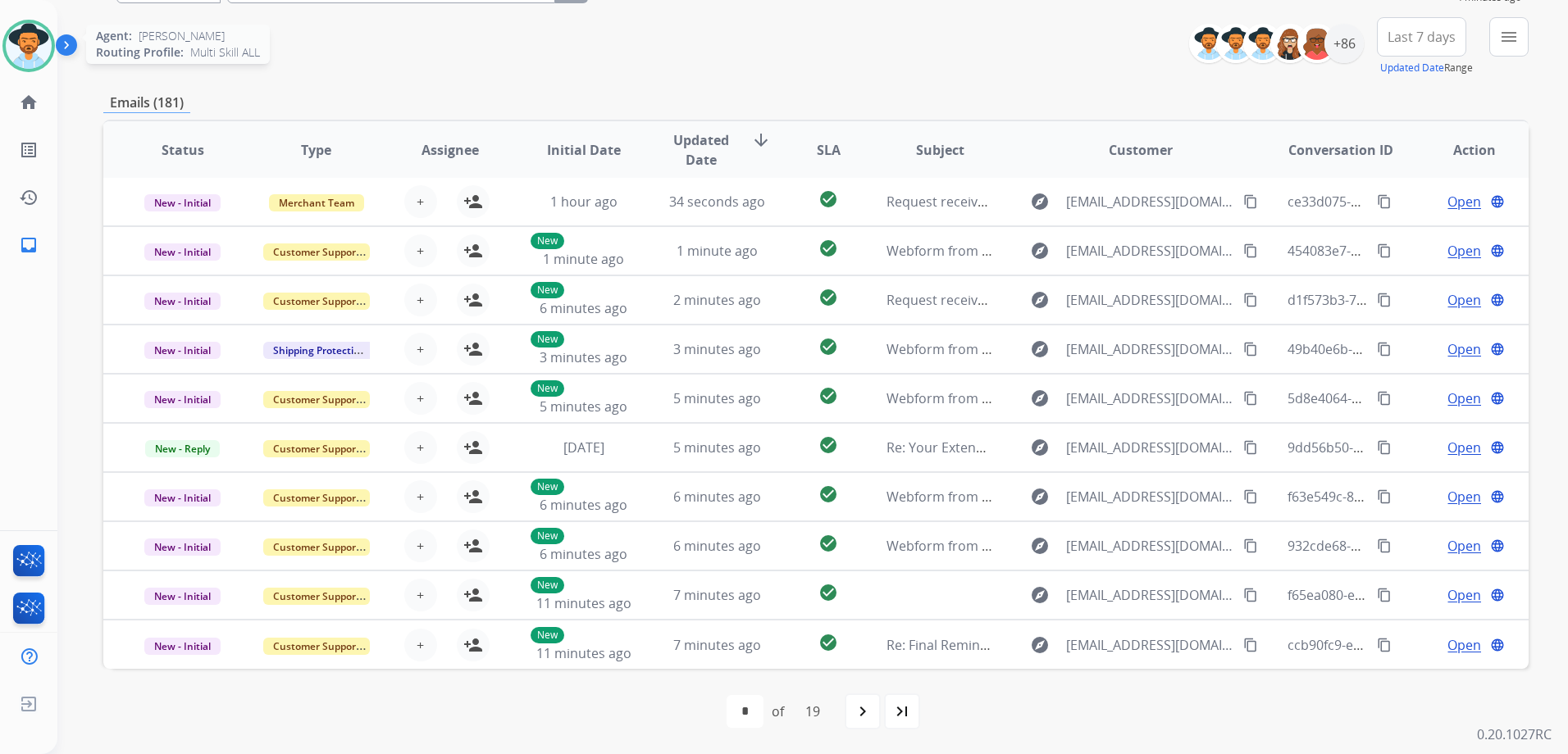
click at [31, 46] on img at bounding box center [29, 45] width 46 height 46
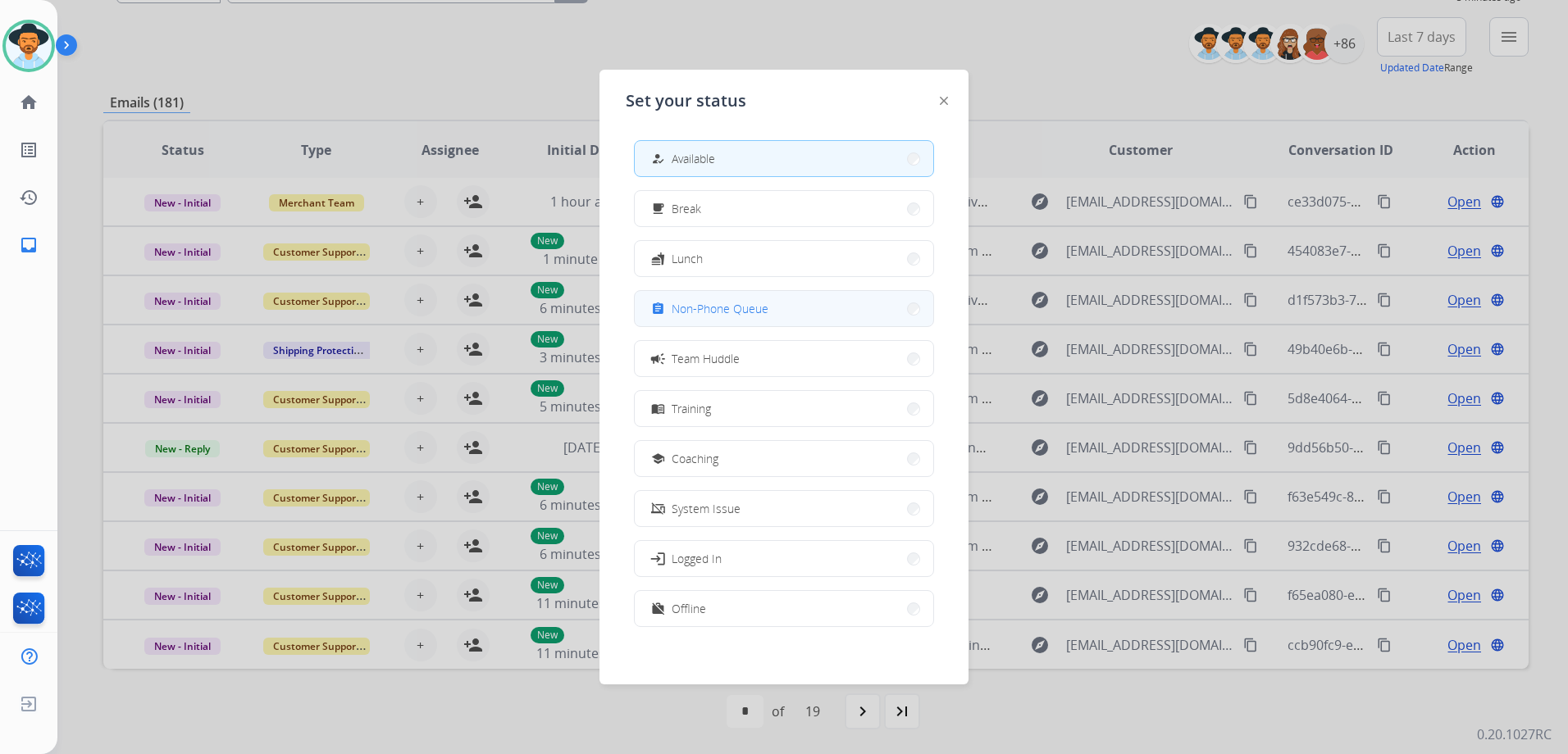
click at [710, 302] on span "Non-Phone Queue" at bounding box center [719, 309] width 97 height 17
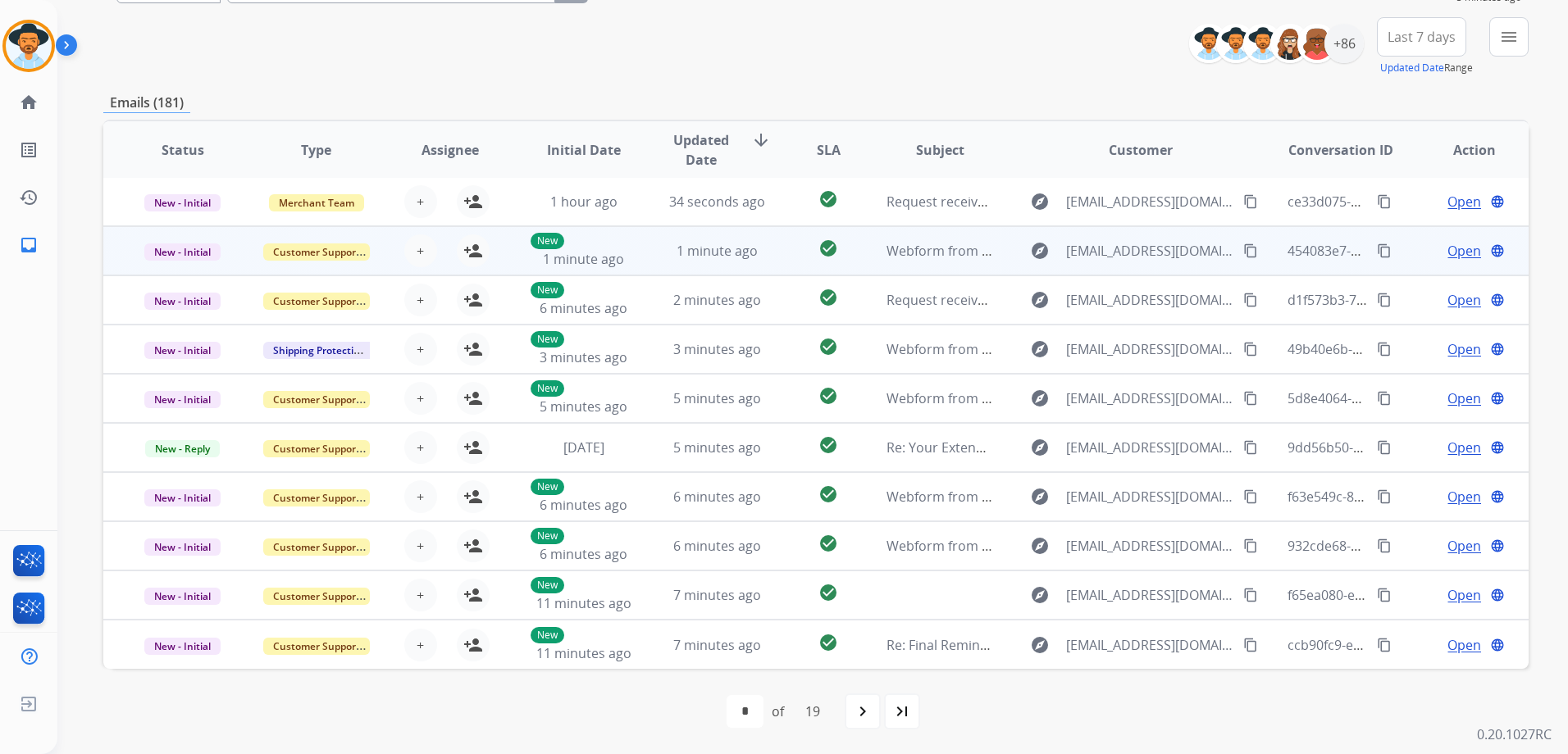
click at [1395, 261] on td "Open language" at bounding box center [1462, 251] width 133 height 49
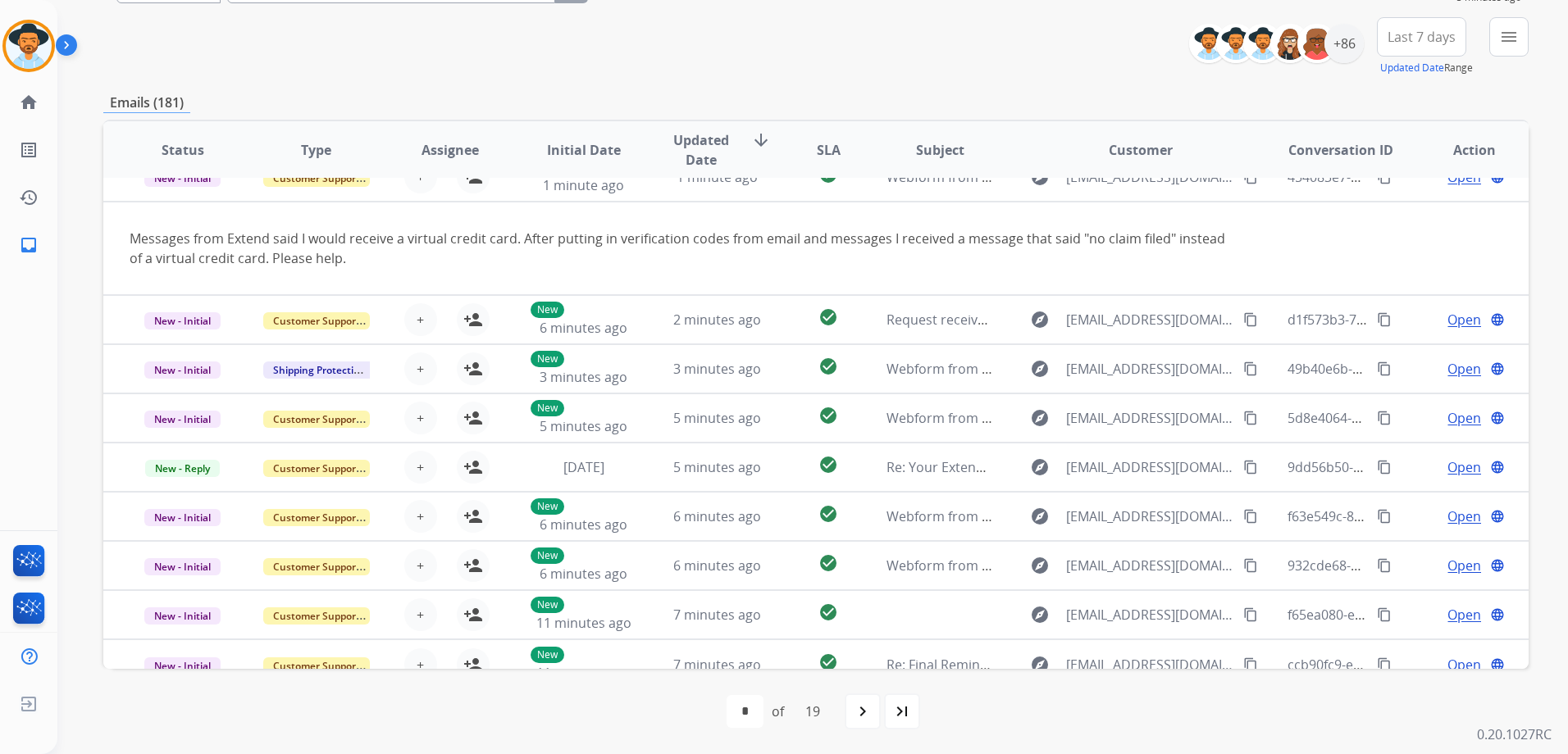
scroll to position [49, 0]
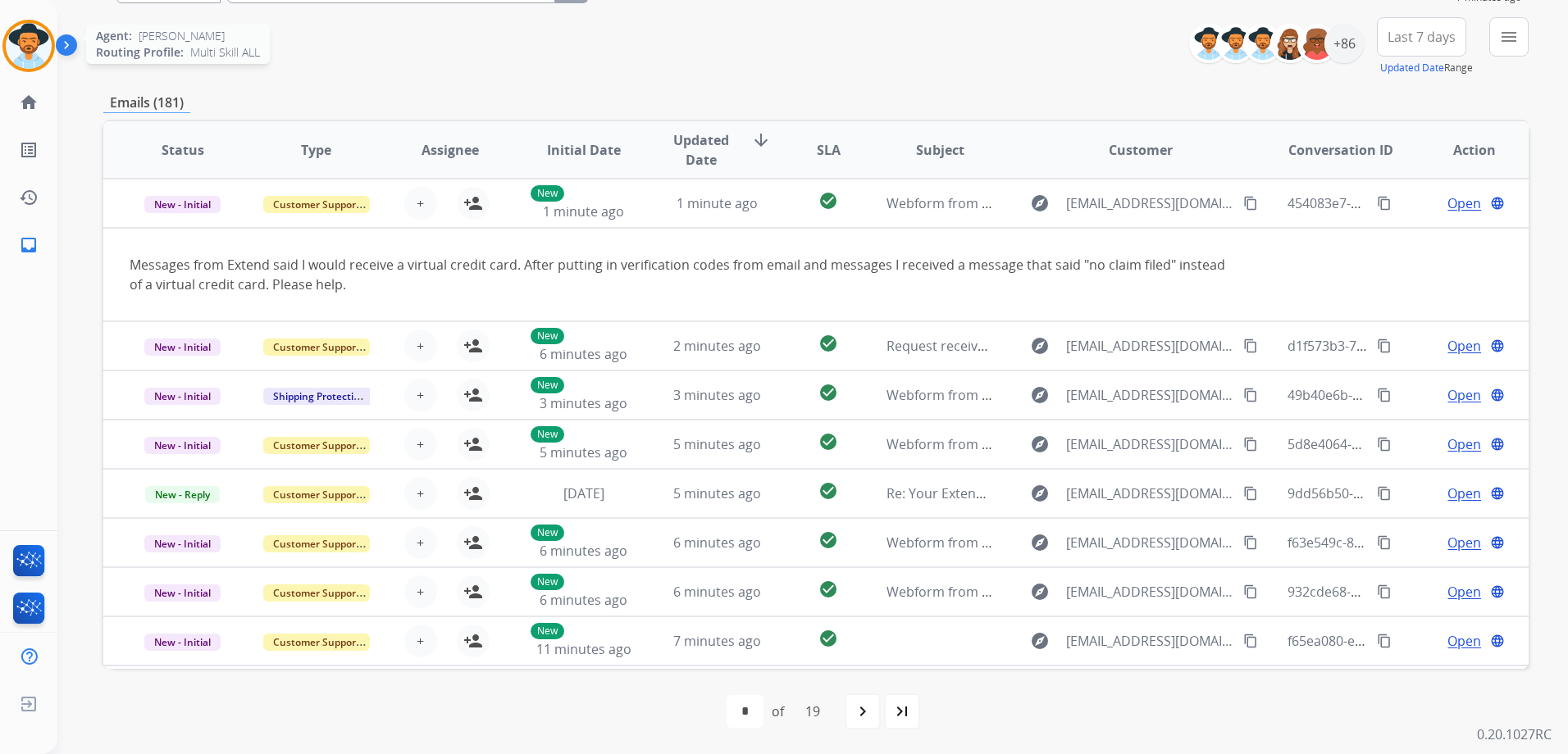
drag, startPoint x: 19, startPoint y: 48, endPoint x: 52, endPoint y: 53, distance: 33.4
click at [19, 48] on img at bounding box center [29, 45] width 46 height 46
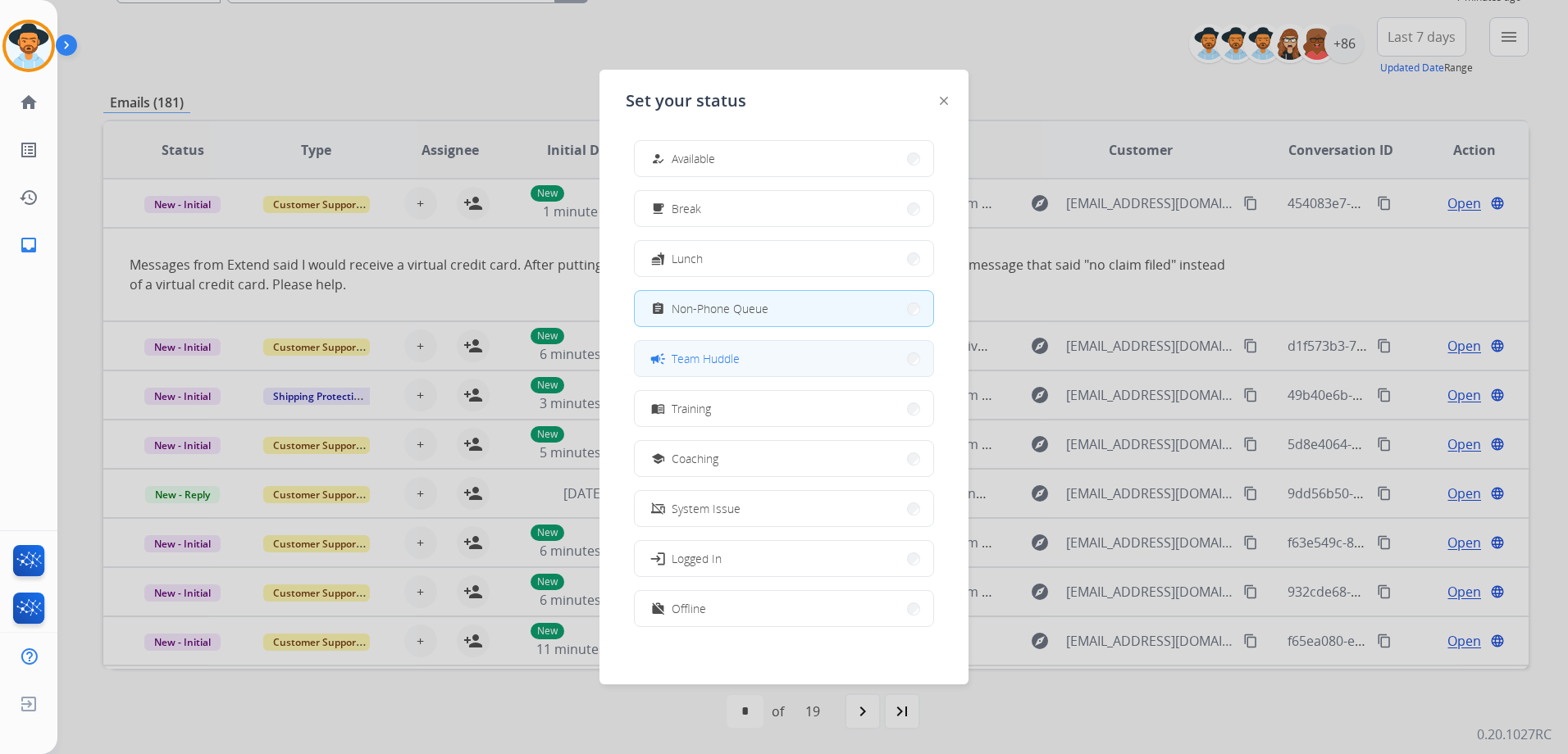
click at [761, 359] on button "campaign Team Huddle" at bounding box center [784, 358] width 298 height 35
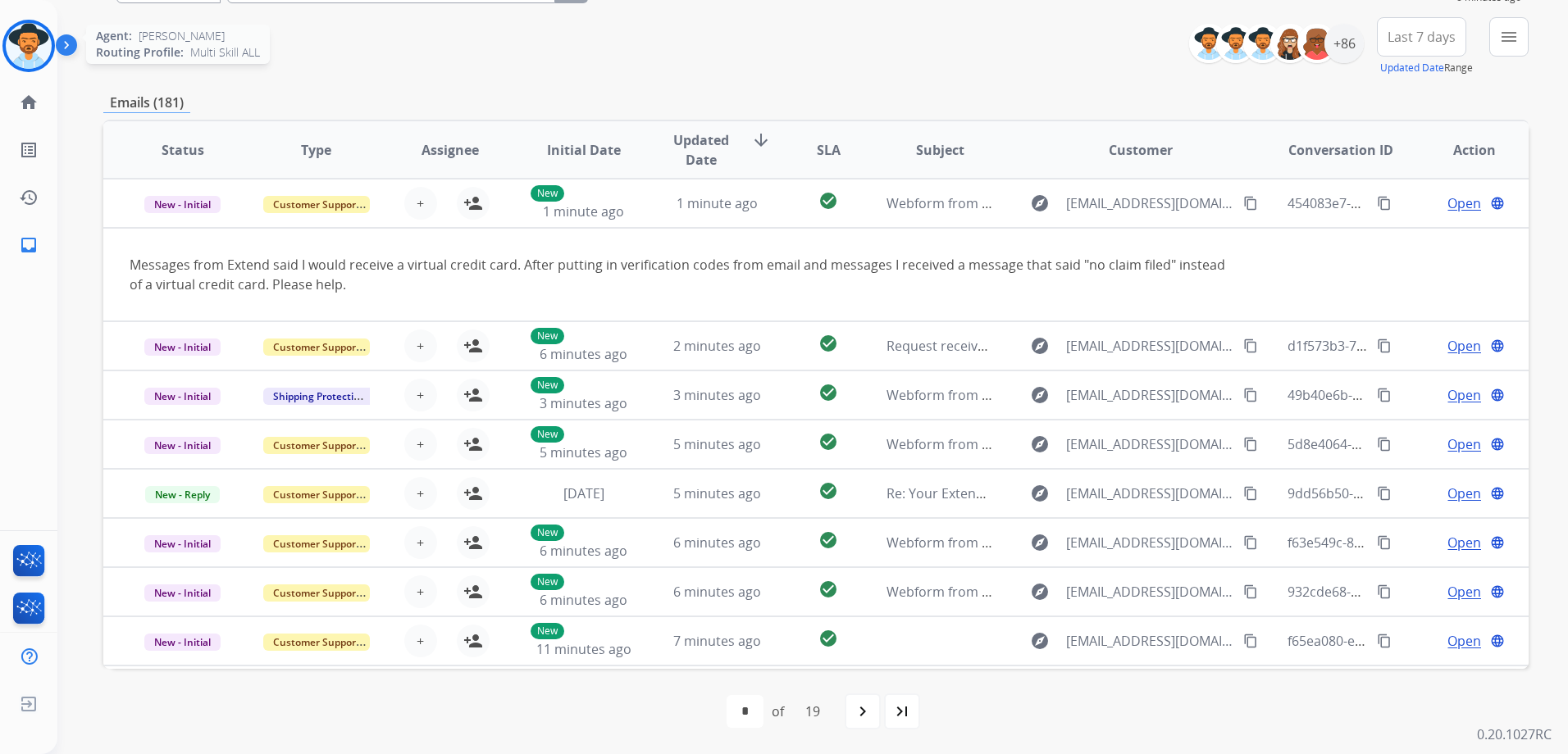
click at [23, 53] on img at bounding box center [29, 45] width 46 height 46
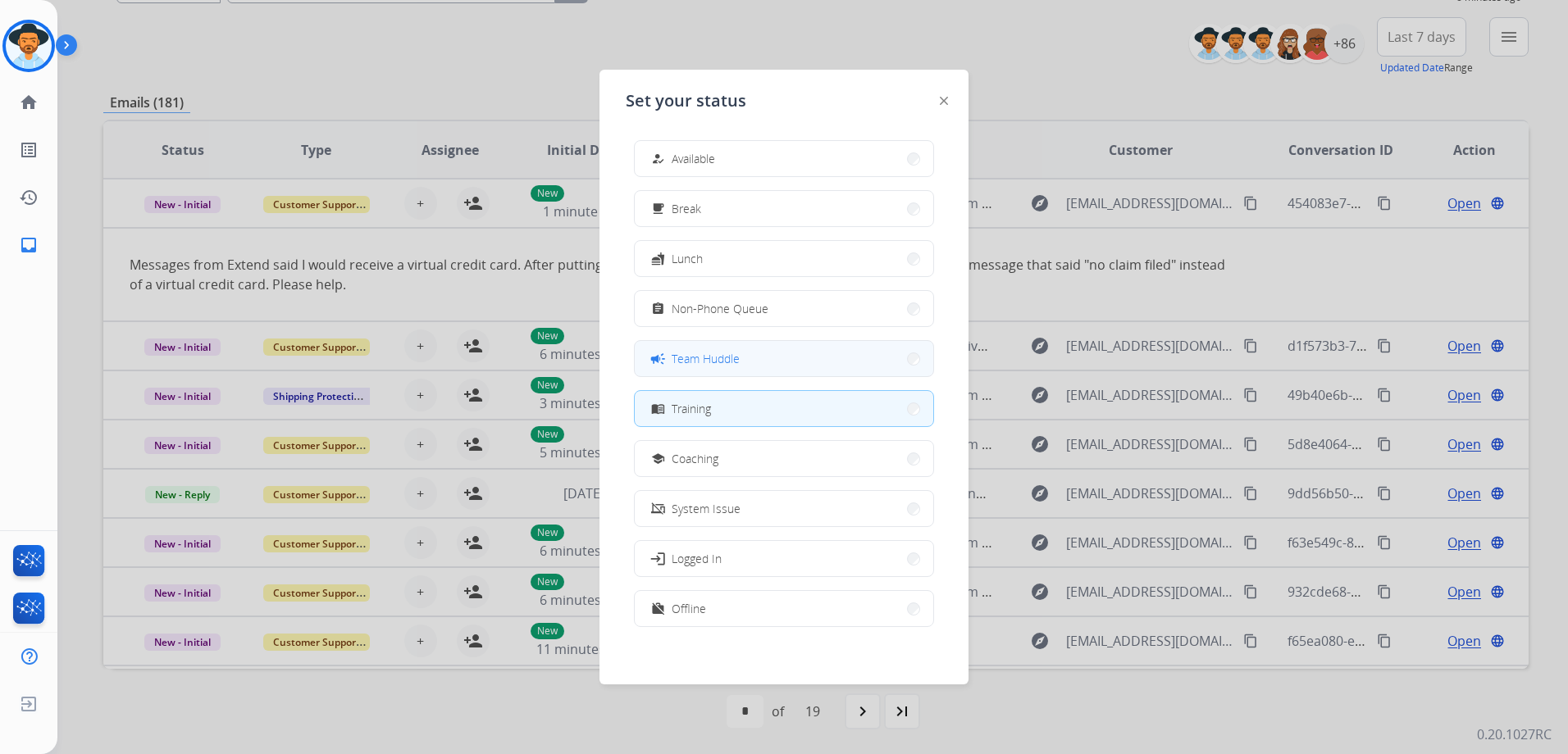
click at [740, 370] on button "campaign Team Huddle" at bounding box center [784, 358] width 298 height 35
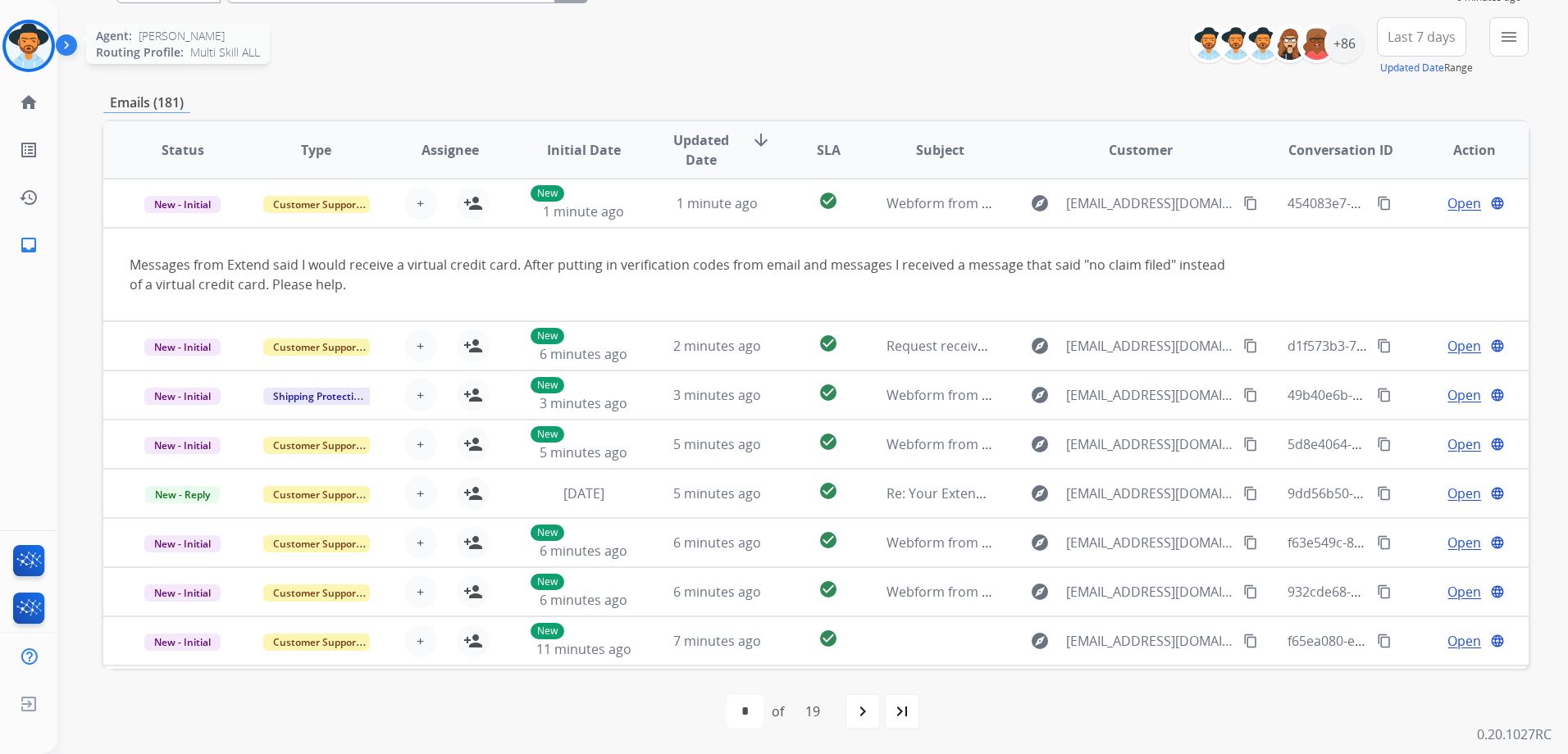
click at [24, 44] on img at bounding box center [29, 45] width 46 height 46
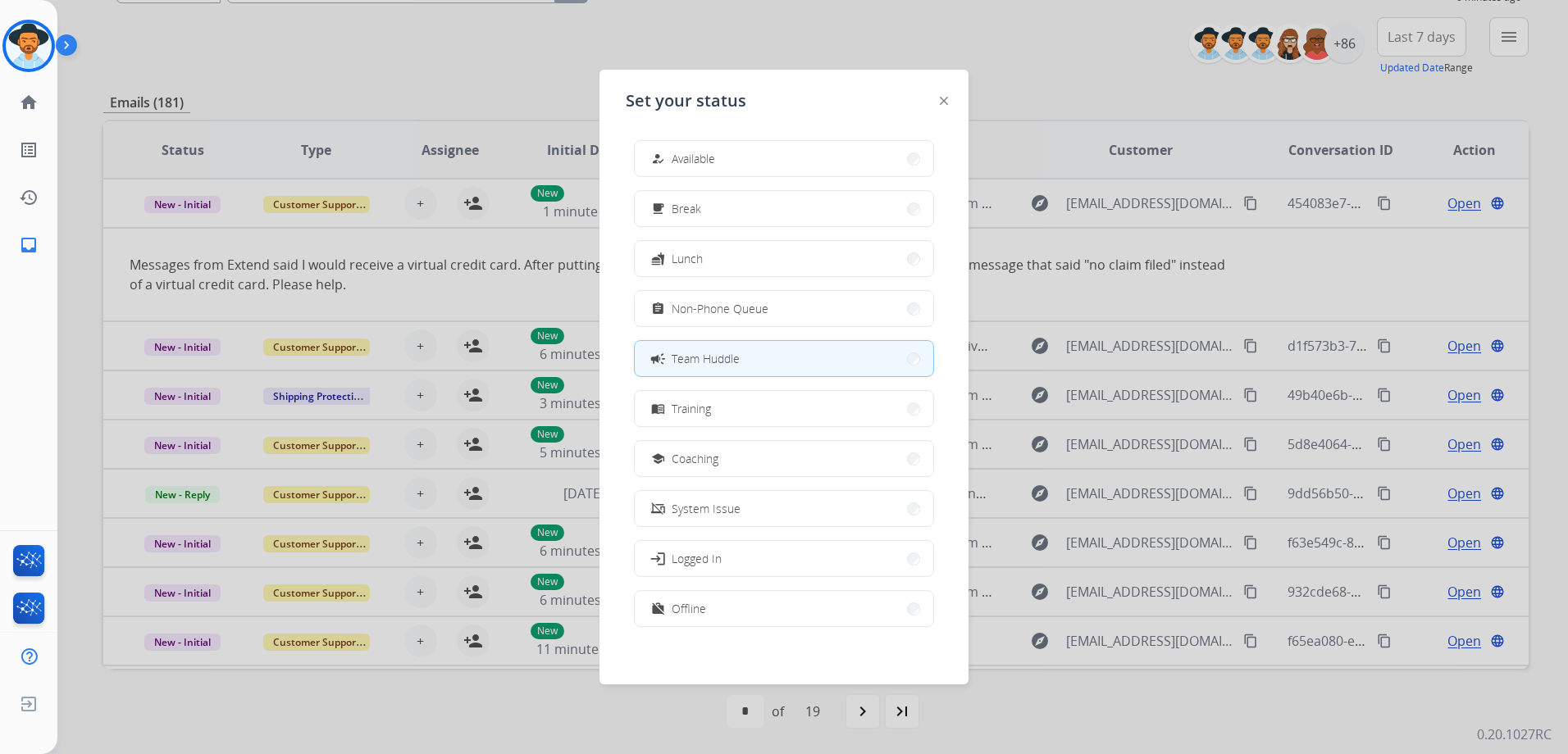
click at [1090, 80] on div at bounding box center [784, 377] width 1568 height 754
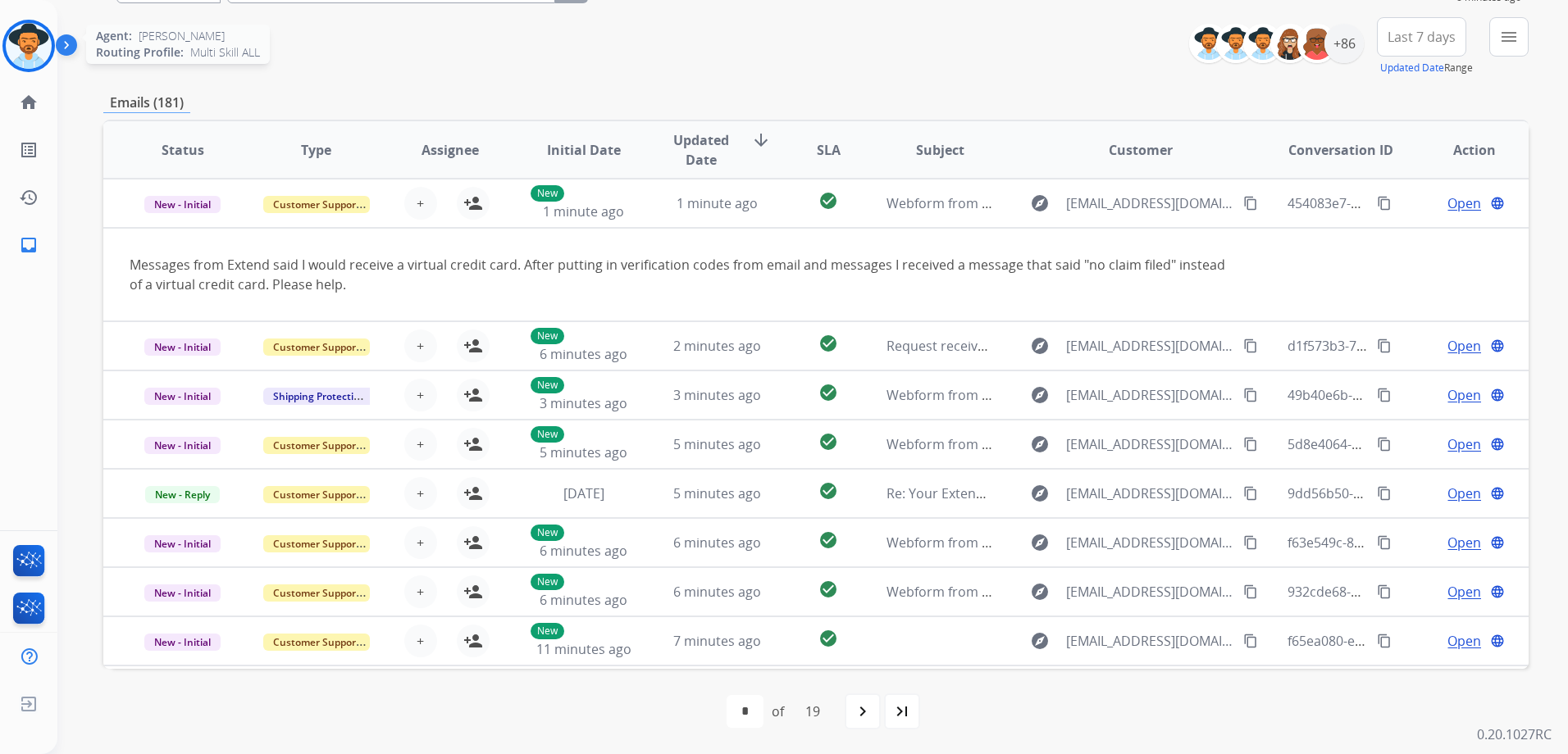
click at [28, 43] on img at bounding box center [29, 45] width 46 height 46
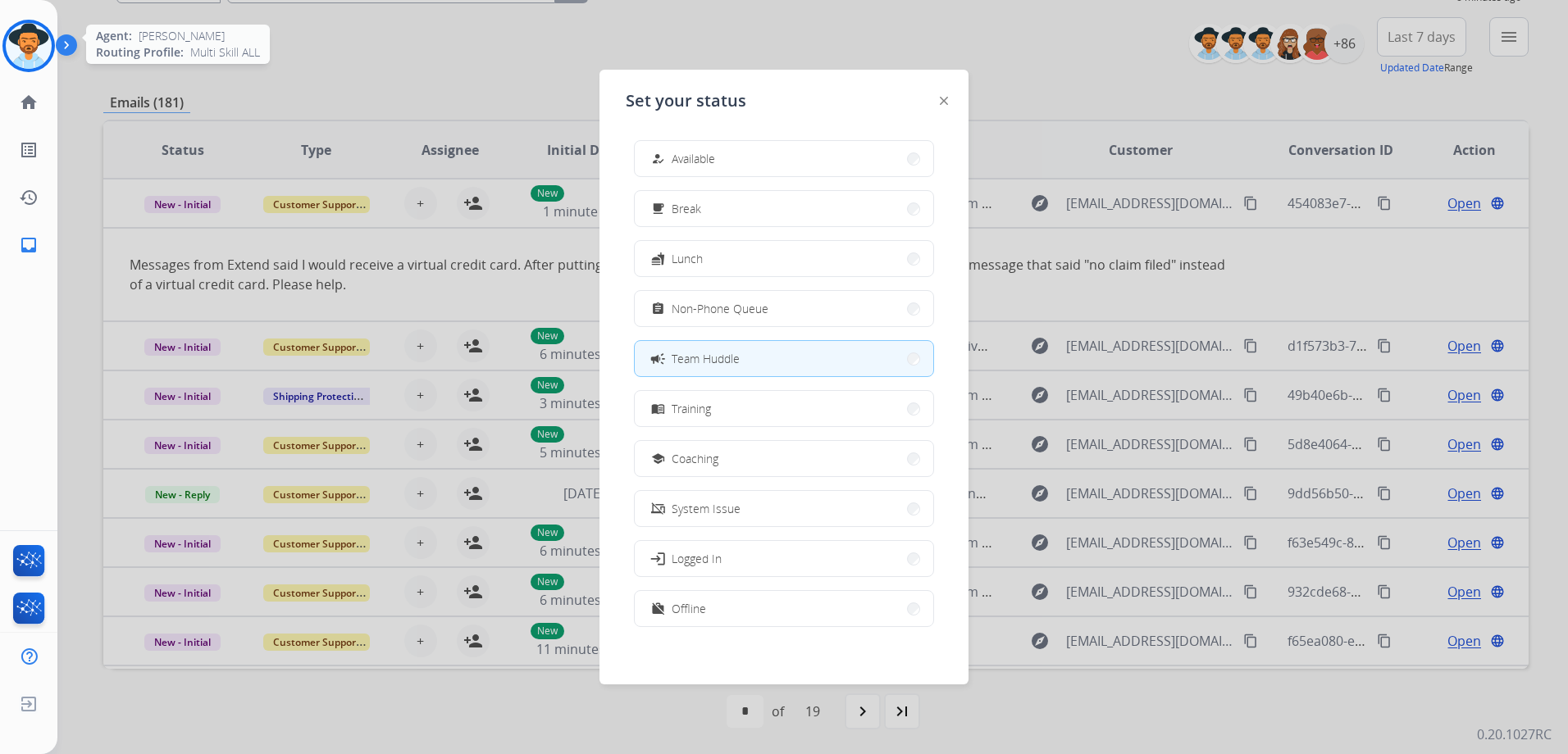
click at [28, 43] on img at bounding box center [29, 45] width 46 height 46
